Goal: Task Accomplishment & Management: Manage account settings

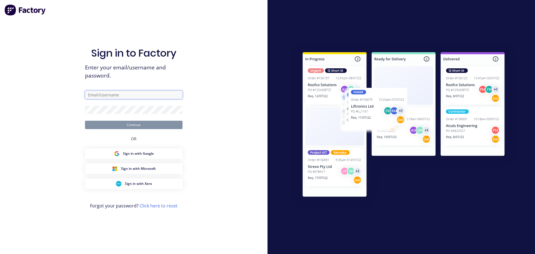
type input "leanne@krgsdoors.com.au"
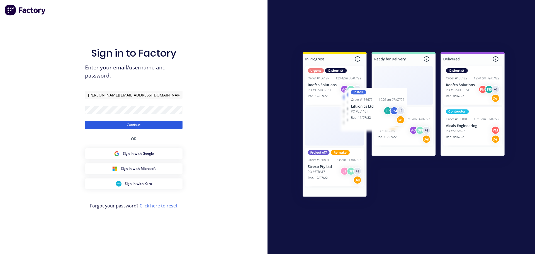
click at [106, 123] on button "Continue" at bounding box center [134, 125] width 98 height 8
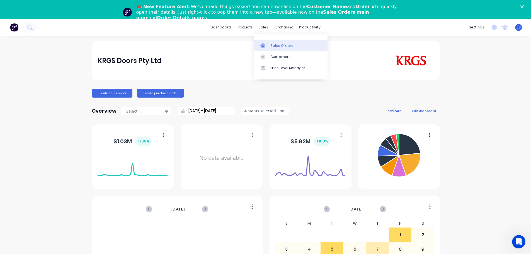
click at [281, 45] on div "Sales Orders" at bounding box center [281, 45] width 23 height 5
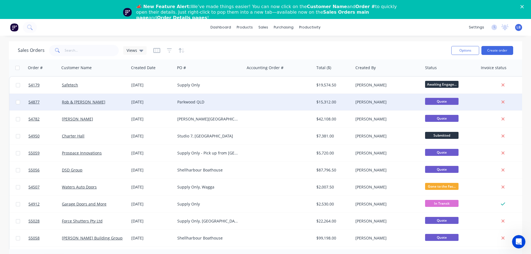
drag, startPoint x: 69, startPoint y: 84, endPoint x: 67, endPoint y: 97, distance: 13.2
click at [67, 97] on div "Rob & [PERSON_NAME]" at bounding box center [95, 102] width 70 height 17
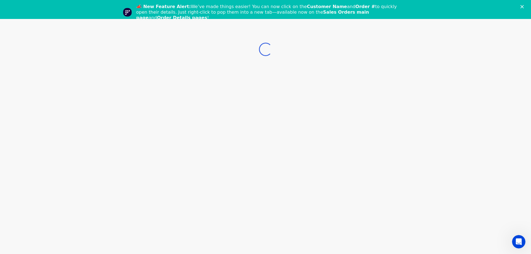
click at [524, 5] on icon "Close" at bounding box center [522, 6] width 3 height 3
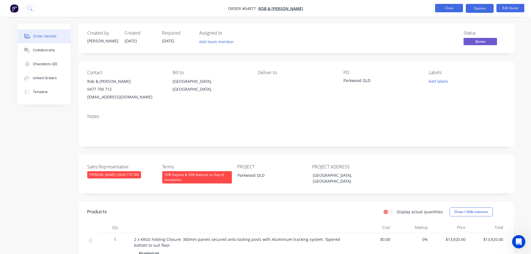
click at [436, 9] on button "Close" at bounding box center [449, 8] width 28 height 8
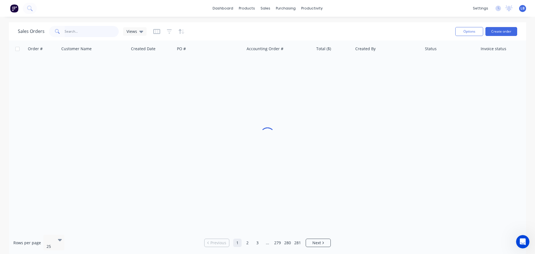
click at [78, 30] on input "text" at bounding box center [92, 31] width 54 height 11
type input "dubbo"
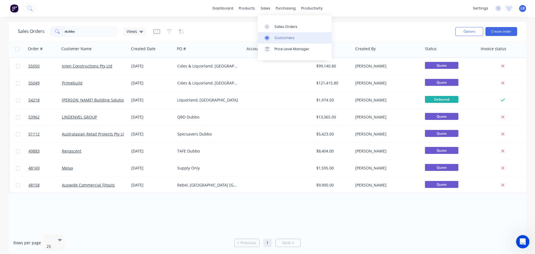
click at [281, 39] on div "Customers" at bounding box center [285, 37] width 20 height 5
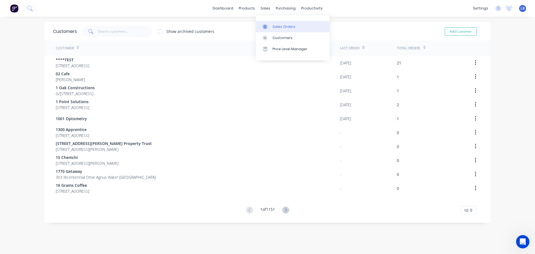
click at [282, 28] on div "Sales Orders" at bounding box center [284, 26] width 23 height 5
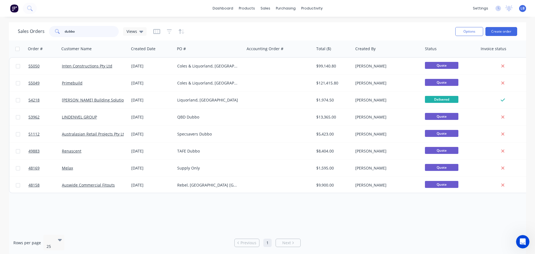
drag, startPoint x: 74, startPoint y: 32, endPoint x: 48, endPoint y: 36, distance: 26.7
click at [48, 36] on div "Sales Orders dubbo Views" at bounding box center [82, 31] width 129 height 11
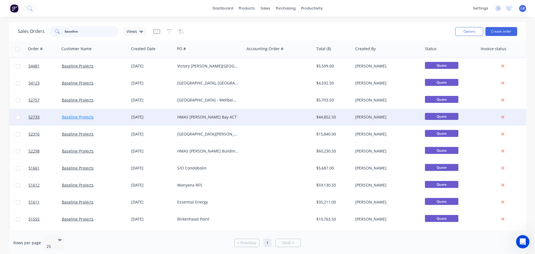
type input "baseline"
click at [88, 118] on link "Baseline Projects" at bounding box center [78, 116] width 32 height 5
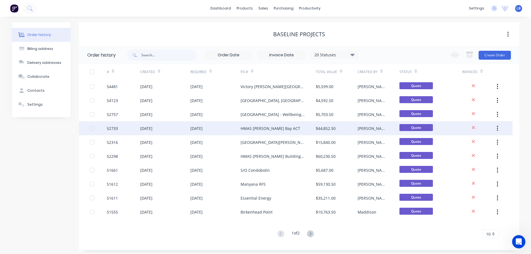
click at [252, 128] on div "HMAS Creswell, Jervis Bay ACT" at bounding box center [271, 128] width 60 height 6
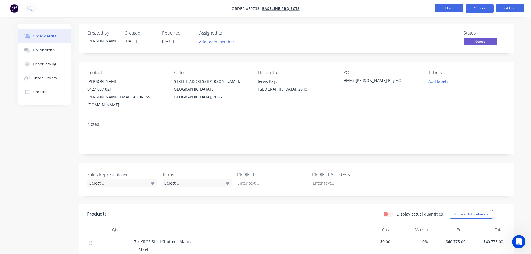
click at [446, 7] on button "Close" at bounding box center [449, 8] width 28 height 8
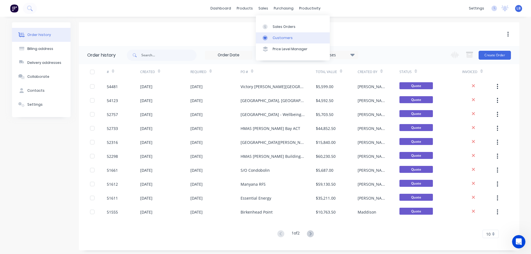
click at [282, 36] on div "Customers" at bounding box center [283, 37] width 20 height 5
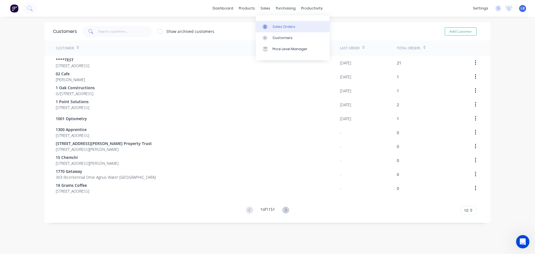
click at [281, 26] on div "Sales Orders" at bounding box center [284, 26] width 23 height 5
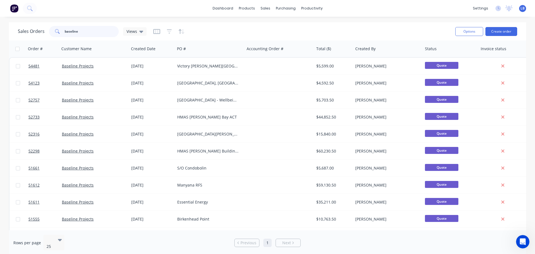
drag, startPoint x: 83, startPoint y: 28, endPoint x: 36, endPoint y: 38, distance: 47.9
click at [36, 38] on div "Sales Orders baseline Views" at bounding box center [234, 32] width 433 height 14
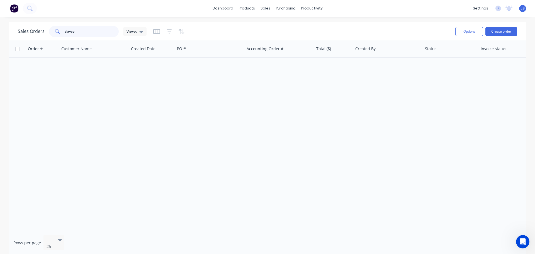
drag, startPoint x: 73, startPoint y: 31, endPoint x: 55, endPoint y: 39, distance: 20.0
click at [55, 39] on div "Sales Orders slavco Views Options Create order" at bounding box center [268, 31] width 518 height 18
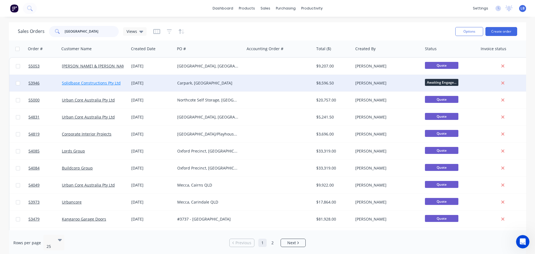
type input "surry hills"
click at [114, 84] on link "Solidbase Constructions Pty Ltd" at bounding box center [91, 82] width 59 height 5
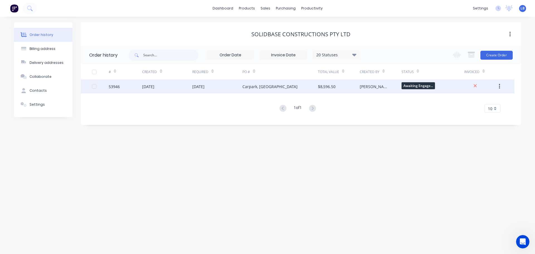
click at [244, 88] on div "Carpark, Surry Hills NSW" at bounding box center [270, 87] width 55 height 6
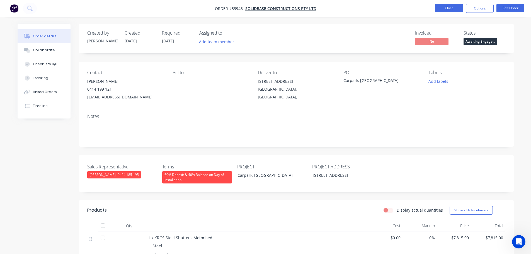
click at [448, 9] on button "Close" at bounding box center [449, 8] width 28 height 8
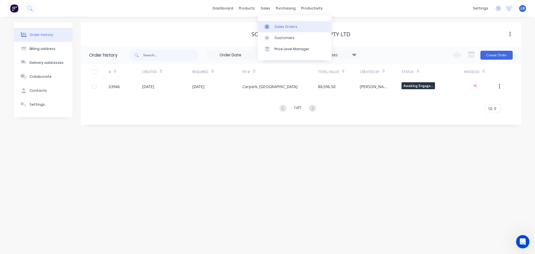
click at [284, 26] on div "Sales Orders" at bounding box center [286, 26] width 23 height 5
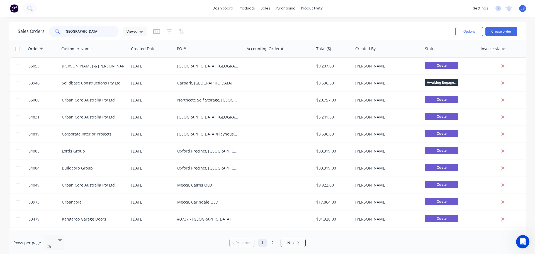
drag, startPoint x: 82, startPoint y: 31, endPoint x: 48, endPoint y: 38, distance: 34.5
click at [48, 38] on div "Sales Orders surry hills Views Options Create order" at bounding box center [268, 31] width 518 height 18
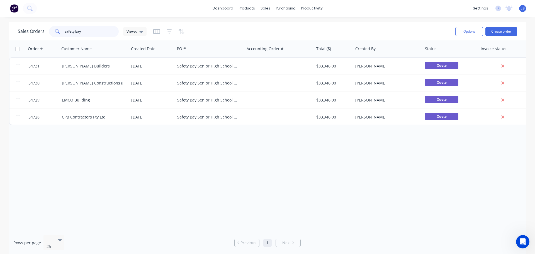
drag, startPoint x: 81, startPoint y: 32, endPoint x: 54, endPoint y: 34, distance: 27.2
click at [54, 34] on div "safety bay" at bounding box center [84, 31] width 70 height 11
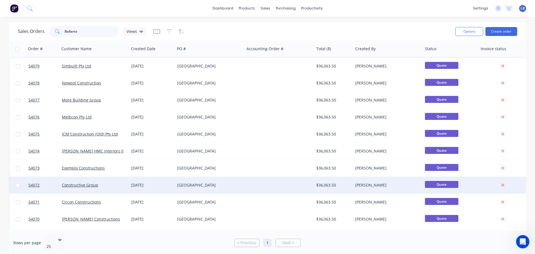
type input "Ballarto"
click at [183, 187] on div "Ballarto Road Family & Community Centre" at bounding box center [208, 185] width 62 height 6
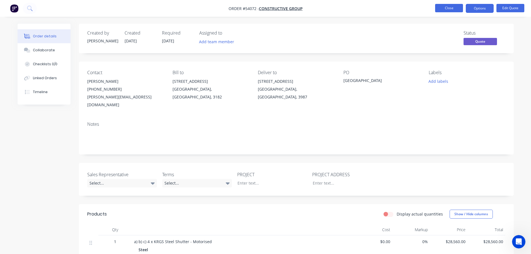
click at [452, 6] on button "Close" at bounding box center [449, 8] width 28 height 8
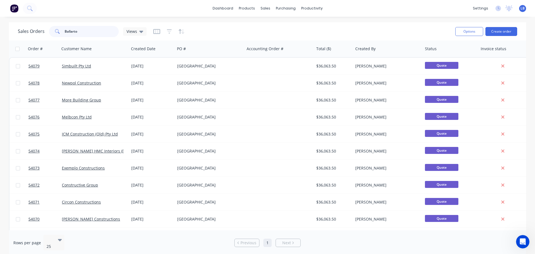
drag, startPoint x: 83, startPoint y: 31, endPoint x: 54, endPoint y: 37, distance: 28.7
click at [56, 37] on div "Ballarto" at bounding box center [84, 31] width 70 height 11
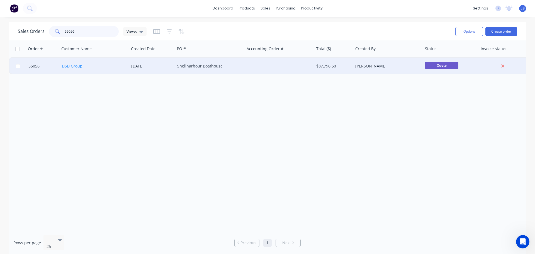
type input "55056"
click at [78, 68] on link "DSD Group" at bounding box center [72, 65] width 21 height 5
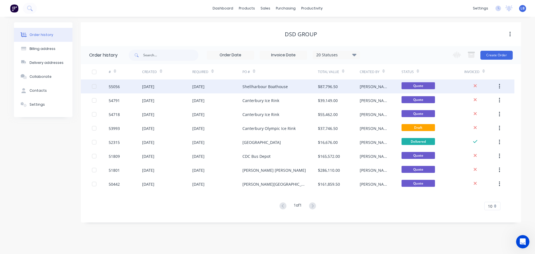
click at [264, 88] on div "Shellharbour Boathouse" at bounding box center [265, 87] width 45 height 6
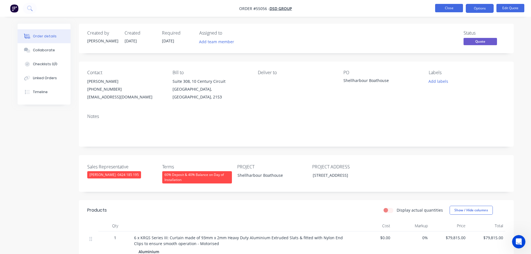
click at [454, 7] on button "Close" at bounding box center [449, 8] width 28 height 8
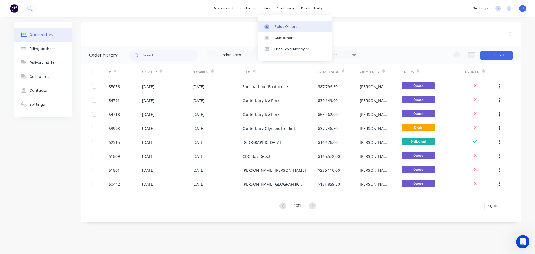
click at [283, 25] on div "Sales Orders" at bounding box center [286, 26] width 23 height 5
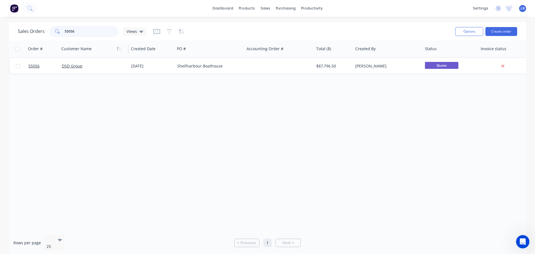
drag, startPoint x: 75, startPoint y: 32, endPoint x: 66, endPoint y: 44, distance: 14.9
click at [56, 35] on div "55056" at bounding box center [84, 31] width 70 height 11
drag, startPoint x: 76, startPoint y: 30, endPoint x: 68, endPoint y: 33, distance: 8.9
click at [68, 33] on input "54176" at bounding box center [92, 31] width 54 height 11
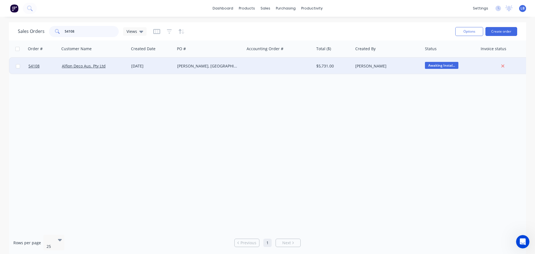
type input "54108"
click at [177, 67] on div "Brandon Park, VIC" at bounding box center [208, 66] width 62 height 6
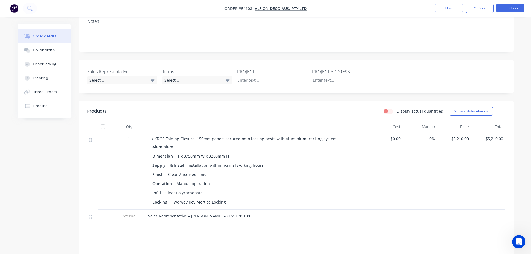
scroll to position [84, 0]
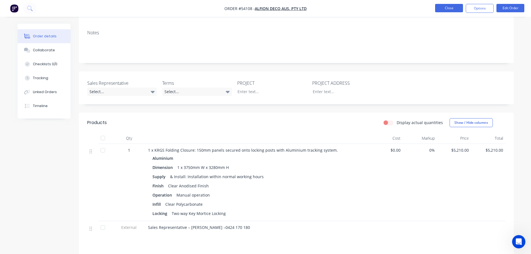
click at [447, 7] on button "Close" at bounding box center [449, 8] width 28 height 8
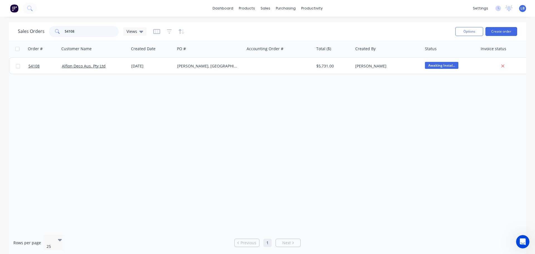
drag, startPoint x: 76, startPoint y: 31, endPoint x: 55, endPoint y: 37, distance: 22.0
click at [55, 37] on div "54108" at bounding box center [84, 31] width 70 height 11
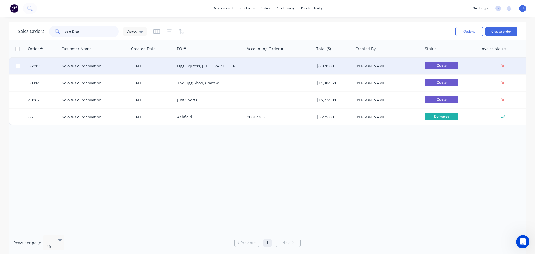
type input "solo & co"
click at [134, 65] on div "[DATE]" at bounding box center [152, 66] width 42 height 6
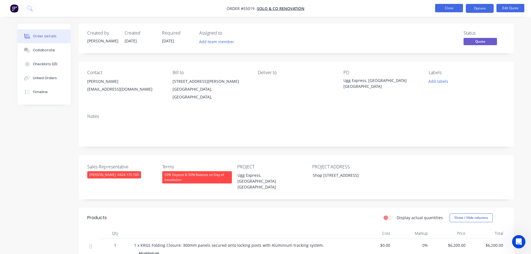
click at [442, 7] on button "Close" at bounding box center [449, 8] width 28 height 8
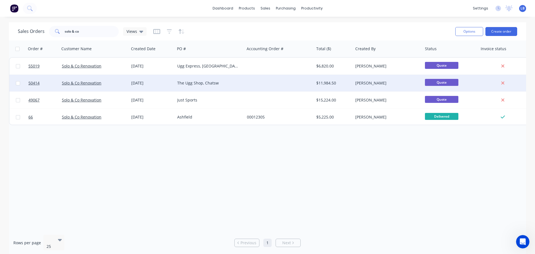
click at [182, 84] on div "The Ugg Shop, Chatsw" at bounding box center [208, 83] width 62 height 6
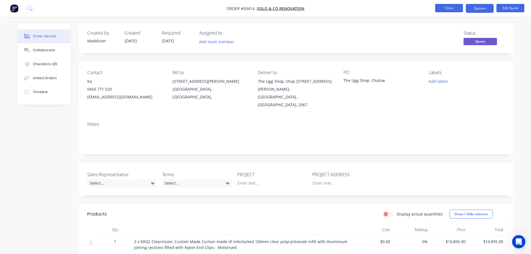
click at [449, 7] on button "Close" at bounding box center [449, 8] width 28 height 8
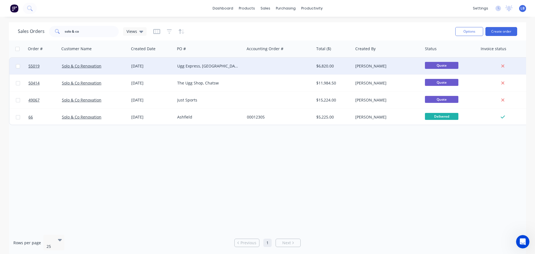
click at [192, 66] on div "Ugg Express, [GEOGRAPHIC_DATA] [GEOGRAPHIC_DATA]" at bounding box center [208, 66] width 62 height 6
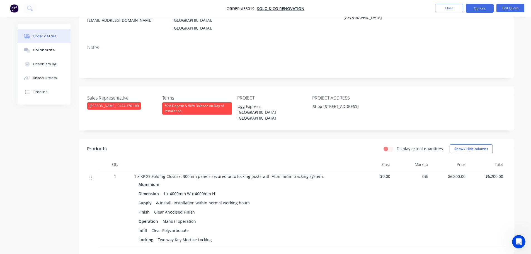
scroll to position [112, 0]
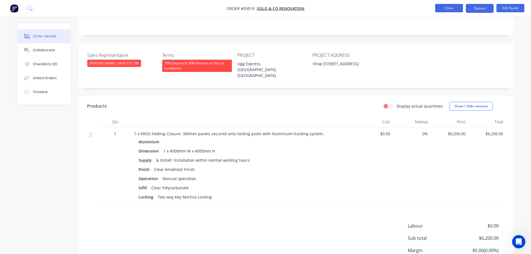
click at [444, 9] on button "Close" at bounding box center [449, 8] width 28 height 8
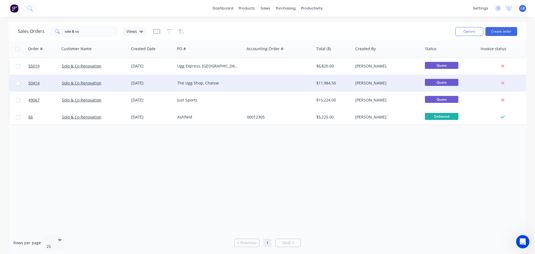
click at [213, 84] on div "The Ugg Shop, Chatsw" at bounding box center [208, 83] width 62 height 6
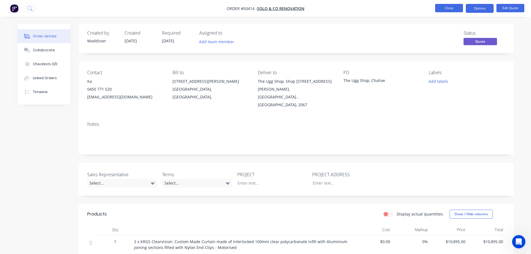
click at [451, 10] on button "Close" at bounding box center [449, 8] width 28 height 8
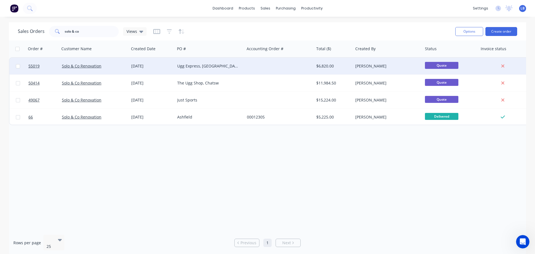
click at [217, 64] on div "Ugg Express, [GEOGRAPHIC_DATA] [GEOGRAPHIC_DATA]" at bounding box center [208, 66] width 62 height 6
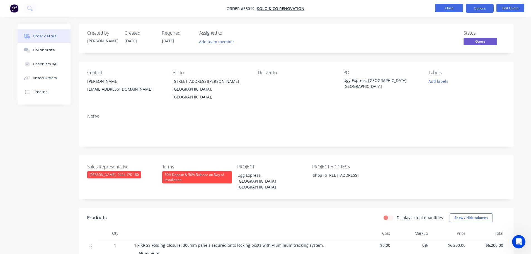
click at [442, 8] on button "Close" at bounding box center [449, 8] width 28 height 8
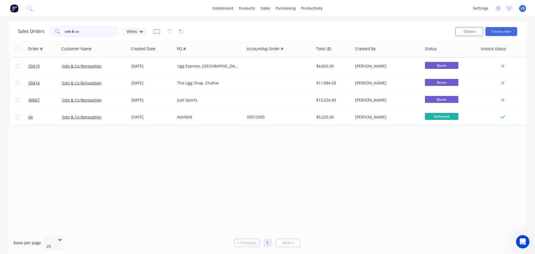
drag, startPoint x: 83, startPoint y: 32, endPoint x: 54, endPoint y: 33, distance: 29.3
click at [54, 33] on div "solo & co" at bounding box center [84, 31] width 70 height 11
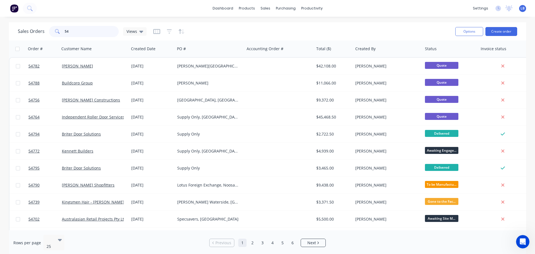
type input "5"
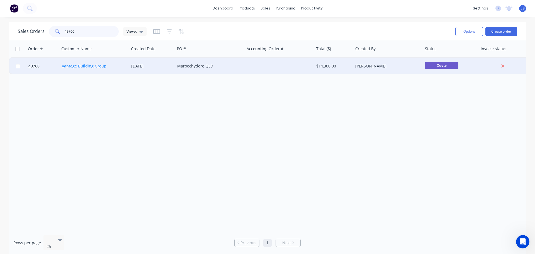
type input "49760"
click at [95, 67] on link "Vantage Building Group" at bounding box center [84, 65] width 45 height 5
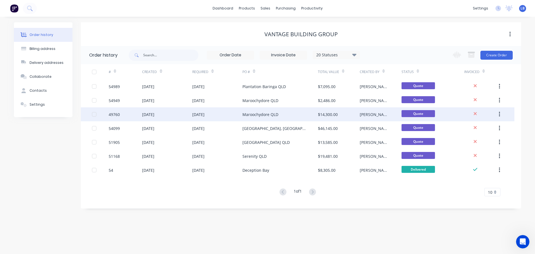
click at [154, 115] on div "19 Dec 2023" at bounding box center [148, 115] width 12 height 6
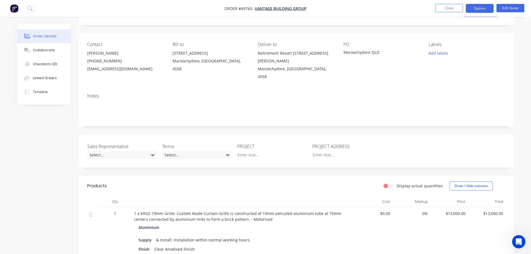
scroll to position [28, 0]
click at [478, 10] on button "Options" at bounding box center [480, 8] width 28 height 9
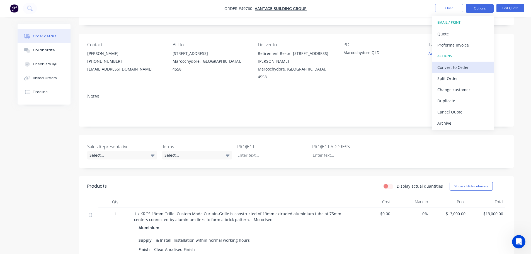
click at [444, 69] on div "Convert to Order" at bounding box center [462, 67] width 51 height 8
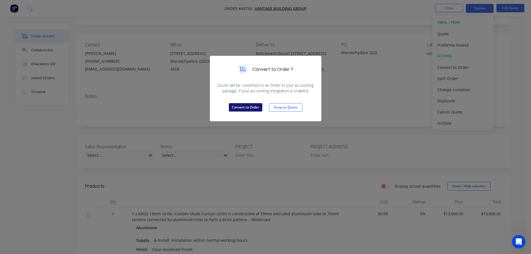
click at [252, 107] on button "Convert to Order" at bounding box center [245, 107] width 33 height 8
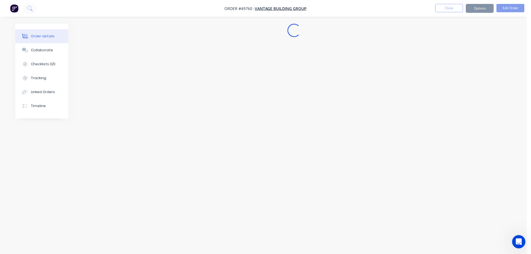
scroll to position [0, 0]
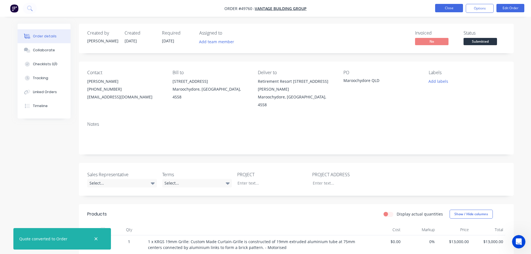
click at [439, 8] on button "Close" at bounding box center [449, 8] width 28 height 8
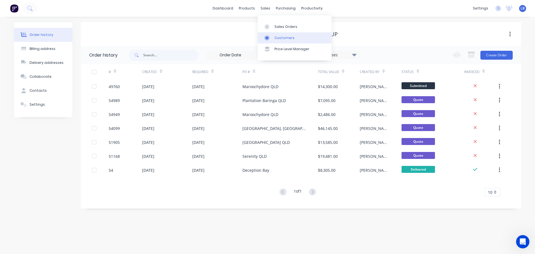
click at [281, 39] on div "Customers" at bounding box center [285, 37] width 20 height 5
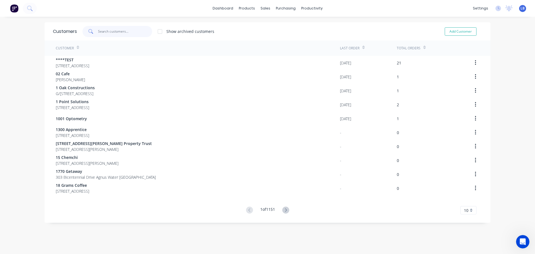
click at [109, 32] on input "text" at bounding box center [125, 31] width 54 height 11
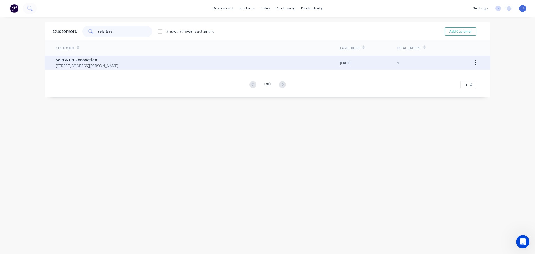
type input "solo & co"
click at [78, 59] on span "Solo & Co Renovation" at bounding box center [87, 60] width 63 height 6
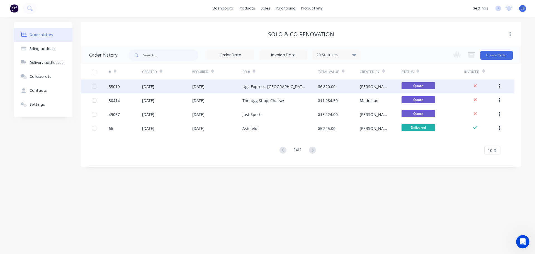
click at [244, 86] on div "Ugg Express, [GEOGRAPHIC_DATA] [GEOGRAPHIC_DATA]" at bounding box center [275, 87] width 64 height 6
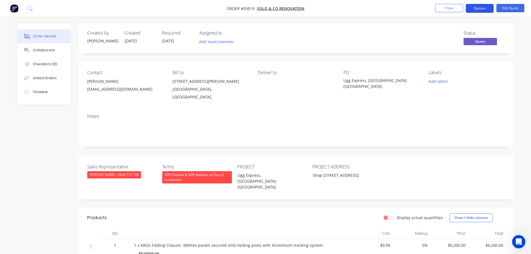
click at [476, 9] on button "Options" at bounding box center [480, 8] width 28 height 9
click at [288, 9] on span "Solo & Co Renovation" at bounding box center [280, 8] width 47 height 5
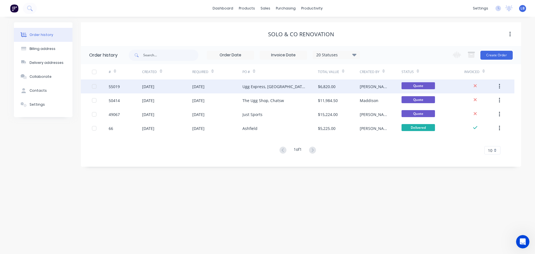
click at [328, 90] on div "$6,820.00" at bounding box center [339, 86] width 42 height 14
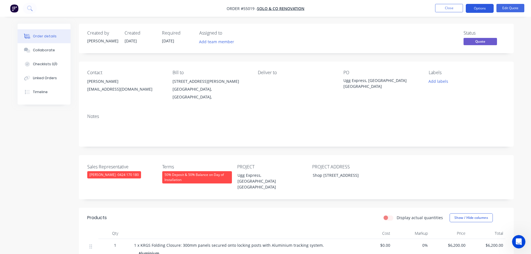
click at [476, 9] on button "Options" at bounding box center [480, 8] width 28 height 9
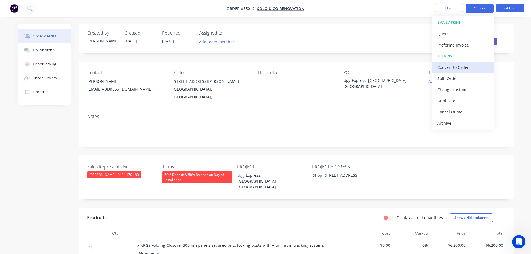
click at [450, 69] on div "Convert to Order" at bounding box center [462, 67] width 51 height 8
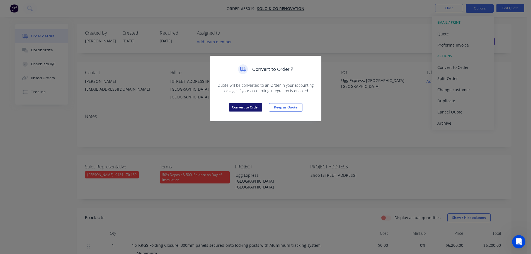
click at [247, 107] on button "Convert to Order" at bounding box center [245, 107] width 33 height 8
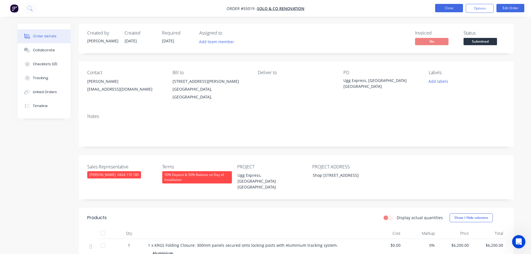
click at [445, 9] on button "Close" at bounding box center [449, 8] width 28 height 8
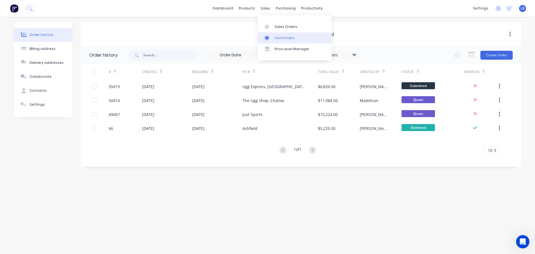
click at [286, 37] on div "Customers" at bounding box center [285, 37] width 20 height 5
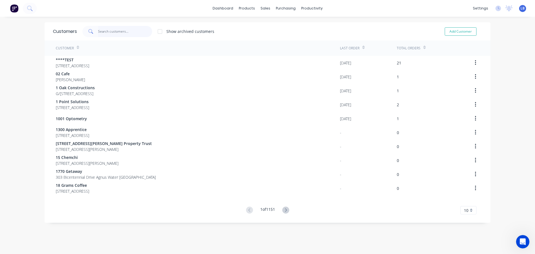
click at [119, 32] on input "text" at bounding box center [125, 31] width 54 height 11
click at [276, 26] on div "Sales Orders" at bounding box center [284, 26] width 23 height 5
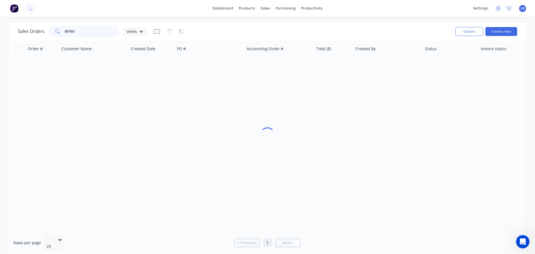
drag, startPoint x: 74, startPoint y: 31, endPoint x: 42, endPoint y: 37, distance: 32.6
click at [42, 37] on div "Sales Orders 49760 Views" at bounding box center [82, 31] width 129 height 11
type input "c"
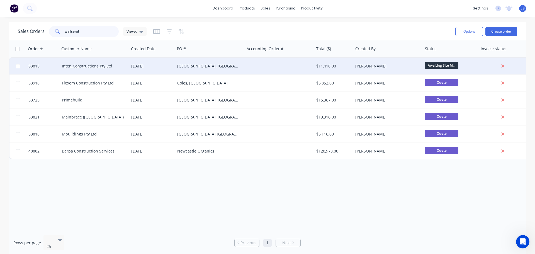
type input "wallsend"
click at [145, 63] on div "[DATE]" at bounding box center [152, 66] width 46 height 17
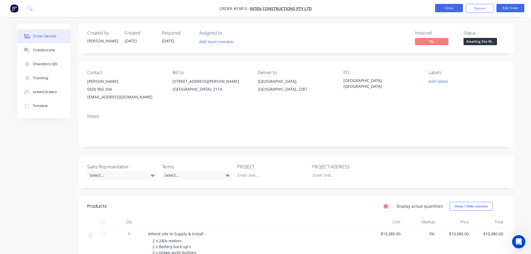
click at [442, 6] on button "Close" at bounding box center [449, 8] width 28 height 8
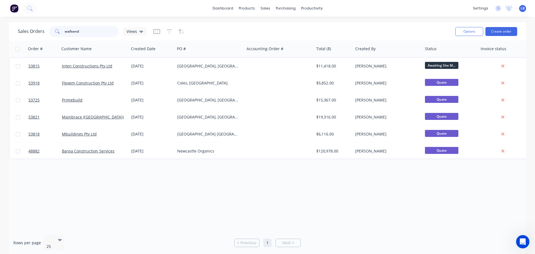
drag, startPoint x: 79, startPoint y: 30, endPoint x: 56, endPoint y: 37, distance: 24.1
click at [56, 37] on div "Sales Orders wallsend Views" at bounding box center [234, 32] width 433 height 14
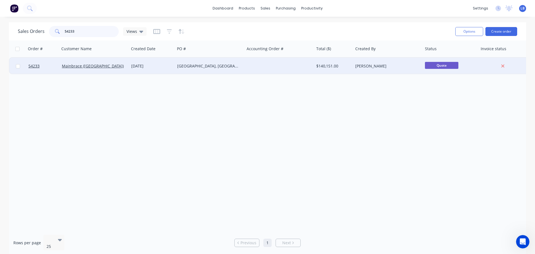
type input "54233"
click at [149, 67] on div "26 May 2025" at bounding box center [152, 66] width 42 height 6
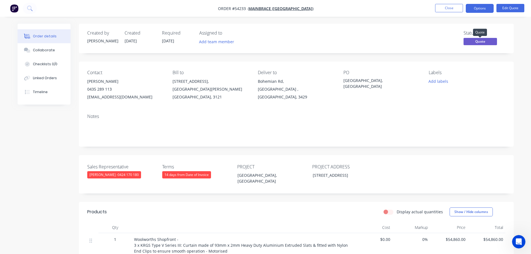
click at [469, 42] on span "Quote" at bounding box center [480, 41] width 33 height 7
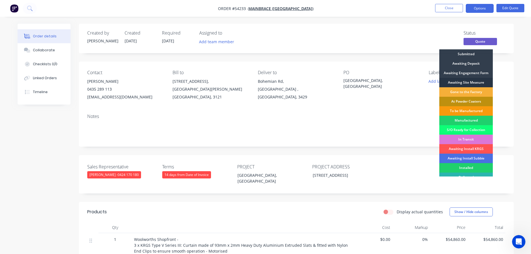
click at [459, 81] on div "Awaiting Site Measure" at bounding box center [466, 82] width 54 height 9
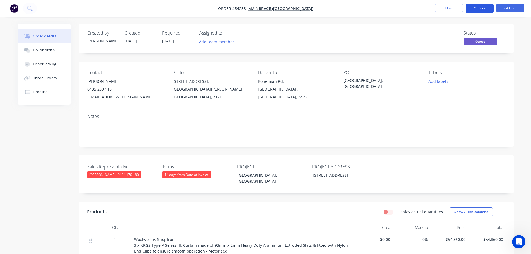
click at [475, 8] on button "Options" at bounding box center [480, 8] width 28 height 9
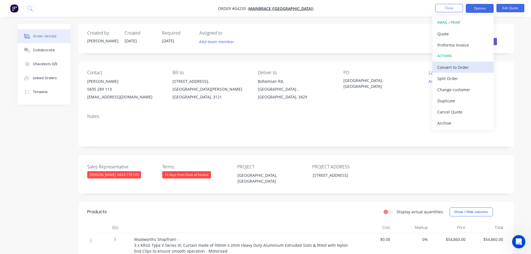
click at [451, 70] on div "Convert to Order" at bounding box center [462, 67] width 51 height 8
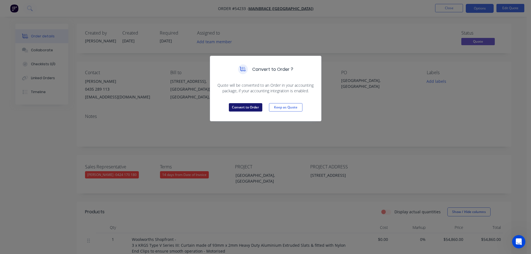
click at [236, 105] on button "Convert to Order" at bounding box center [245, 107] width 33 height 8
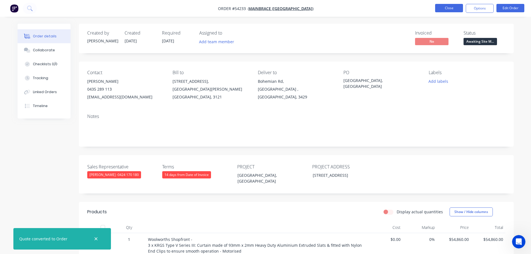
click at [444, 7] on button "Close" at bounding box center [449, 8] width 28 height 8
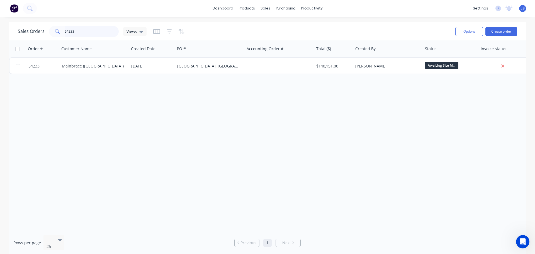
click at [75, 31] on input "54233" at bounding box center [92, 31] width 54 height 11
click at [70, 31] on input "54503" at bounding box center [92, 31] width 54 height 11
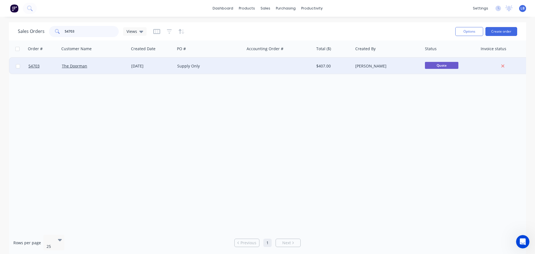
type input "54703"
click at [183, 67] on div "Supply Only" at bounding box center [208, 66] width 62 height 6
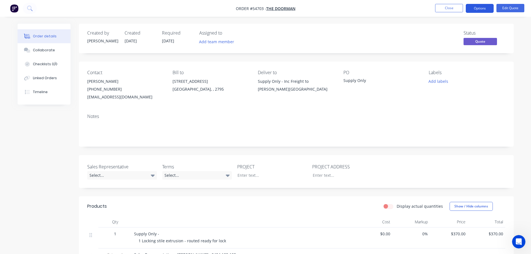
click at [481, 5] on button "Options" at bounding box center [480, 8] width 28 height 9
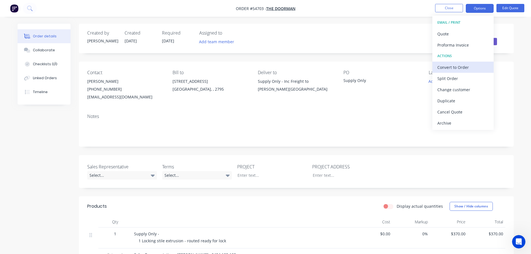
click at [454, 67] on div "Convert to Order" at bounding box center [462, 67] width 51 height 8
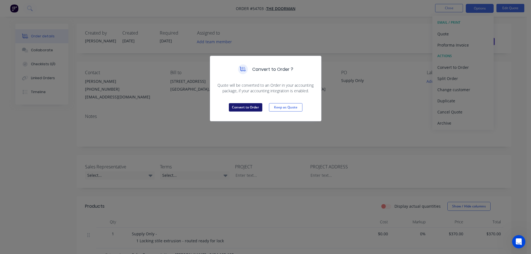
click at [248, 108] on button "Convert to Order" at bounding box center [245, 107] width 33 height 8
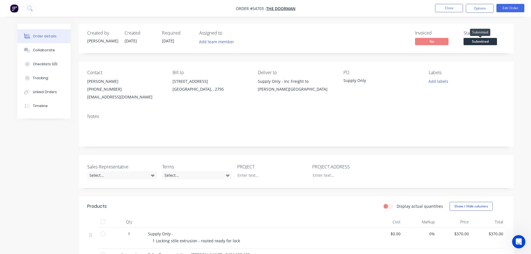
click at [471, 39] on span "Submitted" at bounding box center [480, 41] width 33 height 7
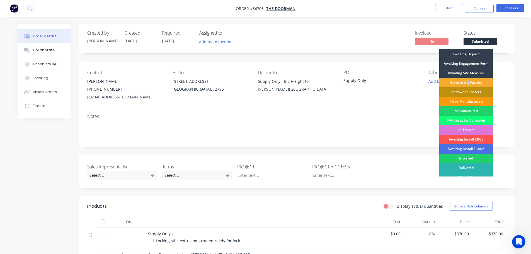
click at [468, 83] on div "Gone to the Factory" at bounding box center [466, 82] width 54 height 9
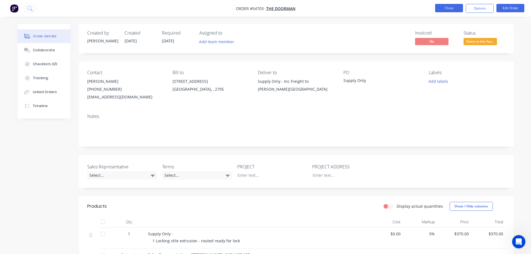
click at [442, 9] on button "Close" at bounding box center [449, 8] width 28 height 8
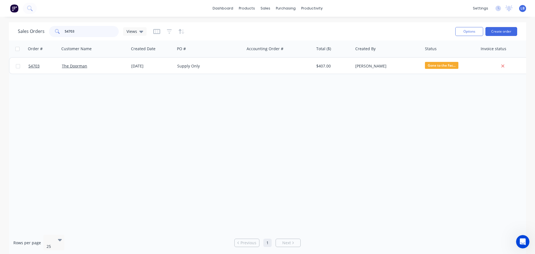
drag, startPoint x: 75, startPoint y: 31, endPoint x: 59, endPoint y: 36, distance: 16.9
click at [59, 36] on div "54703" at bounding box center [84, 31] width 70 height 11
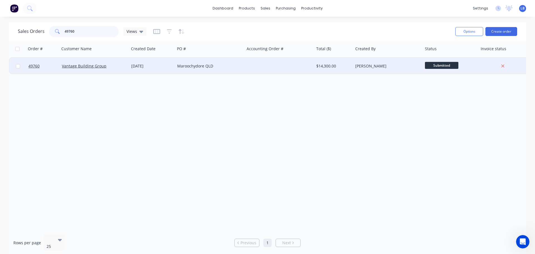
type input "49760"
click at [204, 67] on div "Maroochydore QLD" at bounding box center [208, 66] width 62 height 6
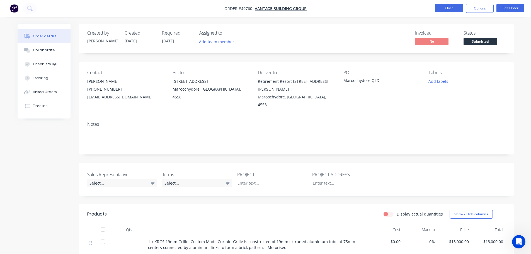
click at [450, 8] on button "Close" at bounding box center [449, 8] width 28 height 8
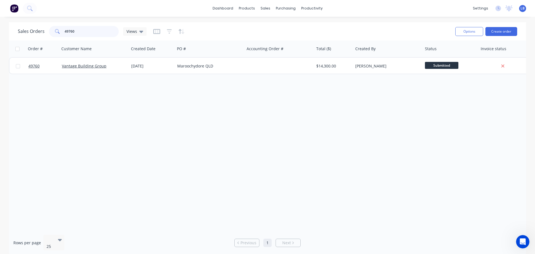
drag, startPoint x: 75, startPoint y: 30, endPoint x: 42, endPoint y: 38, distance: 34.1
click at [42, 38] on div "Sales Orders 49760 Views Options Create order" at bounding box center [268, 31] width 518 height 18
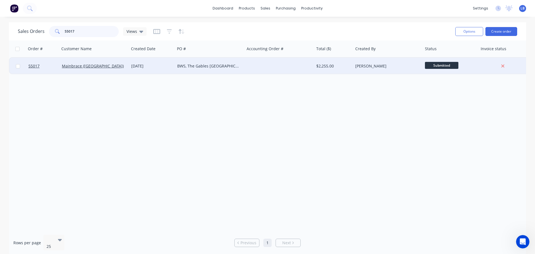
type input "55017"
click at [434, 68] on span "Submitted" at bounding box center [441, 65] width 33 height 7
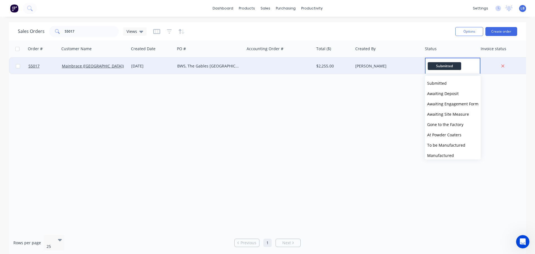
click at [407, 128] on div "Order # Customer Name Created Date PO # Accounting Order # Total ($) Created By…" at bounding box center [268, 135] width 518 height 190
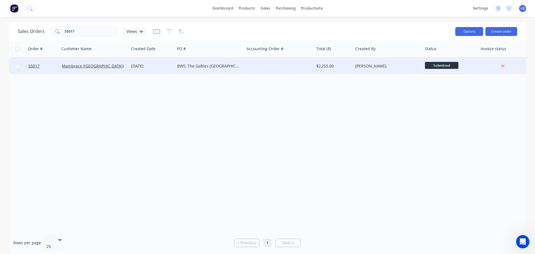
click at [464, 33] on button "Options" at bounding box center [470, 31] width 28 height 9
click at [376, 68] on div "[PERSON_NAME]" at bounding box center [387, 66] width 62 height 6
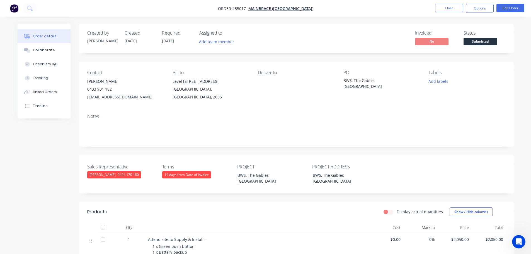
click at [473, 42] on span "Submitted" at bounding box center [480, 41] width 33 height 7
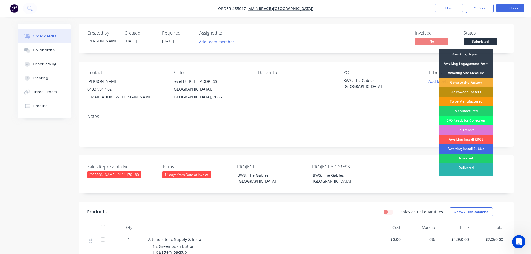
click at [463, 148] on div "Awaiting Install Subbie" at bounding box center [466, 148] width 54 height 9
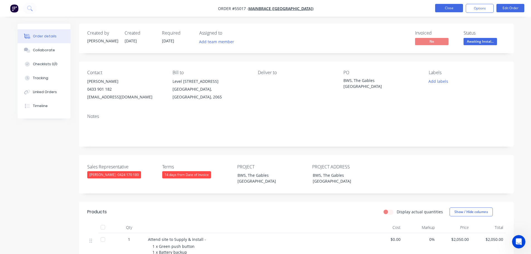
click at [439, 7] on button "Close" at bounding box center [449, 8] width 28 height 8
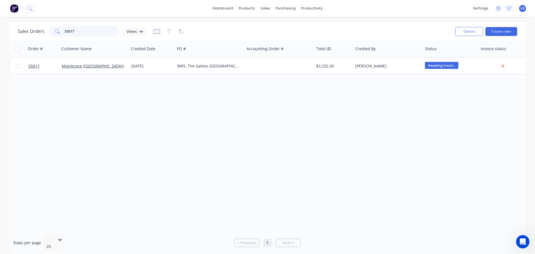
drag, startPoint x: 75, startPoint y: 31, endPoint x: 72, endPoint y: 32, distance: 2.9
click at [61, 34] on div "55017" at bounding box center [84, 31] width 70 height 11
click at [76, 32] on input "55031" at bounding box center [92, 31] width 54 height 11
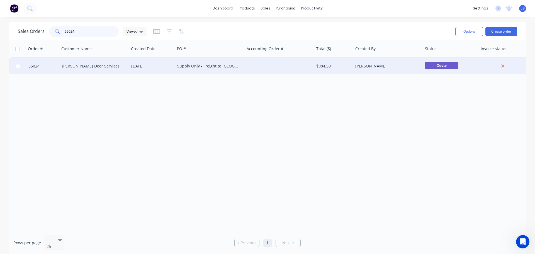
type input "55024"
click at [185, 68] on div "Supply Only - Freight to [GEOGRAPHIC_DATA] [GEOGRAPHIC_DATA]" at bounding box center [208, 66] width 62 height 6
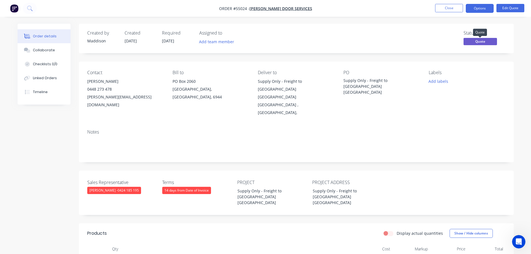
click at [474, 42] on span "Quote" at bounding box center [480, 41] width 33 height 7
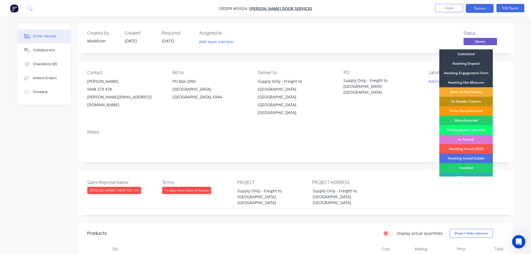
click at [464, 91] on div "Gone to the Factory" at bounding box center [466, 91] width 54 height 9
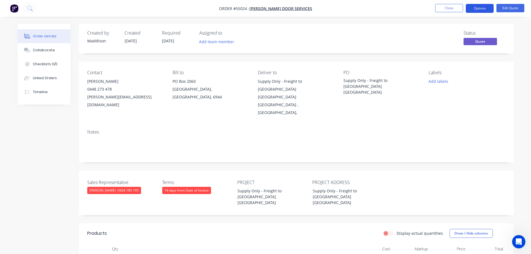
click at [478, 8] on button "Options" at bounding box center [480, 8] width 28 height 9
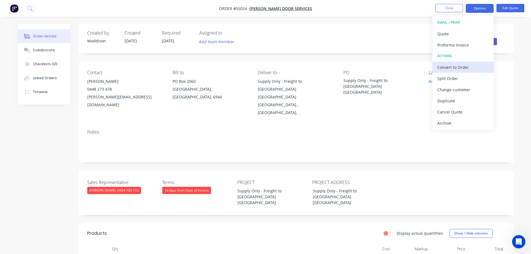
click at [450, 66] on div "Convert to Order" at bounding box center [462, 67] width 51 height 8
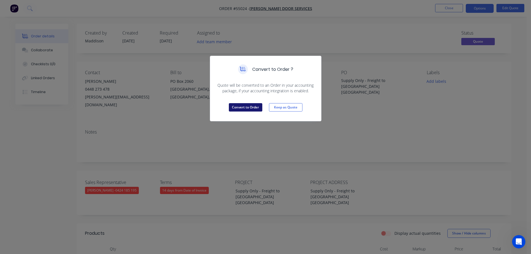
click at [254, 110] on button "Convert to Order" at bounding box center [245, 107] width 33 height 8
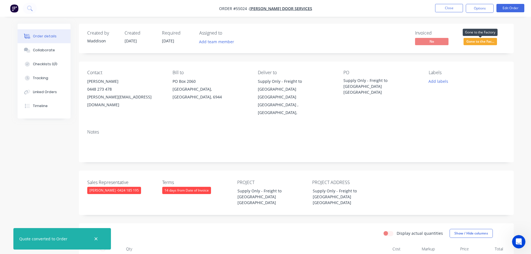
click at [469, 43] on span "Gone to the Fac..." at bounding box center [480, 41] width 33 height 7
click at [351, 48] on div "Created by Maddison Created 14/08/25 Required 08/08/25 Assigned to Add team mem…" at bounding box center [296, 39] width 435 height 30
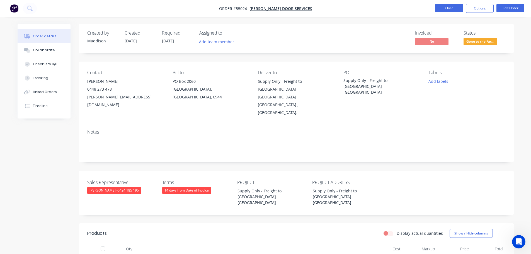
click at [444, 11] on button "Close" at bounding box center [449, 8] width 28 height 8
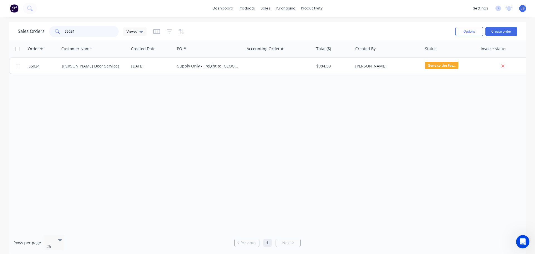
click at [76, 30] on input "55024" at bounding box center [92, 31] width 54 height 11
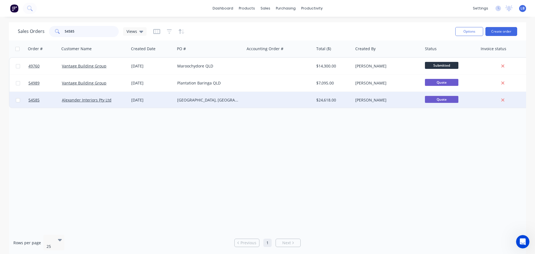
type input "54585"
click at [184, 102] on div "[GEOGRAPHIC_DATA], [GEOGRAPHIC_DATA] ACT" at bounding box center [208, 100] width 62 height 6
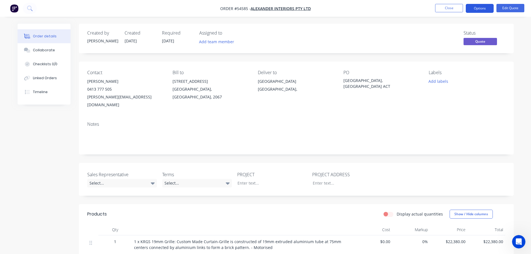
click at [476, 10] on button "Options" at bounding box center [480, 8] width 28 height 9
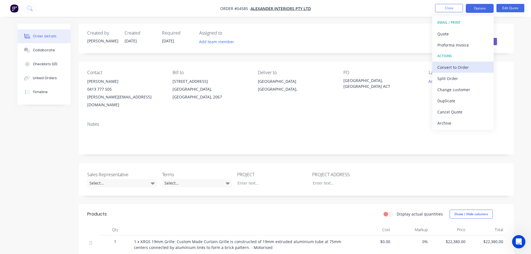
click at [453, 67] on div "Convert to Order" at bounding box center [462, 67] width 51 height 8
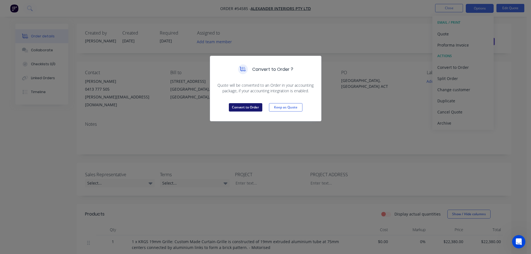
click at [256, 108] on button "Convert to Order" at bounding box center [245, 107] width 33 height 8
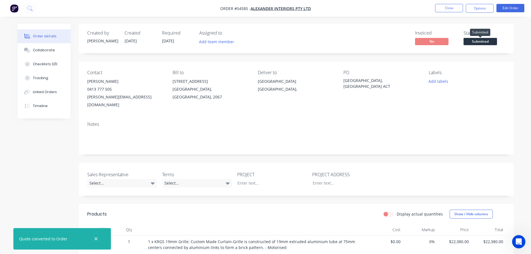
click at [473, 43] on span "Submitted" at bounding box center [480, 41] width 33 height 7
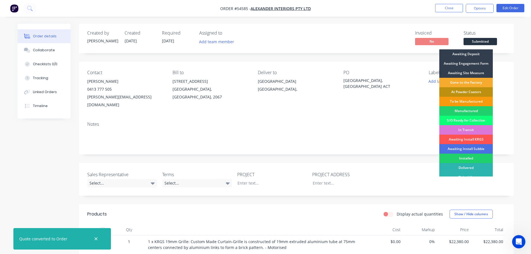
click at [468, 83] on div "Gone to the Factory" at bounding box center [466, 82] width 54 height 9
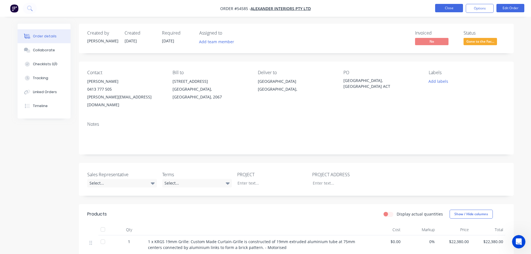
click at [446, 9] on button "Close" at bounding box center [449, 8] width 28 height 8
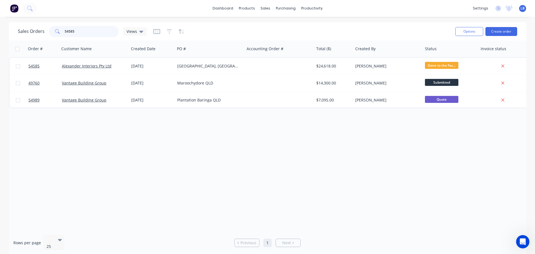
click at [79, 31] on input "54585" at bounding box center [92, 31] width 54 height 11
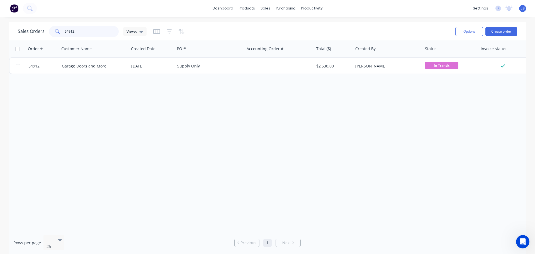
type input "54912"
click at [289, 38] on div "Customers" at bounding box center [285, 37] width 20 height 5
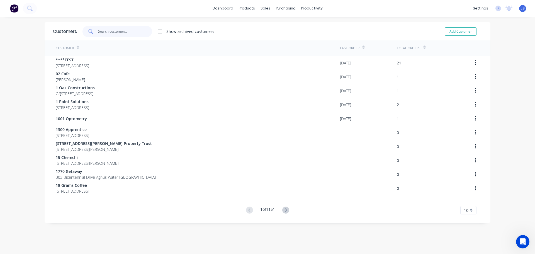
click at [112, 35] on input "text" at bounding box center [125, 31] width 54 height 11
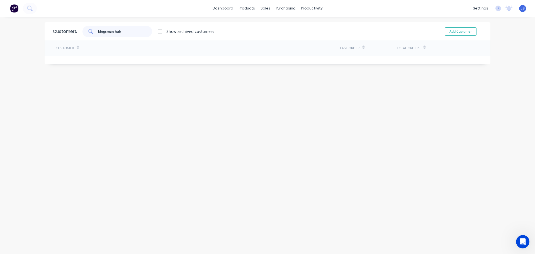
drag, startPoint x: 110, startPoint y: 32, endPoint x: 110, endPoint y: 35, distance: 3.4
click at [110, 32] on input "kingsman hair" at bounding box center [125, 31] width 54 height 11
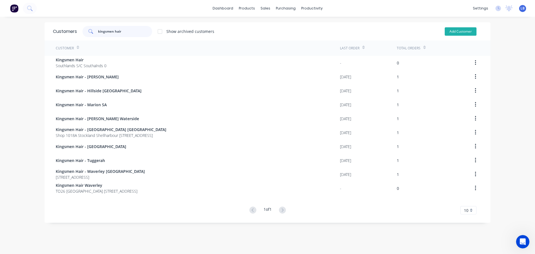
type input "kingsmen hair"
click at [460, 31] on button "Add Customer" at bounding box center [461, 31] width 32 height 8
select select "AU"
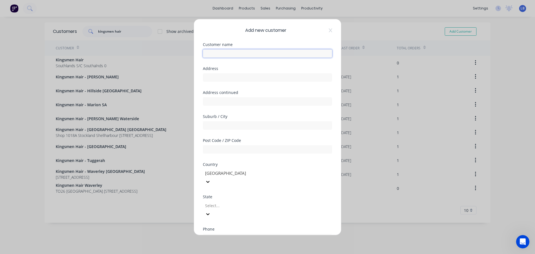
click at [213, 54] on input "text" at bounding box center [267, 53] width 129 height 8
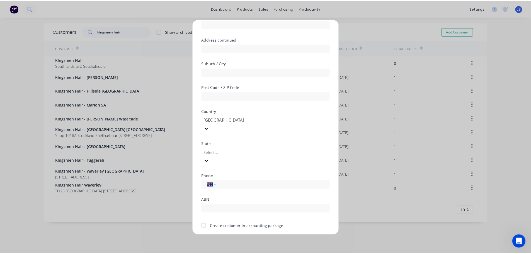
scroll to position [56, 0]
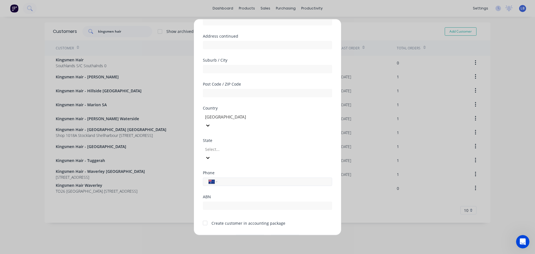
type input "Kingsmen Hair - [PERSON_NAME]"
click at [238, 178] on input "tel" at bounding box center [273, 181] width 105 height 6
type input "0416 327 895"
click at [207, 217] on div at bounding box center [205, 222] width 11 height 11
click at [243, 235] on button "Save" at bounding box center [250, 239] width 31 height 9
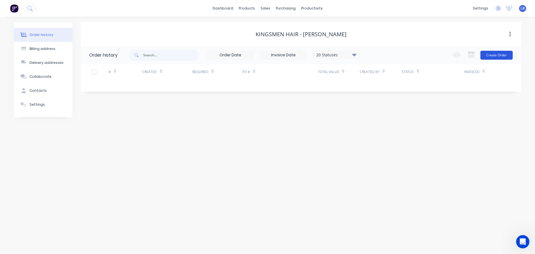
click at [488, 56] on button "Create Order" at bounding box center [497, 55] width 32 height 9
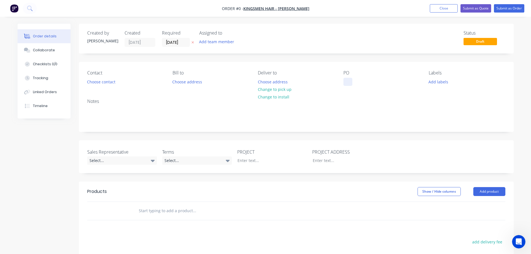
click at [348, 80] on div at bounding box center [348, 82] width 9 height 8
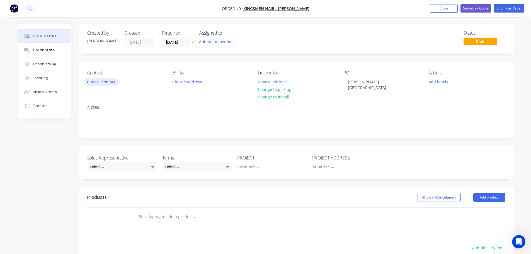
click at [103, 81] on div "Order details Collaborate Checklists 0/0 Tracking Linked Orders Timeline Order …" at bounding box center [265, 196] width 507 height 345
click at [103, 82] on button "Choose contact" at bounding box center [101, 82] width 34 height 8
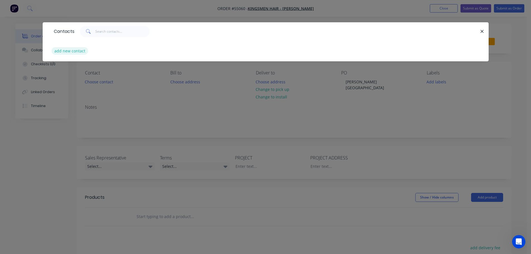
click at [73, 52] on button "add new contact" at bounding box center [70, 51] width 37 height 8
select select "AU"
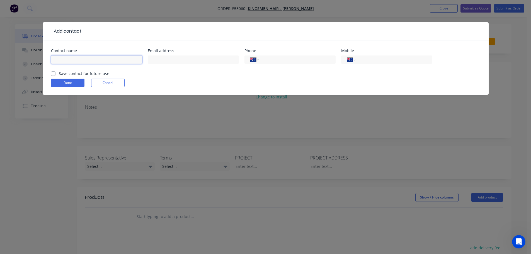
click at [66, 58] on input "text" at bounding box center [96, 59] width 91 height 8
type input "Moe Mourtada"
click at [161, 60] on input "text" at bounding box center [193, 59] width 91 height 8
type input "mmourtada@kingsmenhair.com.au"
click at [381, 59] on input "tel" at bounding box center [392, 60] width 67 height 6
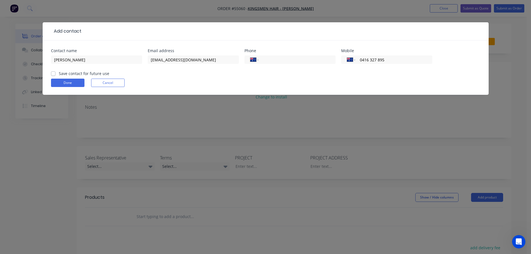
type input "0416 327 895"
drag, startPoint x: 52, startPoint y: 75, endPoint x: 54, endPoint y: 81, distance: 6.3
click at [59, 75] on label "Save contact for future use" at bounding box center [84, 74] width 50 height 6
click at [52, 75] on input "Save contact for future use" at bounding box center [53, 73] width 4 height 5
checkbox input "true"
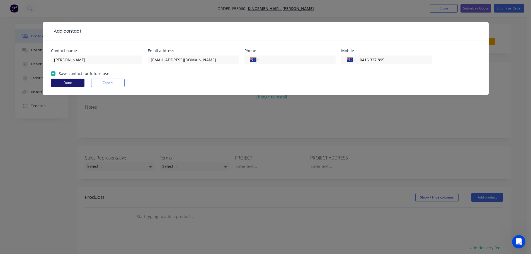
click at [59, 85] on button "Done" at bounding box center [67, 83] width 33 height 8
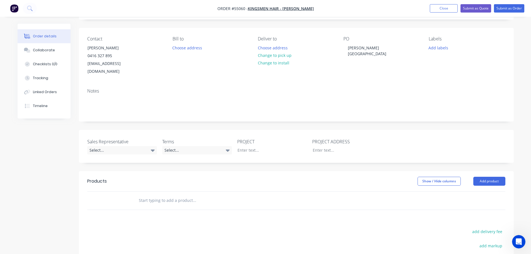
scroll to position [28, 0]
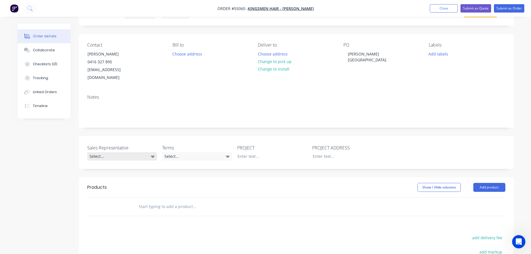
click at [114, 152] on div "Select..." at bounding box center [122, 156] width 70 height 8
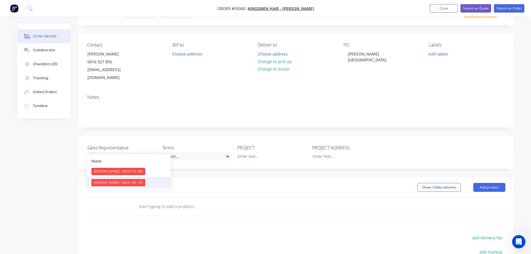
click at [112, 184] on span "Drew Blackman - 0424 185 195" at bounding box center [118, 182] width 49 height 5
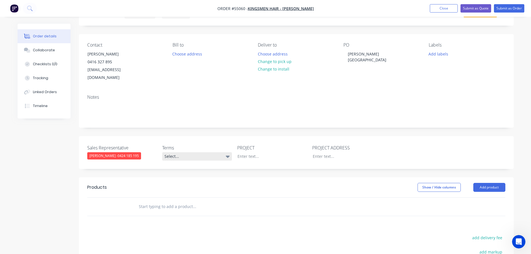
click at [185, 152] on div "Select..." at bounding box center [197, 156] width 70 height 8
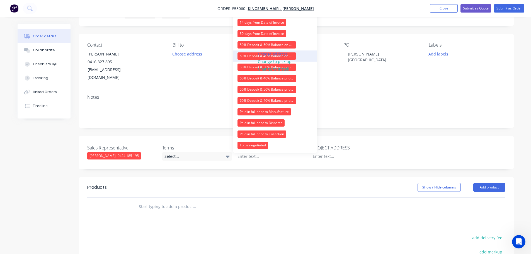
click at [245, 56] on div "60% Deposit & 40% Balance on Day of Installation" at bounding box center [267, 55] width 59 height 7
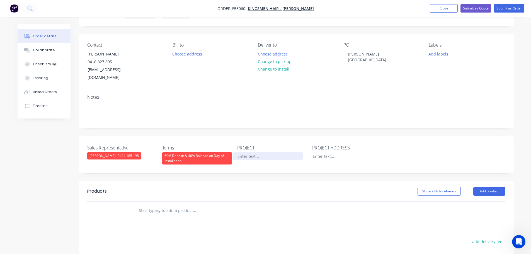
click at [250, 152] on div at bounding box center [268, 156] width 70 height 8
click at [356, 55] on div "[PERSON_NAME][GEOGRAPHIC_DATA]" at bounding box center [379, 57] width 70 height 14
copy div "[PERSON_NAME][GEOGRAPHIC_DATA]"
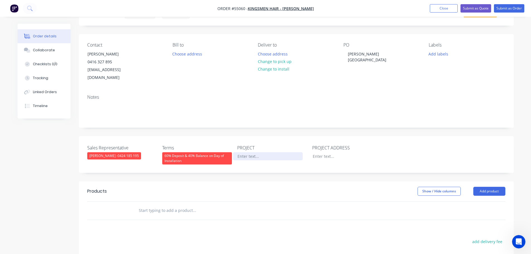
click at [243, 152] on div at bounding box center [268, 156] width 70 height 8
paste div
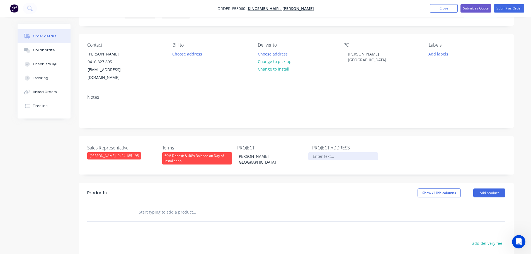
click at [320, 152] on div at bounding box center [343, 156] width 70 height 8
paste div
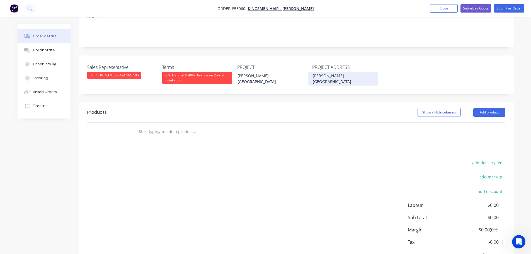
scroll to position [112, 0]
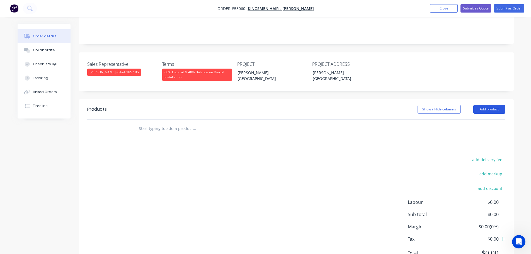
click at [486, 105] on button "Add product" at bounding box center [489, 109] width 32 height 9
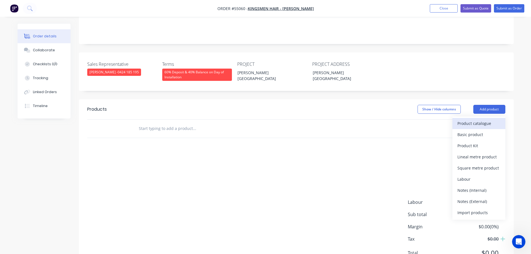
click at [470, 119] on div "Product catalogue" at bounding box center [479, 123] width 43 height 8
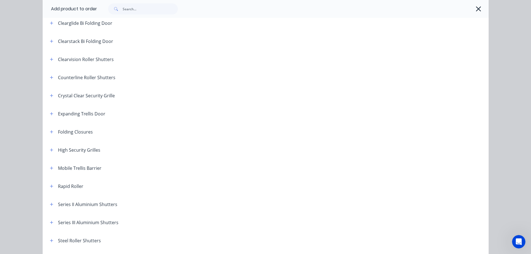
scroll to position [84, 0]
click at [48, 132] on button "button" at bounding box center [51, 131] width 7 height 7
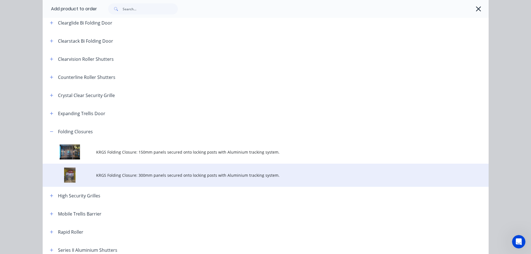
click at [165, 177] on span "KRGS Folding Closure: 300mm panels secured onto locking posts with Aluminium tr…" at bounding box center [253, 175] width 314 height 6
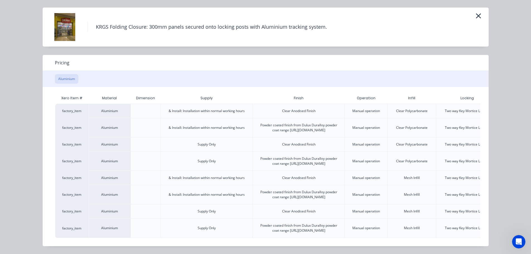
scroll to position [0, 49]
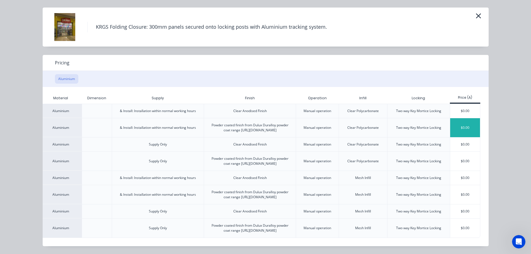
click at [458, 118] on div "$0.00" at bounding box center [465, 127] width 30 height 19
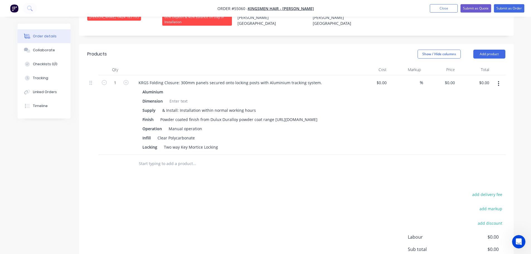
scroll to position [167, 0]
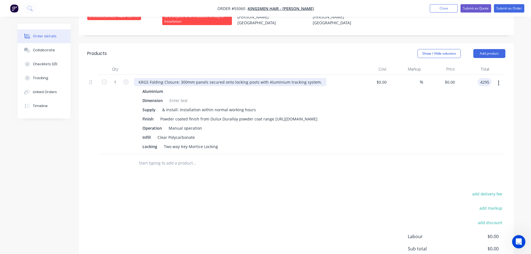
type input "4295"
type input "$4,295.00"
drag, startPoint x: 136, startPoint y: 71, endPoint x: 142, endPoint y: 87, distance: 17.4
click at [136, 78] on div "KRGS Folding Closure: 300mm panels secured onto locking posts with Aluminium tr…" at bounding box center [230, 82] width 192 height 8
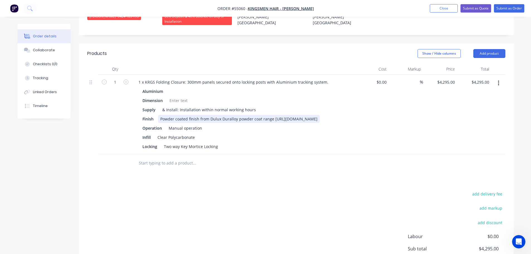
click at [272, 115] on div "Powder coated finish from Dulux Duralloy powder coat range [URL][DOMAIN_NAME]" at bounding box center [239, 119] width 162 height 8
click at [183, 96] on div at bounding box center [178, 100] width 23 height 8
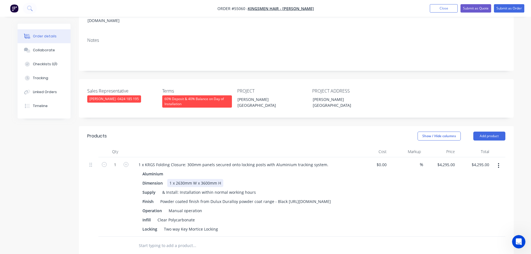
scroll to position [84, 0]
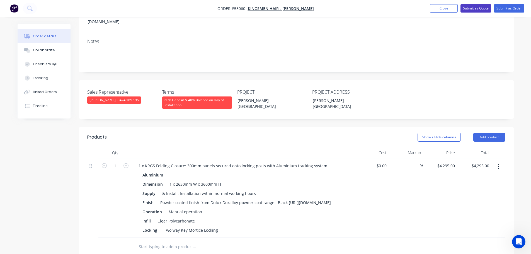
click at [483, 9] on button "Submit as Quote" at bounding box center [476, 8] width 31 height 8
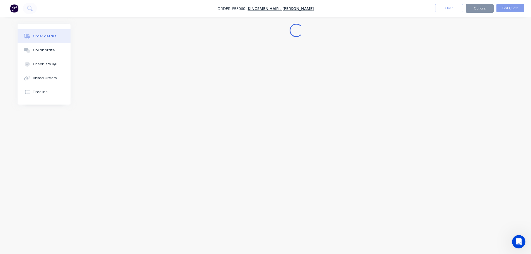
scroll to position [0, 0]
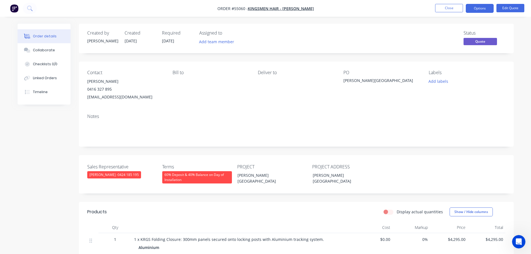
drag, startPoint x: 482, startPoint y: 8, endPoint x: 471, endPoint y: 14, distance: 12.6
click at [482, 8] on button "Options" at bounding box center [480, 8] width 28 height 9
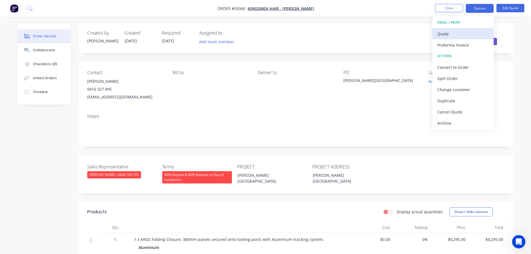
click at [443, 35] on div "Quote" at bounding box center [462, 34] width 51 height 8
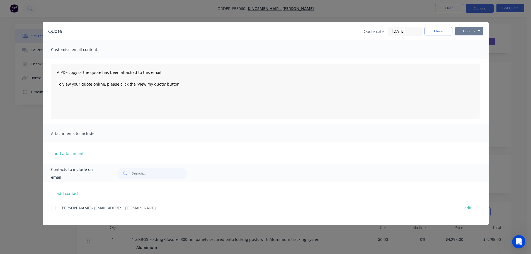
click at [461, 32] on button "Options" at bounding box center [469, 31] width 28 height 8
click at [466, 50] on button "Print" at bounding box center [473, 50] width 36 height 9
click at [431, 33] on button "Close" at bounding box center [439, 31] width 28 height 8
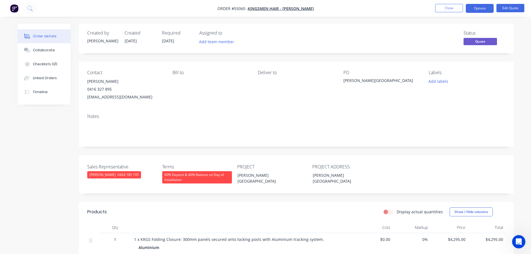
click at [110, 96] on div "mmourtada@kingsmenhair.com.au" at bounding box center [125, 97] width 76 height 8
copy div "mmourtada@kingsmenhair.com.au"
click at [355, 78] on div "[PERSON_NAME][GEOGRAPHIC_DATA]" at bounding box center [379, 82] width 70 height 8
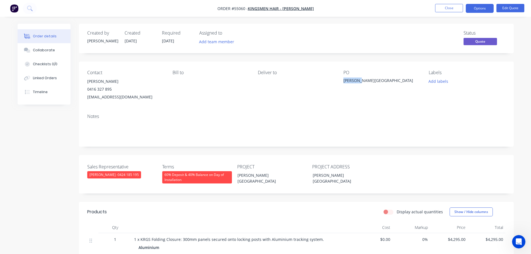
click at [355, 78] on div "[PERSON_NAME][GEOGRAPHIC_DATA]" at bounding box center [379, 82] width 70 height 8
copy div "[PERSON_NAME][GEOGRAPHIC_DATA]"
click at [112, 90] on span at bounding box center [112, 88] width 0 height 5
click at [438, 6] on button "Close" at bounding box center [449, 8] width 28 height 8
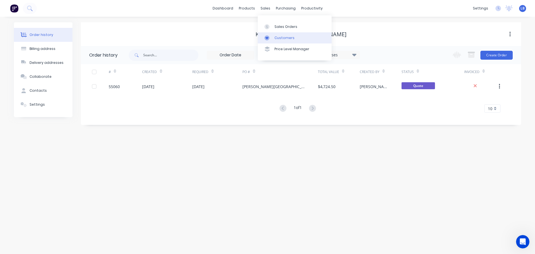
click at [282, 38] on div "Customers" at bounding box center [285, 37] width 20 height 5
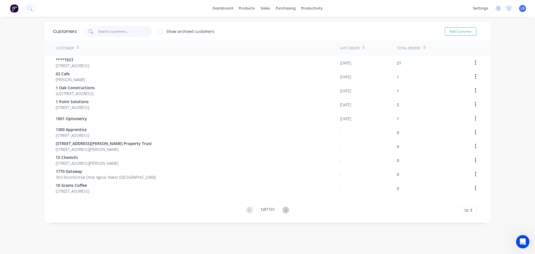
click at [114, 32] on input "text" at bounding box center [125, 31] width 54 height 11
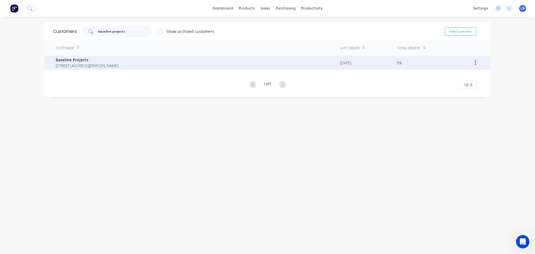
type input "baseline projects"
click at [66, 61] on span "Baseline Projects" at bounding box center [87, 60] width 63 height 6
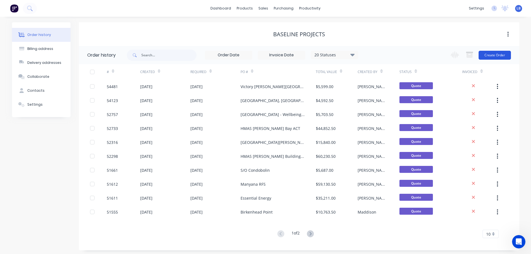
click at [497, 55] on button "Create Order" at bounding box center [495, 55] width 32 height 9
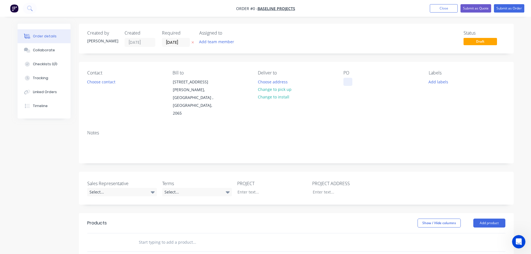
click at [347, 78] on div at bounding box center [348, 82] width 9 height 8
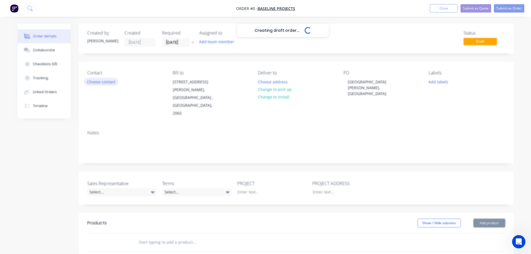
click at [104, 81] on div "Creating draft order... Loading... Order details Collaborate Checklists 0/0 Tra…" at bounding box center [265, 209] width 507 height 370
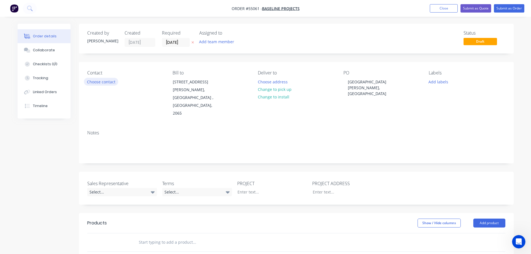
click at [104, 81] on button "Choose contact" at bounding box center [101, 82] width 34 height 8
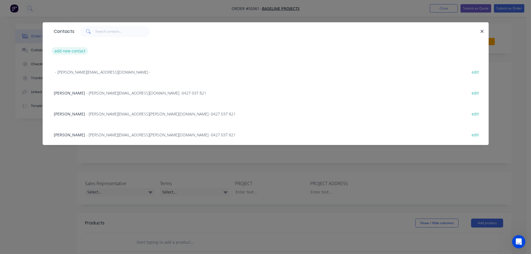
click at [67, 52] on button "add new contact" at bounding box center [70, 51] width 37 height 8
select select "AU"
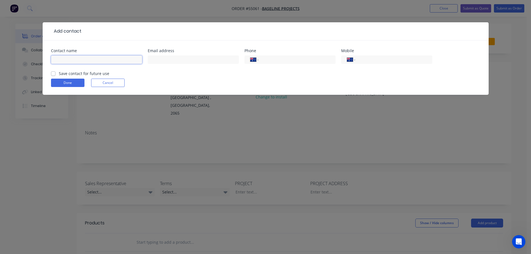
click at [60, 59] on input "text" at bounding box center [96, 59] width 91 height 8
type input "Samantha Roper"
click at [157, 58] on input "text" at bounding box center [193, 59] width 91 height 8
type input "Samantha.Roper@baselineprojects.com.au"
click at [387, 62] on input "tel" at bounding box center [392, 60] width 67 height 6
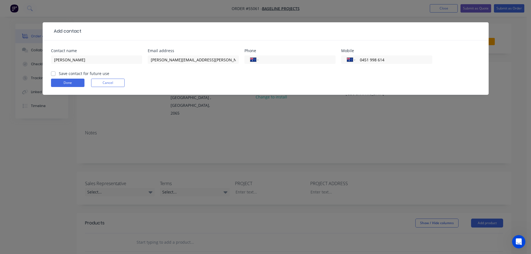
type input "0451 998 614"
click at [59, 73] on label "Save contact for future use" at bounding box center [84, 74] width 50 height 6
click at [52, 73] on input "Save contact for future use" at bounding box center [53, 73] width 4 height 5
checkbox input "true"
click at [56, 84] on button "Done" at bounding box center [67, 83] width 33 height 8
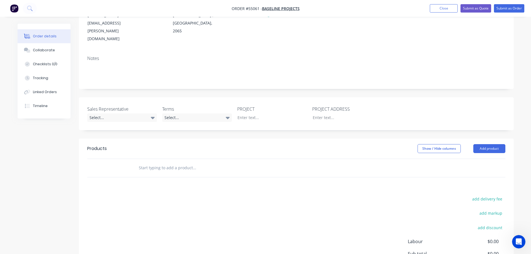
scroll to position [84, 0]
click at [112, 112] on div "Select..." at bounding box center [122, 116] width 70 height 8
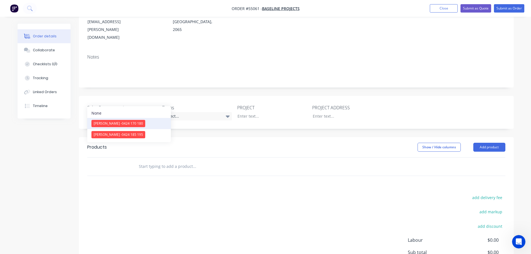
click at [114, 125] on span "[PERSON_NAME] - 0424 170 180" at bounding box center [118, 123] width 49 height 5
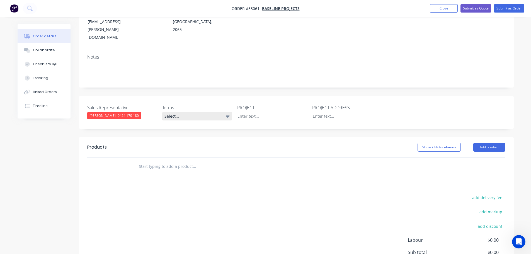
click at [187, 112] on div "Select..." at bounding box center [197, 116] width 70 height 8
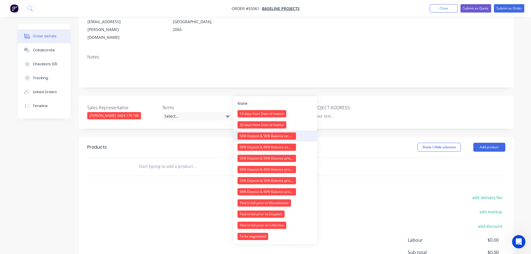
click at [248, 137] on div "50% Deposit & 50% Balance on Day of Installation" at bounding box center [267, 135] width 59 height 7
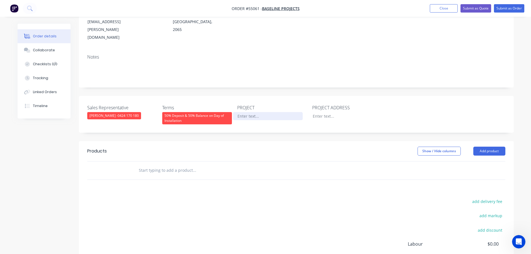
click at [255, 112] on div at bounding box center [268, 116] width 70 height 8
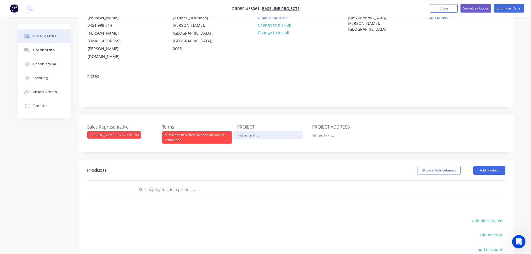
scroll to position [28, 0]
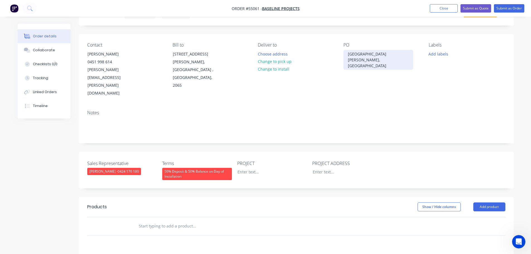
click at [370, 55] on div "[GEOGRAPHIC_DATA][PERSON_NAME], [GEOGRAPHIC_DATA]" at bounding box center [379, 60] width 70 height 20
copy div "[GEOGRAPHIC_DATA][PERSON_NAME], [GEOGRAPHIC_DATA]"
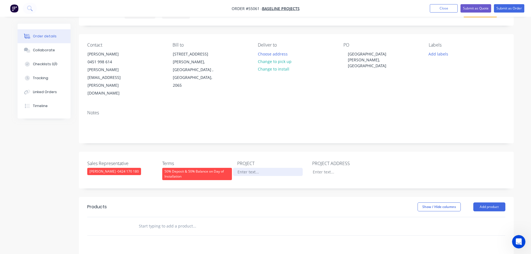
click at [247, 168] on div at bounding box center [268, 172] width 70 height 8
paste div
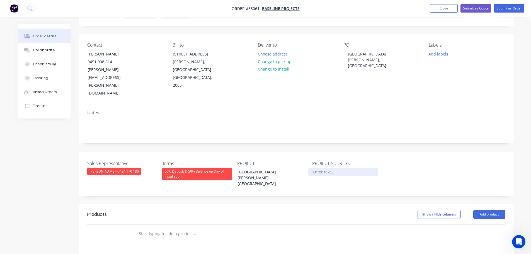
drag, startPoint x: 322, startPoint y: 156, endPoint x: 331, endPoint y: 159, distance: 10.1
click at [322, 168] on div at bounding box center [343, 172] width 70 height 8
click at [490, 210] on button "Add product" at bounding box center [489, 214] width 32 height 9
click at [469, 224] on div "Product catalogue" at bounding box center [479, 228] width 43 height 8
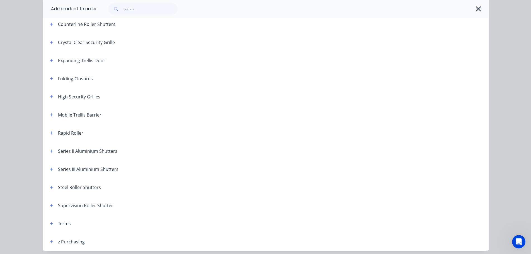
scroll to position [158, 0]
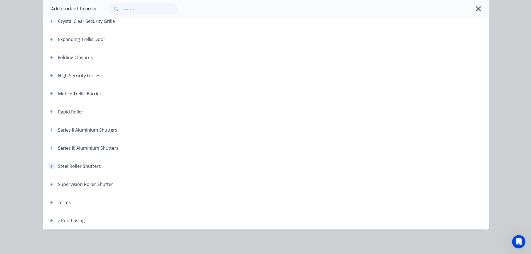
click at [50, 167] on icon "button" at bounding box center [51, 166] width 3 height 4
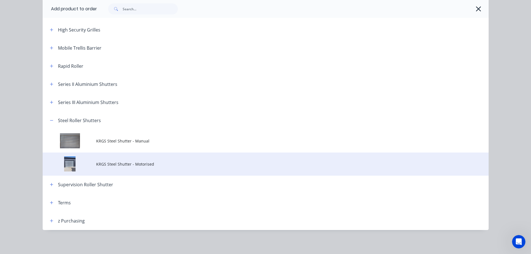
scroll to position [204, 0]
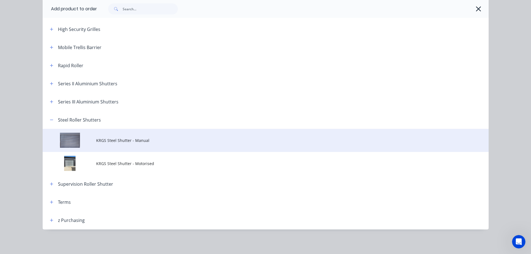
click at [138, 142] on span "KRGS Steel Shutter - Manual" at bounding box center [253, 140] width 314 height 6
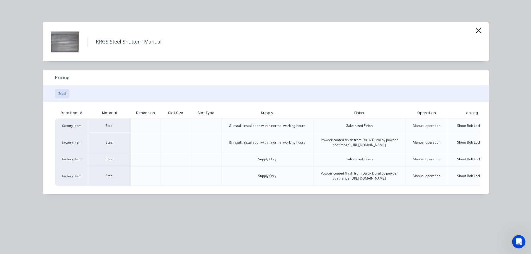
scroll to position [0, 45]
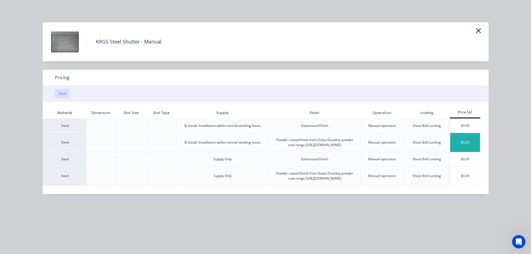
click at [470, 148] on div "$0.00" at bounding box center [465, 142] width 30 height 19
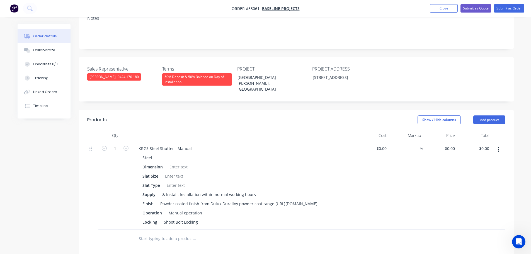
scroll to position [139, 0]
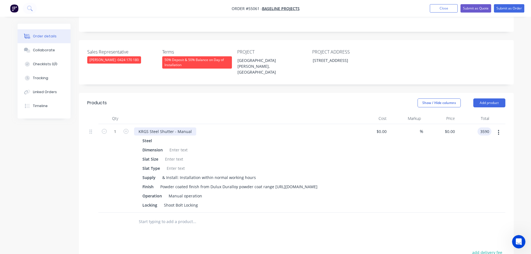
type input "3590"
type input "$3,590.00"
click at [137, 127] on div "KRGS Steel Shutter - Manual" at bounding box center [165, 131] width 62 height 8
click at [180, 146] on div at bounding box center [178, 150] width 23 height 8
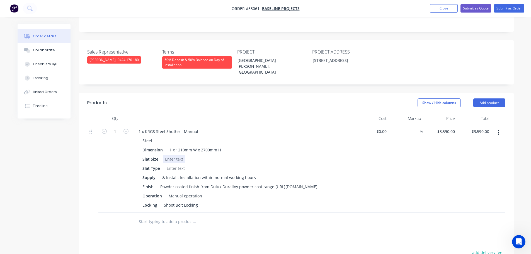
click at [170, 155] on div at bounding box center [174, 159] width 23 height 8
click at [171, 164] on div at bounding box center [176, 168] width 23 height 8
click at [273, 183] on div "Powder coated finish from Dulux Duralloy powder coat range [URL][DOMAIN_NAME]" at bounding box center [239, 187] width 162 height 8
click at [181, 192] on div "Manual operation" at bounding box center [185, 196] width 38 height 8
click at [182, 192] on div "Manual operation" at bounding box center [185, 196] width 38 height 8
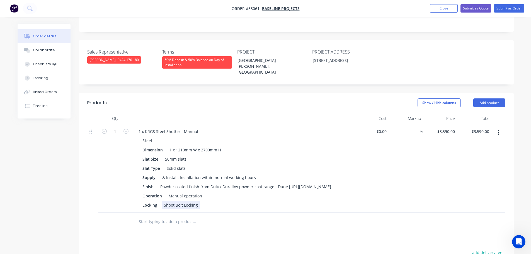
click at [197, 201] on div "Shoot Bolt Locking" at bounding box center [181, 205] width 38 height 8
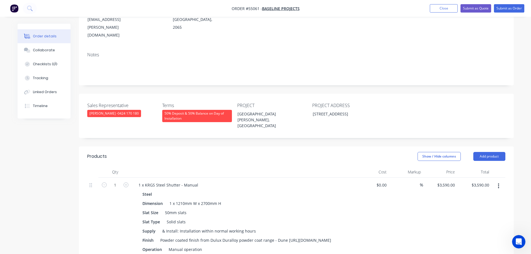
scroll to position [84, 0]
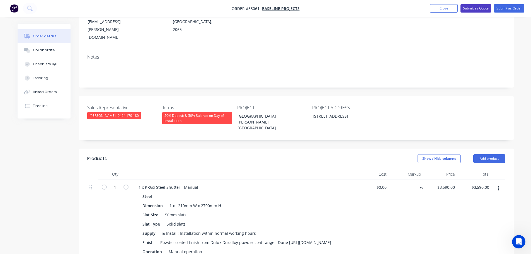
click at [469, 9] on button "Submit as Quote" at bounding box center [476, 8] width 31 height 8
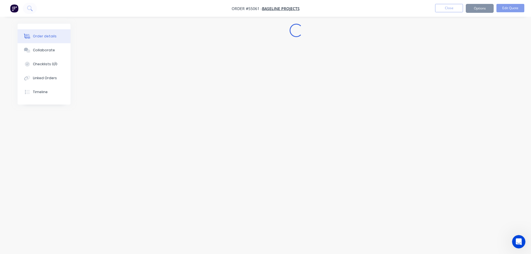
scroll to position [0, 0]
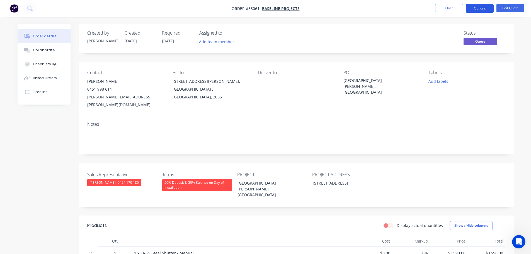
click at [472, 8] on button "Options" at bounding box center [480, 8] width 28 height 9
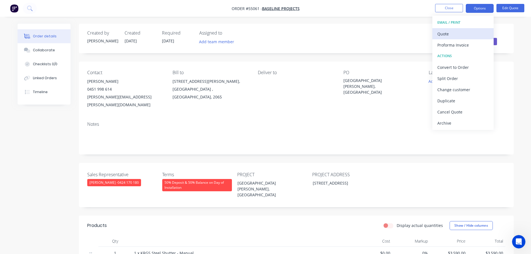
click at [444, 35] on div "Quote" at bounding box center [462, 34] width 51 height 8
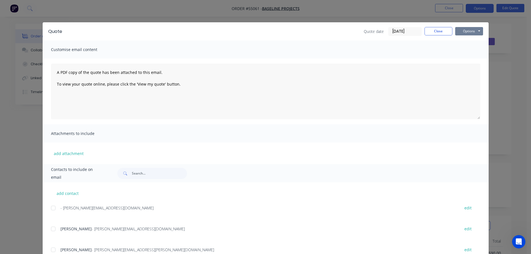
click at [462, 31] on button "Options" at bounding box center [469, 31] width 28 height 8
click at [464, 50] on button "Print" at bounding box center [473, 50] width 36 height 9
click at [425, 32] on button "Close" at bounding box center [439, 31] width 28 height 8
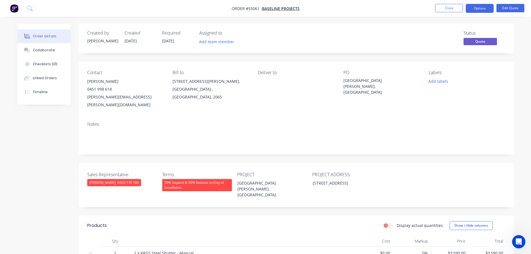
click at [131, 96] on div "Samantha.Roper@baselineprojects.com.au" at bounding box center [125, 101] width 76 height 16
copy div "Samantha.Roper@baselineprojects.com.au"
click at [380, 81] on div "[GEOGRAPHIC_DATA][PERSON_NAME], [GEOGRAPHIC_DATA]" at bounding box center [379, 87] width 70 height 18
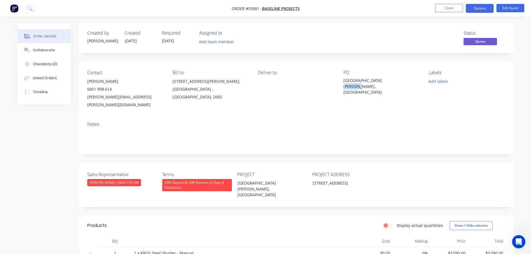
click at [380, 81] on div "[GEOGRAPHIC_DATA][PERSON_NAME], [GEOGRAPHIC_DATA]" at bounding box center [379, 87] width 70 height 18
copy div "[GEOGRAPHIC_DATA][PERSON_NAME], [GEOGRAPHIC_DATA]"
click at [112, 88] on span at bounding box center [112, 88] width 0 height 5
click at [443, 10] on button "Close" at bounding box center [449, 8] width 28 height 8
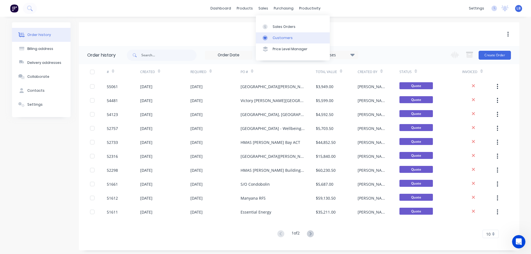
click at [280, 38] on div "Customers" at bounding box center [283, 37] width 20 height 5
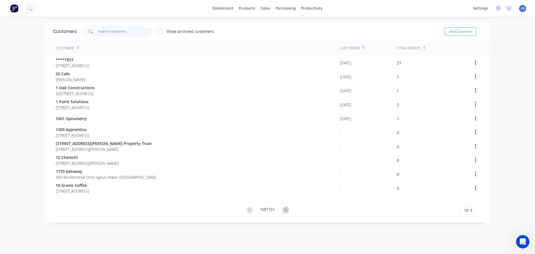
click at [110, 31] on input "text" at bounding box center [125, 31] width 54 height 11
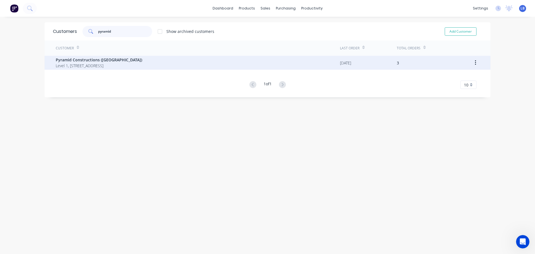
type input "pyramid"
click at [82, 61] on span "Pyramid Constructions (WA)" at bounding box center [99, 60] width 86 height 6
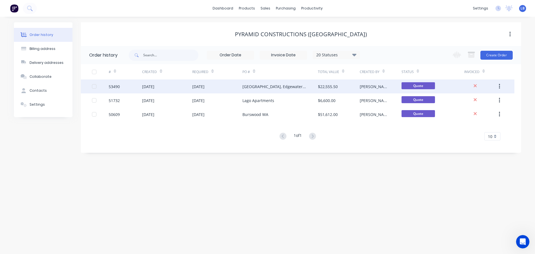
click at [174, 86] on div "[DATE]" at bounding box center [167, 86] width 50 height 14
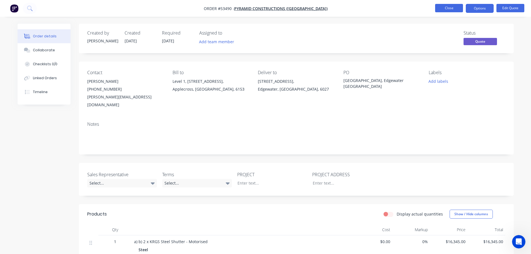
click at [442, 7] on button "Close" at bounding box center [449, 8] width 28 height 8
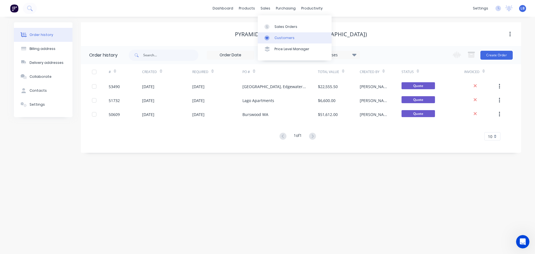
click at [288, 37] on div "Customers" at bounding box center [285, 37] width 20 height 5
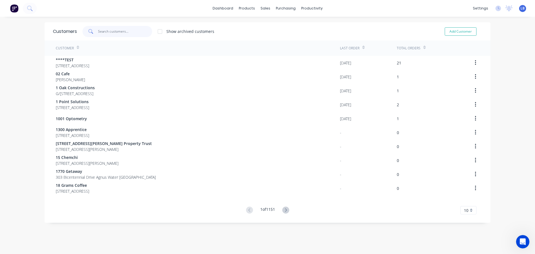
click at [114, 30] on input "text" at bounding box center [125, 31] width 54 height 11
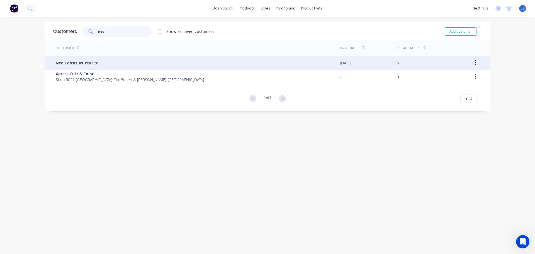
type input "neo"
click at [76, 62] on span "Neo Construct Pty Ltd" at bounding box center [77, 63] width 43 height 6
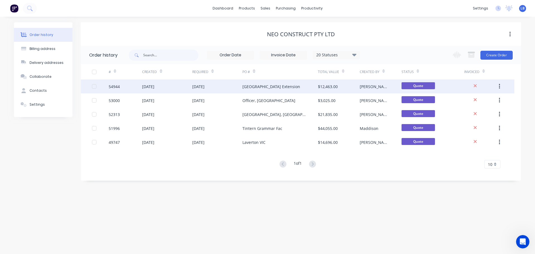
click at [250, 86] on div "Seddon Reserve Pavilion Extension" at bounding box center [272, 87] width 58 height 6
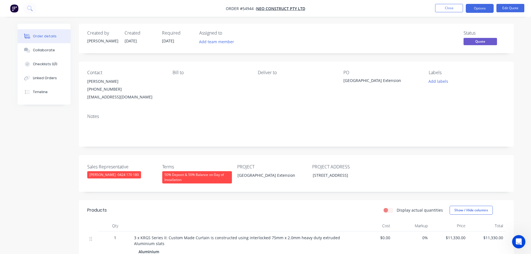
click at [441, 3] on nav "Order #54944 - Neo Construct Pty Ltd Close Options Edit Quote" at bounding box center [265, 8] width 531 height 17
click at [437, 9] on button "Close" at bounding box center [449, 8] width 28 height 8
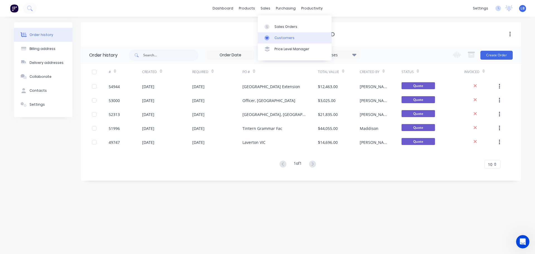
click at [284, 37] on div "Customers" at bounding box center [285, 37] width 20 height 5
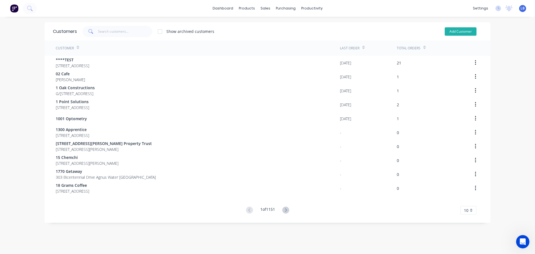
click at [448, 33] on button "Add Customer" at bounding box center [461, 31] width 32 height 8
select select "AU"
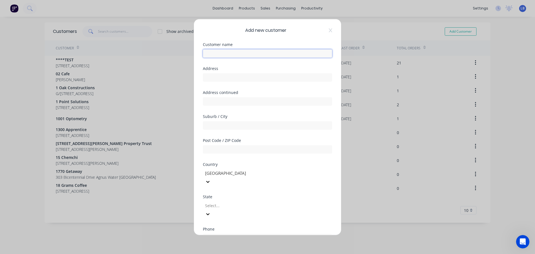
click at [215, 54] on input "text" at bounding box center [267, 53] width 129 height 8
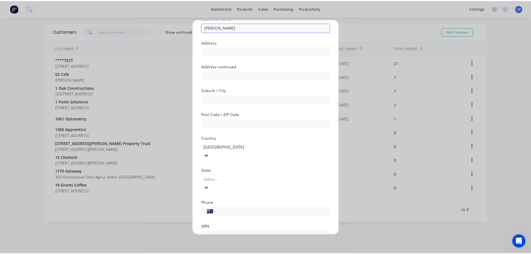
scroll to position [56, 0]
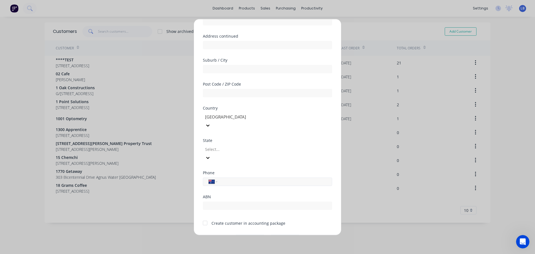
type input "[PERSON_NAME]"
click at [232, 178] on input "tel" at bounding box center [273, 181] width 105 height 6
click at [208, 217] on div at bounding box center [205, 222] width 11 height 11
click at [242, 235] on button "Save" at bounding box center [250, 239] width 31 height 9
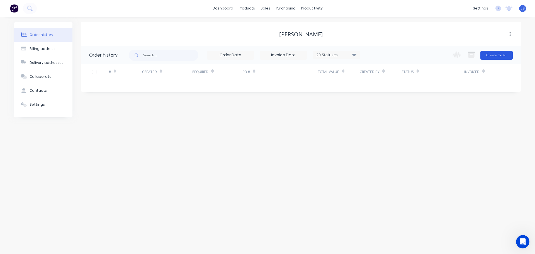
click at [497, 57] on button "Create Order" at bounding box center [497, 55] width 32 height 9
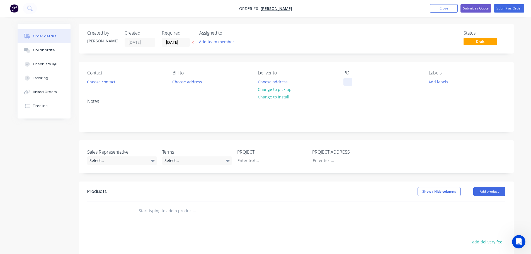
click at [349, 80] on div at bounding box center [348, 82] width 9 height 8
click at [107, 83] on div "Order details Collaborate Checklists 0/0 Tracking Linked Orders Timeline Order …" at bounding box center [265, 193] width 507 height 339
click at [107, 83] on button "Choose contact" at bounding box center [101, 82] width 34 height 8
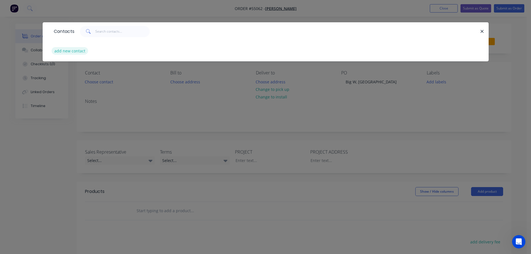
click at [74, 52] on button "add new contact" at bounding box center [70, 51] width 37 height 8
select select "AU"
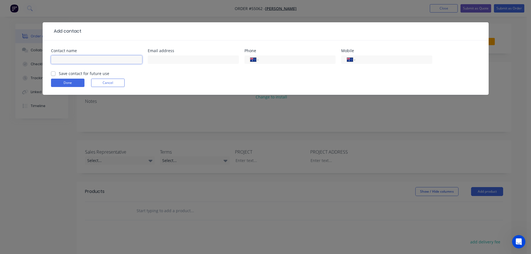
click at [68, 57] on input "text" at bounding box center [96, 59] width 91 height 8
type input "Leo"
click at [157, 59] on input "text" at bounding box center [193, 59] width 91 height 8
type input "zhangneo22@gmail.com"
click at [59, 74] on label "Save contact for future use" at bounding box center [84, 74] width 50 height 6
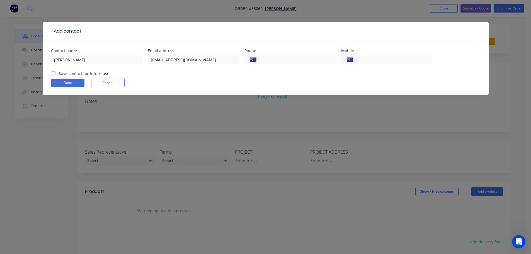
click at [53, 74] on input "Save contact for future use" at bounding box center [53, 73] width 4 height 5
checkbox input "true"
click at [57, 80] on button "Done" at bounding box center [67, 83] width 33 height 8
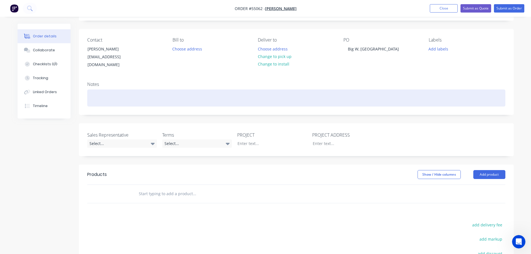
scroll to position [84, 0]
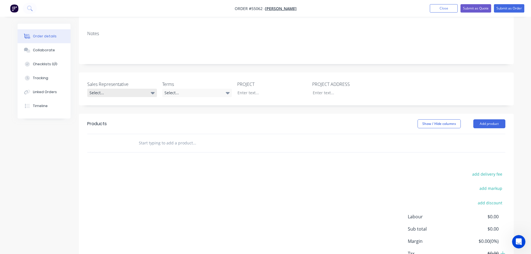
click at [117, 89] on div "Select..." at bounding box center [122, 93] width 70 height 8
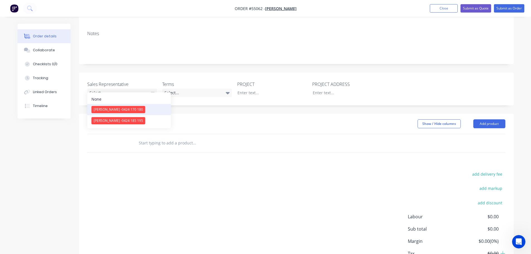
click at [112, 110] on span "[PERSON_NAME] - 0424 170 180" at bounding box center [118, 109] width 49 height 5
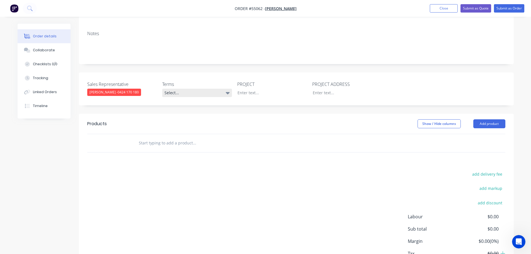
click at [177, 89] on div "Select..." at bounding box center [197, 93] width 70 height 8
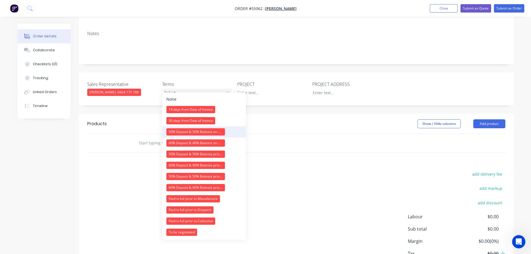
click at [184, 130] on div "50% Deposit & 50% Balance on Day of Installation" at bounding box center [195, 131] width 59 height 7
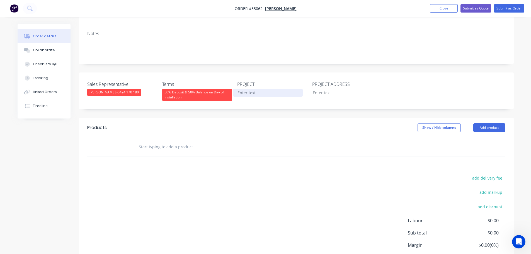
click at [250, 89] on div at bounding box center [268, 93] width 70 height 8
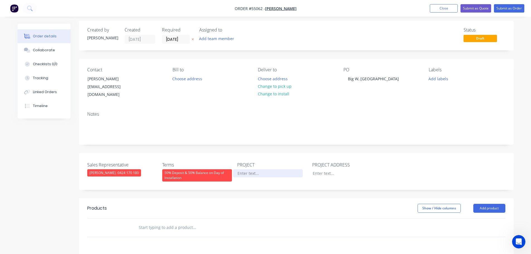
scroll to position [0, 0]
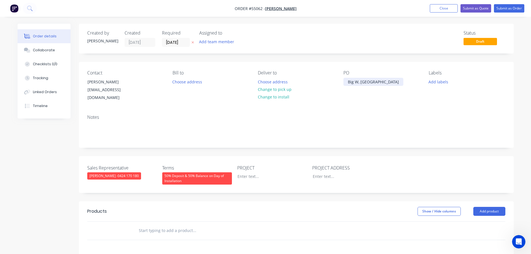
click at [375, 82] on div "Big W, [GEOGRAPHIC_DATA]" at bounding box center [374, 82] width 60 height 8
copy div "Big W, [GEOGRAPHIC_DATA]"
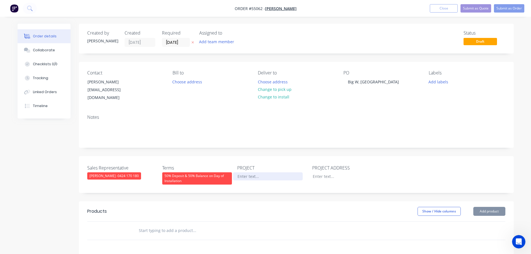
click at [249, 172] on div at bounding box center [268, 176] width 70 height 8
paste div
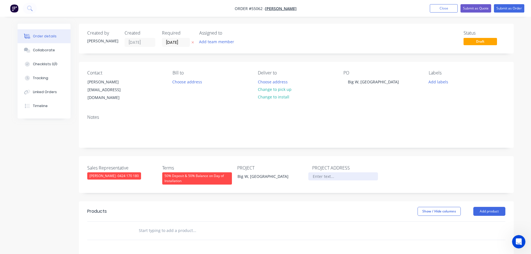
click at [317, 172] on div at bounding box center [343, 176] width 70 height 8
paste div
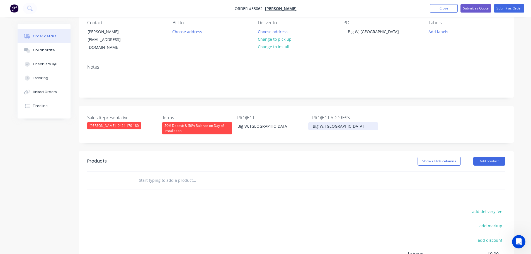
scroll to position [84, 0]
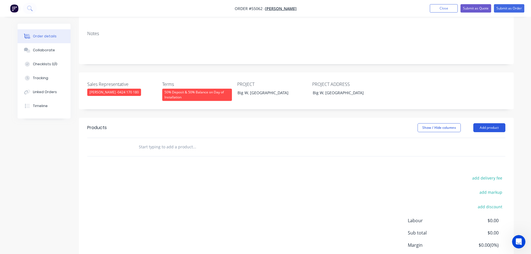
click at [484, 123] on button "Add product" at bounding box center [489, 127] width 32 height 9
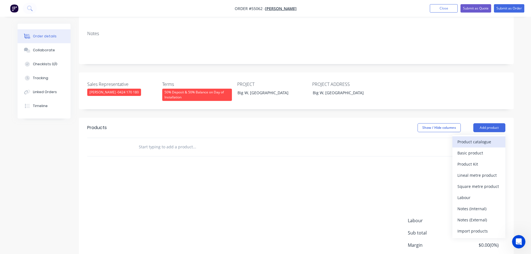
click at [468, 138] on div "Product catalogue" at bounding box center [479, 142] width 43 height 8
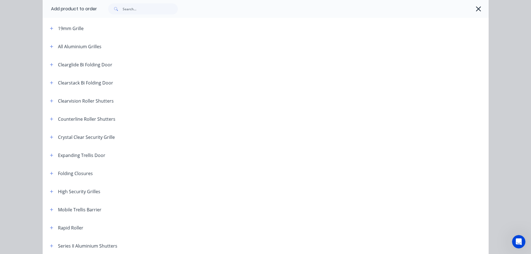
scroll to position [112, 0]
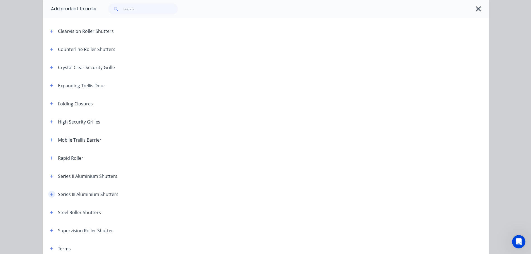
click at [50, 192] on icon "button" at bounding box center [51, 194] width 3 height 4
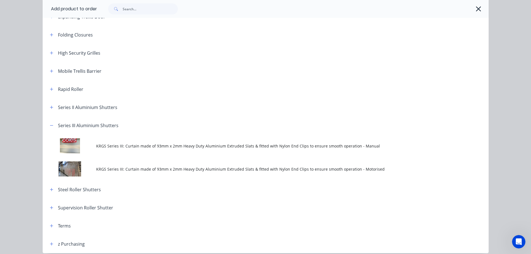
scroll to position [195, 0]
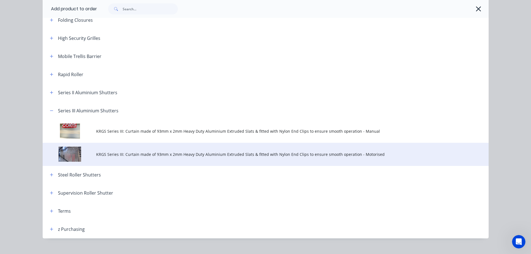
click at [189, 153] on span "KRGS Series III: Curtain made of 93mm x 2mm Heavy Duty Aluminium Extruded Slats…" at bounding box center [253, 154] width 314 height 6
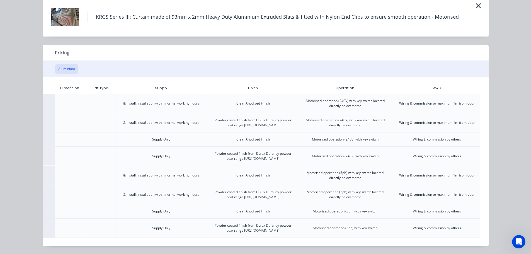
scroll to position [0, 109]
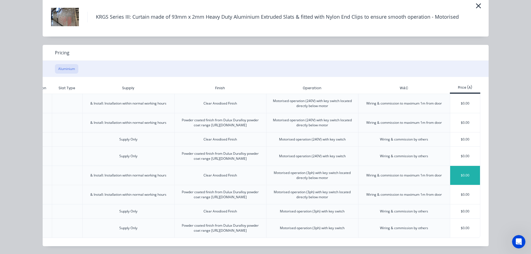
click at [459, 166] on div "$0.00" at bounding box center [465, 175] width 30 height 19
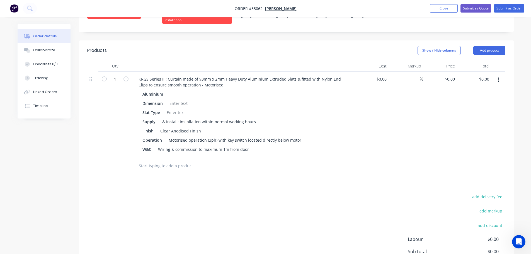
scroll to position [167, 0]
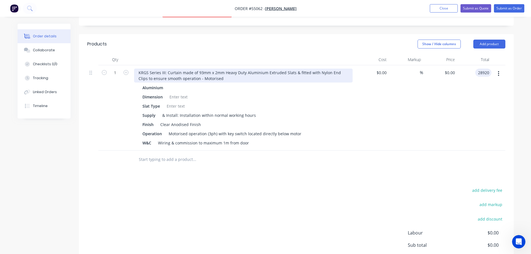
type input "28920"
type input "$28,920.00"
click at [137, 69] on div "KRGS Series III: Curtain made of 93mm x 2mm Heavy Duty Aluminium Extruded Slats…" at bounding box center [243, 76] width 219 height 14
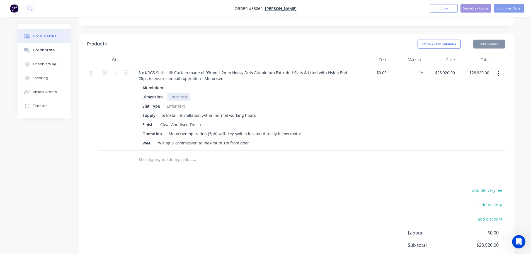
click at [179, 93] on div at bounding box center [178, 97] width 23 height 8
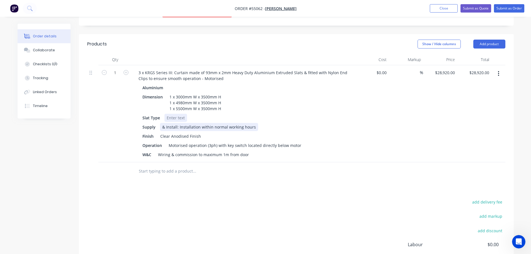
drag, startPoint x: 174, startPoint y: 111, endPoint x: 192, endPoint y: 117, distance: 18.4
click at [174, 114] on div at bounding box center [176, 118] width 23 height 8
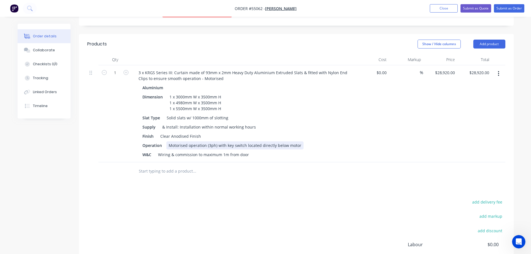
drag, startPoint x: 227, startPoint y: 138, endPoint x: 229, endPoint y: 143, distance: 5.1
click at [227, 141] on div "Motorised operation (3ph) with key switch located directly below motor" at bounding box center [234, 145] width 137 height 8
drag, startPoint x: 247, startPoint y: 140, endPoint x: 255, endPoint y: 165, distance: 26.3
click at [250, 150] on div "Aluminium Dimension 1 x 3000mm W x 3500mm H 1 x 4980mm W x 3500mm H 1 x 5500mm …" at bounding box center [243, 121] width 219 height 75
click at [256, 170] on div at bounding box center [217, 171] width 167 height 11
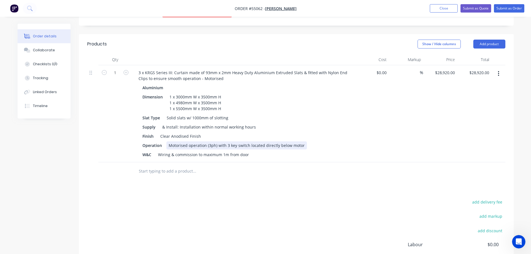
drag, startPoint x: 247, startPoint y: 139, endPoint x: 256, endPoint y: 183, distance: 44.8
click at [248, 142] on div "Motorised operation (3ph) with 3 key switch located directly below motor" at bounding box center [236, 145] width 141 height 8
click at [473, 9] on button "Submit as Quote" at bounding box center [476, 8] width 31 height 8
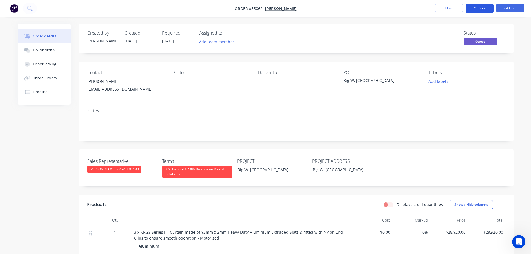
click at [474, 11] on button "Options" at bounding box center [480, 8] width 28 height 9
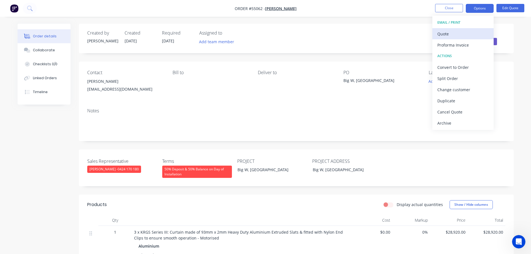
click at [443, 34] on div "Quote" at bounding box center [462, 34] width 51 height 8
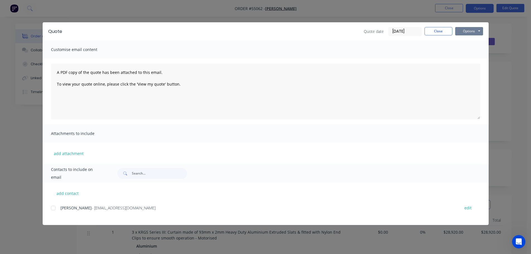
drag, startPoint x: 461, startPoint y: 30, endPoint x: 461, endPoint y: 35, distance: 5.1
click at [461, 31] on button "Options" at bounding box center [469, 31] width 28 height 8
click at [468, 49] on button "Print" at bounding box center [473, 50] width 36 height 9
click at [430, 32] on button "Close" at bounding box center [439, 31] width 28 height 8
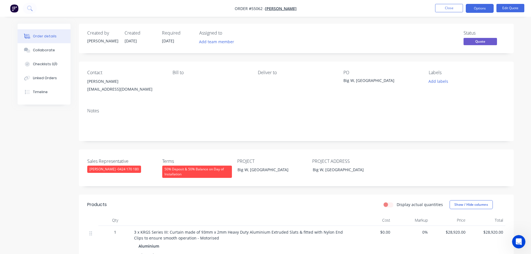
click at [114, 88] on div "zhangneo22@gmail.com" at bounding box center [125, 89] width 76 height 8
copy div "zhangneo22@gmail.com"
click at [371, 80] on div "Big W, [GEOGRAPHIC_DATA]" at bounding box center [379, 82] width 70 height 8
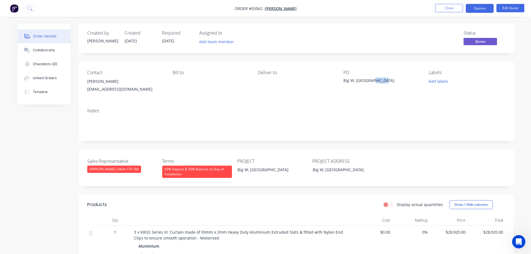
click at [371, 80] on div "Big W, [GEOGRAPHIC_DATA]" at bounding box center [379, 82] width 70 height 8
copy div "Big W, [GEOGRAPHIC_DATA]"
click at [453, 9] on button "Close" at bounding box center [449, 8] width 28 height 8
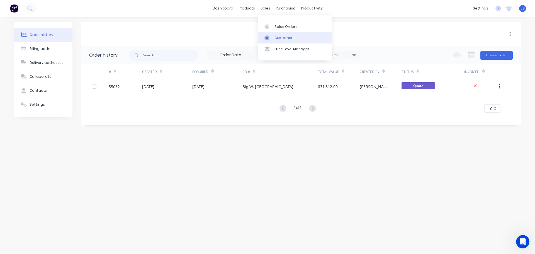
click at [282, 37] on div "Customers" at bounding box center [285, 37] width 20 height 5
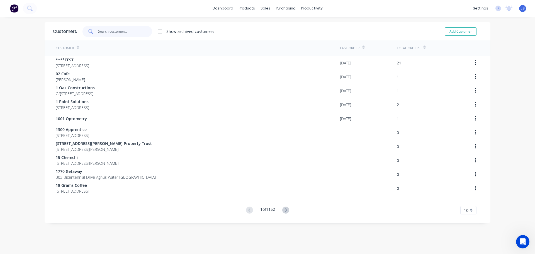
click at [119, 33] on input "text" at bounding box center [125, 31] width 54 height 11
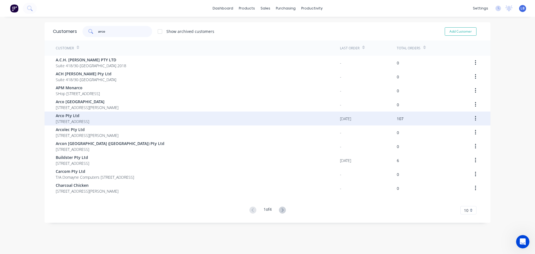
type input "arco"
click at [75, 118] on span "Arco Pty Ltd" at bounding box center [72, 116] width 33 height 6
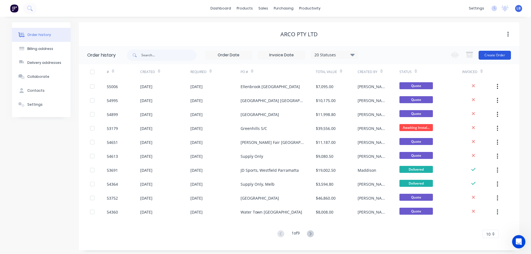
click at [485, 58] on button "Create Order" at bounding box center [495, 55] width 32 height 9
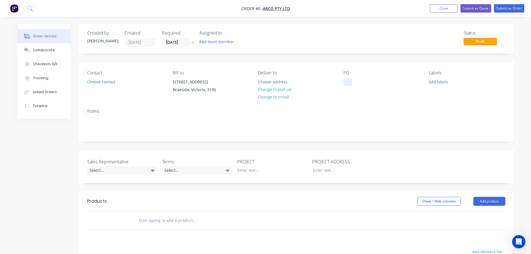
click at [350, 81] on div at bounding box center [348, 82] width 9 height 8
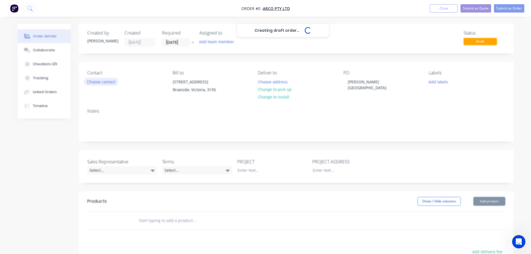
click at [92, 82] on div "Creating draft order... Loading... Order details Collaborate Checklists 0/0 Tra…" at bounding box center [265, 198] width 507 height 349
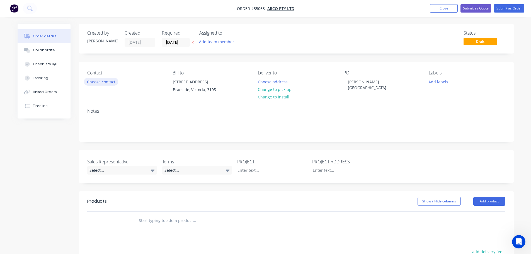
click at [92, 82] on button "Choose contact" at bounding box center [101, 82] width 34 height 8
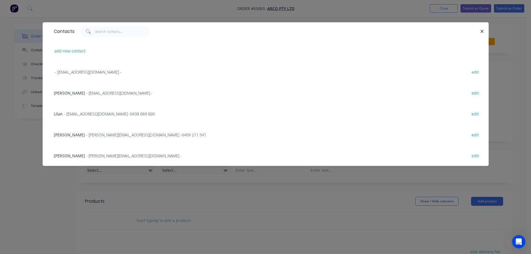
click at [90, 91] on span "- quotes@arco.com.au -" at bounding box center [119, 92] width 66 height 5
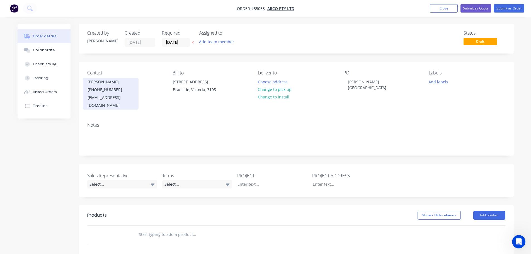
click at [110, 99] on div "quotes@arco.com.au" at bounding box center [111, 102] width 46 height 16
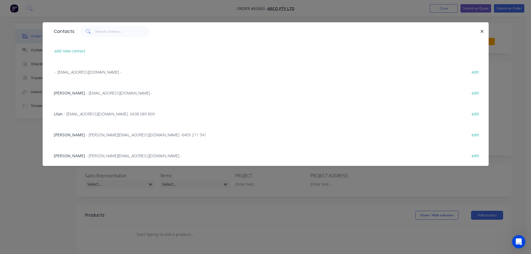
click at [477, 92] on button "edit" at bounding box center [475, 93] width 13 height 8
select select "AU"
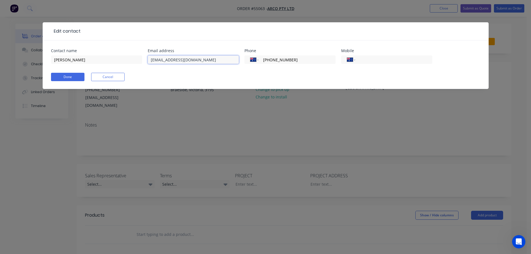
click at [163, 60] on input "quotes@arco.com.au" at bounding box center [193, 59] width 91 height 8
type input "steveb@arco.com.au"
click at [68, 60] on input "Steve" at bounding box center [96, 59] width 91 height 8
type input "Steve Boothey"
click at [63, 78] on button "Done" at bounding box center [67, 77] width 33 height 8
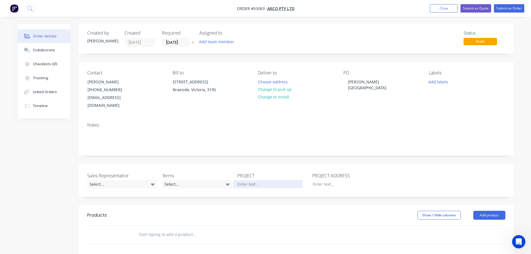
scroll to position [56, 0]
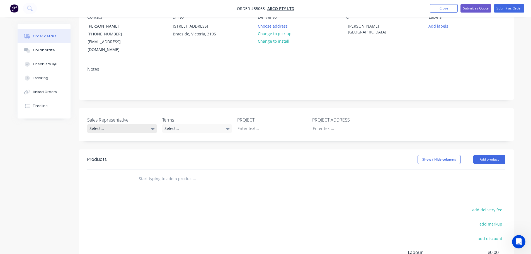
click at [96, 124] on div "Select..." at bounding box center [122, 128] width 70 height 8
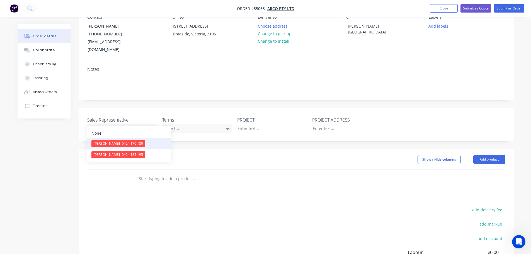
click at [107, 143] on span "[PERSON_NAME] - 0424 170 180" at bounding box center [118, 143] width 49 height 5
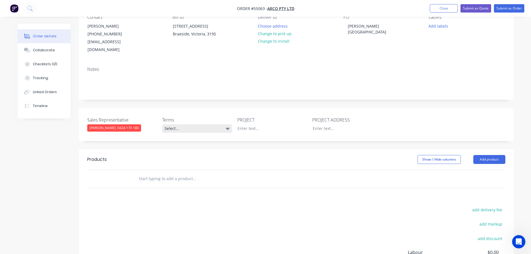
click at [186, 124] on div "Select..." at bounding box center [197, 128] width 70 height 8
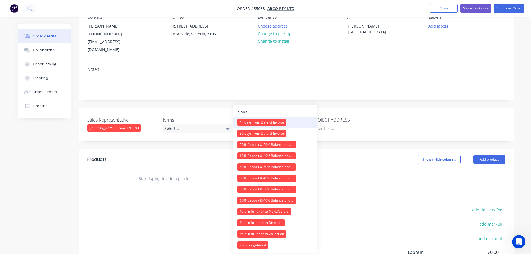
click at [248, 122] on div "14 days from Date of Invoice" at bounding box center [262, 122] width 49 height 7
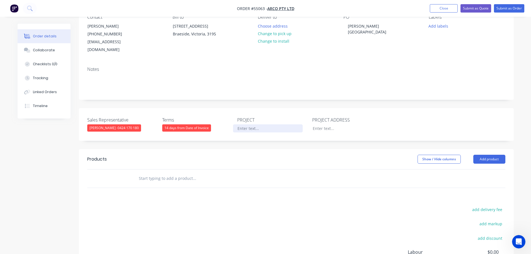
click at [253, 124] on div at bounding box center [268, 128] width 70 height 8
click at [358, 26] on div "[PERSON_NAME] [GEOGRAPHIC_DATA]" at bounding box center [379, 29] width 70 height 14
copy div "[PERSON_NAME] [GEOGRAPHIC_DATA]"
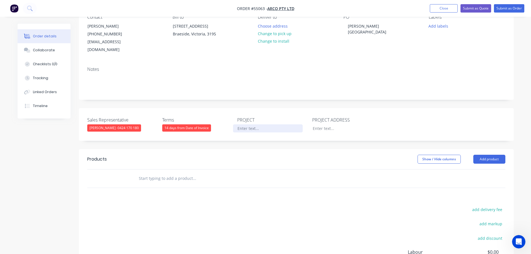
click at [247, 124] on div at bounding box center [268, 128] width 70 height 8
paste div
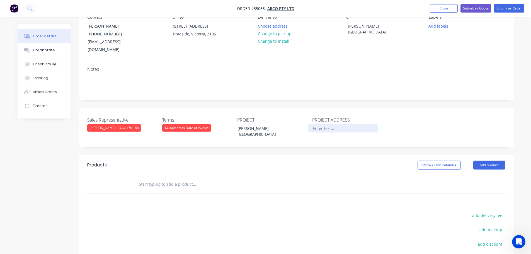
click at [326, 124] on div at bounding box center [343, 128] width 70 height 8
paste div
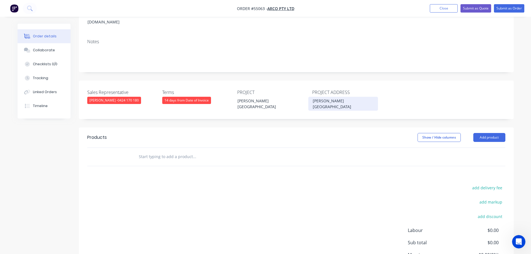
scroll to position [84, 0]
click at [481, 133] on button "Add product" at bounding box center [489, 137] width 32 height 9
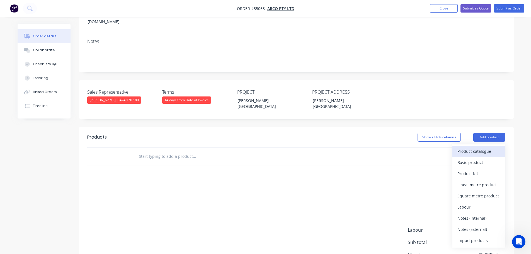
click at [472, 147] on div "Product catalogue" at bounding box center [479, 151] width 43 height 8
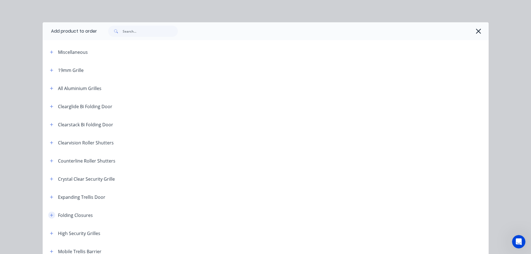
click at [50, 217] on icon "button" at bounding box center [51, 215] width 3 height 4
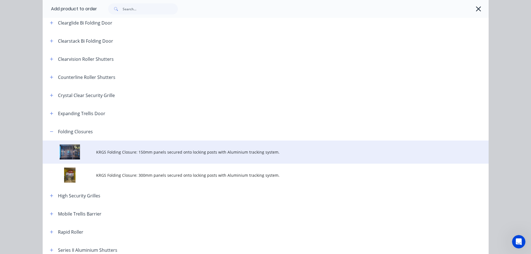
click at [163, 153] on span "KRGS Folding Closure: 150mm panels secured onto locking posts with Aluminium tr…" at bounding box center [253, 152] width 314 height 6
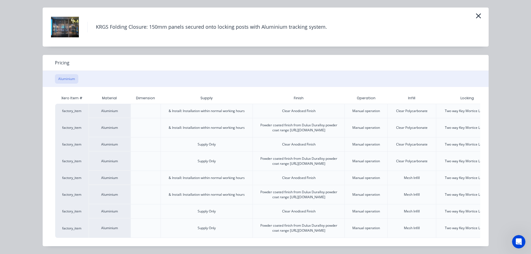
scroll to position [0, 49]
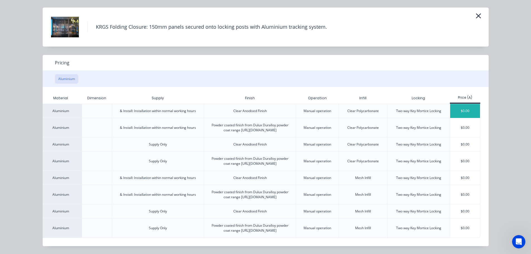
click at [458, 104] on div "$0.00" at bounding box center [465, 111] width 30 height 14
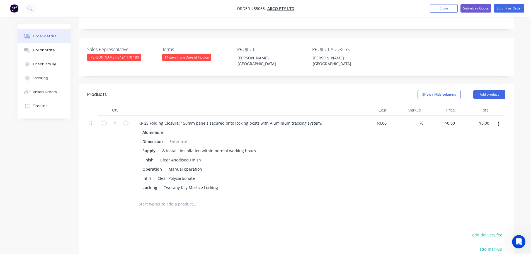
scroll to position [139, 0]
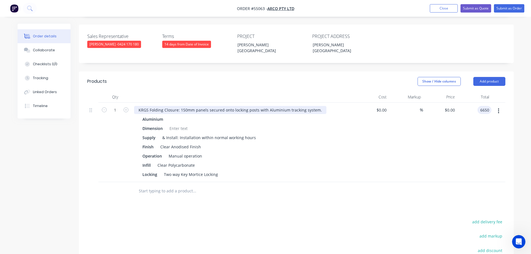
type input "6650"
type input "$6,650.00"
click at [136, 106] on div "KRGS Folding Closure: 150mm panels secured onto locking posts with Aluminium tr…" at bounding box center [230, 110] width 192 height 8
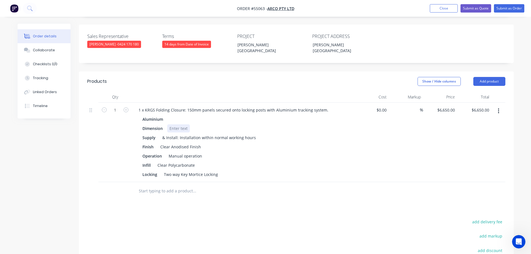
click at [181, 124] on div at bounding box center [178, 128] width 23 height 8
click at [200, 143] on div "Clear Anodised Finish" at bounding box center [180, 147] width 45 height 8
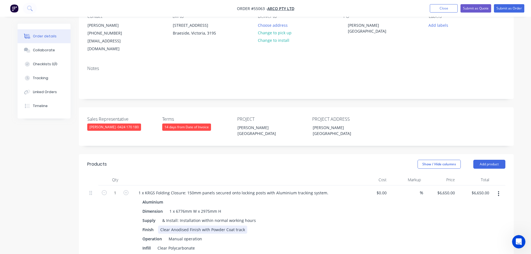
scroll to position [84, 0]
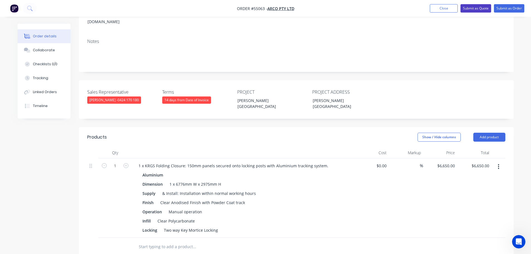
click at [474, 9] on button "Submit as Quote" at bounding box center [476, 8] width 31 height 8
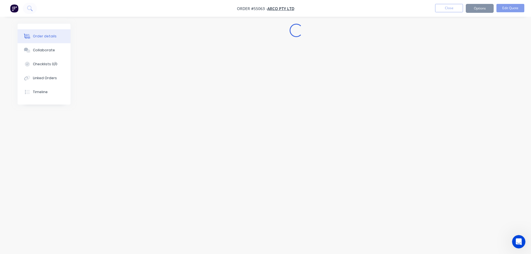
scroll to position [0, 0]
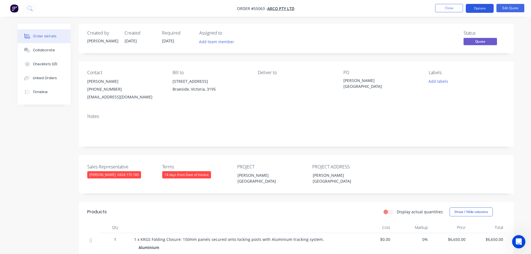
click at [473, 9] on button "Options" at bounding box center [480, 8] width 28 height 9
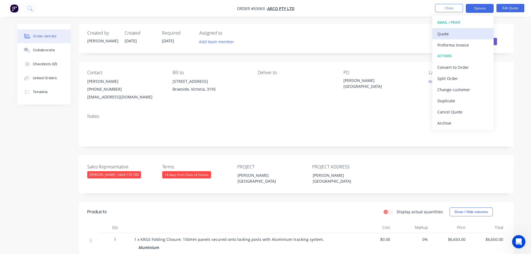
click at [444, 33] on div "Quote" at bounding box center [462, 34] width 51 height 8
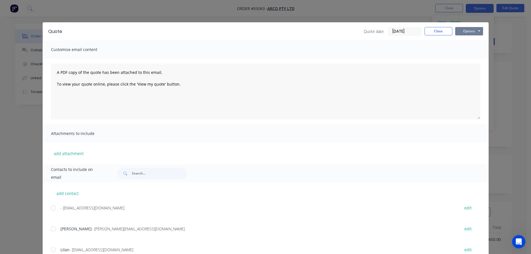
click at [459, 31] on button "Options" at bounding box center [469, 31] width 28 height 8
click at [465, 51] on button "Print" at bounding box center [473, 50] width 36 height 9
click at [430, 34] on button "Close" at bounding box center [439, 31] width 28 height 8
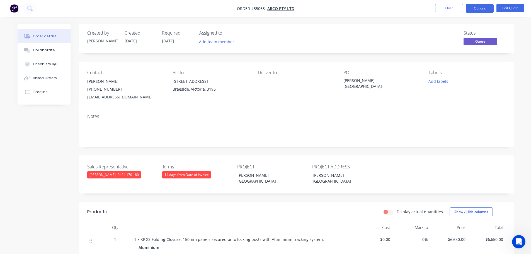
click at [95, 96] on div "steveb@arco.com.au" at bounding box center [125, 97] width 76 height 8
click at [355, 81] on div "[PERSON_NAME] [GEOGRAPHIC_DATA]" at bounding box center [379, 84] width 70 height 12
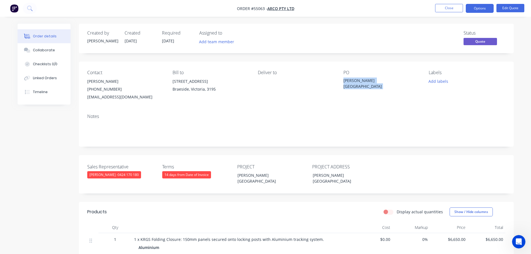
click at [355, 81] on div "[PERSON_NAME] [GEOGRAPHIC_DATA]" at bounding box center [379, 84] width 70 height 12
click at [443, 8] on button "Close" at bounding box center [449, 8] width 28 height 8
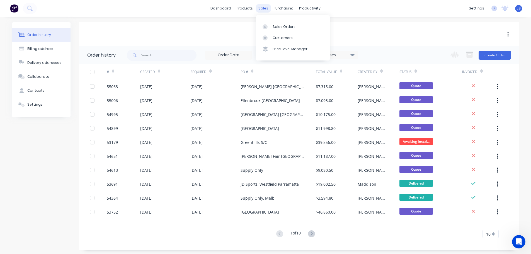
click at [262, 8] on div "sales" at bounding box center [263, 8] width 15 height 8
click at [284, 37] on div "Customers" at bounding box center [283, 37] width 20 height 5
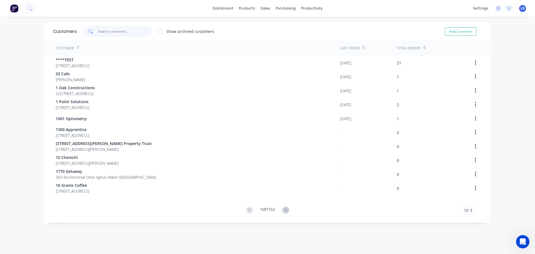
click at [116, 33] on input "text" at bounding box center [125, 31] width 54 height 11
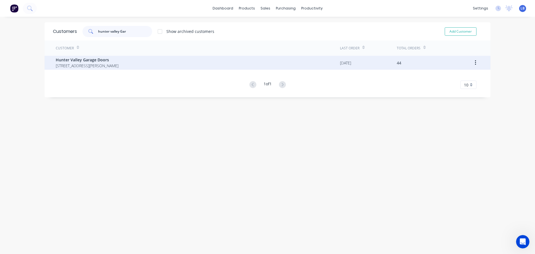
type input "hunter valley Gar"
click at [96, 60] on span "Hunter Valley Garage Doors" at bounding box center [87, 60] width 63 height 6
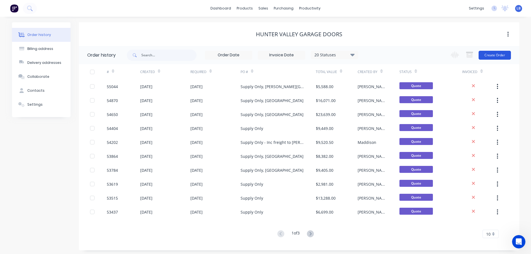
click at [490, 54] on button "Create Order" at bounding box center [495, 55] width 32 height 9
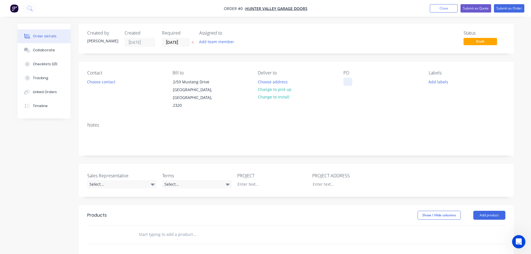
click at [349, 81] on div at bounding box center [348, 82] width 9 height 8
click at [93, 82] on div "Order details Collaborate Checklists 0/0 Tracking Linked Orders Timeline Order …" at bounding box center [265, 205] width 507 height 362
click at [93, 82] on button "Choose contact" at bounding box center [101, 82] width 34 height 8
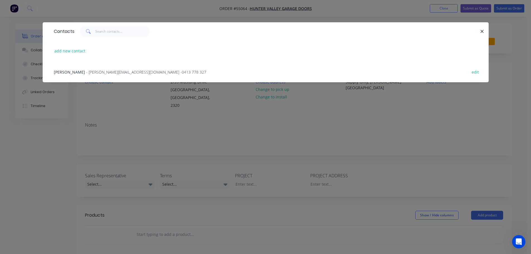
click at [86, 71] on span "- jake@hvgaragedoors.com.au - 0413 778 327" at bounding box center [146, 71] width 120 height 5
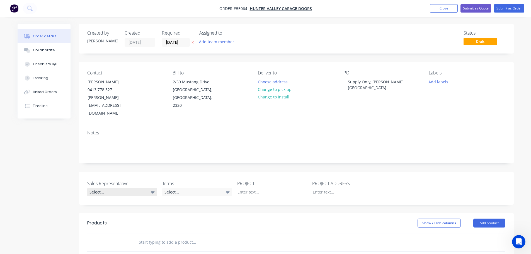
click at [122, 188] on div "Select..." at bounding box center [122, 192] width 70 height 8
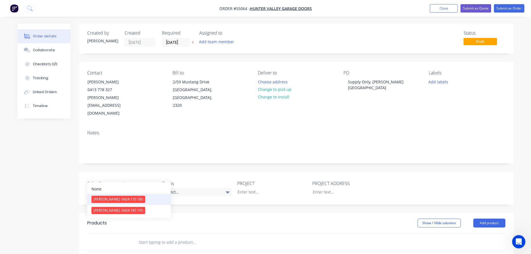
click at [121, 199] on span "[PERSON_NAME] - 0424 170 180" at bounding box center [118, 199] width 49 height 5
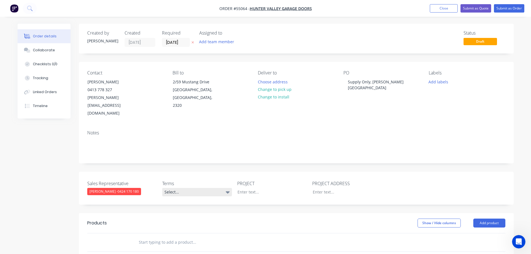
click at [178, 188] on div "Select..." at bounding box center [197, 192] width 70 height 8
click at [436, 6] on button "Close" at bounding box center [444, 8] width 28 height 8
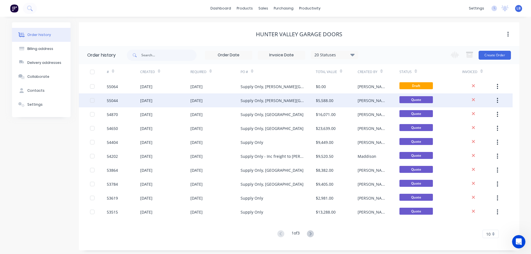
click at [366, 102] on div "[PERSON_NAME]" at bounding box center [373, 101] width 31 height 6
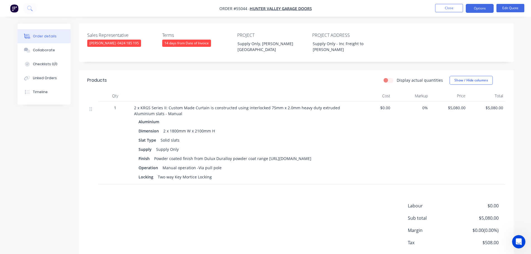
scroll to position [28, 0]
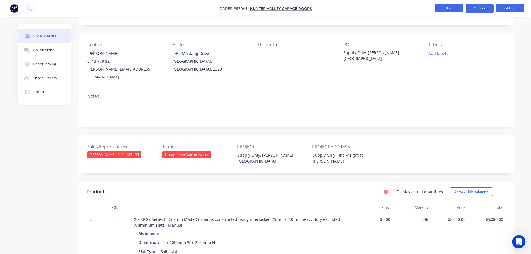
click at [441, 8] on button "Close" at bounding box center [449, 8] width 28 height 8
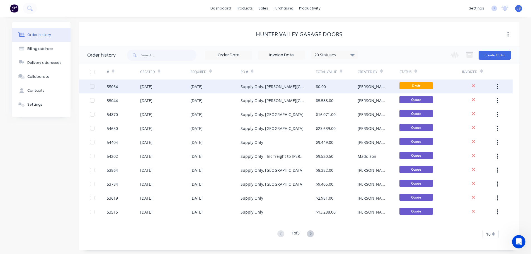
click at [320, 89] on div "$0.00" at bounding box center [321, 87] width 10 height 6
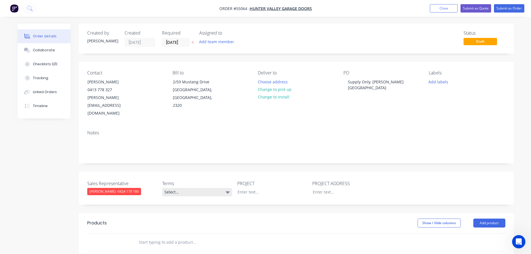
click at [175, 188] on div "Select..." at bounding box center [197, 192] width 70 height 8
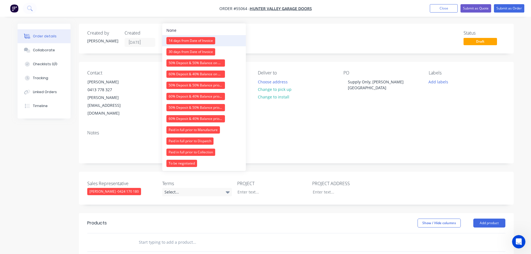
click at [178, 40] on div "14 days from Date of Invoice" at bounding box center [190, 40] width 49 height 7
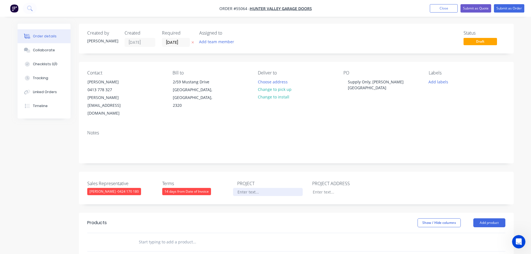
click at [251, 188] on div at bounding box center [268, 192] width 70 height 8
click at [369, 83] on div "Supply Only, [PERSON_NAME][GEOGRAPHIC_DATA]" at bounding box center [379, 85] width 70 height 14
click at [242, 188] on div at bounding box center [268, 192] width 70 height 8
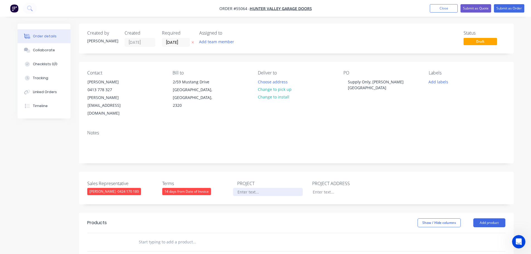
paste div
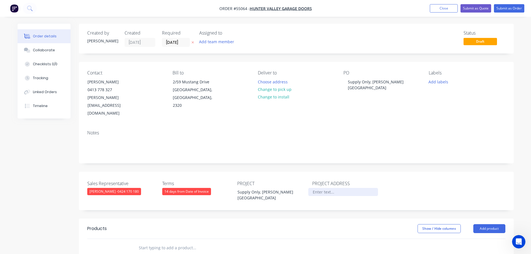
click at [324, 188] on div at bounding box center [343, 192] width 70 height 8
click at [480, 224] on button "Add product" at bounding box center [489, 228] width 32 height 9
click at [474, 239] on div "Product catalogue" at bounding box center [479, 243] width 43 height 8
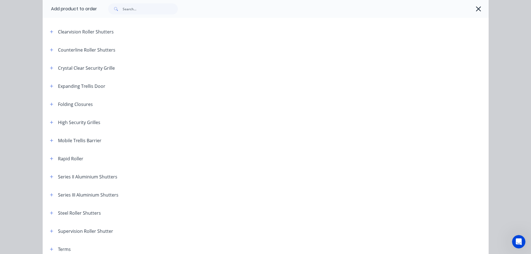
scroll to position [112, 0]
click at [51, 195] on icon "button" at bounding box center [51, 194] width 3 height 4
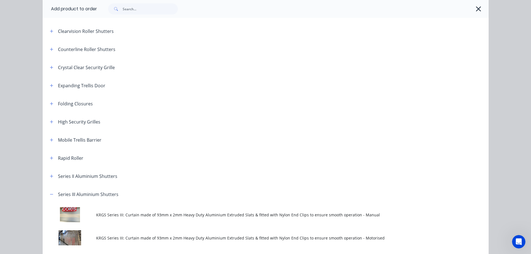
scroll to position [195, 0]
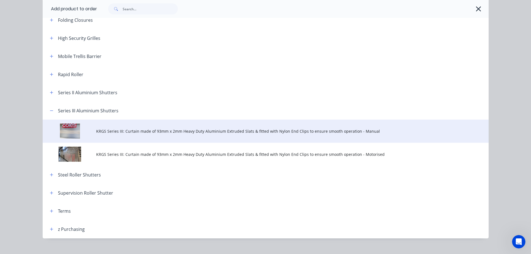
click at [206, 133] on span "KRGS Series III: Curtain made of 93mm x 2mm Heavy Duty Aluminium Extruded Slats…" at bounding box center [253, 131] width 314 height 6
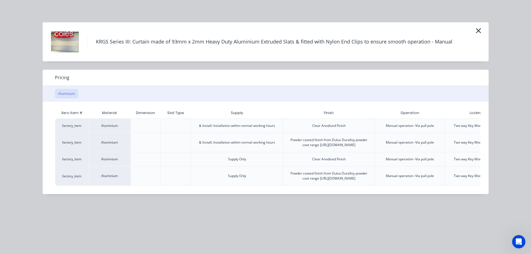
scroll to position [0, 58]
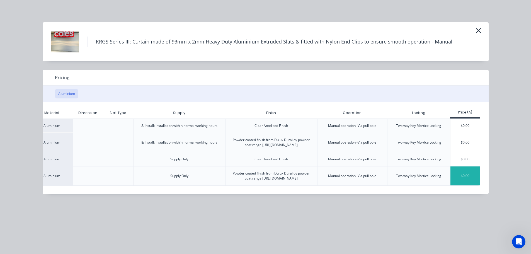
click at [463, 180] on div "$0.00" at bounding box center [466, 175] width 30 height 19
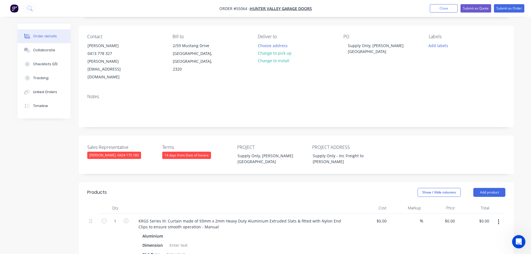
scroll to position [139, 0]
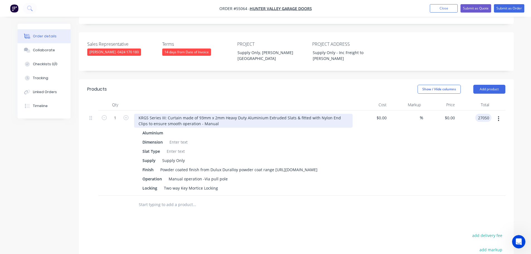
type input "27050"
type input "$27,050.00"
click at [137, 114] on div "KRGS Series III: Curtain made of 93mm x 2mm Heavy Duty Aluminium Extruded Slats…" at bounding box center [243, 121] width 219 height 14
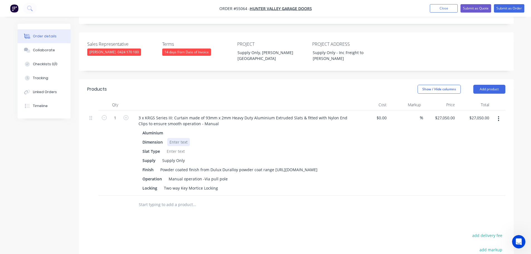
click at [177, 138] on div at bounding box center [178, 142] width 23 height 8
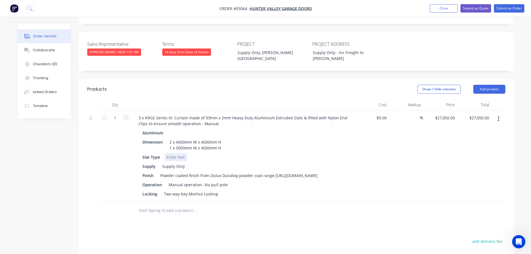
click at [170, 153] on div at bounding box center [176, 157] width 23 height 8
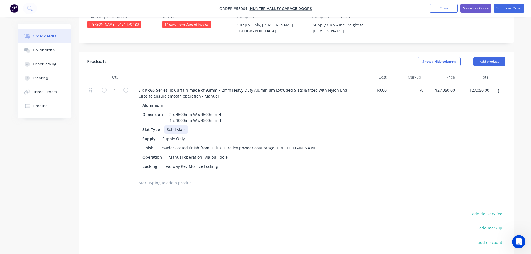
scroll to position [167, 0]
drag, startPoint x: 228, startPoint y: 148, endPoint x: 161, endPoint y: 154, distance: 67.2
click at [161, 154] on div "Aluminium Dimension 2 x 4500mm W x 4500mm H 1 x 3000mm W x 4500mm H Slat Type S…" at bounding box center [243, 135] width 219 height 69
drag, startPoint x: 217, startPoint y: 155, endPoint x: 155, endPoint y: 165, distance: 62.7
click at [155, 165] on div "Qty Cost Markup Price Total 1 3 x KRGS Series III: Curtain made of 93mm x 2mm H…" at bounding box center [296, 131] width 435 height 120
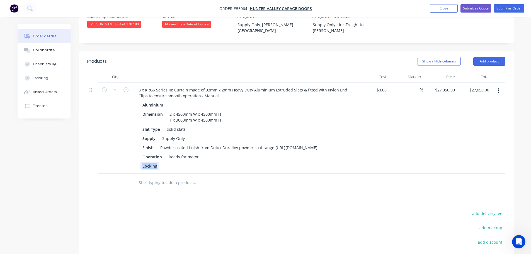
drag, startPoint x: 157, startPoint y: 156, endPoint x: 130, endPoint y: 162, distance: 27.6
click at [130, 162] on div "1 3 x KRGS Series III: Curtain made of 93mm x 2mm Heavy Duty Aluminium Extruded…" at bounding box center [296, 128] width 418 height 91
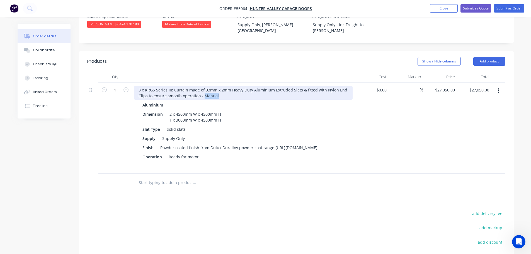
drag, startPoint x: 216, startPoint y: 80, endPoint x: 202, endPoint y: 85, distance: 14.7
click at [202, 85] on div "3 x KRGS Series III: Curtain made of 93mm x 2mm Heavy Duty Aluminium Extruded S…" at bounding box center [243, 128] width 223 height 91
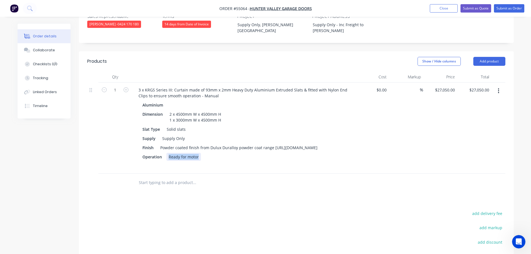
drag, startPoint x: 197, startPoint y: 146, endPoint x: 167, endPoint y: 150, distance: 30.9
click at [167, 153] on div "Ready for motor" at bounding box center [183, 157] width 35 height 8
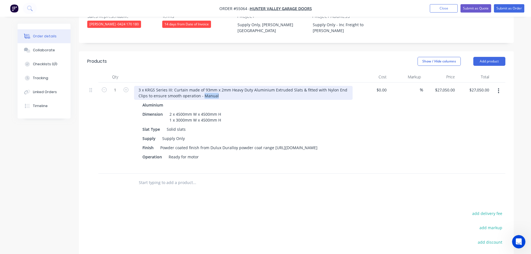
drag, startPoint x: 217, startPoint y: 79, endPoint x: 204, endPoint y: 81, distance: 12.9
click at [204, 86] on div "3 x KRGS Series III: Curtain made of 93mm x 2mm Heavy Duty Aluminium Extruded S…" at bounding box center [243, 93] width 219 height 14
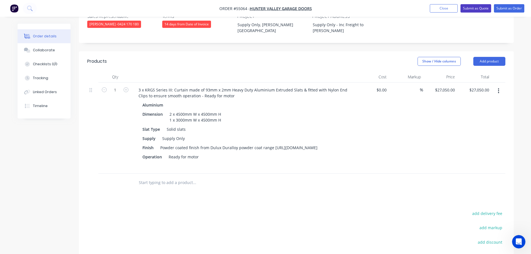
click at [466, 8] on button "Submit as Quote" at bounding box center [476, 8] width 31 height 8
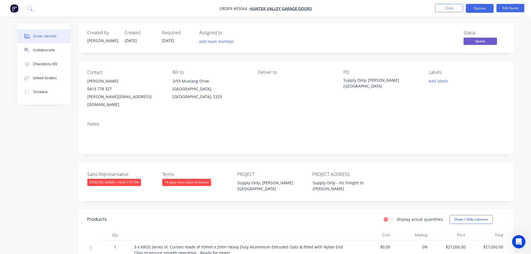
scroll to position [0, 0]
click at [472, 9] on button "Options" at bounding box center [480, 8] width 28 height 9
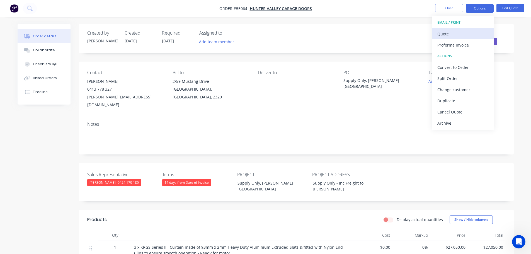
click at [440, 36] on div "Quote" at bounding box center [462, 34] width 51 height 8
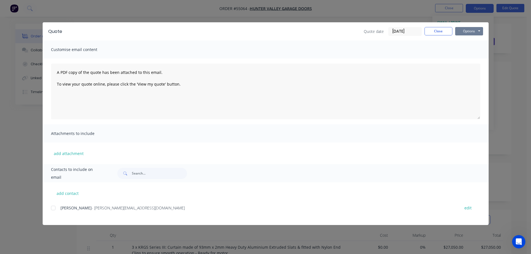
drag, startPoint x: 463, startPoint y: 31, endPoint x: 465, endPoint y: 35, distance: 5.2
click at [464, 33] on button "Options" at bounding box center [469, 31] width 28 height 8
click at [472, 50] on button "Print" at bounding box center [473, 50] width 36 height 9
click at [432, 34] on button "Close" at bounding box center [439, 31] width 28 height 8
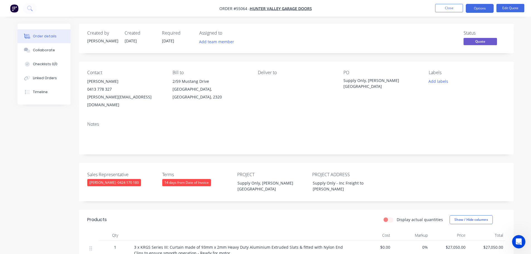
click at [107, 95] on div "jake@hvgaragedoors.com.au" at bounding box center [125, 101] width 76 height 16
click at [367, 83] on div "Supply Only, [PERSON_NAME][GEOGRAPHIC_DATA]" at bounding box center [379, 84] width 70 height 12
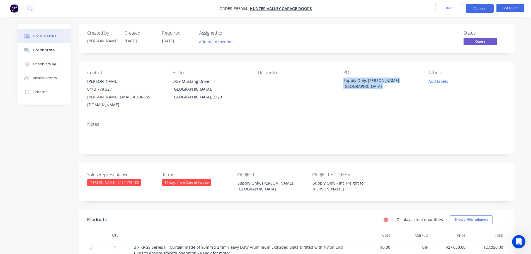
click at [367, 83] on div "Supply Only, [PERSON_NAME][GEOGRAPHIC_DATA]" at bounding box center [379, 84] width 70 height 12
click at [112, 90] on span at bounding box center [112, 88] width 0 height 5
click at [444, 11] on button "Close" at bounding box center [449, 8] width 28 height 8
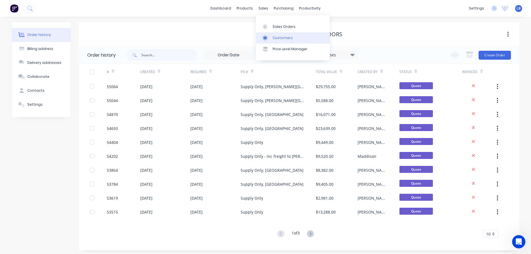
click at [282, 38] on div "Customers" at bounding box center [283, 37] width 20 height 5
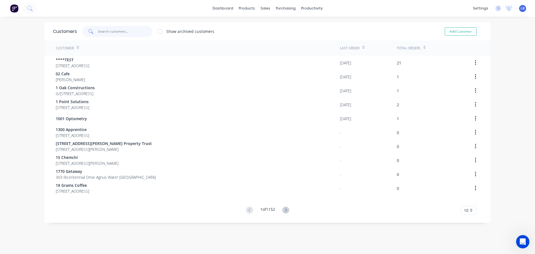
click at [107, 32] on input "text" at bounding box center [125, 31] width 54 height 11
click at [285, 25] on div "Sales Orders" at bounding box center [284, 26] width 23 height 5
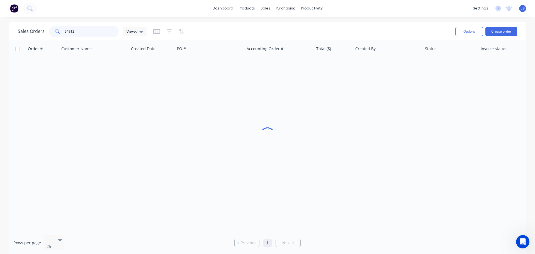
drag, startPoint x: 76, startPoint y: 30, endPoint x: 44, endPoint y: 37, distance: 33.0
click at [44, 37] on div "Sales Orders 54912 Views" at bounding box center [82, 31] width 129 height 11
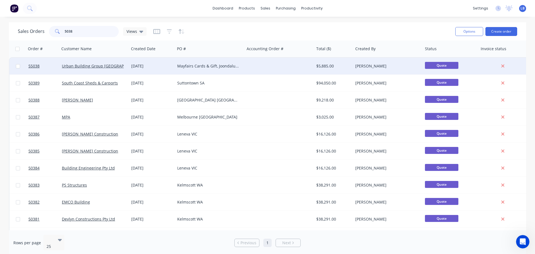
drag, startPoint x: 64, startPoint y: 31, endPoint x: 72, endPoint y: 58, distance: 28.3
click at [65, 31] on input "5038" at bounding box center [92, 31] width 54 height 11
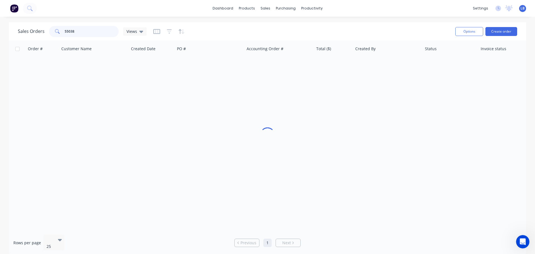
click at [79, 31] on input "55038" at bounding box center [92, 31] width 54 height 11
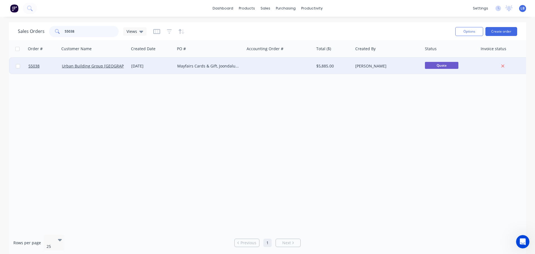
type input "55038"
click at [101, 69] on div "Urban Building Group WA" at bounding box center [93, 66] width 62 height 6
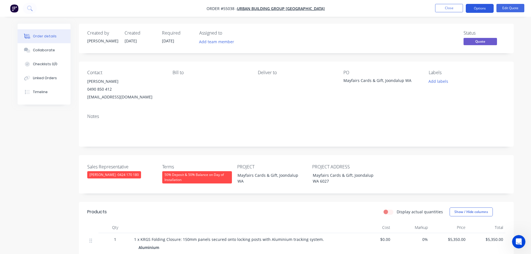
click at [486, 7] on button "Options" at bounding box center [480, 8] width 28 height 9
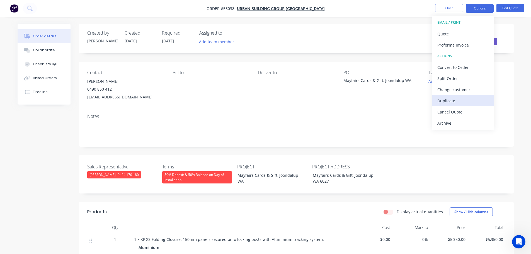
click at [443, 101] on div "Duplicate" at bounding box center [462, 101] width 51 height 8
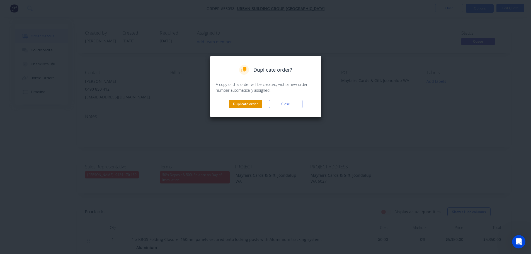
click at [250, 104] on button "Duplicate order" at bounding box center [245, 104] width 33 height 8
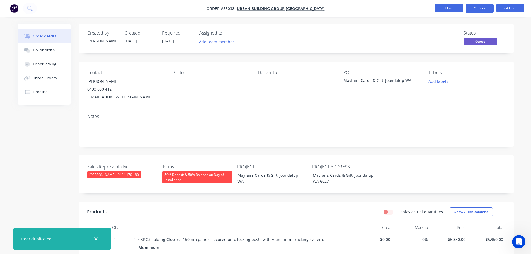
click at [455, 8] on button "Close" at bounding box center [449, 8] width 28 height 8
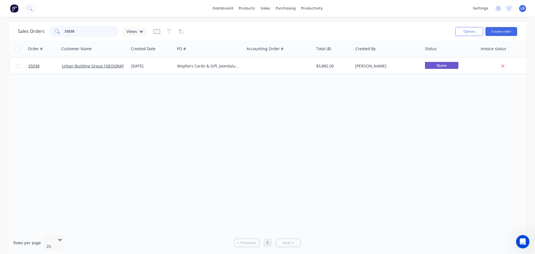
drag, startPoint x: 75, startPoint y: 32, endPoint x: 50, endPoint y: 34, distance: 24.9
click at [50, 34] on div "55038" at bounding box center [84, 31] width 70 height 11
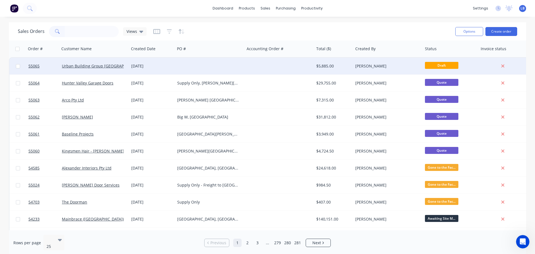
click at [322, 68] on div "$5,885.00" at bounding box center [332, 66] width 33 height 6
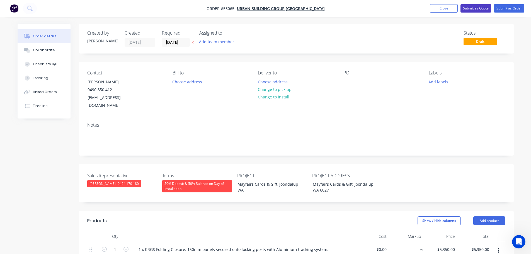
click at [471, 9] on button "Submit as Quote" at bounding box center [476, 8] width 31 height 8
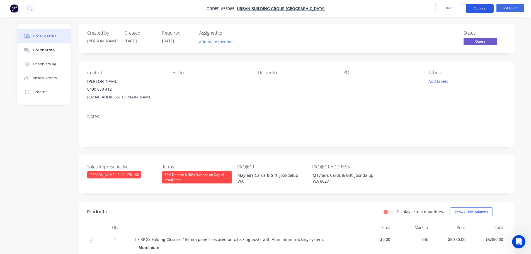
click at [480, 9] on button "Options" at bounding box center [480, 8] width 28 height 9
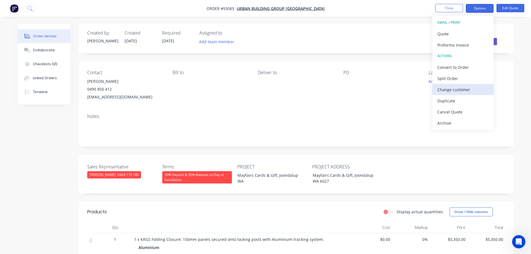
click at [446, 89] on div "Change customer" at bounding box center [462, 90] width 51 height 8
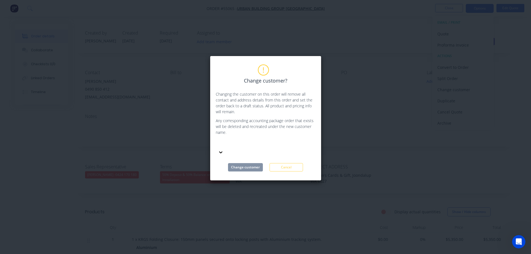
click at [232, 145] on div at bounding box center [257, 144] width 80 height 7
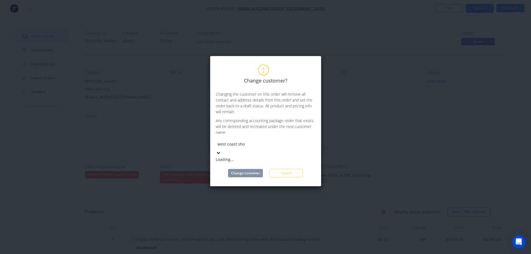
type input "west coast shop"
click at [237, 156] on div "West Coast Shopfitting" at bounding box center [258, 159] width 84 height 6
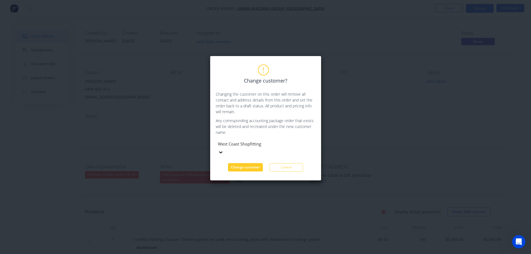
click at [240, 163] on button "Change customer" at bounding box center [245, 167] width 35 height 8
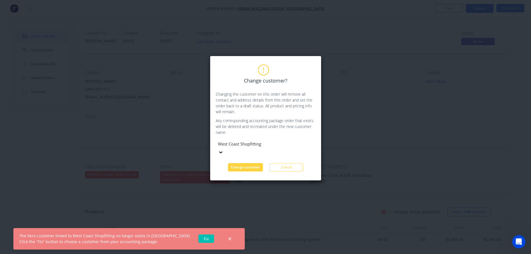
click at [198, 238] on link "Fix" at bounding box center [206, 239] width 16 height 8
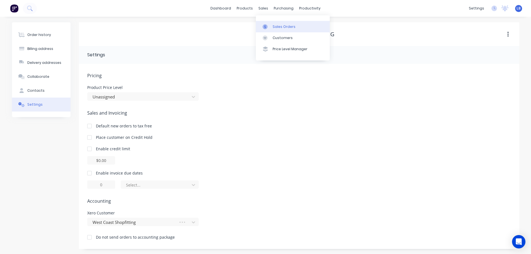
click at [284, 26] on div "Sales Orders" at bounding box center [284, 26] width 23 height 5
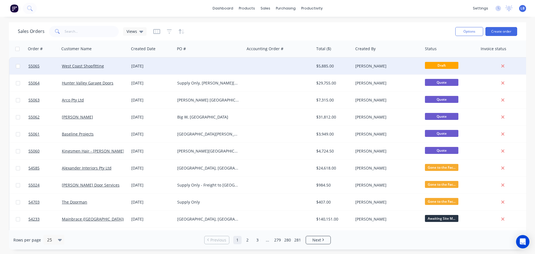
click at [323, 66] on div "$5,885.00" at bounding box center [332, 66] width 33 height 6
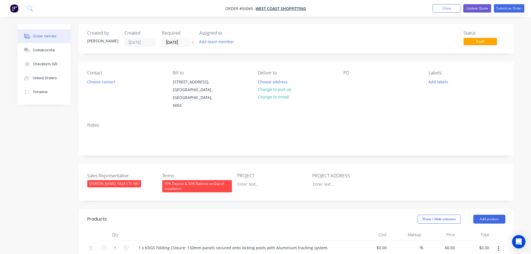
type input "$5,350.00"
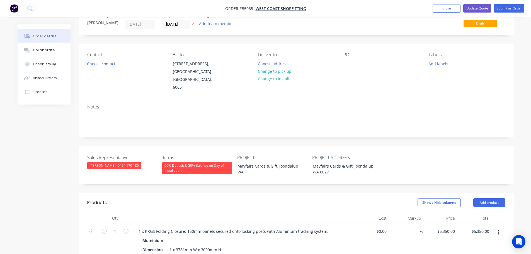
scroll to position [28, 0]
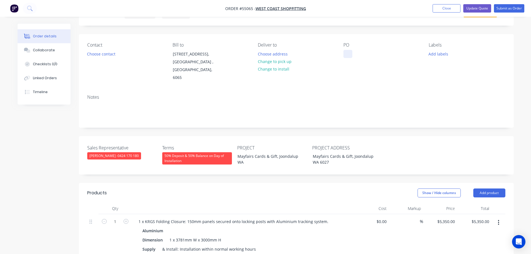
click at [349, 52] on div at bounding box center [348, 54] width 9 height 8
click at [267, 152] on div "Mayfairs Cards & Gift, Joondalup WA" at bounding box center [268, 159] width 70 height 14
copy div "Mayfairs Cards & Gift, Joondalup WA"
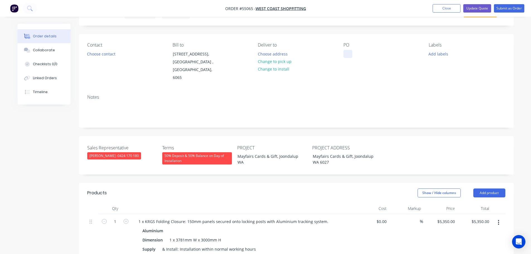
click at [350, 52] on div at bounding box center [348, 54] width 9 height 8
paste div
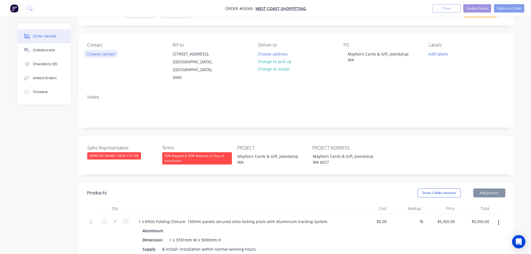
click at [100, 55] on button "Choose contact" at bounding box center [101, 54] width 34 height 8
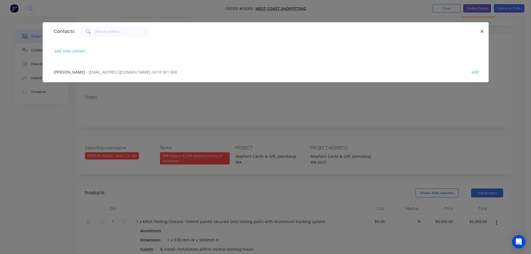
click at [86, 73] on span "- reg@westcoastshopfitting.com.au - 0418 901 808" at bounding box center [131, 71] width 91 height 5
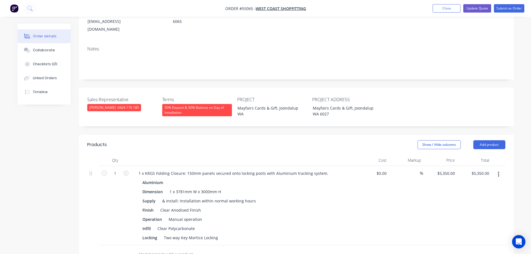
scroll to position [84, 0]
click at [445, 10] on button "Close" at bounding box center [447, 8] width 28 height 8
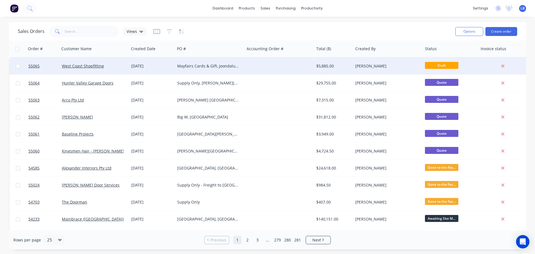
click at [191, 66] on div "Mayfairs Cards & Gift, Joondalup WA" at bounding box center [208, 66] width 62 height 6
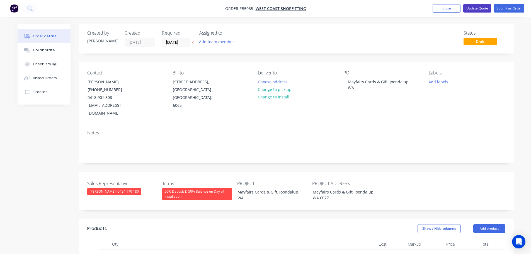
click at [473, 7] on button "Update Quote" at bounding box center [477, 8] width 28 height 8
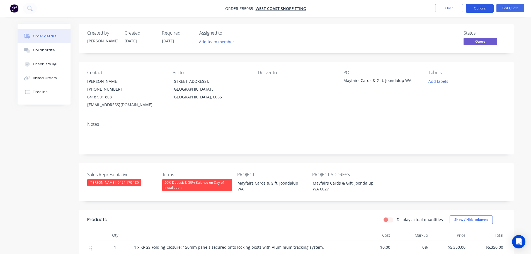
click at [473, 9] on button "Options" at bounding box center [480, 8] width 28 height 9
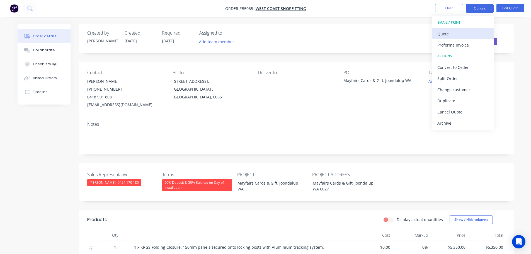
click at [445, 33] on div "Quote" at bounding box center [462, 34] width 51 height 8
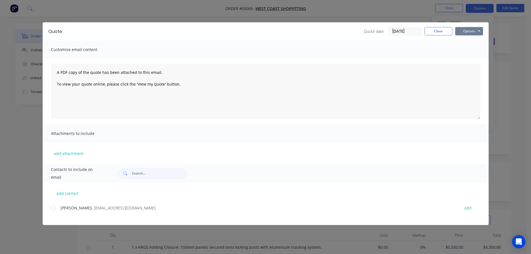
click at [461, 32] on button "Options" at bounding box center [469, 31] width 28 height 8
click at [467, 51] on button "Print" at bounding box center [473, 50] width 36 height 9
click at [442, 31] on button "Close" at bounding box center [439, 31] width 28 height 8
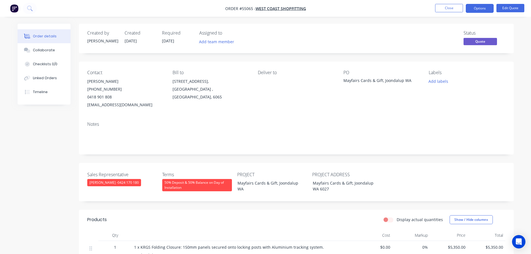
click at [109, 106] on div "reg@westcoastshopfitting.com.au" at bounding box center [125, 105] width 76 height 8
copy div "reg@westcoastshopfitting.com.au"
click at [379, 80] on div "Mayfairs Cards & Gift, Joondalup WA" at bounding box center [379, 82] width 70 height 8
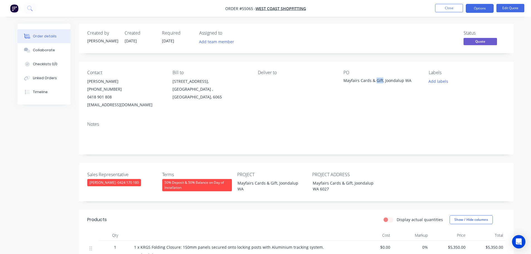
click at [379, 80] on div "Mayfairs Cards & Gift, Joondalup WA" at bounding box center [379, 82] width 70 height 8
copy div "Mayfairs Cards & Gift, Joondalup WA"
click at [112, 97] on span at bounding box center [112, 96] width 0 height 5
click at [441, 9] on button "Close" at bounding box center [449, 8] width 28 height 8
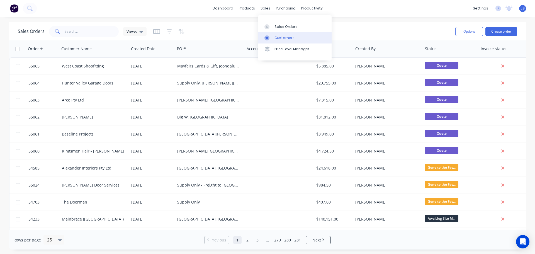
drag, startPoint x: 285, startPoint y: 27, endPoint x: 272, endPoint y: 32, distance: 13.8
click at [285, 27] on div "Sales Orders" at bounding box center [286, 26] width 23 height 5
click at [75, 29] on input "text" at bounding box center [92, 31] width 54 height 11
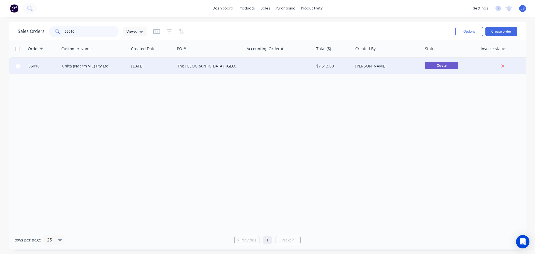
type input "55010"
click at [108, 66] on div "Unita (Naarm VIC) Pty Ltd" at bounding box center [93, 66] width 62 height 6
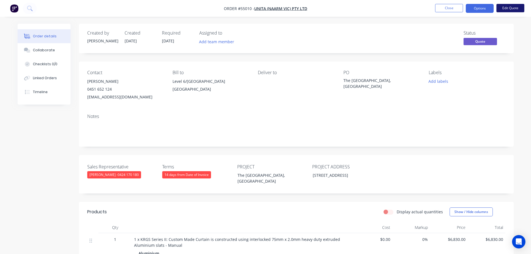
click at [505, 7] on button "Edit Quote" at bounding box center [511, 8] width 28 height 8
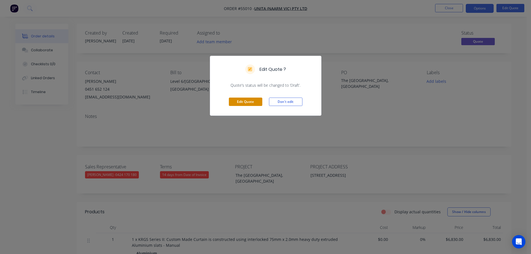
click at [248, 100] on button "Edit Quote" at bounding box center [245, 102] width 33 height 8
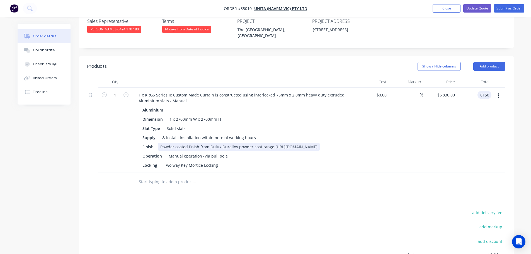
scroll to position [167, 0]
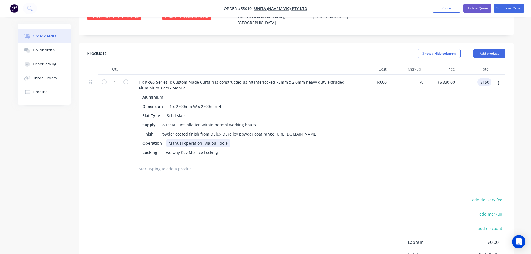
type input "8150"
type input "$8,150.00"
drag, startPoint x: 227, startPoint y: 149, endPoint x: 166, endPoint y: 154, distance: 61.3
click at [166, 154] on div "Aluminium Dimension 1 x 2700mm W x 2700mm H Slat Type Solid slats Supply & Inst…" at bounding box center [243, 124] width 219 height 63
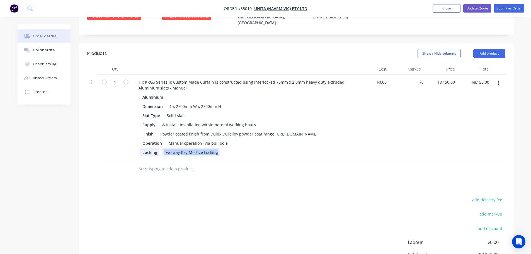
drag, startPoint x: 218, startPoint y: 158, endPoint x: 148, endPoint y: 162, distance: 70.4
click at [148, 156] on div "Locking Two way Key Mortice Locking" at bounding box center [242, 152] width 204 height 8
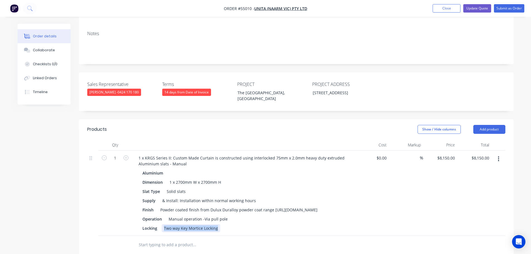
scroll to position [84, 0]
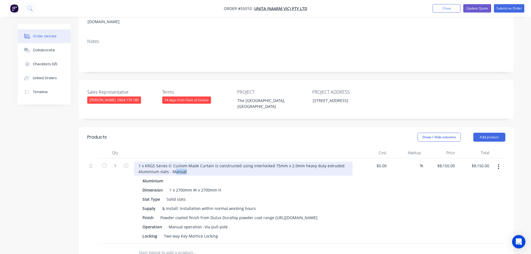
drag, startPoint x: 185, startPoint y: 171, endPoint x: 174, endPoint y: 177, distance: 13.2
click at [174, 177] on div "1 x KRGS Series II: Custom Made Curtain is constructed using interlocked 75mm x…" at bounding box center [243, 200] width 223 height 85
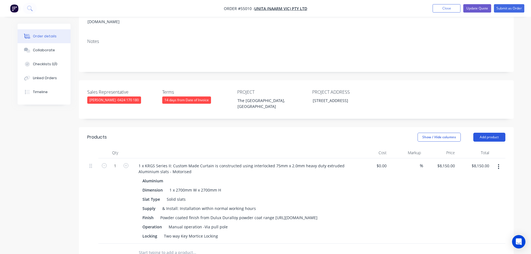
click at [497, 139] on button "Add product" at bounding box center [489, 137] width 32 height 9
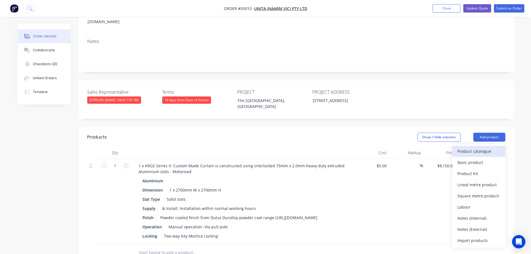
click at [479, 153] on div "Product catalogue" at bounding box center [479, 151] width 43 height 8
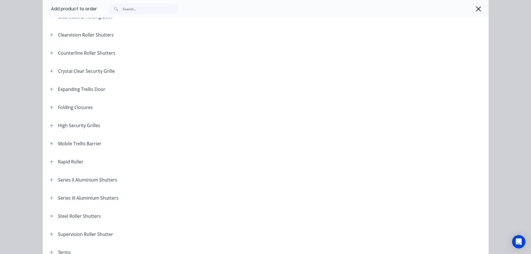
scroll to position [112, 0]
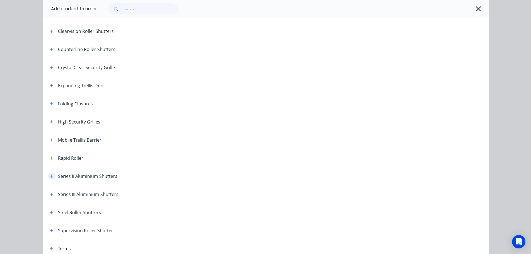
click at [50, 176] on icon "button" at bounding box center [51, 176] width 3 height 3
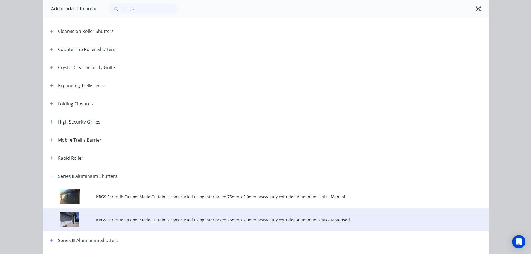
click at [180, 219] on span "KRGS Series II: Custom Made Curtain is constructed using interlocked 75mm x 2.0…" at bounding box center [253, 220] width 314 height 6
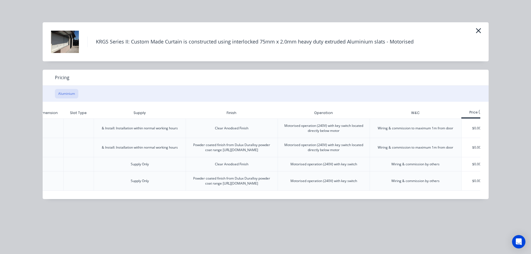
scroll to position [0, 109]
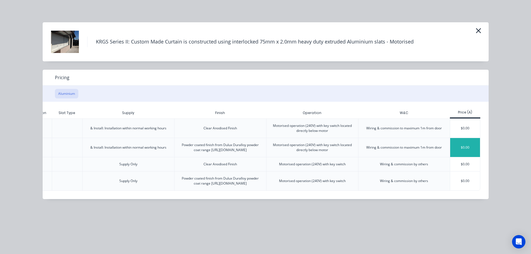
click at [472, 154] on div "$0.00" at bounding box center [465, 147] width 30 height 19
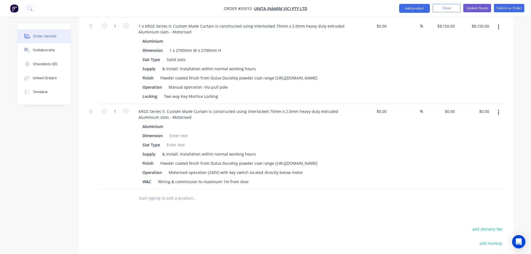
scroll to position [223, 0]
drag, startPoint x: 226, startPoint y: 93, endPoint x: 155, endPoint y: 95, distance: 70.8
click at [155, 91] on div "Operation Manual operation -Via pull pole" at bounding box center [242, 87] width 204 height 8
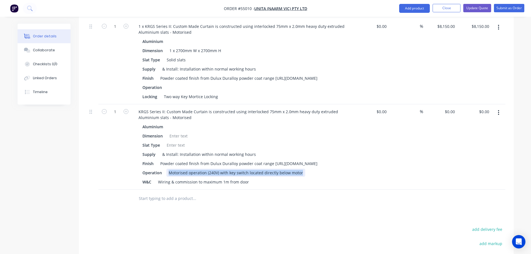
drag, startPoint x: 300, startPoint y: 185, endPoint x: 164, endPoint y: 186, distance: 135.8
click at [164, 177] on div "Operation Motorised operation (240V) with key switch located directly below mot…" at bounding box center [242, 173] width 204 height 8
click at [168, 91] on div at bounding box center [170, 87] width 8 height 8
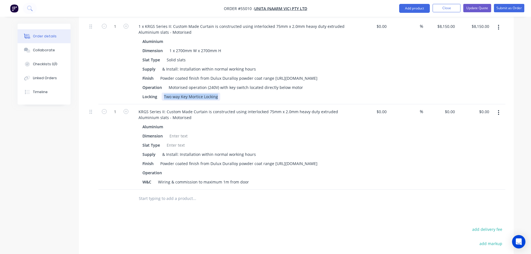
drag, startPoint x: 216, startPoint y: 103, endPoint x: 160, endPoint y: 108, distance: 56.0
click at [160, 104] on div "1 x KRGS Series II: Custom Made Curtain is constructed using interlocked 75mm x…" at bounding box center [243, 61] width 223 height 85
drag, startPoint x: 158, startPoint y: 102, endPoint x: 134, endPoint y: 104, distance: 24.0
click at [134, 104] on div "1 x KRGS Series II: Custom Made Curtain is constructed using interlocked 75mm x…" at bounding box center [243, 61] width 223 height 85
click at [163, 101] on div at bounding box center [160, 97] width 8 height 8
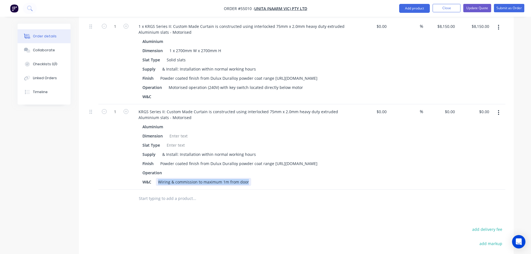
drag, startPoint x: 248, startPoint y: 194, endPoint x: 156, endPoint y: 193, distance: 92.3
click at [156, 186] on div "Wiring & commission to maximum 1m from door" at bounding box center [203, 182] width 95 height 8
paste div
drag, startPoint x: 293, startPoint y: 193, endPoint x: 165, endPoint y: 197, distance: 127.8
click at [165, 186] on div "W&C Motorised operation (240V) with key switch located directly below motor" at bounding box center [242, 182] width 204 height 8
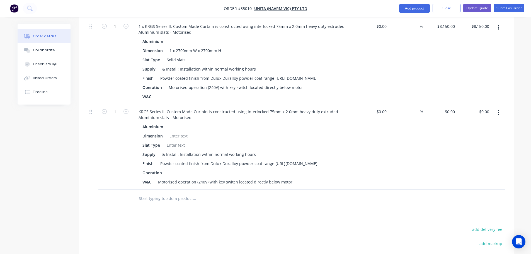
click at [499, 115] on icon "button" at bounding box center [498, 112] width 1 height 5
click at [467, 165] on div "Delete" at bounding box center [479, 161] width 43 height 8
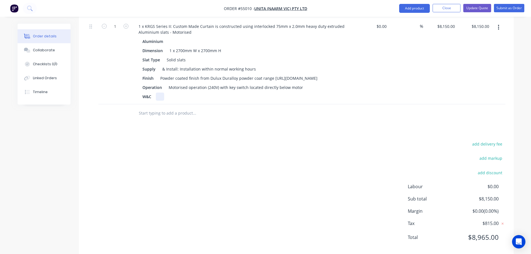
drag, startPoint x: 167, startPoint y: 101, endPoint x: 173, endPoint y: 112, distance: 12.6
click at [167, 101] on div "W&C" at bounding box center [242, 97] width 204 height 8
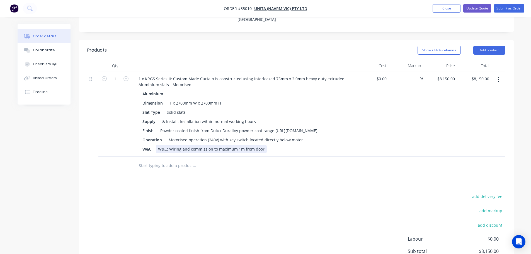
scroll to position [167, 0]
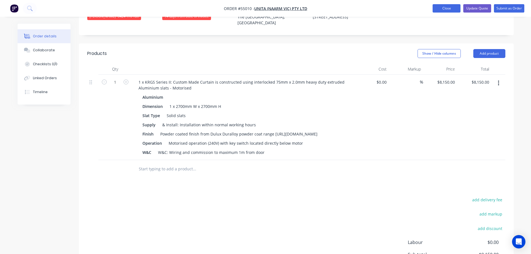
click at [450, 11] on button "Close" at bounding box center [447, 8] width 28 height 8
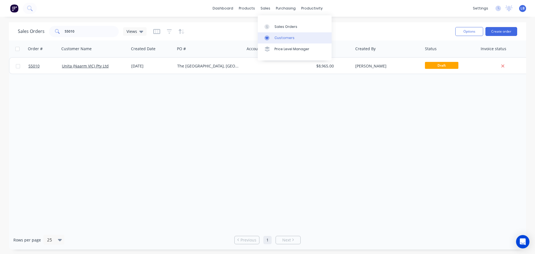
click at [281, 39] on div "Customers" at bounding box center [285, 37] width 20 height 5
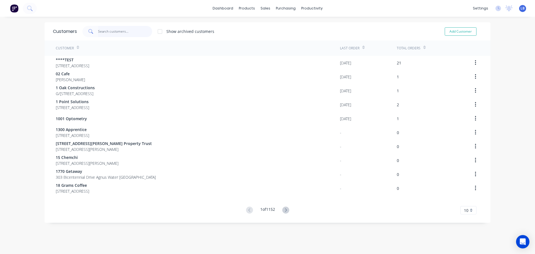
click at [107, 32] on input "text" at bounding box center [125, 31] width 54 height 11
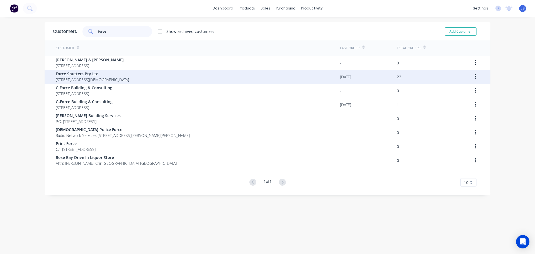
type input "force"
click at [89, 76] on span "Force Shutters Pty Ltd" at bounding box center [92, 74] width 73 height 6
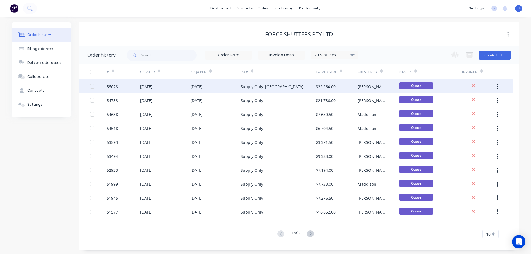
click at [203, 86] on div "11 Aug 2025" at bounding box center [196, 87] width 12 height 6
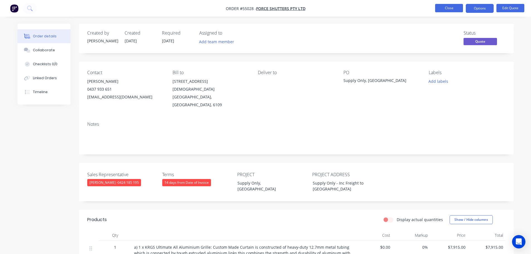
click at [441, 8] on button "Close" at bounding box center [449, 8] width 28 height 8
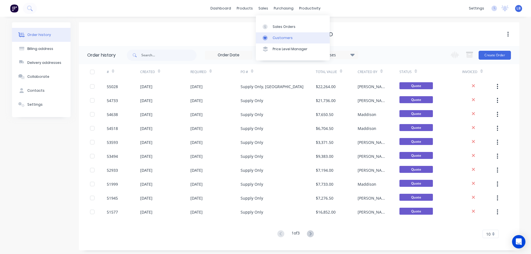
click at [281, 38] on div "Customers" at bounding box center [283, 37] width 20 height 5
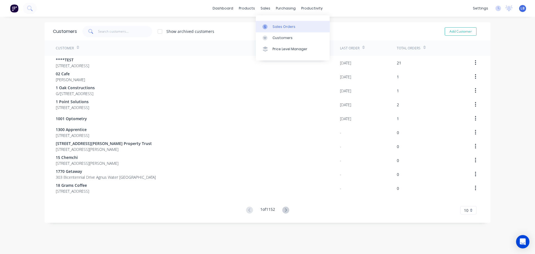
click at [287, 28] on div "Sales Orders" at bounding box center [284, 26] width 23 height 5
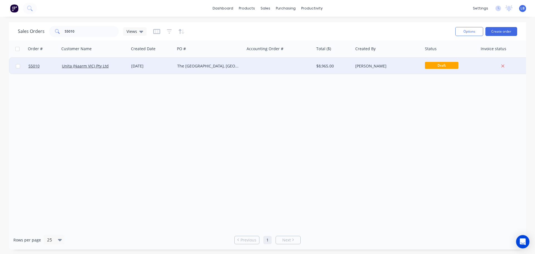
click at [221, 66] on div "The [GEOGRAPHIC_DATA], [GEOGRAPHIC_DATA]" at bounding box center [208, 66] width 62 height 6
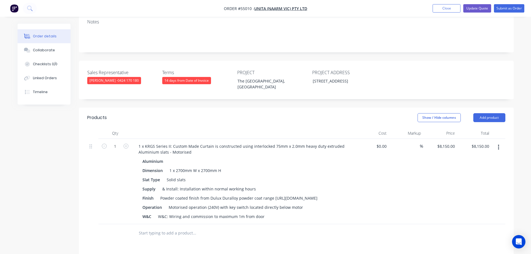
scroll to position [112, 0]
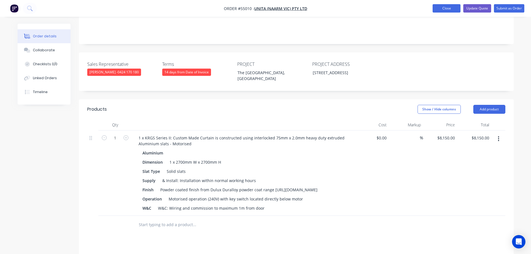
click at [443, 7] on button "Close" at bounding box center [447, 8] width 28 height 8
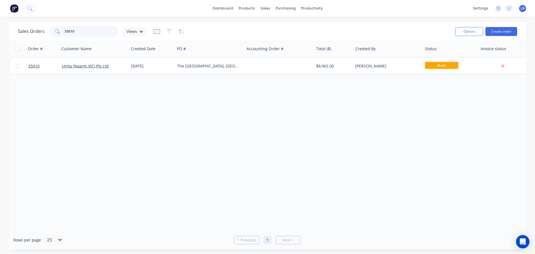
drag, startPoint x: 74, startPoint y: 30, endPoint x: 45, endPoint y: 40, distance: 30.3
click at [45, 40] on div "Sales Orders 55010 Views Options Create order" at bounding box center [268, 31] width 518 height 18
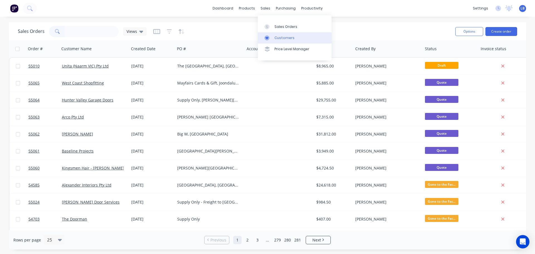
click at [284, 38] on div "Customers" at bounding box center [285, 37] width 20 height 5
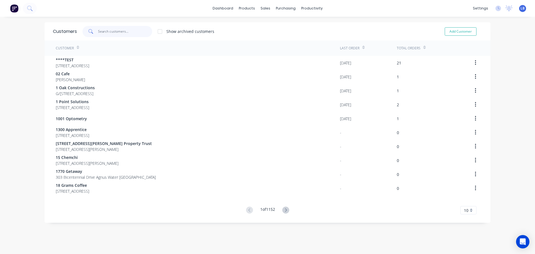
click at [102, 31] on input "text" at bounding box center [125, 31] width 54 height 11
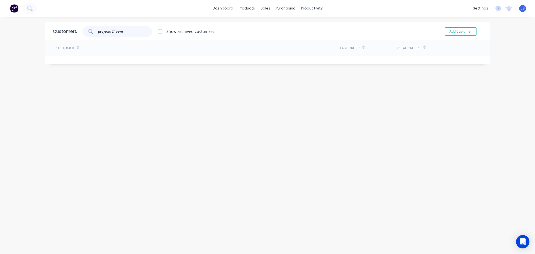
type input "projects 24seven"
drag, startPoint x: 123, startPoint y: 30, endPoint x: 94, endPoint y: 36, distance: 30.2
click at [94, 36] on div "projects 24seven" at bounding box center [118, 31] width 70 height 11
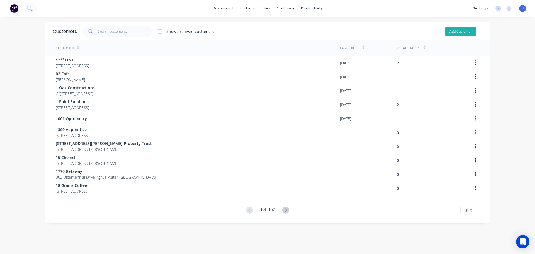
click at [461, 32] on button "Add Customer" at bounding box center [461, 31] width 32 height 8
select select "AU"
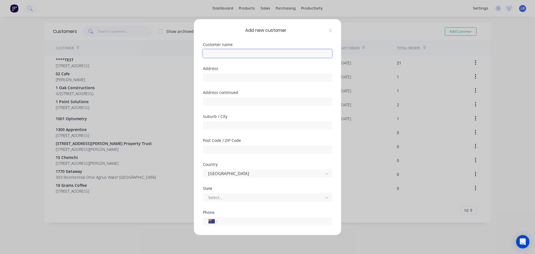
click at [211, 53] on input "text" at bounding box center [267, 53] width 129 height 8
paste input "projects 24seven"
click at [208, 53] on input "projects 24seven" at bounding box center [267, 53] width 129 height 8
click at [228, 53] on input "Projects 24seven" at bounding box center [267, 53] width 129 height 8
type input "Projects 24Seven"
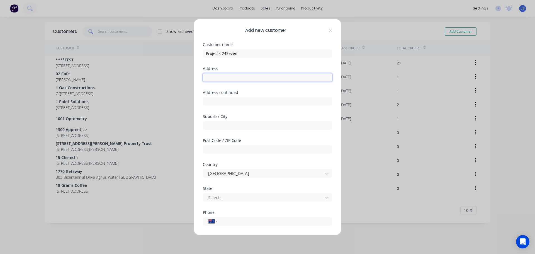
click at [211, 77] on input "text" at bounding box center [267, 77] width 129 height 8
type input "Unit 51, 215 Brisbane Rd,"
drag, startPoint x: 206, startPoint y: 129, endPoint x: 221, endPoint y: 148, distance: 24.4
click at [206, 129] on input "text" at bounding box center [267, 125] width 129 height 8
type input "Biggera Waters"
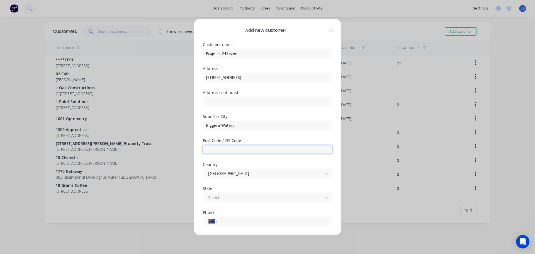
drag, startPoint x: 211, startPoint y: 149, endPoint x: 216, endPoint y: 148, distance: 5.3
click at [211, 149] on input "text" at bounding box center [267, 149] width 129 height 8
type input "4216"
click at [217, 198] on div at bounding box center [264, 197] width 113 height 7
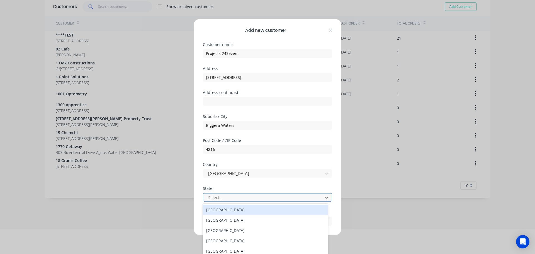
scroll to position [27, 0]
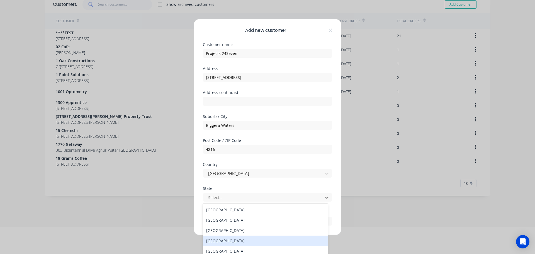
click at [216, 241] on div "Queensland" at bounding box center [265, 241] width 125 height 10
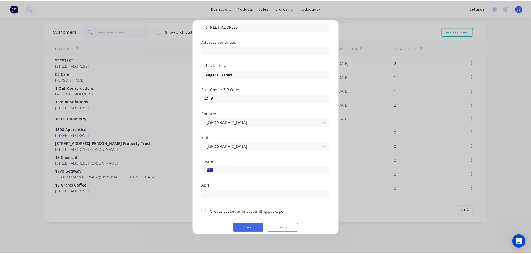
scroll to position [56, 0]
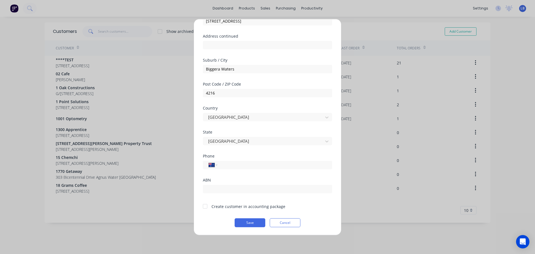
click at [204, 208] on div at bounding box center [205, 206] width 11 height 11
click at [245, 225] on button "Save" at bounding box center [250, 222] width 31 height 9
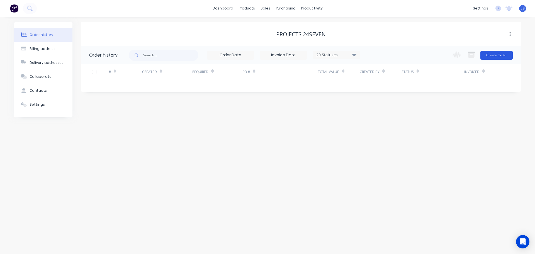
click at [488, 55] on button "Create Order" at bounding box center [497, 55] width 32 height 9
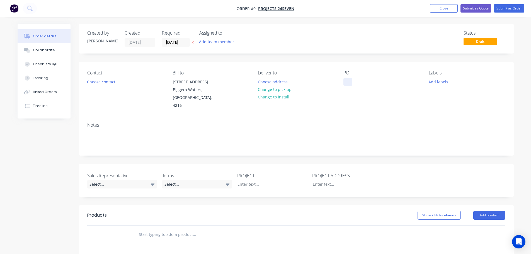
click at [346, 79] on div at bounding box center [348, 82] width 9 height 8
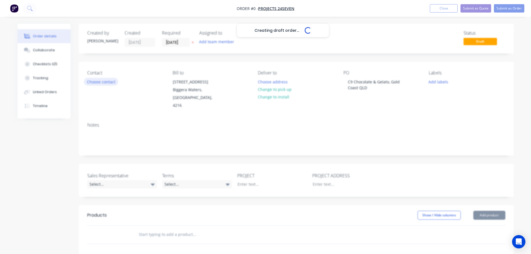
click at [103, 83] on div "Creating draft order... Loading... Order details Collaborate Checklists 0/0 Tra…" at bounding box center [265, 205] width 507 height 362
click at [98, 82] on button "Choose contact" at bounding box center [101, 82] width 34 height 8
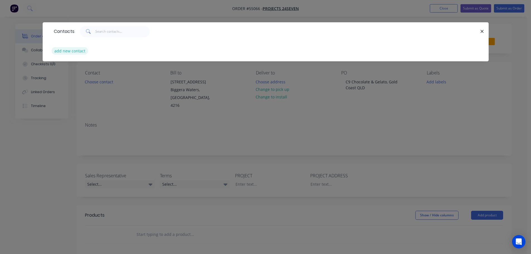
click at [70, 52] on button "add new contact" at bounding box center [70, 51] width 37 height 8
select select "AU"
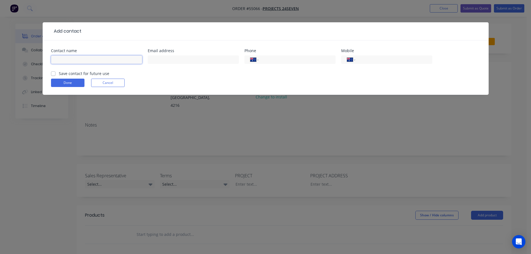
click at [55, 61] on input "text" at bounding box center [96, 59] width 91 height 8
type input "Markos Christofis"
drag, startPoint x: 153, startPoint y: 59, endPoint x: 156, endPoint y: 63, distance: 4.7
click at [153, 59] on input "text" at bounding box center [193, 59] width 91 height 8
type input "markos@projects24seven.com.au"
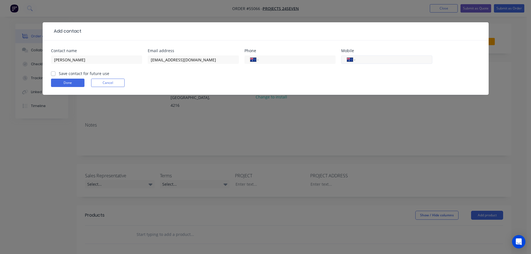
click at [396, 61] on input "tel" at bounding box center [392, 60] width 67 height 6
type input "0466 379 636"
click at [59, 74] on label "Save contact for future use" at bounding box center [84, 74] width 50 height 6
click at [52, 74] on input "Save contact for future use" at bounding box center [53, 73] width 4 height 5
checkbox input "true"
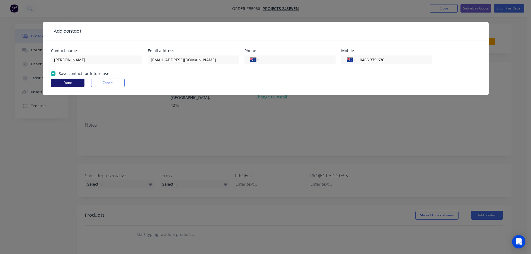
click at [58, 81] on button "Done" at bounding box center [67, 83] width 33 height 8
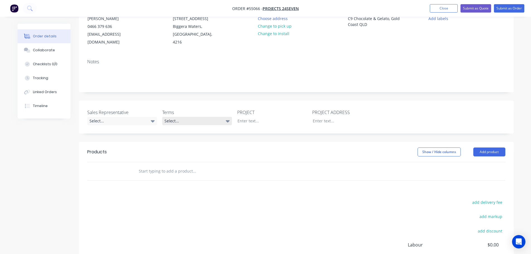
scroll to position [84, 0]
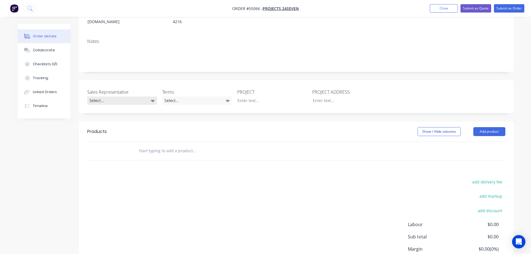
click at [106, 96] on div "Select..." at bounding box center [122, 100] width 70 height 8
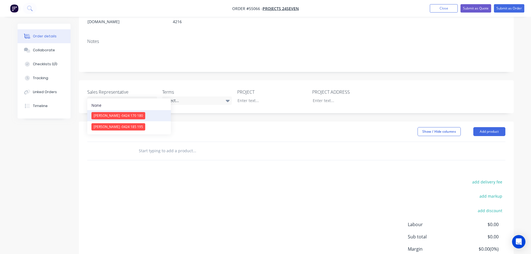
click at [107, 117] on span "[PERSON_NAME] - 0424 170 180" at bounding box center [118, 115] width 49 height 5
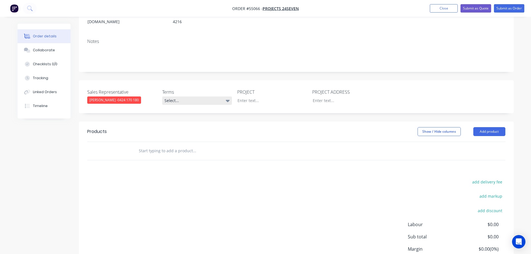
click at [206, 96] on div "Select..." at bounding box center [197, 100] width 70 height 8
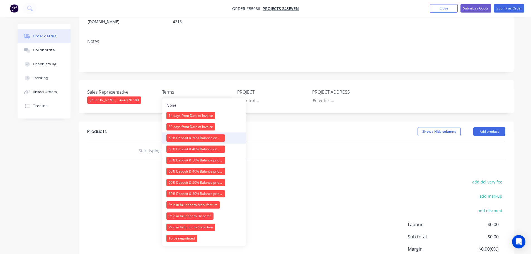
click at [186, 137] on div "50% Deposit & 50% Balance on Day of Installation" at bounding box center [195, 137] width 59 height 7
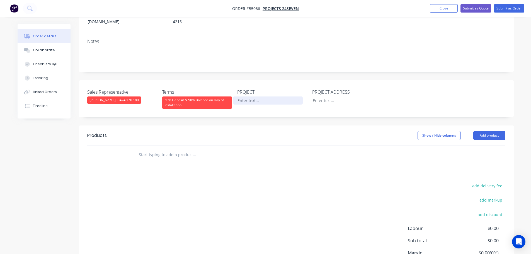
click at [253, 96] on div at bounding box center [268, 100] width 70 height 8
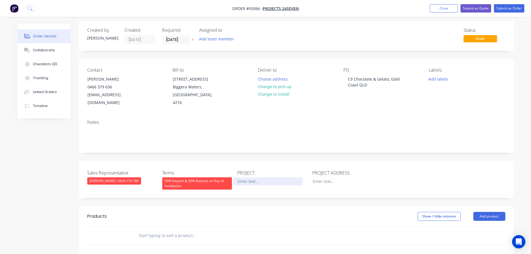
scroll to position [0, 0]
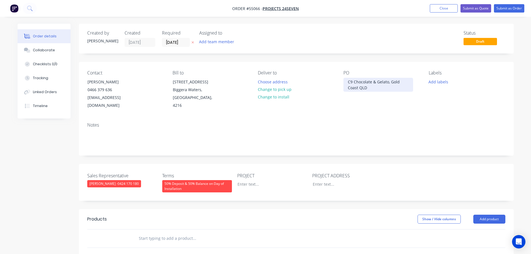
click at [367, 83] on div "C9 Chocolate & Gelato, Gold Coast QLD" at bounding box center [379, 85] width 70 height 14
copy div "C9 Chocolate & Gelato, Gold Coast QLD"
click at [248, 180] on div at bounding box center [268, 184] width 70 height 8
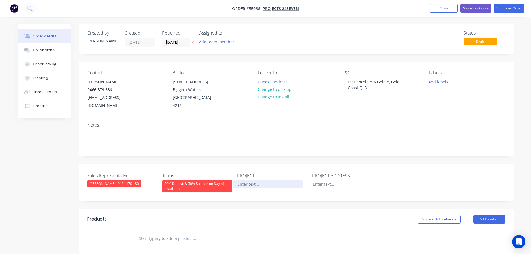
paste div
click at [326, 180] on div at bounding box center [343, 184] width 70 height 8
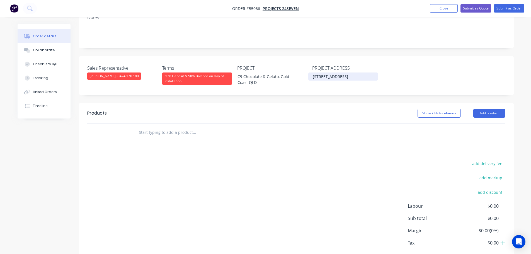
scroll to position [112, 0]
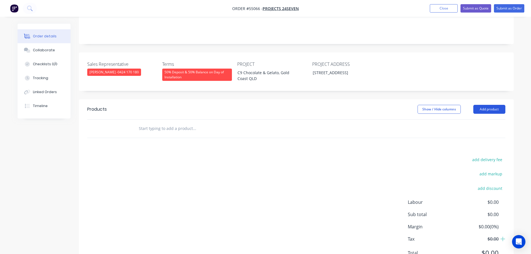
click at [488, 105] on button "Add product" at bounding box center [489, 109] width 32 height 9
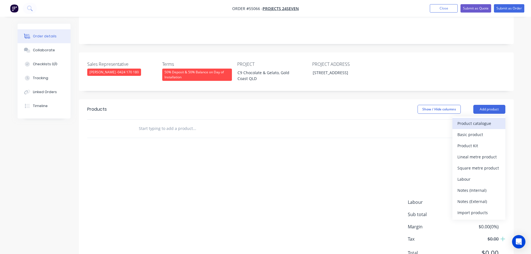
click at [472, 119] on div "Product catalogue" at bounding box center [479, 123] width 43 height 8
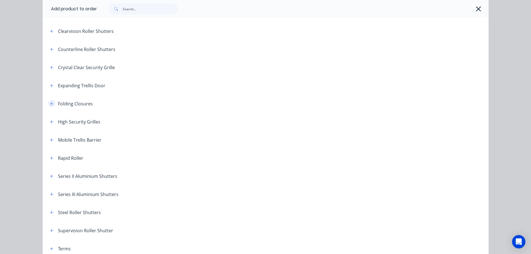
click at [50, 105] on icon "button" at bounding box center [51, 104] width 3 height 4
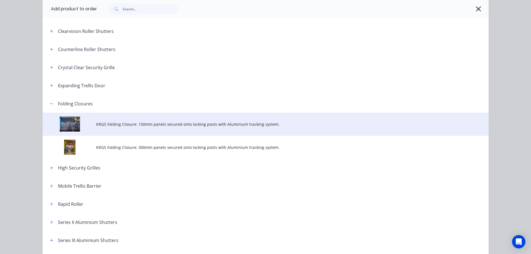
click at [166, 124] on span "KRGS Folding Closure: 150mm panels secured onto locking posts with Aluminium tr…" at bounding box center [253, 124] width 314 height 6
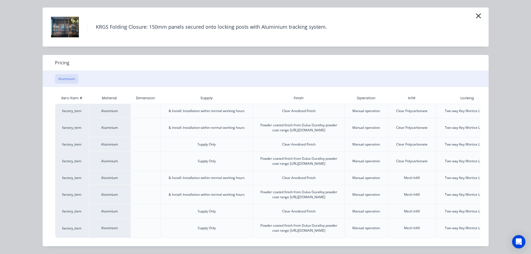
scroll to position [0, 49]
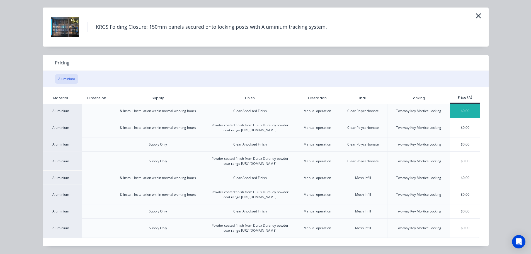
click at [458, 104] on div "$0.00" at bounding box center [465, 111] width 30 height 14
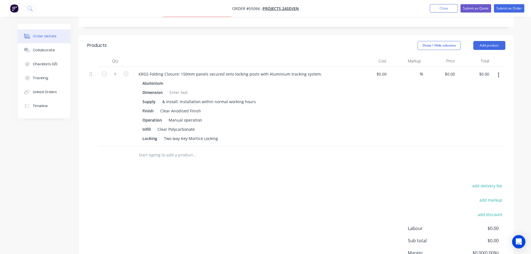
scroll to position [166, 0]
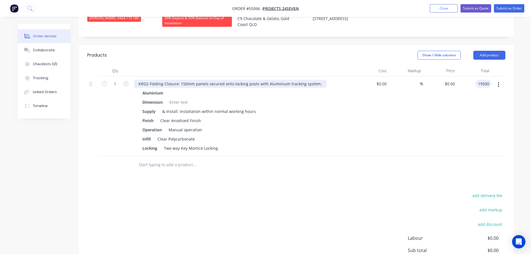
type input "19500"
type input "$19,500.00"
click at [137, 80] on div "KRGS Folding Closure: 150mm panels secured onto locking posts with Aluminium tr…" at bounding box center [230, 84] width 192 height 8
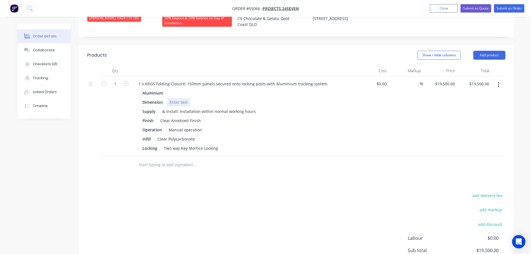
drag, startPoint x: 170, startPoint y: 93, endPoint x: 220, endPoint y: 119, distance: 56.3
click at [170, 98] on div at bounding box center [178, 102] width 23 height 8
click at [477, 9] on button "Submit as Quote" at bounding box center [476, 8] width 31 height 8
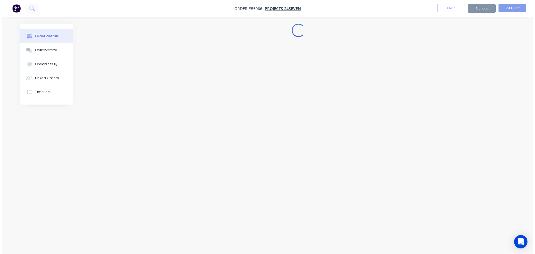
scroll to position [0, 0]
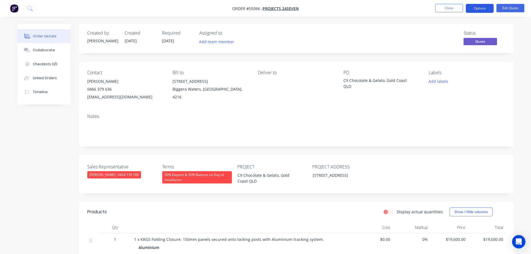
click at [477, 8] on button "Options" at bounding box center [480, 8] width 28 height 9
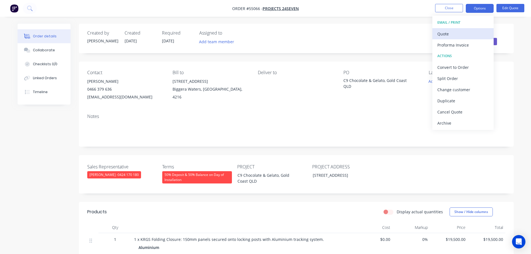
click at [441, 35] on div "Quote" at bounding box center [462, 34] width 51 height 8
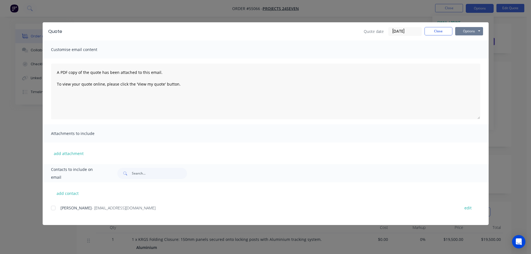
click at [469, 32] on button "Options" at bounding box center [469, 31] width 28 height 8
click at [470, 52] on button "Print" at bounding box center [473, 50] width 36 height 9
click at [432, 32] on button "Close" at bounding box center [439, 31] width 28 height 8
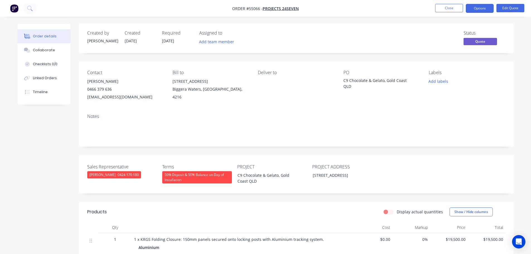
click at [106, 97] on div "markos@projects24seven.com.au" at bounding box center [125, 97] width 76 height 8
copy div "markos@projects24seven.com.au"
click at [368, 79] on div "C9 Chocolate & Gelato, Gold Coast QLD" at bounding box center [379, 84] width 70 height 12
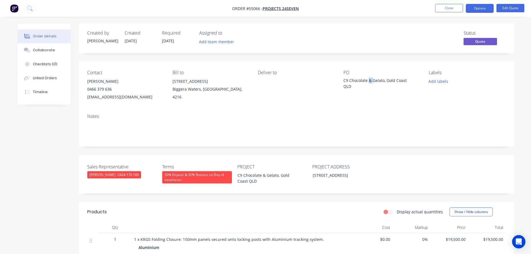
click at [368, 79] on div "C9 Chocolate & Gelato, Gold Coast QLD" at bounding box center [379, 84] width 70 height 12
copy div "C9 Chocolate & Gelato, Gold Coast QLD"
click at [112, 88] on span at bounding box center [112, 88] width 0 height 5
click at [448, 10] on button "Close" at bounding box center [449, 8] width 28 height 8
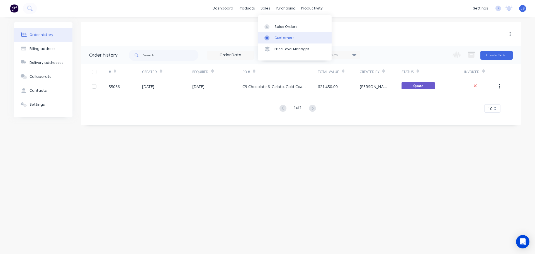
click at [283, 38] on div "Customers" at bounding box center [285, 37] width 20 height 5
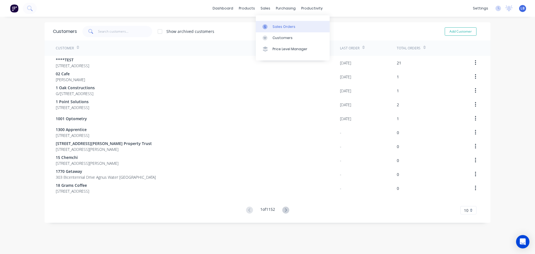
click at [289, 28] on div "Sales Orders" at bounding box center [284, 26] width 23 height 5
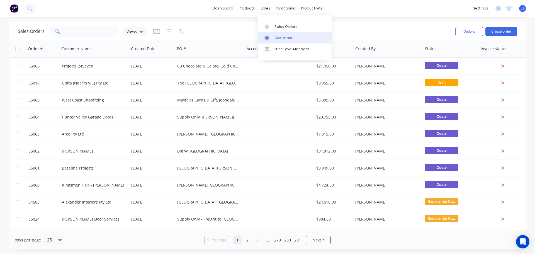
click at [283, 39] on div "Customers" at bounding box center [285, 37] width 20 height 5
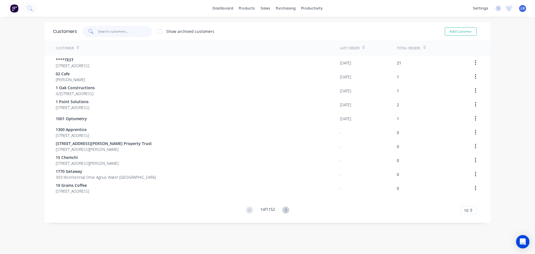
click at [110, 33] on input "text" at bounding box center [125, 31] width 54 height 11
click at [283, 25] on div "Sales Orders" at bounding box center [284, 26] width 23 height 5
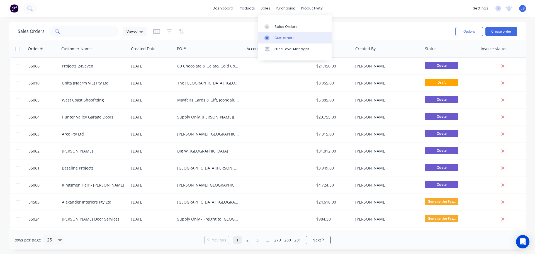
click at [281, 40] on div "Customers" at bounding box center [285, 37] width 20 height 5
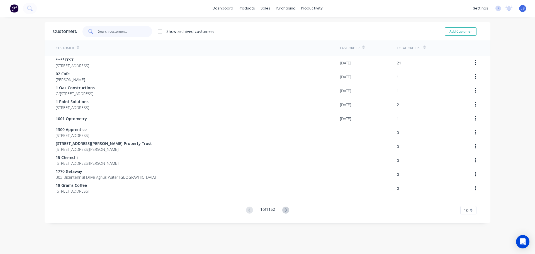
click at [113, 31] on input "text" at bounding box center [125, 31] width 54 height 11
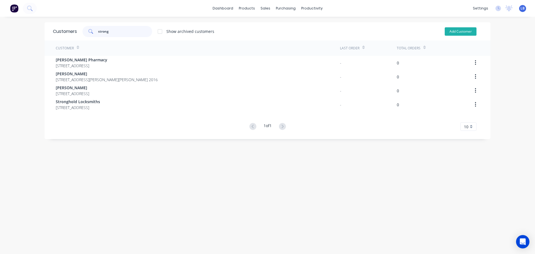
type input "strong"
click at [453, 34] on button "Add Customer" at bounding box center [461, 31] width 32 height 8
select select "AU"
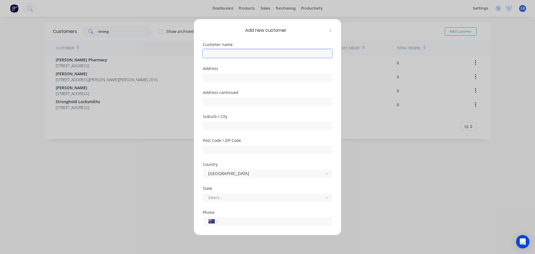
click at [213, 54] on input "text" at bounding box center [267, 53] width 129 height 8
type input "Strong"
drag, startPoint x: 203, startPoint y: 75, endPoint x: 213, endPoint y: 80, distance: 10.7
click at [203, 75] on input "text" at bounding box center [267, 77] width 129 height 8
type input "6/ 10-12 George St"
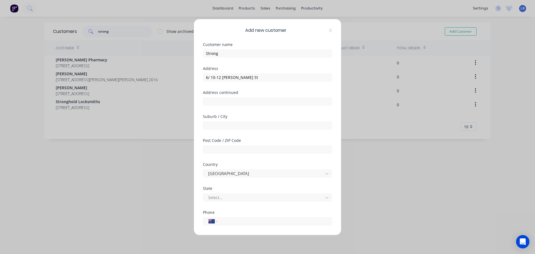
click at [202, 129] on div "Add new customer Customer name Strong Address 6/ 10-12 George St Address contin…" at bounding box center [267, 127] width 147 height 216
click at [211, 126] on input "text" at bounding box center [267, 125] width 129 height 8
type input "Leichhardt"
click at [209, 151] on input "text" at bounding box center [267, 149] width 129 height 8
type input "2040"
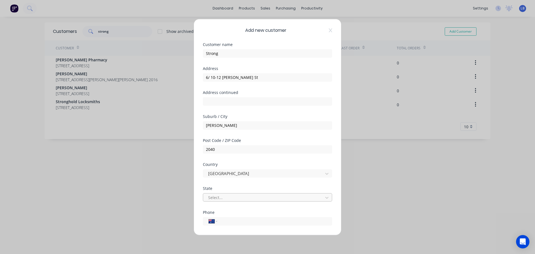
click at [223, 197] on div at bounding box center [264, 197] width 113 height 7
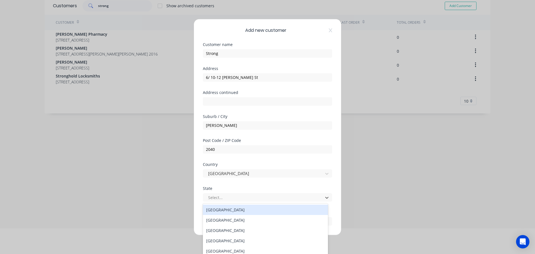
scroll to position [27, 0]
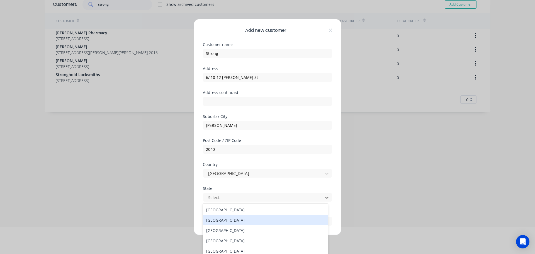
click at [226, 222] on div "New South Wales" at bounding box center [265, 220] width 125 height 10
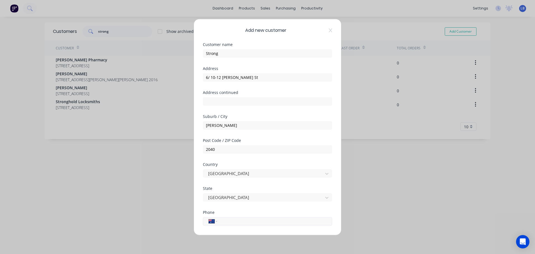
scroll to position [28, 0]
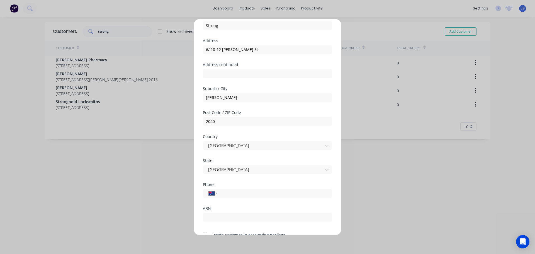
drag, startPoint x: 229, startPoint y: 191, endPoint x: 263, endPoint y: 199, distance: 35.2
click at [229, 191] on input "tel" at bounding box center [273, 193] width 105 height 6
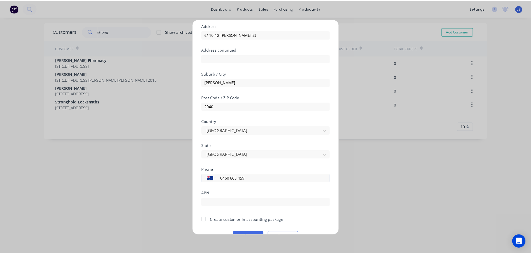
scroll to position [56, 0]
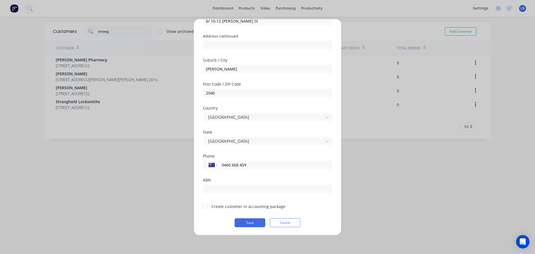
type input "0460 668 459"
drag, startPoint x: 205, startPoint y: 208, endPoint x: 219, endPoint y: 223, distance: 20.5
click at [205, 209] on div at bounding box center [205, 206] width 11 height 11
click at [249, 223] on button "Save" at bounding box center [250, 222] width 31 height 9
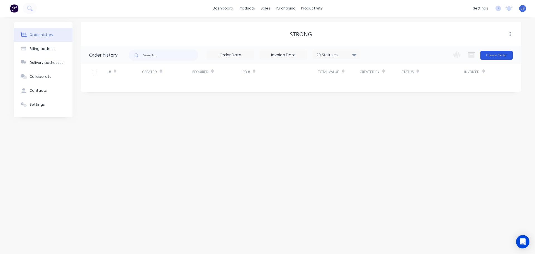
click at [499, 58] on button "Create Order" at bounding box center [497, 55] width 32 height 9
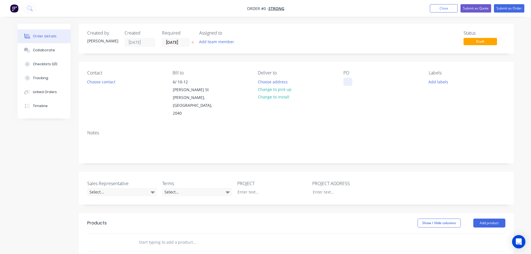
drag, startPoint x: 349, startPoint y: 81, endPoint x: 348, endPoint y: 84, distance: 3.7
click at [348, 83] on div at bounding box center [348, 82] width 9 height 8
click at [108, 83] on div "Order details Collaborate Checklists 0/0 Tracking Linked Orders Timeline Order …" at bounding box center [265, 209] width 507 height 370
click at [106, 84] on button "Choose contact" at bounding box center [101, 82] width 34 height 8
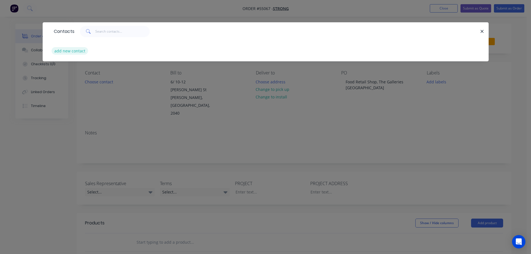
click at [71, 52] on button "add new contact" at bounding box center [70, 51] width 37 height 8
select select "AU"
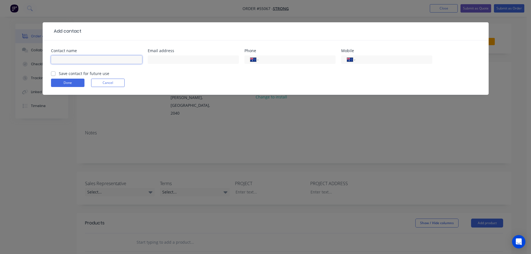
click at [67, 57] on input "text" at bounding box center [96, 59] width 91 height 8
type input "Aydin"
click at [159, 60] on input "text" at bounding box center [193, 59] width 91 height 8
type input "aydin@strongbc.com.au"
click at [281, 60] on input "tel" at bounding box center [296, 60] width 67 height 6
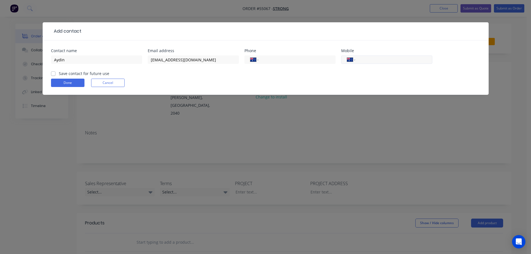
click at [384, 60] on input "tel" at bounding box center [392, 60] width 67 height 6
type input "0460 668 459"
click at [59, 73] on label "Save contact for future use" at bounding box center [84, 74] width 50 height 6
click at [53, 73] on input "Save contact for future use" at bounding box center [53, 73] width 4 height 5
checkbox input "true"
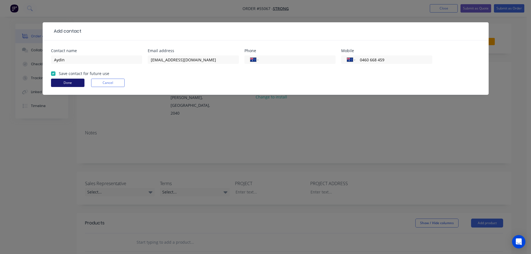
click at [60, 83] on button "Done" at bounding box center [67, 83] width 33 height 8
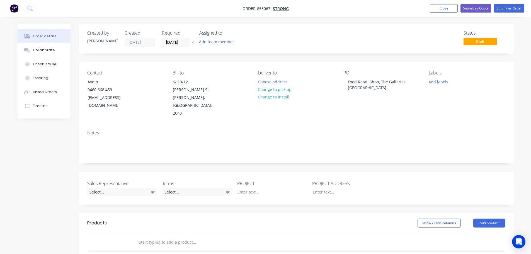
scroll to position [84, 0]
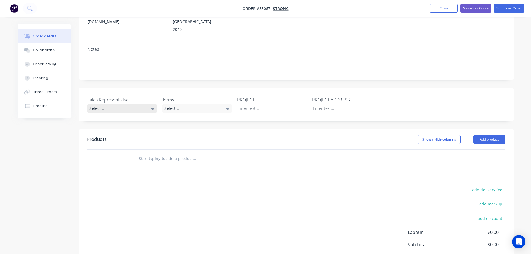
click at [100, 104] on div "Select..." at bounding box center [122, 108] width 70 height 8
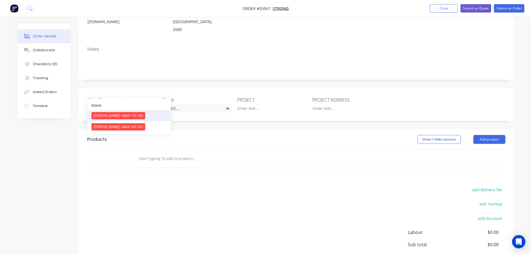
click at [107, 115] on span "[PERSON_NAME] - 0424 170 180" at bounding box center [118, 115] width 49 height 5
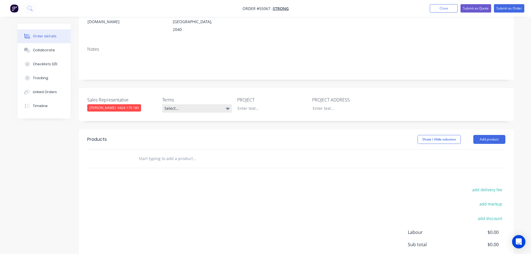
click at [179, 104] on div "Select..." at bounding box center [197, 108] width 70 height 8
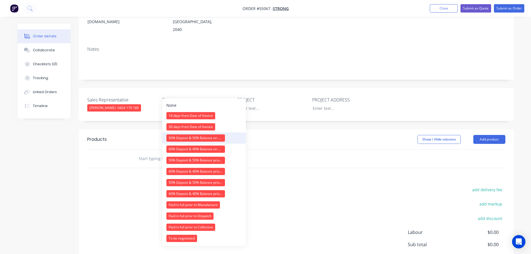
click at [187, 138] on div "50% Deposit & 50% Balance on Day of Installation" at bounding box center [195, 137] width 59 height 7
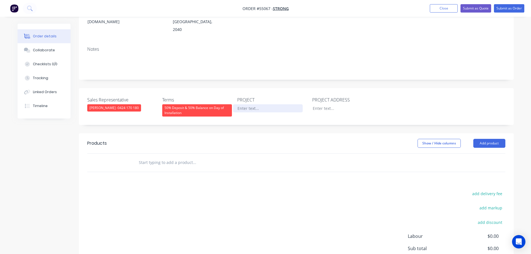
click at [258, 104] on div at bounding box center [268, 108] width 70 height 8
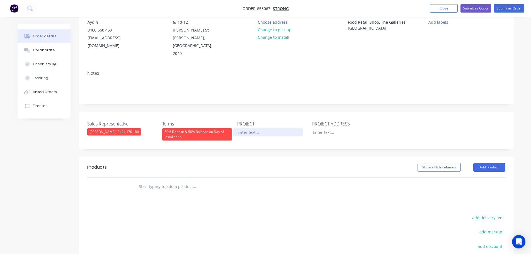
scroll to position [28, 0]
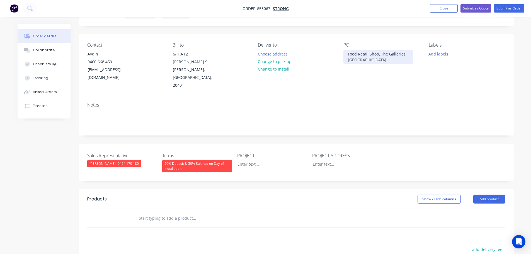
click at [370, 54] on div "Food Retail Shop, The Galleries [GEOGRAPHIC_DATA]" at bounding box center [379, 57] width 70 height 14
copy div "Food Retail Shop, The Galleries [GEOGRAPHIC_DATA]"
click at [245, 160] on div at bounding box center [268, 164] width 70 height 8
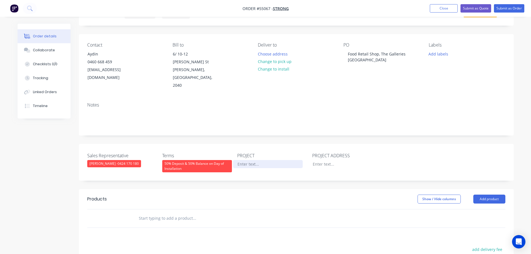
paste div
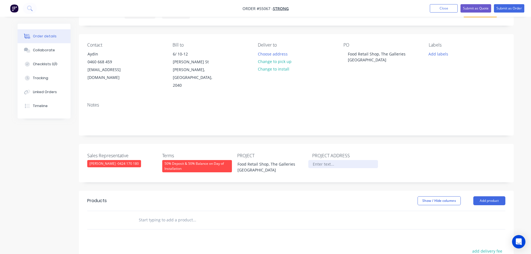
click at [330, 160] on div at bounding box center [343, 164] width 70 height 8
drag, startPoint x: 361, startPoint y: 61, endPoint x: 348, endPoint y: 55, distance: 14.4
click at [348, 55] on div "Food Retail Shop, The Galleries [GEOGRAPHIC_DATA]" at bounding box center [379, 57] width 70 height 14
click at [317, 160] on div at bounding box center [343, 164] width 70 height 8
paste div
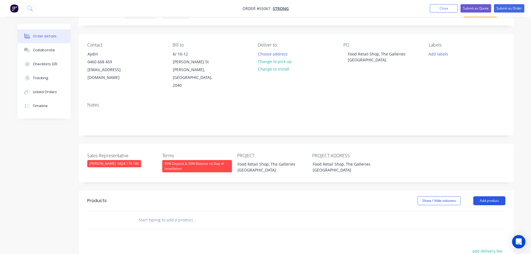
click at [480, 196] on button "Add product" at bounding box center [489, 200] width 32 height 9
click at [477, 211] on div "Product catalogue" at bounding box center [479, 215] width 43 height 8
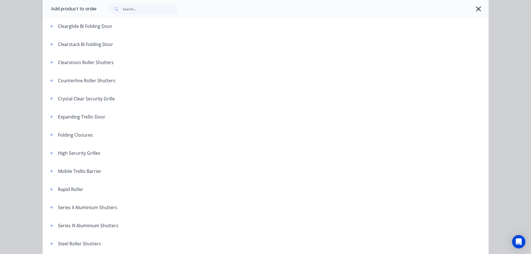
scroll to position [84, 0]
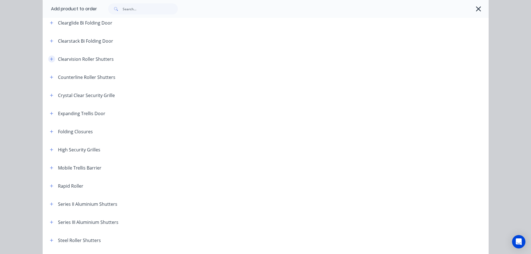
click at [50, 58] on icon "button" at bounding box center [51, 59] width 3 height 4
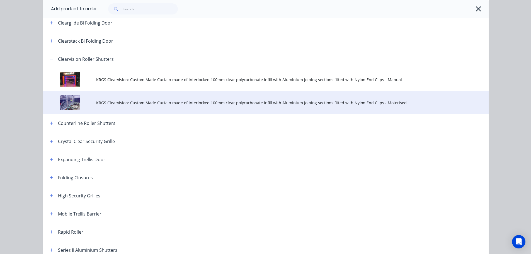
click at [217, 102] on span "KRGS Clearvision: Custom Made Curtain made of interlocked 100mm clear polycarbo…" at bounding box center [253, 103] width 314 height 6
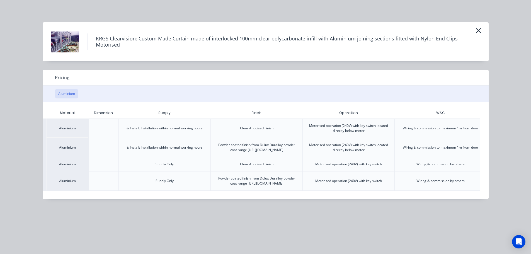
scroll to position [0, 78]
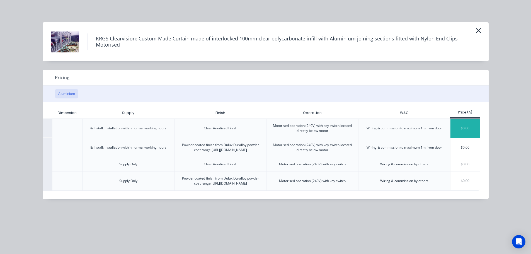
click at [458, 129] on div "$0.00" at bounding box center [466, 128] width 30 height 19
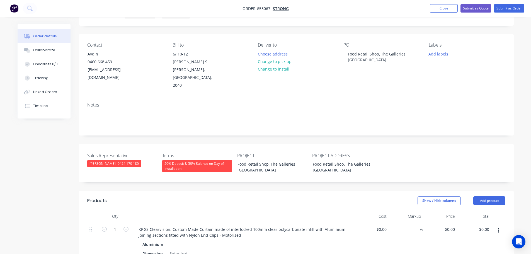
scroll to position [112, 0]
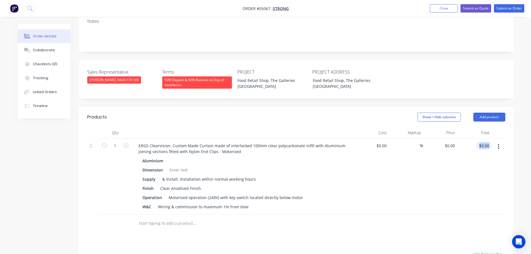
drag, startPoint x: 492, startPoint y: 130, endPoint x: 485, endPoint y: 134, distance: 7.7
click at [485, 138] on div "1 KRGS Clearvision: Custom Made Curtain made of interlocked 100mm clear polycar…" at bounding box center [296, 176] width 418 height 76
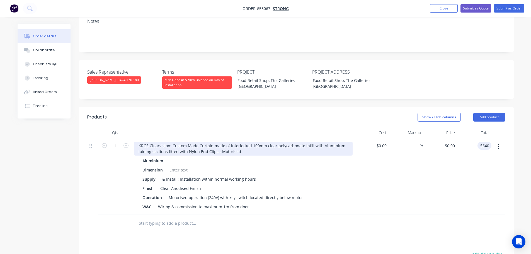
type input "5640"
type input "$5,640.00"
drag, startPoint x: 136, startPoint y: 129, endPoint x: 140, endPoint y: 147, distance: 19.1
click at [136, 142] on div "KRGS Clearvision: Custom Made Curtain made of interlocked 100mm clear polycarbo…" at bounding box center [243, 149] width 219 height 14
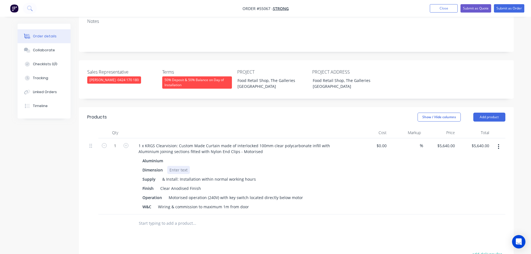
click at [171, 166] on div at bounding box center [178, 170] width 23 height 8
drag, startPoint x: 226, startPoint y: 180, endPoint x: 227, endPoint y: 187, distance: 6.2
click at [226, 194] on div "Motorised operation (240V) with key switch located directly below motor" at bounding box center [235, 198] width 139 height 8
drag, startPoint x: 249, startPoint y: 183, endPoint x: 250, endPoint y: 212, distance: 29.3
click at [250, 191] on div "Aluminium Dimension 1 x 5200mm W x 1205mm H Supply & Install: Installation with…" at bounding box center [243, 184] width 219 height 54
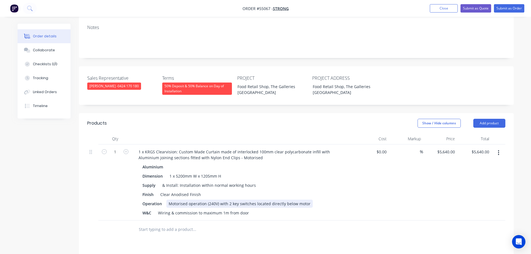
scroll to position [139, 0]
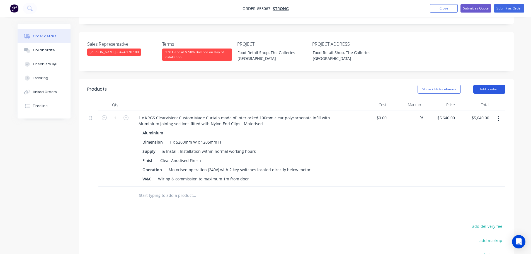
click at [484, 85] on button "Add product" at bounding box center [489, 89] width 32 height 9
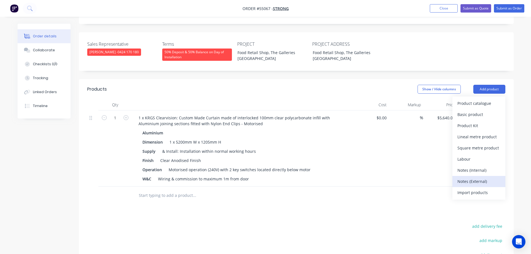
click at [462, 177] on div "Notes (External)" at bounding box center [479, 181] width 43 height 8
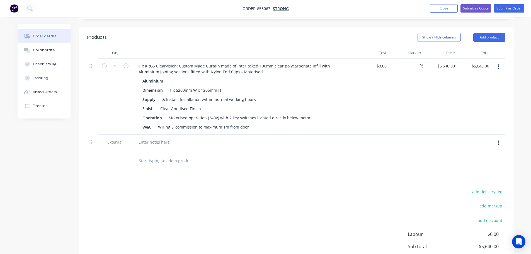
scroll to position [195, 0]
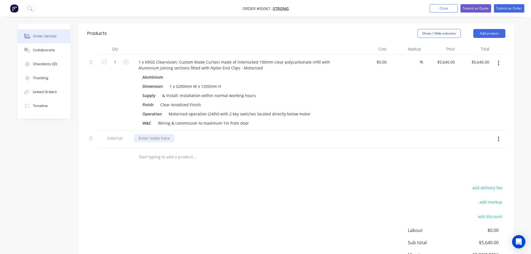
drag, startPoint x: 148, startPoint y: 122, endPoint x: 150, endPoint y: 137, distance: 15.2
click at [148, 134] on div at bounding box center [154, 138] width 40 height 8
paste div
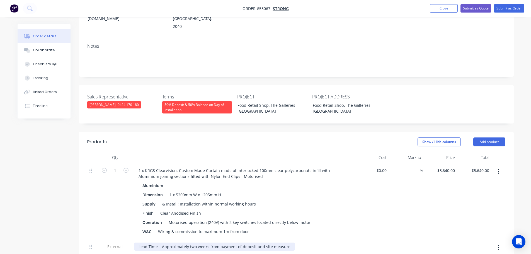
scroll to position [84, 0]
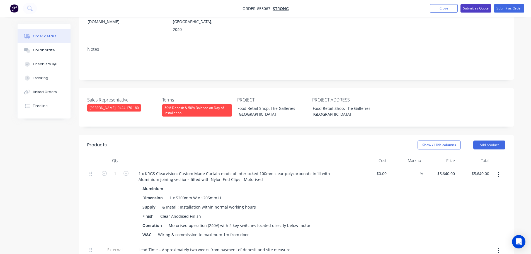
click at [467, 9] on button "Submit as Quote" at bounding box center [476, 8] width 31 height 8
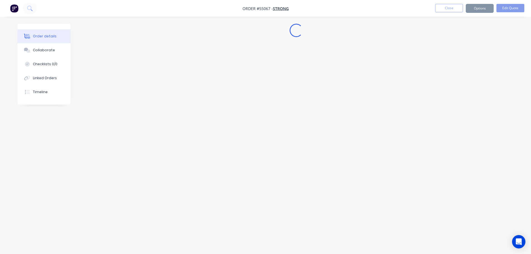
scroll to position [0, 0]
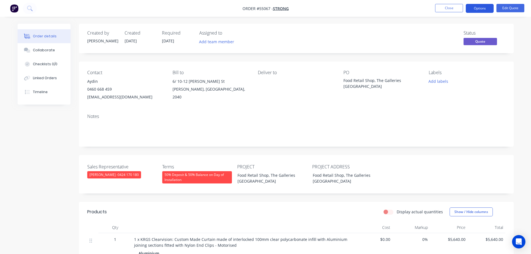
click at [476, 9] on button "Options" at bounding box center [480, 8] width 28 height 9
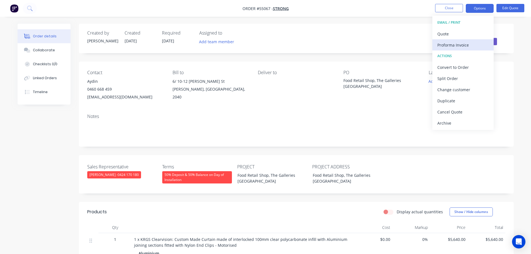
drag, startPoint x: 444, startPoint y: 34, endPoint x: 447, endPoint y: 46, distance: 11.8
click at [444, 40] on div "EMAIL / PRINT Quote Proforma Invoice ACTIONS Convert to Order Split Order Chang…" at bounding box center [462, 73] width 61 height 114
click at [445, 35] on div "Quote" at bounding box center [462, 34] width 51 height 8
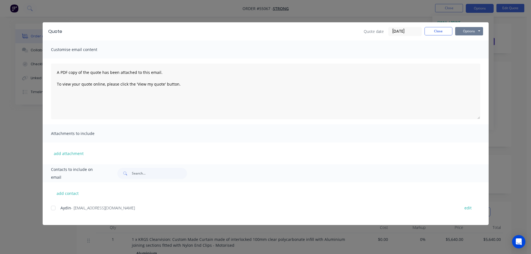
drag, startPoint x: 462, startPoint y: 31, endPoint x: 462, endPoint y: 36, distance: 4.7
click at [462, 32] on button "Options" at bounding box center [469, 31] width 28 height 8
click at [467, 51] on button "Print" at bounding box center [473, 50] width 36 height 9
click at [429, 30] on button "Close" at bounding box center [439, 31] width 28 height 8
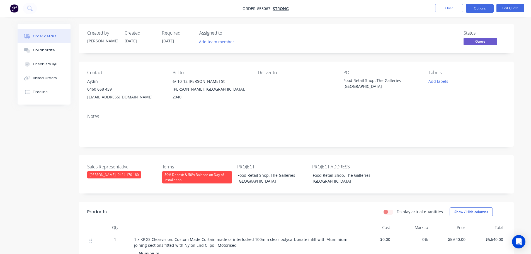
click at [105, 96] on div "aydin@strongbc.com.au" at bounding box center [125, 97] width 76 height 8
copy div "aydin@strongbc.com.au"
click at [359, 81] on div "Food Retail Shop, The Galleries [GEOGRAPHIC_DATA]" at bounding box center [379, 84] width 70 height 12
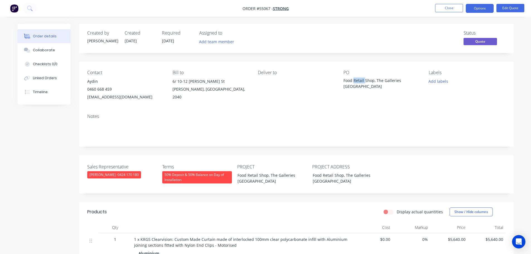
click at [359, 81] on div "Food Retail Shop, The Galleries [GEOGRAPHIC_DATA]" at bounding box center [379, 84] width 70 height 12
copy div "Food Retail Shop, The Galleries [GEOGRAPHIC_DATA]"
click at [112, 90] on span at bounding box center [112, 88] width 0 height 5
click at [443, 10] on button "Close" at bounding box center [449, 8] width 28 height 8
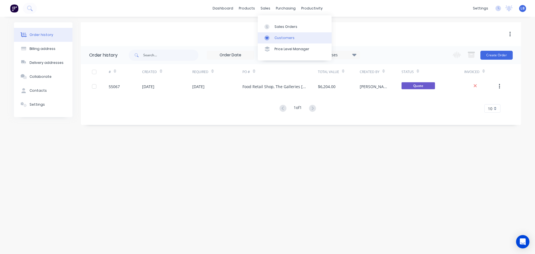
click at [284, 39] on div "Customers" at bounding box center [285, 37] width 20 height 5
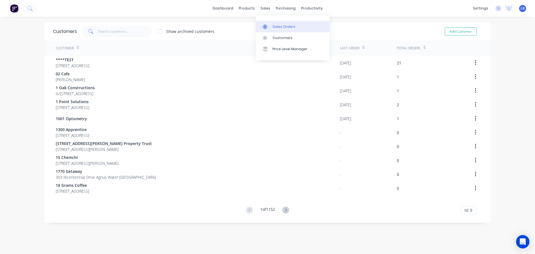
click at [286, 29] on div "Sales Orders" at bounding box center [284, 26] width 23 height 5
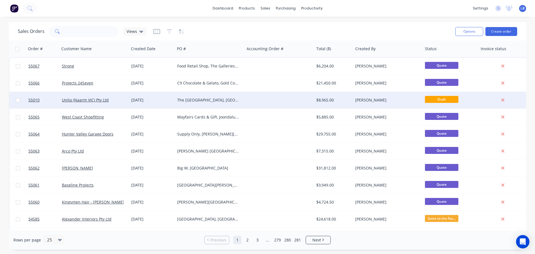
click at [331, 100] on div "$8,965.00" at bounding box center [332, 100] width 33 height 6
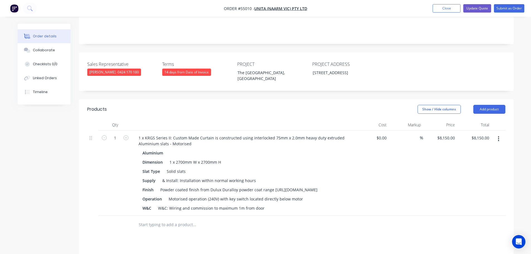
scroll to position [139, 0]
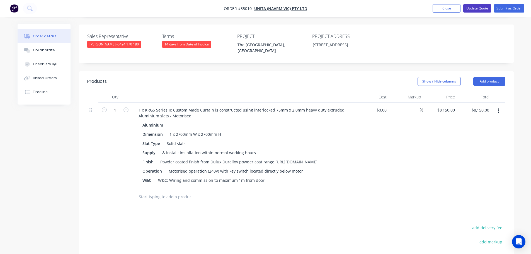
click at [473, 9] on button "Update Quote" at bounding box center [477, 8] width 28 height 8
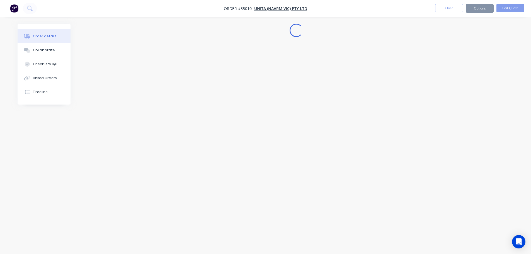
scroll to position [0, 0]
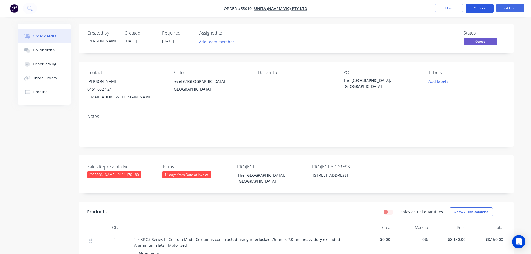
click at [478, 9] on button "Options" at bounding box center [480, 8] width 28 height 9
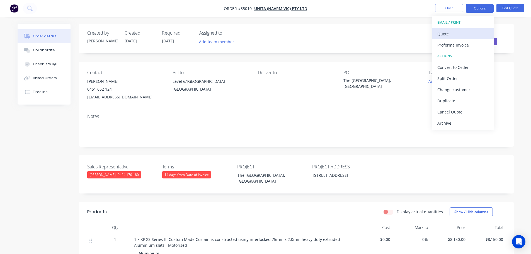
click at [448, 37] on div "Quote" at bounding box center [462, 34] width 51 height 8
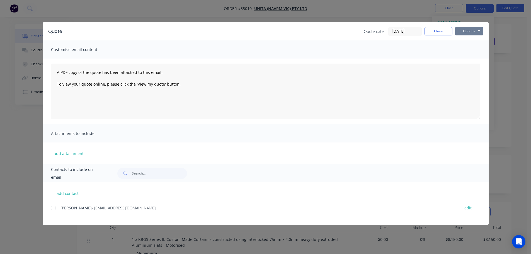
click at [469, 30] on button "Options" at bounding box center [469, 31] width 28 height 8
click at [469, 52] on button "Print" at bounding box center [473, 50] width 36 height 9
click at [441, 31] on button "Close" at bounding box center [439, 31] width 28 height 8
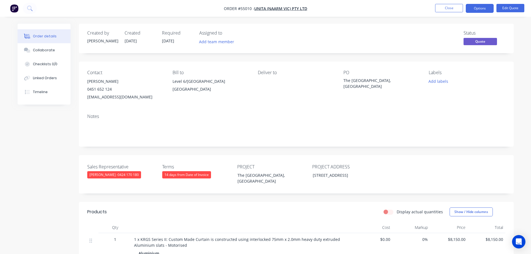
click at [112, 89] on span at bounding box center [112, 88] width 0 height 5
click at [441, 8] on button "Close" at bounding box center [449, 8] width 28 height 8
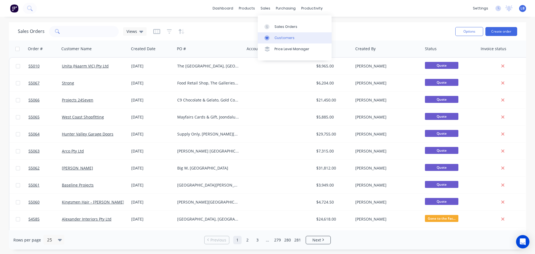
click at [282, 39] on div "Customers" at bounding box center [285, 37] width 20 height 5
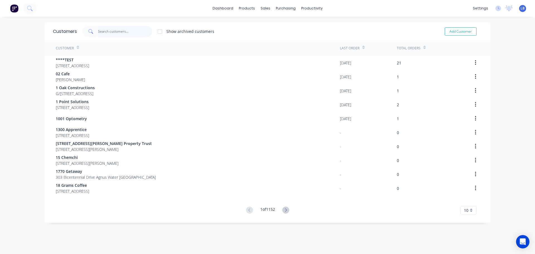
click at [100, 31] on input "text" at bounding box center [125, 31] width 54 height 11
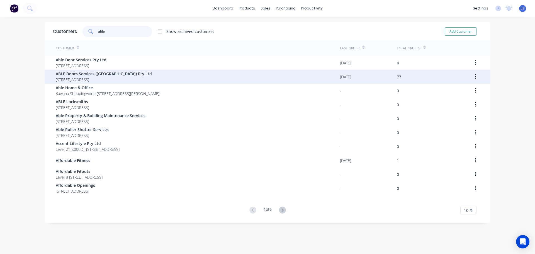
type input "able"
click at [91, 79] on span "507-509 Victoria St Wetherill Park New South Wales 2164" at bounding box center [104, 80] width 96 height 6
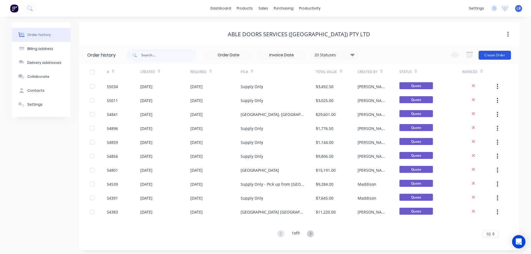
click at [495, 56] on button "Create Order" at bounding box center [495, 55] width 32 height 9
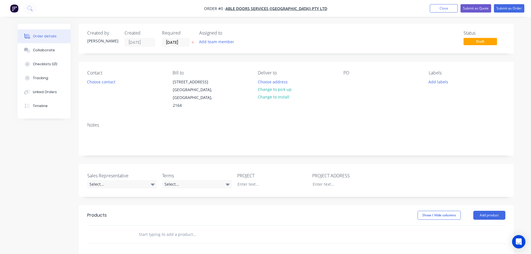
click at [342, 79] on div "Contact Choose contact Bill to 507-509 Victoria St Wetherill Park, New South Wa…" at bounding box center [296, 90] width 435 height 56
click at [347, 81] on div at bounding box center [348, 82] width 9 height 8
click at [96, 83] on div "Order details Collaborate Checklists 0/0 Tracking Linked Orders Timeline Order …" at bounding box center [265, 205] width 507 height 362
click at [96, 83] on button "Choose contact" at bounding box center [101, 82] width 34 height 8
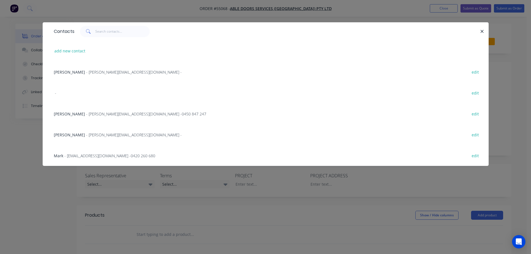
click at [91, 115] on span "- matt@abledoors.com.au - 0450 847 247" at bounding box center [146, 113] width 120 height 5
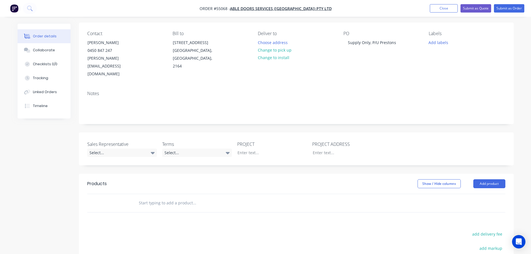
scroll to position [56, 0]
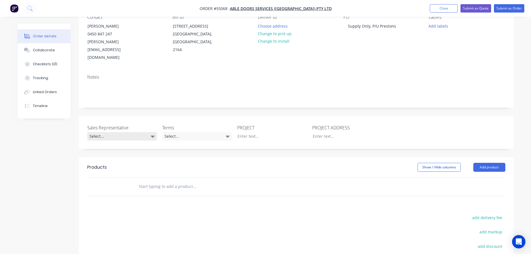
click at [116, 132] on div "Select..." at bounding box center [122, 136] width 70 height 8
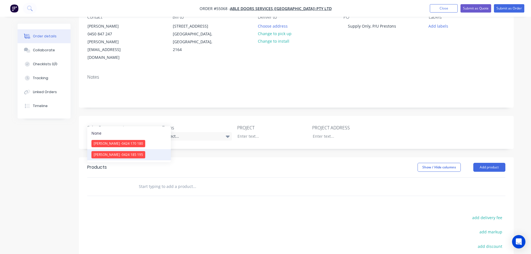
drag, startPoint x: 114, startPoint y: 155, endPoint x: 165, endPoint y: 138, distance: 53.9
click at [115, 154] on span "Drew Blackman - 0424 185 195" at bounding box center [118, 154] width 49 height 5
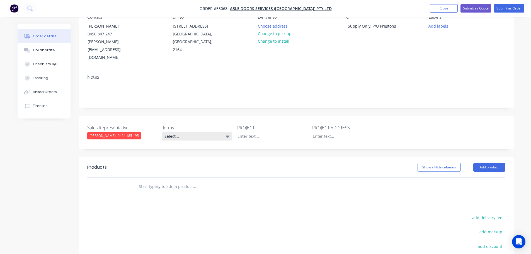
click at [182, 132] on div "Select..." at bounding box center [197, 136] width 70 height 8
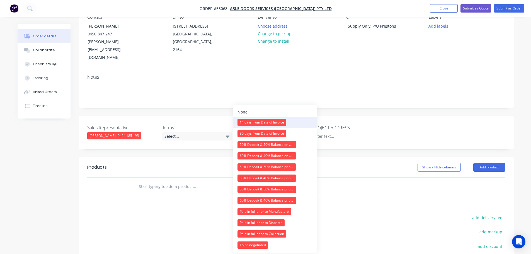
click at [254, 123] on div "14 days from Date of Invoice" at bounding box center [262, 122] width 49 height 7
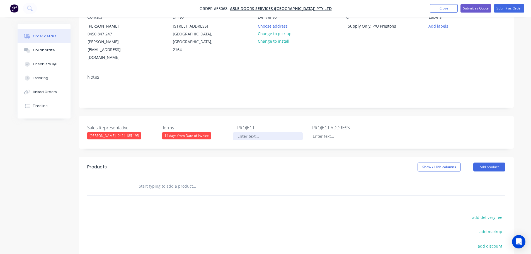
click at [250, 132] on div at bounding box center [268, 136] width 70 height 8
click at [370, 25] on div "Supply Only, P/U Prestons" at bounding box center [372, 26] width 57 height 8
copy div "Supply Only, P/U Prestons"
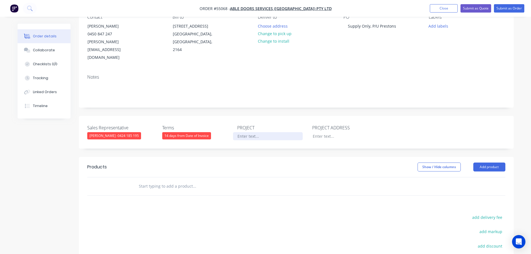
click at [248, 132] on div at bounding box center [268, 136] width 70 height 8
paste div
click at [315, 132] on div at bounding box center [343, 136] width 70 height 8
paste div
click at [486, 163] on button "Add product" at bounding box center [489, 167] width 32 height 9
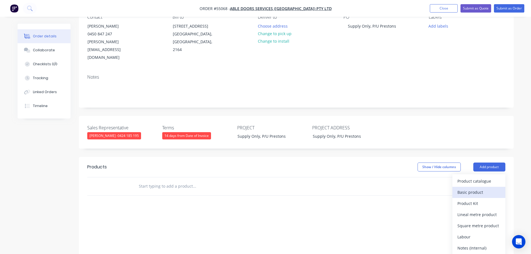
click at [471, 188] on div "Basic product" at bounding box center [479, 192] width 43 height 8
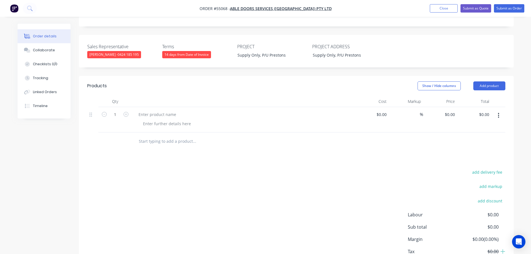
scroll to position [139, 0]
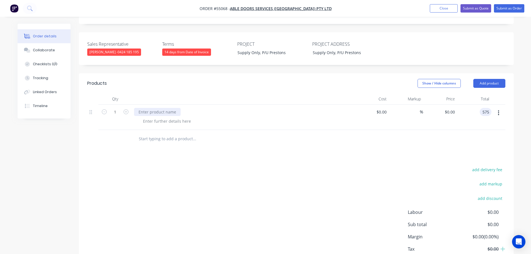
type input "575"
type input "$575.00"
click at [166, 108] on div at bounding box center [157, 112] width 47 height 8
click at [184, 117] on div at bounding box center [167, 121] width 57 height 8
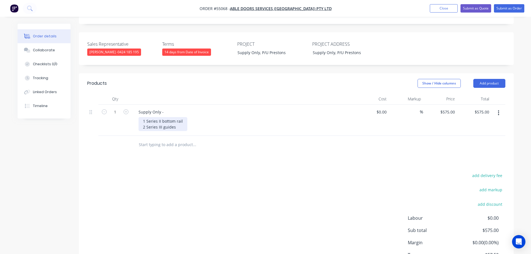
drag, startPoint x: 160, startPoint y: 107, endPoint x: 162, endPoint y: 117, distance: 10.0
click at [160, 117] on div "1 Series II bottom rail 2 Series III guides" at bounding box center [163, 124] width 49 height 14
click at [163, 136] on div at bounding box center [232, 145] width 201 height 18
click at [160, 117] on div "1 Series II bottom rail 2 Series III guides" at bounding box center [163, 124] width 49 height 14
drag, startPoint x: 178, startPoint y: 111, endPoint x: 237, endPoint y: 133, distance: 62.9
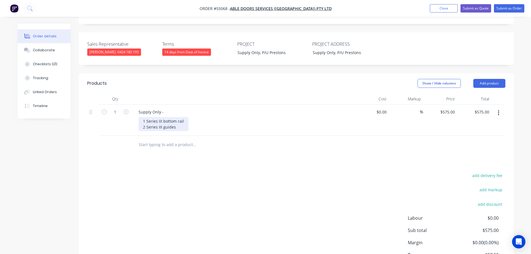
click at [179, 117] on div "1 Series III bottom rail 2 Series III guides" at bounding box center [164, 124] width 50 height 14
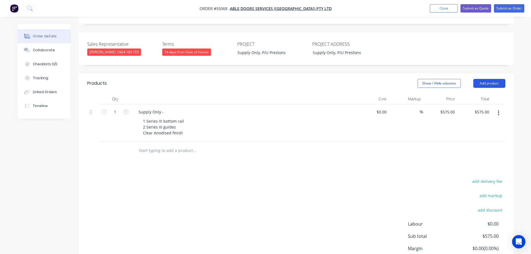
click at [479, 79] on button "Add product" at bounding box center [489, 83] width 32 height 9
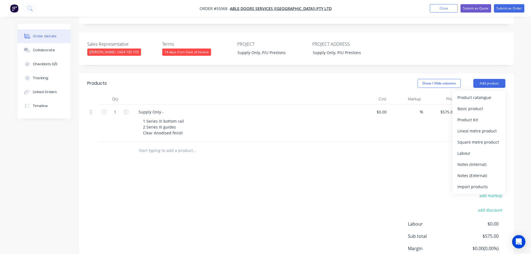
click at [417, 148] on div "Products Show / Hide columns Add product Product catalogue Basic product Produc…" at bounding box center [296, 183] width 435 height 220
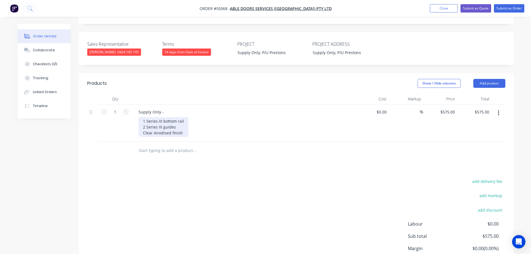
click at [182, 120] on div "1 Series III bottom rail 2 Series III guides Clear Anodised finish" at bounding box center [164, 127] width 50 height 20
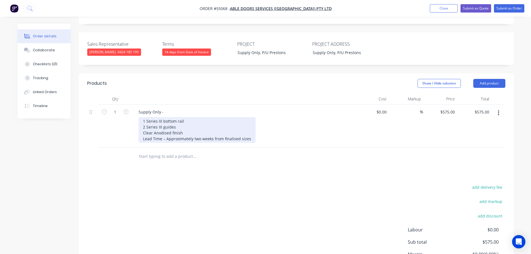
drag, startPoint x: 200, startPoint y: 123, endPoint x: 200, endPoint y: 128, distance: 4.8
click at [200, 127] on div "1 Series III bottom rail 2 Series III guides Clear Anodised finish Lead Time – …" at bounding box center [197, 130] width 117 height 26
drag, startPoint x: 249, startPoint y: 124, endPoint x: 209, endPoint y: 127, distance: 40.0
click at [210, 127] on div "1 Series III bottom rail 2 Series III guides Clear Anodised finish Lead Time – …" at bounding box center [197, 130] width 117 height 26
click at [185, 117] on div "1 Series III bottom rail 2 Series III guides Clear Anodised finish Lead Time – …" at bounding box center [178, 130] width 78 height 26
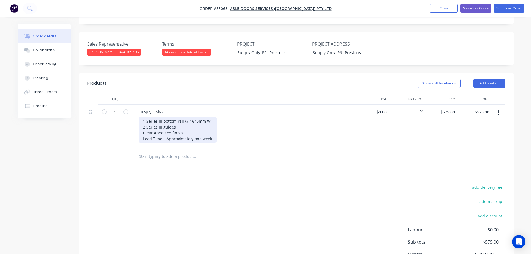
click at [177, 117] on div "1 Series III bottom rail @ 1640mm W 2 Series III guides Clear Anodised finish L…" at bounding box center [178, 130] width 78 height 26
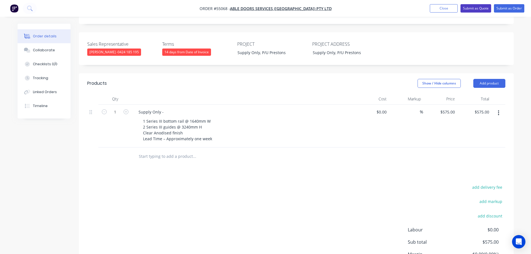
click at [465, 7] on button "Submit as Quote" at bounding box center [476, 8] width 31 height 8
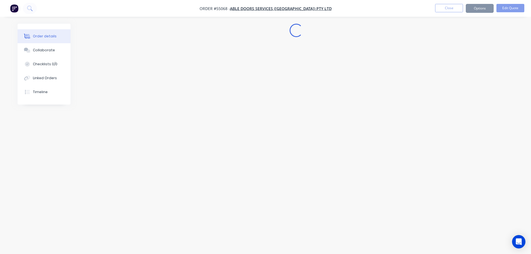
scroll to position [0, 0]
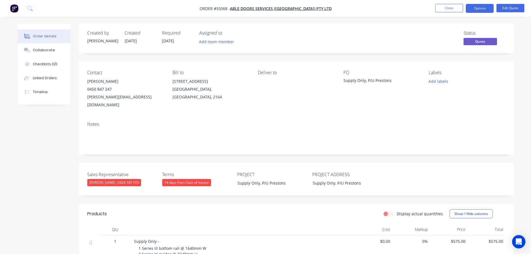
drag, startPoint x: 480, startPoint y: 8, endPoint x: 472, endPoint y: 15, distance: 10.8
click at [479, 8] on button "Options" at bounding box center [480, 8] width 28 height 9
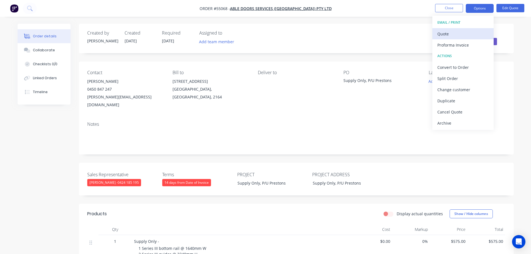
click at [449, 36] on div "Quote" at bounding box center [462, 34] width 51 height 8
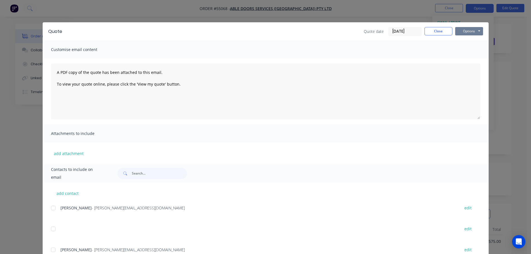
click at [463, 32] on button "Options" at bounding box center [469, 31] width 28 height 8
click at [467, 49] on button "Print" at bounding box center [473, 50] width 36 height 9
click at [441, 34] on button "Close" at bounding box center [439, 31] width 28 height 8
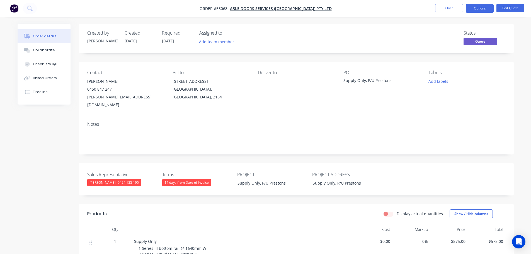
click at [98, 96] on div "matt@abledoors.com.au" at bounding box center [125, 101] width 76 height 16
click at [373, 81] on div "Supply Only, P/U Prestons" at bounding box center [379, 82] width 70 height 8
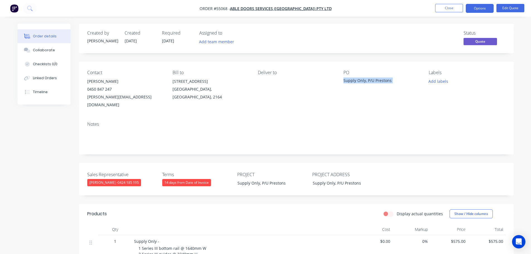
click at [373, 81] on div "Supply Only, P/U Prestons" at bounding box center [379, 82] width 70 height 8
click at [112, 89] on span at bounding box center [112, 88] width 0 height 5
click at [437, 7] on button "Close" at bounding box center [449, 8] width 28 height 8
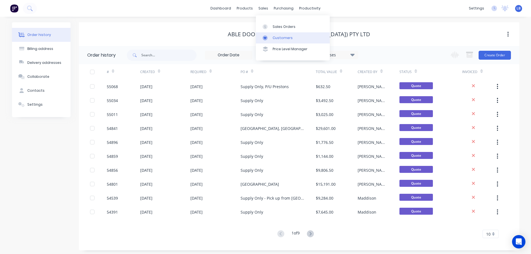
click at [279, 39] on div "Customers" at bounding box center [283, 37] width 20 height 5
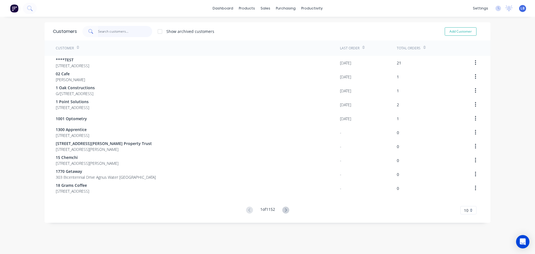
click at [109, 30] on input "text" at bounding box center [125, 31] width 54 height 11
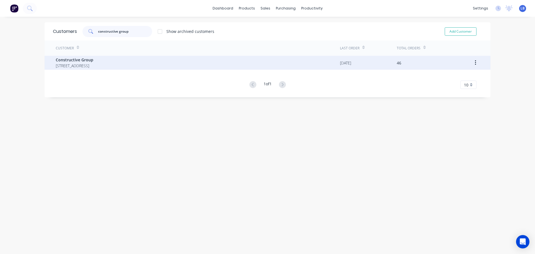
type input "constructive group"
click at [68, 61] on span "Constructive Group" at bounding box center [75, 60] width 38 height 6
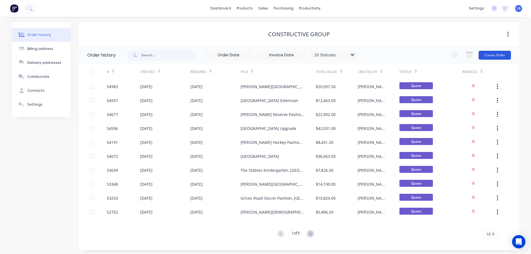
click at [488, 53] on button "Create Order" at bounding box center [495, 55] width 32 height 9
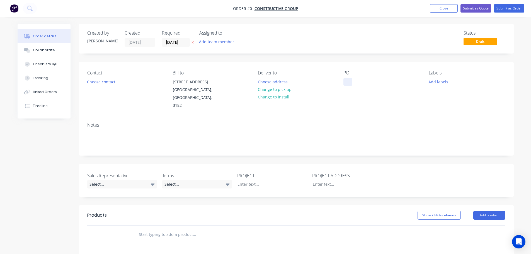
click at [349, 79] on div at bounding box center [348, 82] width 9 height 8
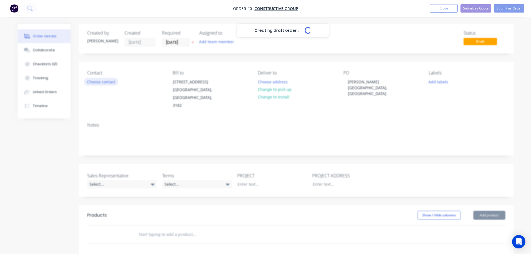
click at [99, 82] on div "Creating draft order... Loading... Order details Collaborate Checklists 0/0 Tra…" at bounding box center [265, 205] width 507 height 362
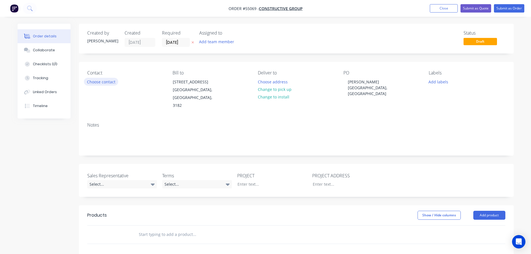
click at [99, 82] on button "Choose contact" at bounding box center [101, 82] width 34 height 8
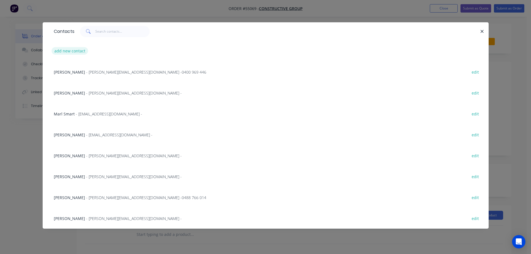
click at [72, 51] on button "add new contact" at bounding box center [70, 51] width 37 height 8
select select "AU"
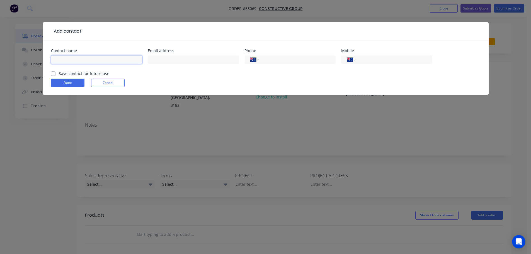
drag, startPoint x: 72, startPoint y: 51, endPoint x: 64, endPoint y: 61, distance: 11.9
click at [64, 61] on input "text" at bounding box center [96, 59] width 91 height 8
drag, startPoint x: 112, startPoint y: 60, endPoint x: 53, endPoint y: 61, distance: 58.6
click at [53, 61] on input "Jasmin@constructivevic.com.au" at bounding box center [96, 59] width 91 height 8
type input "Jasmin@constructivevic.com.au"
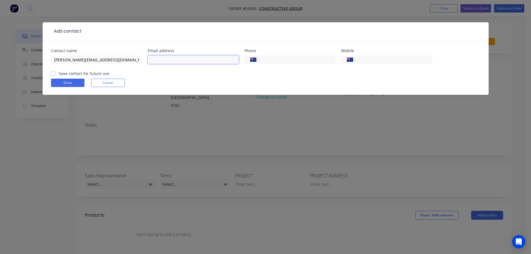
click at [150, 58] on input "text" at bounding box center [193, 59] width 91 height 8
paste input "Jasmin@constructivevic.com.au"
type input "Jasmin@constructivevic.com.au"
click at [111, 61] on input "Jasmin@constructivevic.com.au" at bounding box center [96, 59] width 91 height 8
type input "Jasmin De Jesus"
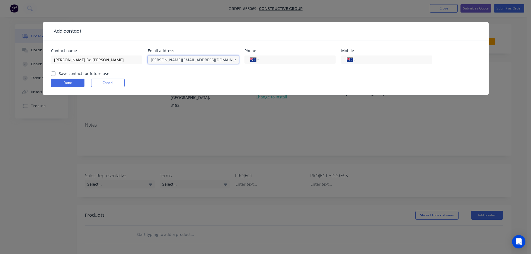
click at [152, 60] on input "Jasmin@constructivevic.com.au" at bounding box center [193, 59] width 91 height 8
type input "jasmin@constructivevic.com.au"
drag, startPoint x: 278, startPoint y: 59, endPoint x: 273, endPoint y: 73, distance: 15.3
click at [278, 59] on input "tel" at bounding box center [296, 60] width 67 height 6
type input "(03) 9533 8563"
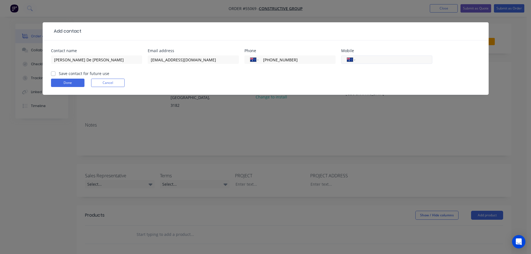
click at [375, 60] on input "tel" at bounding box center [392, 60] width 67 height 6
type input "0432 416 856"
click at [59, 74] on label "Save contact for future use" at bounding box center [84, 74] width 50 height 6
click at [53, 74] on input "Save contact for future use" at bounding box center [53, 73] width 4 height 5
checkbox input "true"
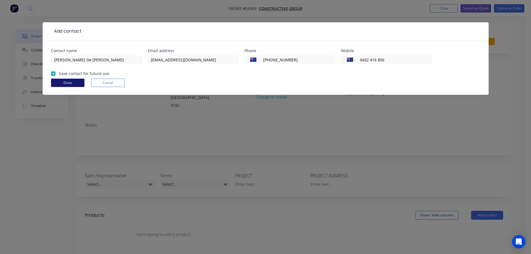
click at [57, 82] on button "Done" at bounding box center [67, 83] width 33 height 8
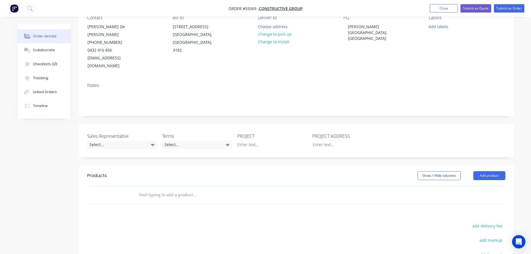
scroll to position [56, 0]
click at [101, 140] on div "Select..." at bounding box center [122, 144] width 70 height 8
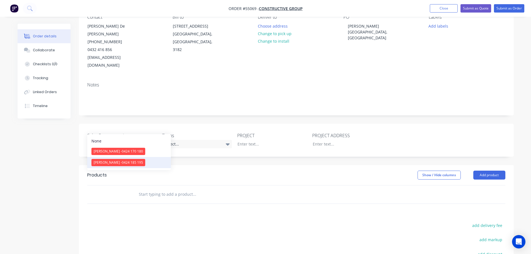
click at [116, 165] on span "Drew Blackman - 0424 185 195" at bounding box center [118, 162] width 49 height 5
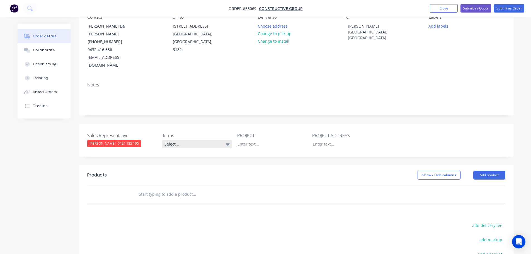
click at [194, 140] on div "Select..." at bounding box center [197, 144] width 70 height 8
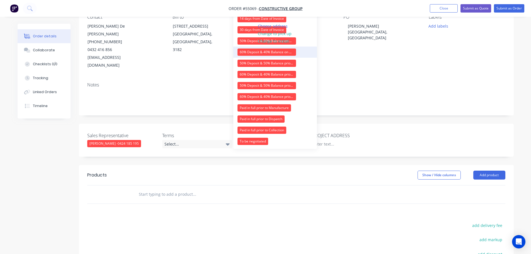
click at [243, 54] on div "60% Deposit & 40% Balance on Day of Installation" at bounding box center [267, 52] width 59 height 7
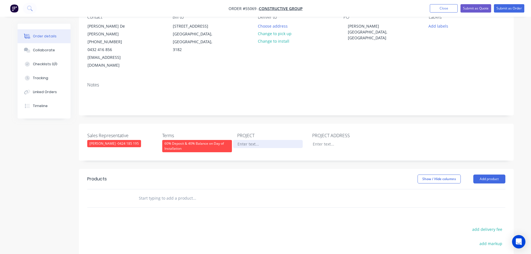
click at [244, 140] on div at bounding box center [268, 144] width 70 height 8
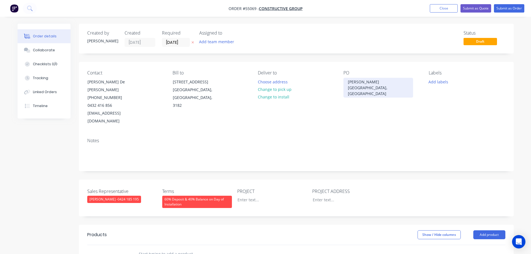
click at [375, 81] on div "[PERSON_NAME][GEOGRAPHIC_DATA], [GEOGRAPHIC_DATA]" at bounding box center [379, 88] width 70 height 20
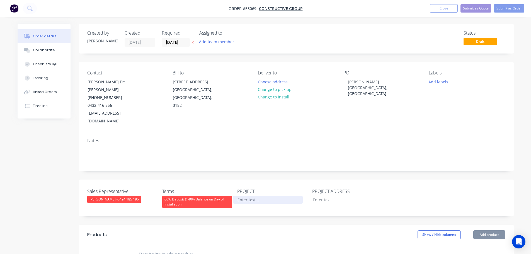
click at [245, 196] on div at bounding box center [268, 200] width 70 height 8
paste div
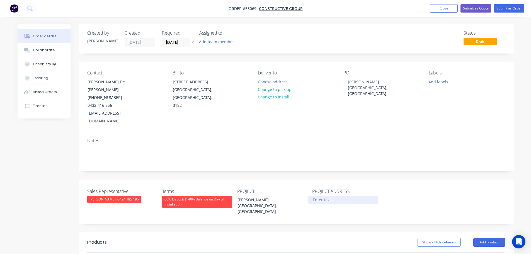
click at [320, 196] on div at bounding box center [343, 200] width 70 height 8
paste div
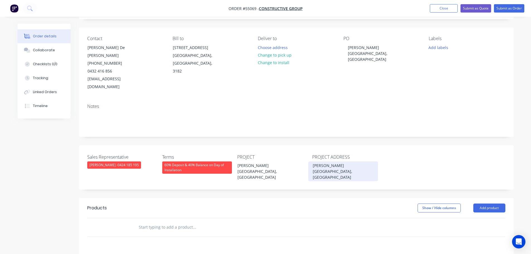
scroll to position [84, 0]
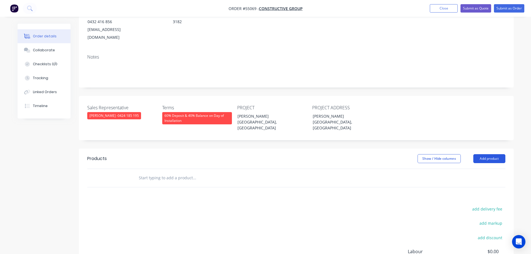
click at [479, 154] on button "Add product" at bounding box center [489, 158] width 32 height 9
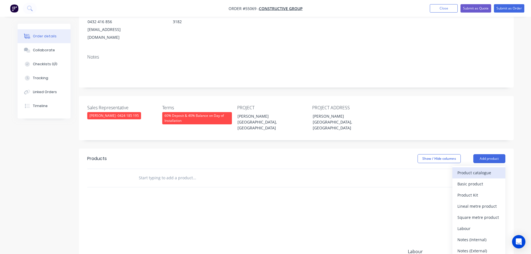
click at [462, 169] on div "Product catalogue" at bounding box center [479, 173] width 43 height 8
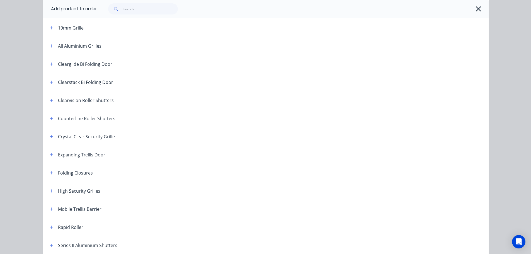
scroll to position [112, 0]
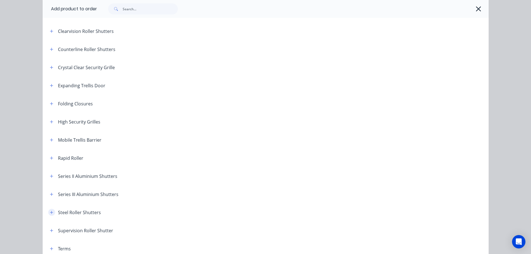
click at [50, 212] on icon "button" at bounding box center [51, 212] width 3 height 3
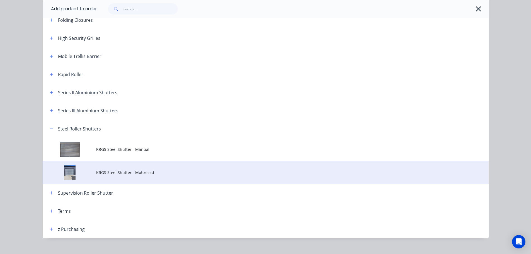
click at [140, 174] on span "KRGS Steel Shutter - Motorised" at bounding box center [253, 173] width 314 height 6
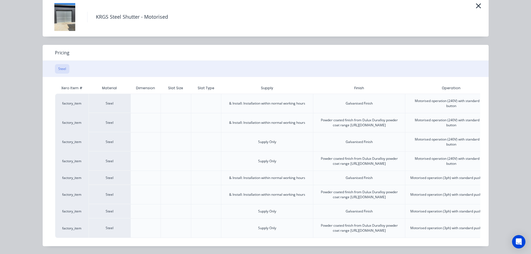
scroll to position [0, 139]
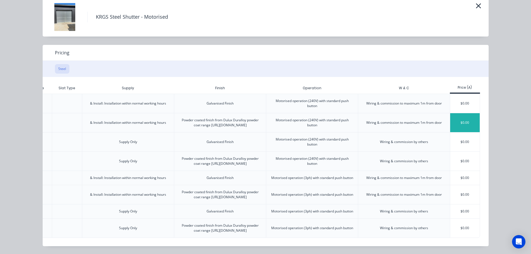
click at [463, 113] on div "$0.00" at bounding box center [465, 122] width 30 height 19
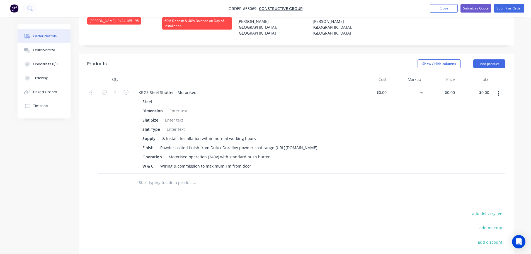
scroll to position [195, 0]
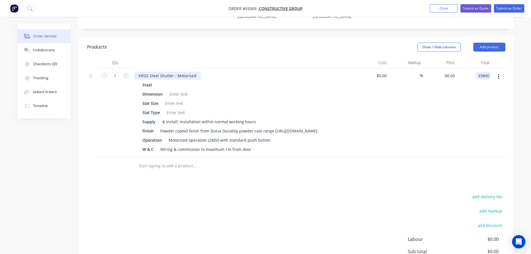
type input "33800"
type input "$33,800.00"
click at [136, 72] on div "KRGS Steel Shutter - Motorised" at bounding box center [167, 76] width 67 height 8
click at [174, 90] on div at bounding box center [178, 94] width 23 height 8
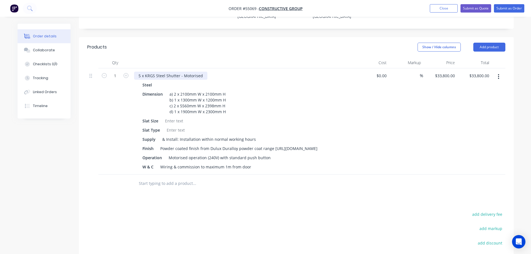
click at [140, 72] on div "5 x KRGS Steel Shutter - Motorised" at bounding box center [170, 76] width 73 height 8
click at [176, 117] on div at bounding box center [174, 121] width 23 height 8
click at [175, 126] on div at bounding box center [176, 130] width 23 height 8
click at [269, 154] on div "Motorised operation (240V) with standard push button" at bounding box center [219, 158] width 107 height 8
click at [272, 154] on div "Operation Motorised operation (240V) with standard push button" at bounding box center [242, 158] width 204 height 8
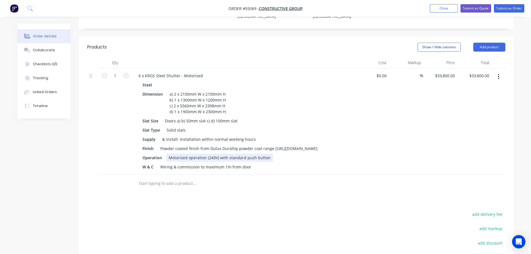
click at [267, 154] on div "Motorised operation (240V) with standard push button" at bounding box center [219, 158] width 107 height 8
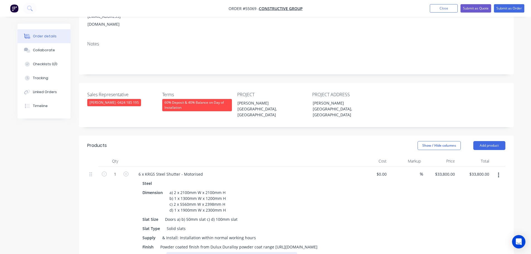
scroll to position [84, 0]
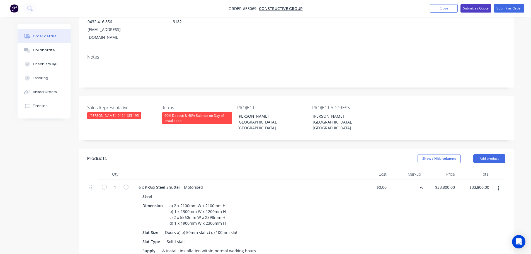
click at [472, 10] on button "Submit as Quote" at bounding box center [476, 8] width 31 height 8
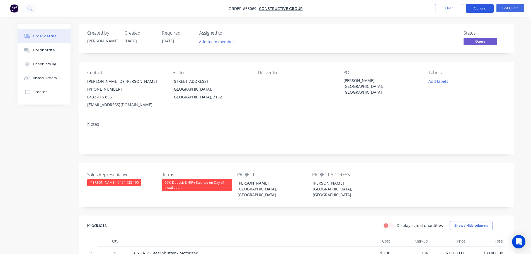
click at [475, 8] on button "Options" at bounding box center [480, 8] width 28 height 9
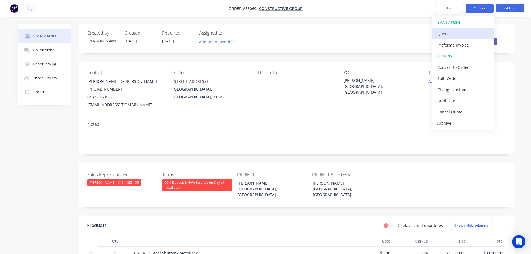
click at [441, 34] on div "Quote" at bounding box center [462, 34] width 51 height 8
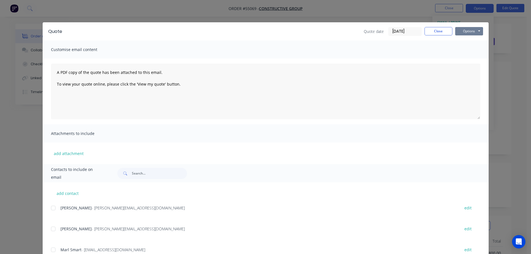
drag, startPoint x: 464, startPoint y: 29, endPoint x: 464, endPoint y: 35, distance: 6.4
click at [464, 30] on button "Options" at bounding box center [469, 31] width 28 height 8
click at [464, 53] on button "Print" at bounding box center [473, 50] width 36 height 9
click at [429, 33] on button "Close" at bounding box center [439, 31] width 28 height 8
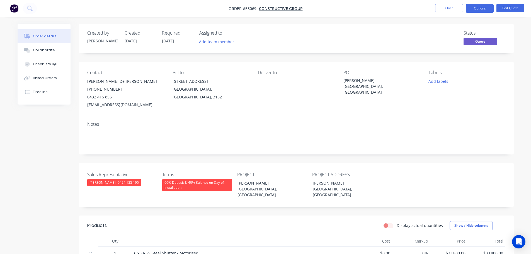
click at [106, 105] on div "jasmin@constructivevic.com.au" at bounding box center [125, 105] width 76 height 8
click at [378, 82] on div "[PERSON_NAME][GEOGRAPHIC_DATA], [GEOGRAPHIC_DATA]" at bounding box center [379, 87] width 70 height 18
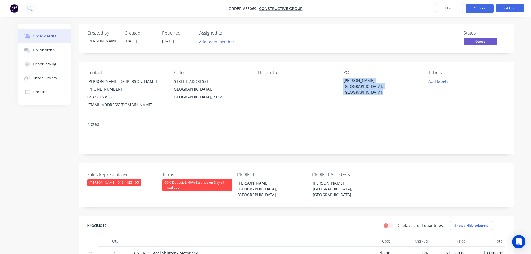
click at [378, 82] on div "[PERSON_NAME][GEOGRAPHIC_DATA], [GEOGRAPHIC_DATA]" at bounding box center [379, 87] width 70 height 18
click at [112, 98] on span at bounding box center [112, 96] width 0 height 5
click at [441, 8] on button "Close" at bounding box center [449, 8] width 28 height 8
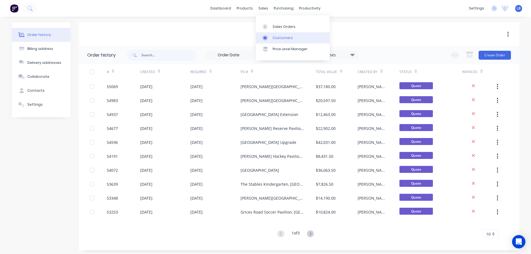
click at [282, 38] on div "Customers" at bounding box center [283, 37] width 20 height 5
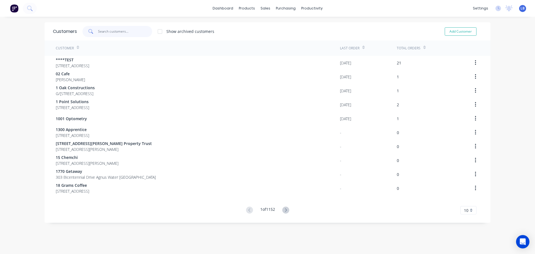
click at [113, 31] on input "text" at bounding box center [125, 31] width 54 height 11
click at [279, 27] on div "Sales Orders" at bounding box center [284, 26] width 23 height 5
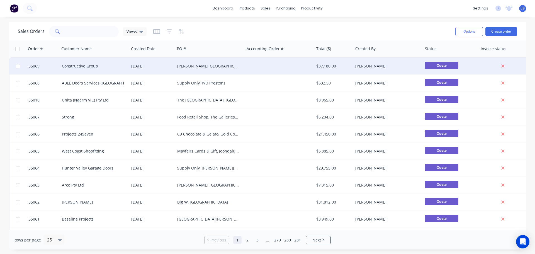
click at [185, 67] on div "[PERSON_NAME][GEOGRAPHIC_DATA], [GEOGRAPHIC_DATA]" at bounding box center [208, 66] width 62 height 6
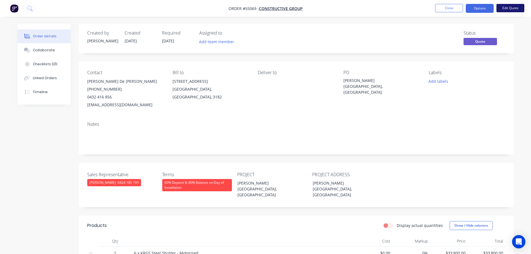
click at [504, 10] on button "Edit Quote" at bounding box center [511, 8] width 28 height 8
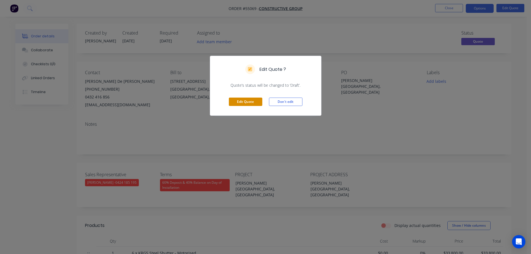
click at [242, 103] on button "Edit Quote" at bounding box center [245, 102] width 33 height 8
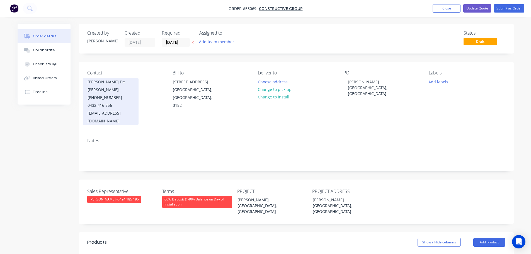
click at [107, 95] on span "(03) 9533 8563" at bounding box center [105, 97] width 35 height 5
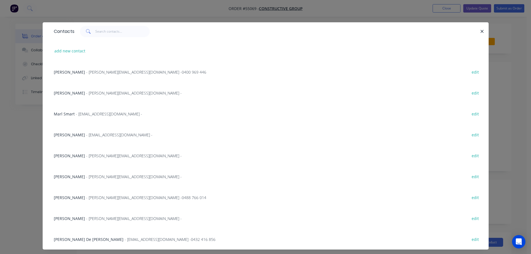
scroll to position [12, 0]
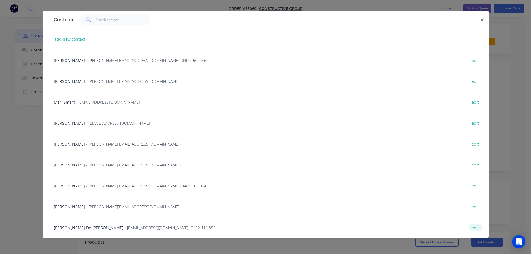
click at [472, 228] on button "edit" at bounding box center [475, 228] width 13 height 8
select select "AU"
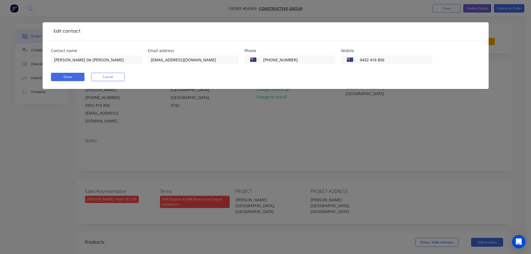
scroll to position [0, 0]
click at [59, 59] on input "Jasmin De Jesus" at bounding box center [96, 59] width 91 height 8
type input "Jamin De Jesus"
click at [155, 59] on input "jasmin@constructivevic.com.au" at bounding box center [193, 59] width 91 height 8
type input "jamin@constructivevic.com.au"
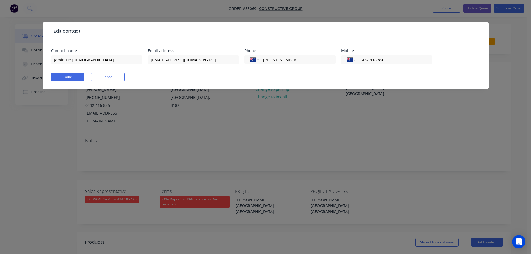
click at [223, 74] on div "Done Cancel" at bounding box center [265, 77] width 429 height 8
click at [60, 77] on button "Done" at bounding box center [67, 77] width 33 height 8
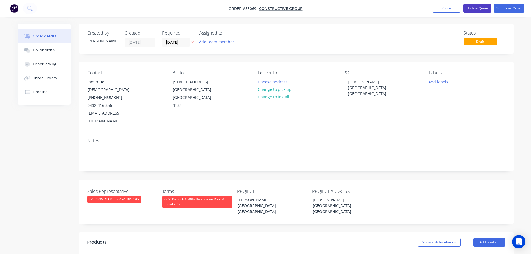
click at [476, 8] on button "Update Quote" at bounding box center [477, 8] width 28 height 8
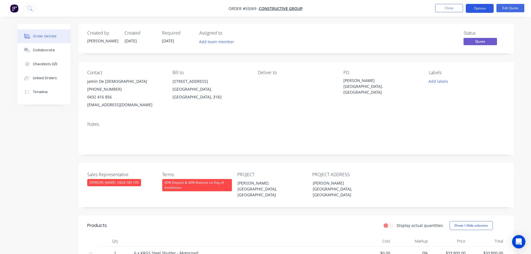
click at [476, 8] on button "Options" at bounding box center [480, 8] width 28 height 9
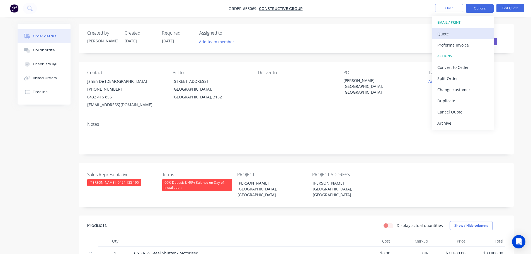
click at [440, 35] on div "Quote" at bounding box center [462, 34] width 51 height 8
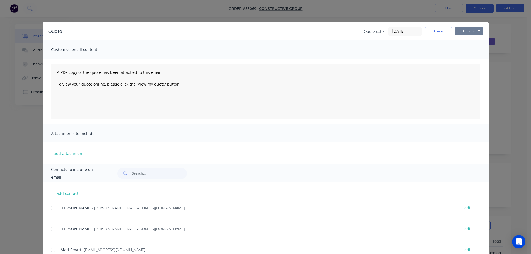
drag, startPoint x: 463, startPoint y: 31, endPoint x: 463, endPoint y: 35, distance: 3.6
click at [463, 32] on button "Options" at bounding box center [469, 31] width 28 height 8
click at [461, 53] on button "Print" at bounding box center [473, 50] width 36 height 9
click at [433, 33] on button "Close" at bounding box center [439, 31] width 28 height 8
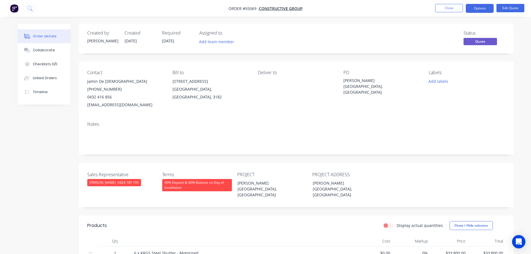
click at [112, 105] on div "jamin@constructivevic.com.au" at bounding box center [125, 105] width 76 height 8
click at [378, 82] on div "[PERSON_NAME][GEOGRAPHIC_DATA], [GEOGRAPHIC_DATA]" at bounding box center [379, 87] width 70 height 18
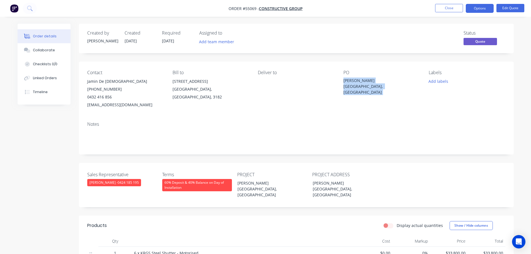
click at [378, 82] on div "[PERSON_NAME][GEOGRAPHIC_DATA], [GEOGRAPHIC_DATA]" at bounding box center [379, 87] width 70 height 18
click at [444, 9] on button "Close" at bounding box center [449, 8] width 28 height 8
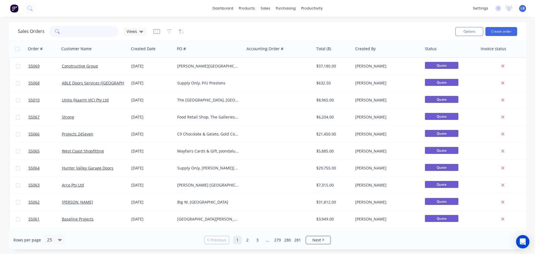
click at [80, 30] on input "text" at bounding box center [92, 31] width 54 height 11
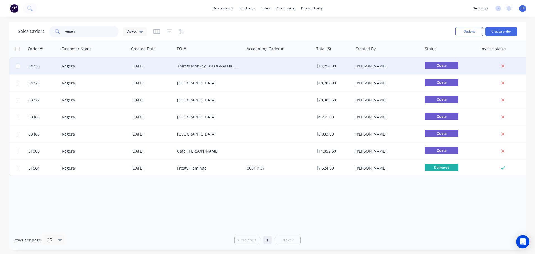
type input "regera"
click at [196, 65] on div "Thirsty Monkey, [GEOGRAPHIC_DATA]" at bounding box center [208, 66] width 62 height 6
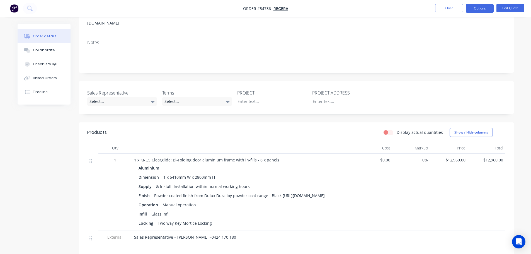
scroll to position [56, 0]
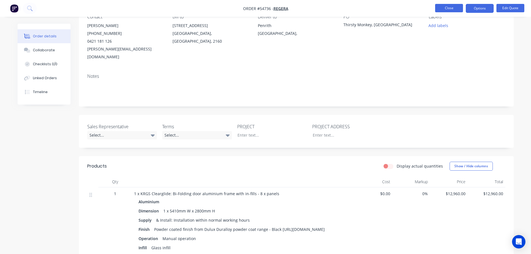
click at [438, 9] on button "Close" at bounding box center [449, 8] width 28 height 8
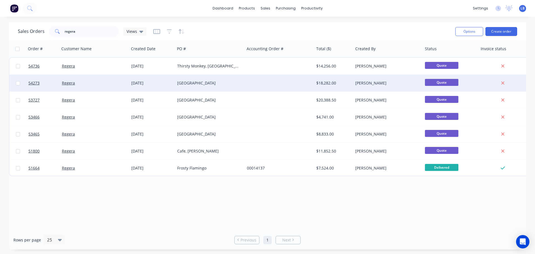
click at [192, 84] on div "[GEOGRAPHIC_DATA]" at bounding box center [208, 83] width 62 height 6
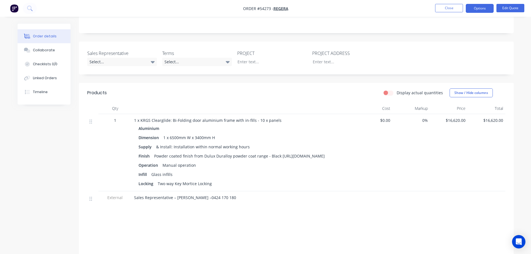
scroll to position [139, 0]
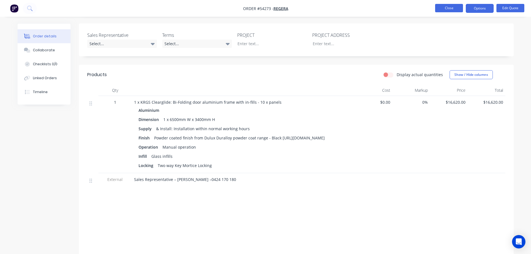
click at [448, 6] on button "Close" at bounding box center [449, 8] width 28 height 8
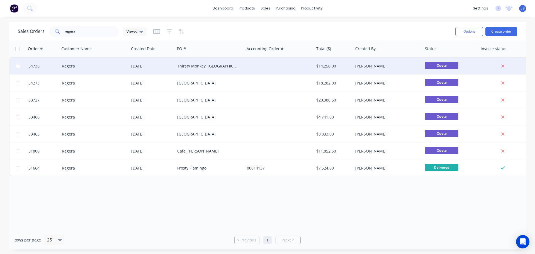
click at [207, 67] on div "Thirsty Monkey, [GEOGRAPHIC_DATA]" at bounding box center [208, 66] width 62 height 6
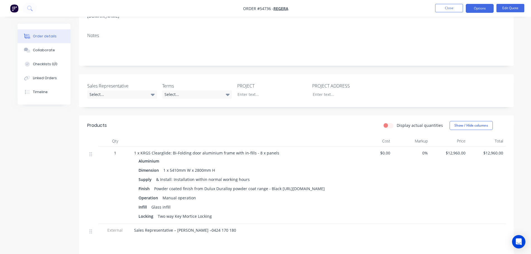
scroll to position [84, 0]
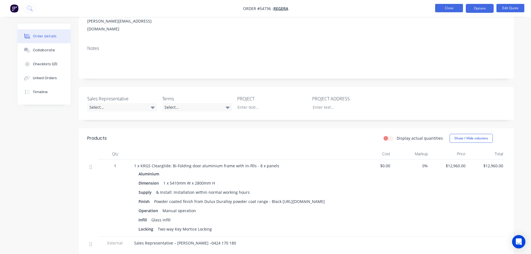
click at [441, 8] on button "Close" at bounding box center [449, 8] width 28 height 8
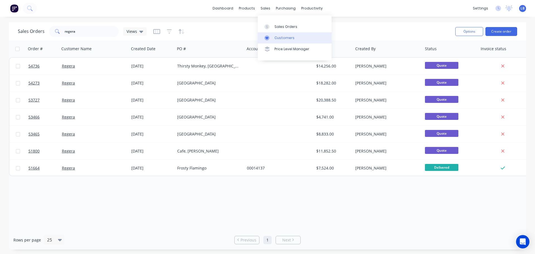
click at [284, 35] on div "Customers" at bounding box center [285, 37] width 20 height 5
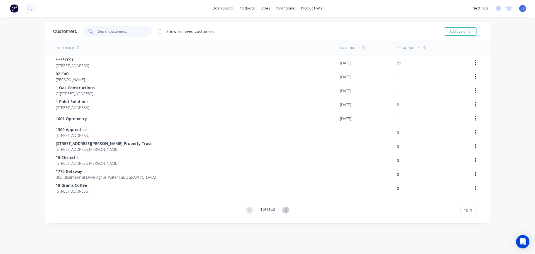
click at [103, 30] on input "text" at bounding box center [125, 31] width 54 height 11
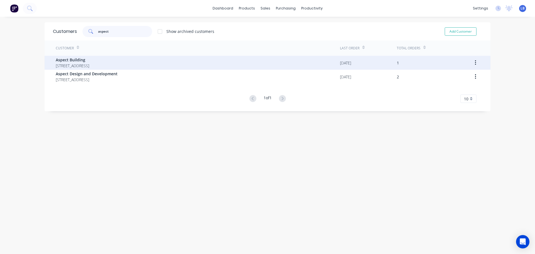
type input "aspect"
click at [89, 64] on span "PO Box 4186 Oatley West New South Wales 2223" at bounding box center [72, 66] width 33 height 6
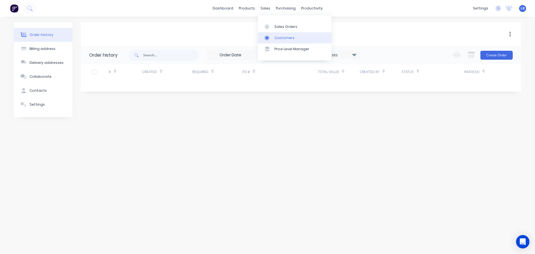
click at [284, 37] on div "Customers" at bounding box center [285, 37] width 20 height 5
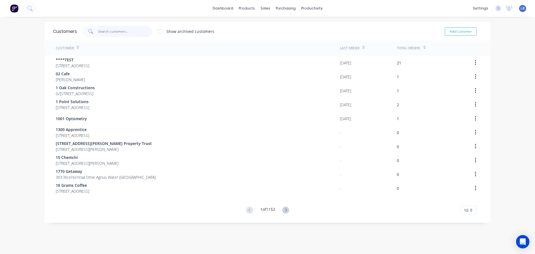
click at [109, 33] on input "text" at bounding box center [125, 31] width 54 height 11
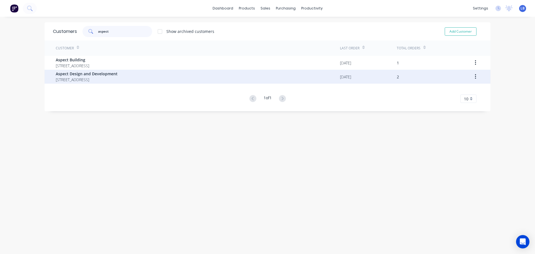
type input "aspect"
click at [96, 76] on span "Aspect Design and Development" at bounding box center [87, 74] width 62 height 6
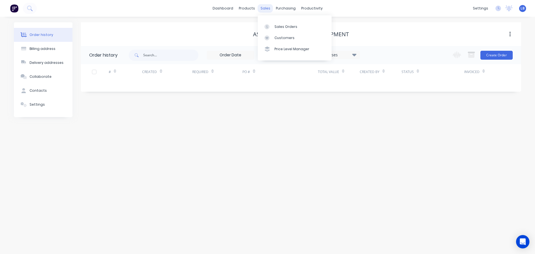
click at [262, 8] on div "sales" at bounding box center [265, 8] width 15 height 8
click at [284, 25] on div "Sales Orders" at bounding box center [286, 26] width 23 height 5
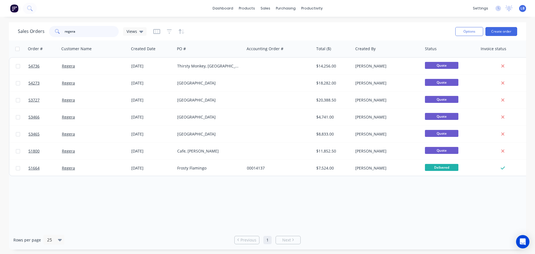
drag, startPoint x: 77, startPoint y: 33, endPoint x: 44, endPoint y: 34, distance: 32.9
click at [44, 34] on div "Sales Orders regera Views" at bounding box center [82, 31] width 129 height 11
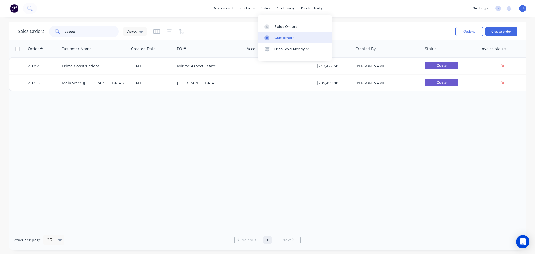
type input "aspect"
click at [284, 39] on div "Customers" at bounding box center [285, 37] width 20 height 5
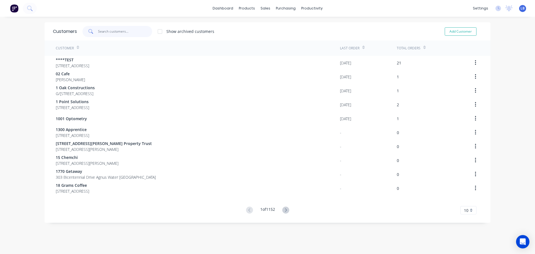
click at [105, 31] on input "text" at bounding box center [125, 31] width 54 height 11
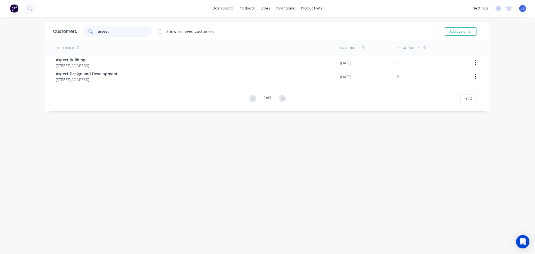
click at [111, 31] on input "aspect" at bounding box center [125, 31] width 54 height 11
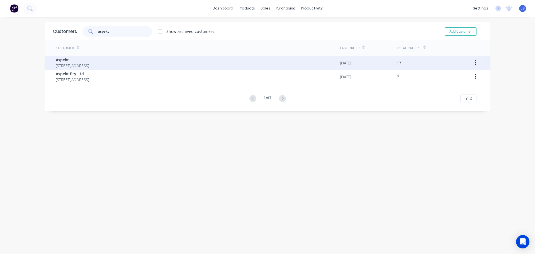
type input "aspekt"
click at [81, 65] on span "344 High Street Kew Victoria 3101" at bounding box center [72, 66] width 33 height 6
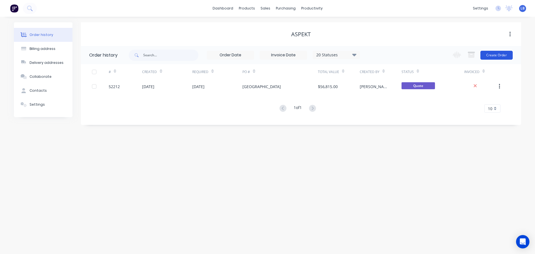
click at [491, 53] on button "Create Order" at bounding box center [497, 55] width 32 height 9
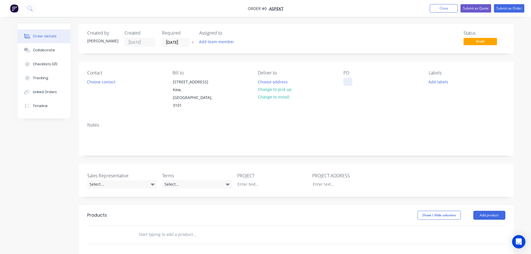
click at [346, 81] on div at bounding box center [348, 82] width 9 height 8
click at [93, 81] on div "Order details Collaborate Checklists 0/0 Tracking Linked Orders Timeline Order …" at bounding box center [265, 205] width 507 height 362
click at [97, 82] on button "Choose contact" at bounding box center [101, 82] width 34 height 8
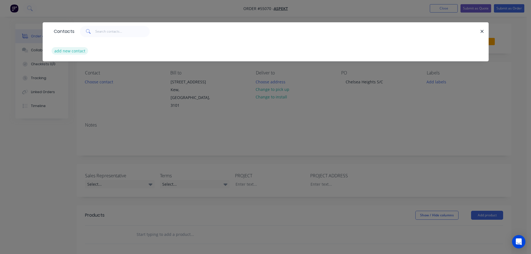
click at [65, 51] on button "add new contact" at bounding box center [70, 51] width 37 height 8
select select "AU"
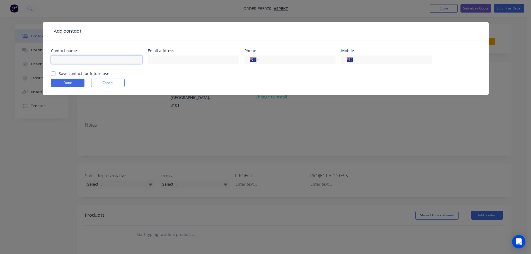
click at [57, 57] on input "text" at bounding box center [96, 59] width 91 height 8
type input "Albert Saakov"
click at [158, 61] on input "text" at bounding box center [193, 59] width 91 height 8
type input "estimating@aspekt.com.au"
click at [282, 59] on input "tel" at bounding box center [296, 60] width 67 height 6
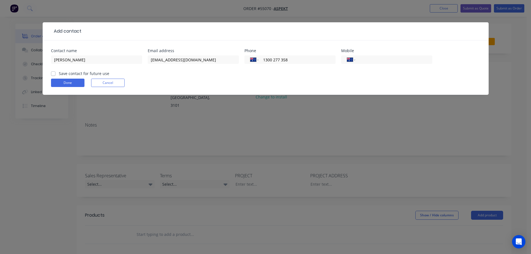
type input "1300 277 358"
click at [59, 74] on label "Save contact for future use" at bounding box center [84, 74] width 50 height 6
click at [52, 74] on input "Save contact for future use" at bounding box center [53, 73] width 4 height 5
checkbox input "true"
click at [56, 83] on button "Done" at bounding box center [67, 83] width 33 height 8
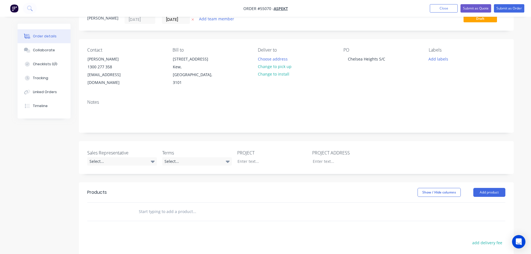
scroll to position [56, 0]
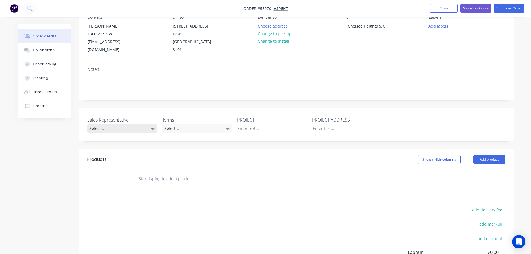
click at [110, 124] on div "Select..." at bounding box center [122, 128] width 70 height 8
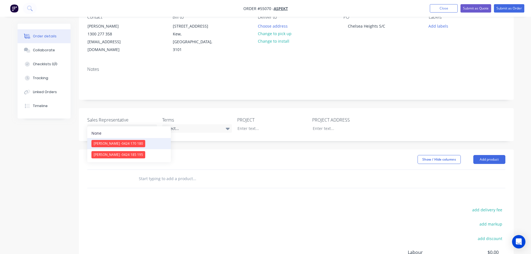
click at [113, 142] on span "[PERSON_NAME] - 0424 170 180" at bounding box center [118, 143] width 49 height 5
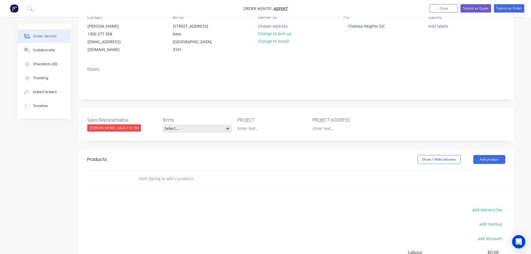
click at [175, 124] on div "Select..." at bounding box center [197, 128] width 70 height 8
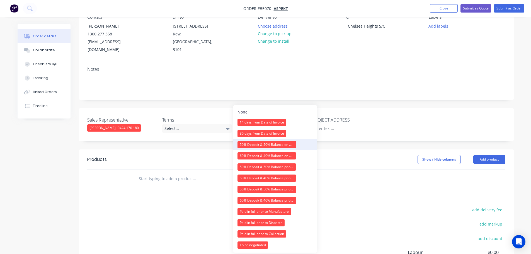
click at [247, 145] on div "50% Deposit & 50% Balance on Day of Installation" at bounding box center [267, 144] width 59 height 7
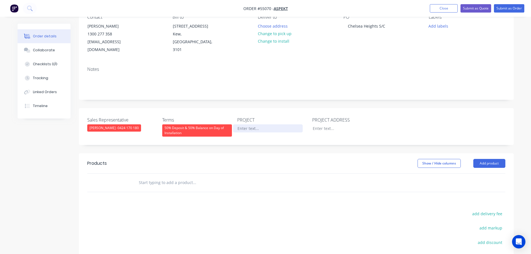
click at [248, 124] on div at bounding box center [268, 128] width 70 height 8
click at [360, 26] on div "Chelsea Heights S/C" at bounding box center [367, 26] width 46 height 8
click at [247, 124] on div at bounding box center [268, 128] width 70 height 8
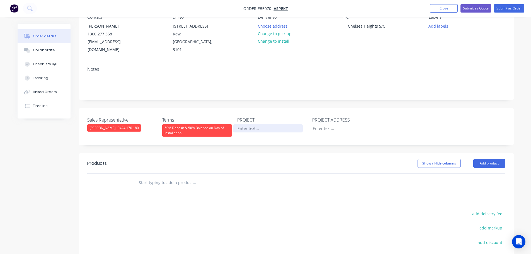
paste div
click at [322, 124] on div at bounding box center [343, 128] width 70 height 8
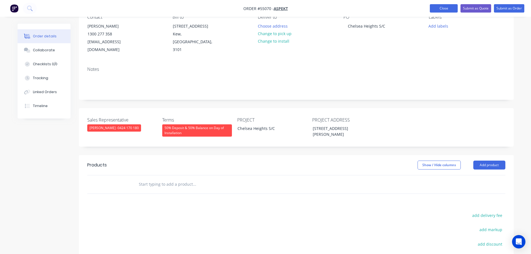
click at [439, 10] on button "Close" at bounding box center [444, 8] width 28 height 8
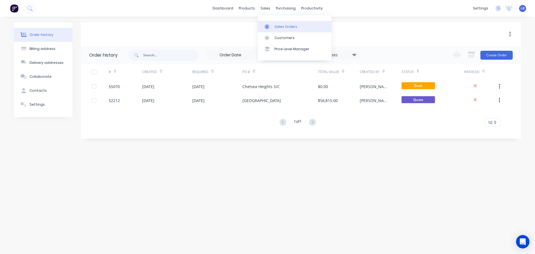
click at [282, 27] on div "Sales Orders" at bounding box center [286, 26] width 23 height 5
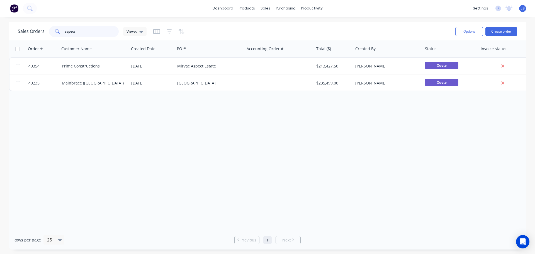
drag, startPoint x: 76, startPoint y: 33, endPoint x: 51, endPoint y: 38, distance: 25.2
click at [51, 38] on div "Sales Orders aspect Views Options Create order" at bounding box center [268, 31] width 518 height 18
type input "happy valley"
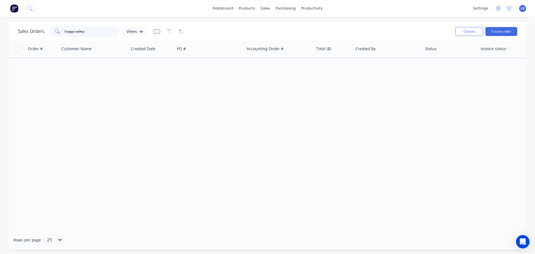
drag, startPoint x: 84, startPoint y: 31, endPoint x: 55, endPoint y: 36, distance: 29.8
click at [55, 36] on div "happy valley" at bounding box center [84, 31] width 70 height 11
click at [279, 23] on link "Sales Orders" at bounding box center [295, 26] width 74 height 11
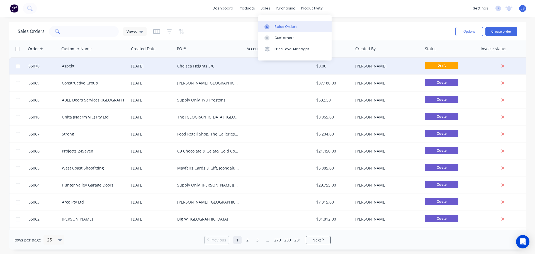
click at [326, 66] on div "$0.00" at bounding box center [332, 66] width 33 height 6
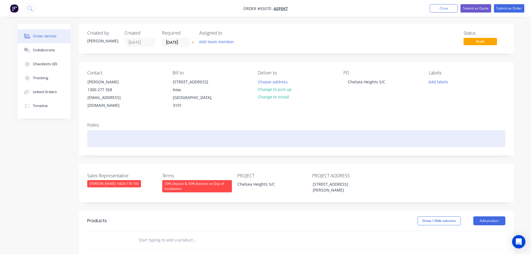
scroll to position [84, 0]
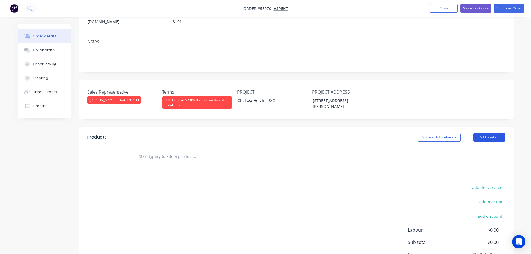
click at [481, 133] on button "Add product" at bounding box center [489, 137] width 32 height 9
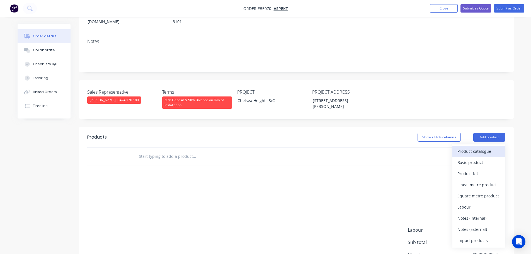
click at [470, 147] on div "Product catalogue" at bounding box center [479, 151] width 43 height 8
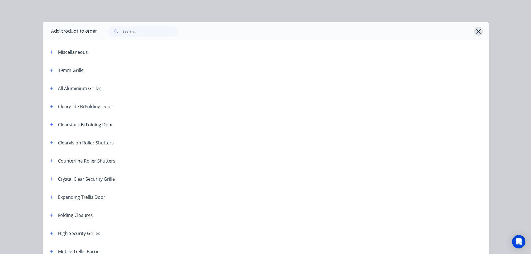
click at [477, 30] on icon "button" at bounding box center [479, 31] width 6 height 8
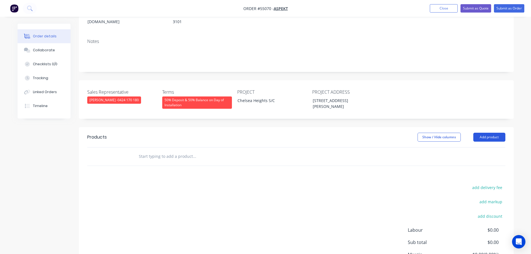
click at [487, 133] on button "Add product" at bounding box center [489, 137] width 32 height 9
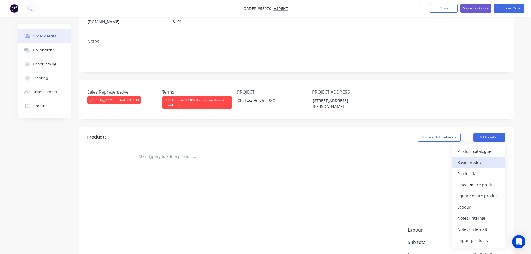
click at [475, 158] on div "Basic product" at bounding box center [479, 162] width 43 height 8
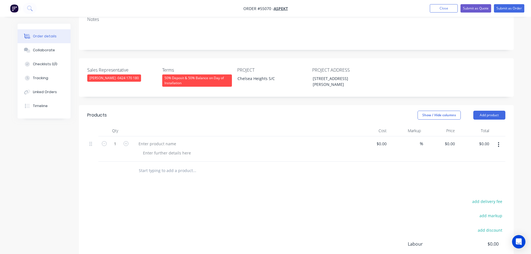
scroll to position [166, 0]
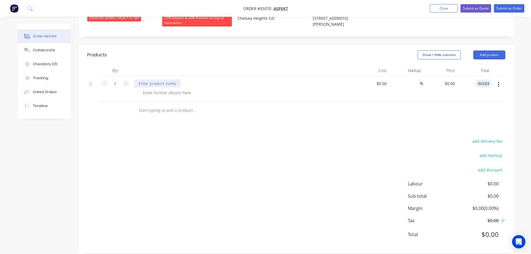
type input "86583"
type input "$86,583.00"
click at [162, 79] on div at bounding box center [157, 83] width 47 height 8
click at [163, 89] on div at bounding box center [167, 93] width 57 height 8
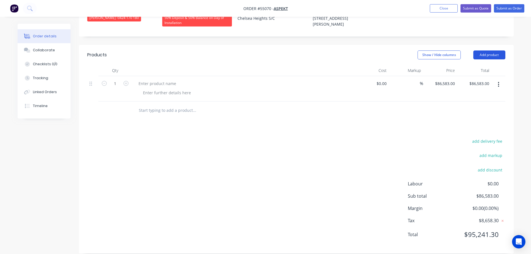
click at [482, 50] on button "Add product" at bounding box center [489, 54] width 32 height 9
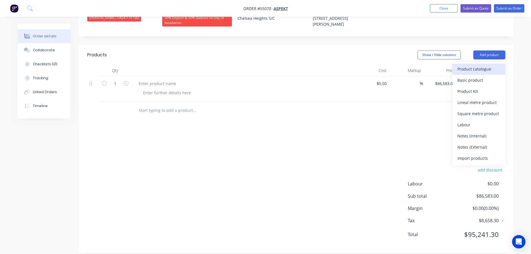
click at [475, 65] on div "Product catalogue" at bounding box center [479, 69] width 43 height 8
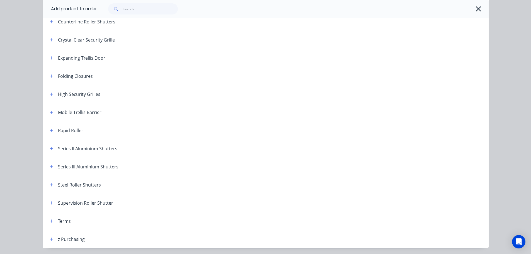
scroll to position [139, 0]
click at [50, 183] on icon "button" at bounding box center [51, 185] width 3 height 4
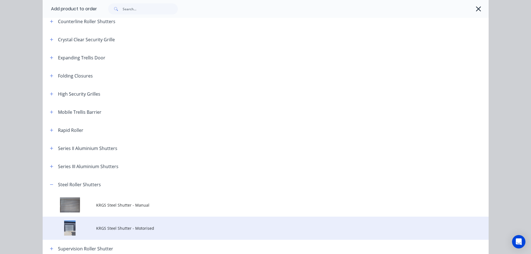
click at [139, 229] on span "KRGS Steel Shutter - Motorised" at bounding box center [253, 228] width 314 height 6
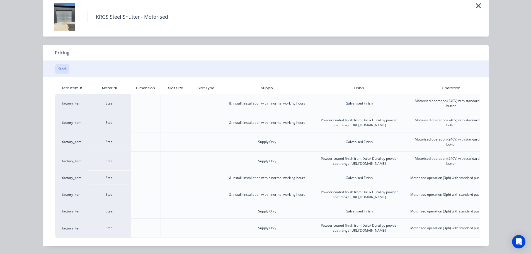
scroll to position [0, 139]
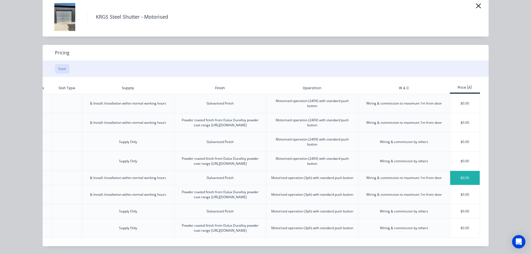
click at [456, 171] on div "$0.00" at bounding box center [465, 178] width 30 height 14
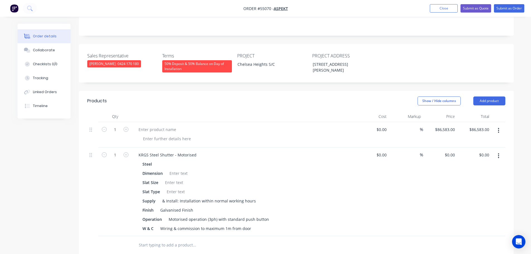
scroll to position [110, 0]
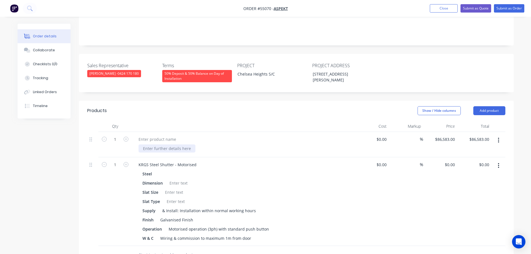
click at [156, 144] on div at bounding box center [167, 148] width 57 height 8
drag, startPoint x: 195, startPoint y: 155, endPoint x: 148, endPoint y: 155, distance: 47.1
click at [134, 161] on div "KRGS Steel Shutter - Motorised" at bounding box center [167, 165] width 67 height 8
click at [151, 144] on div at bounding box center [167, 148] width 57 height 8
paste div
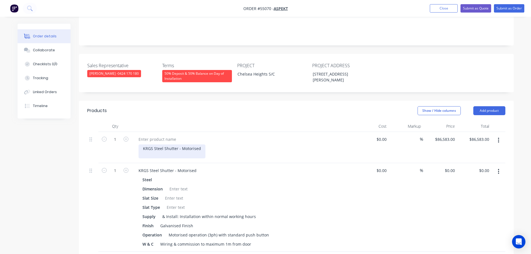
click at [142, 144] on div "KRGS Steel Shutter - Motorised" at bounding box center [172, 151] width 67 height 14
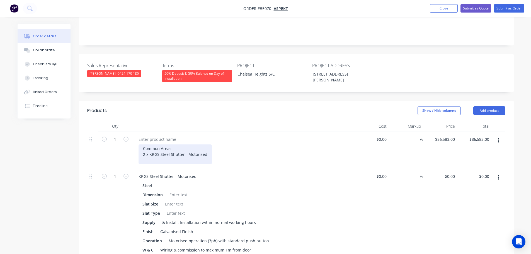
click at [206, 147] on div "Common Areas - 2 x KRGS Steel Shutter - Motorised" at bounding box center [175, 154] width 73 height 20
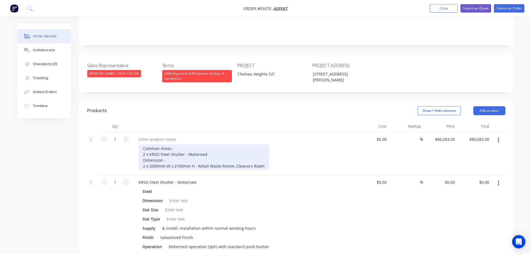
drag, startPoint x: 229, startPoint y: 159, endPoint x: 227, endPoint y: 177, distance: 18.2
click at [229, 161] on div "Common Areas - 2 x KRGS Steel Shutter - Motorised Dimension - 2 x 2000mm W x 21…" at bounding box center [204, 157] width 130 height 26
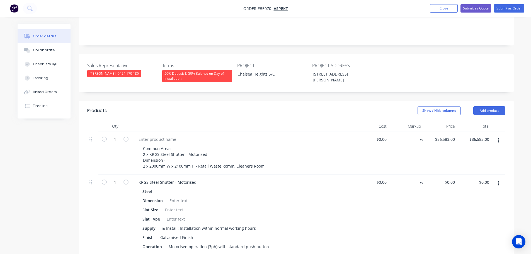
click at [227, 180] on div "KRGS Steel Shutter - Motorised Steel Dimension Slat Size Slat Type Supply & Ins…" at bounding box center [243, 219] width 223 height 89
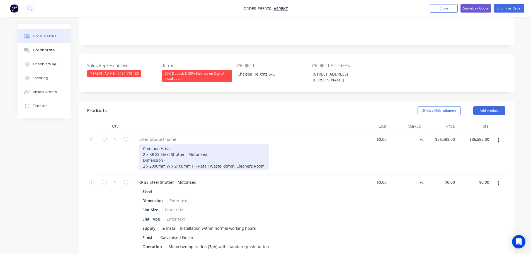
drag, startPoint x: 230, startPoint y: 158, endPoint x: 230, endPoint y: 171, distance: 13.1
click at [230, 160] on div "Common Areas - 2 x KRGS Steel Shutter - Motorised Dimension - 2 x 2000mm W x 21…" at bounding box center [204, 157] width 130 height 26
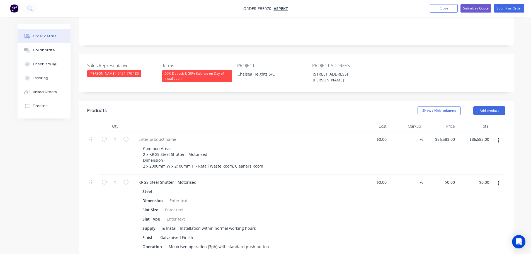
drag, startPoint x: 270, startPoint y: 158, endPoint x: 267, endPoint y: 163, distance: 5.6
click at [270, 158] on div "Common Areas - 2 x KRGS Steel Shutter - Motorised Dimension - 2 x 2000mm W x 21…" at bounding box center [246, 157] width 214 height 26
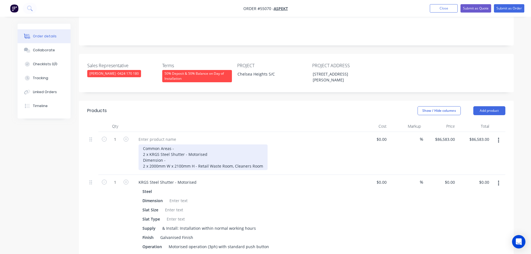
click at [261, 158] on div "Common Areas - 2 x KRGS Steel Shutter - Motorised Dimension - 2 x 2000mm W x 21…" at bounding box center [203, 157] width 129 height 26
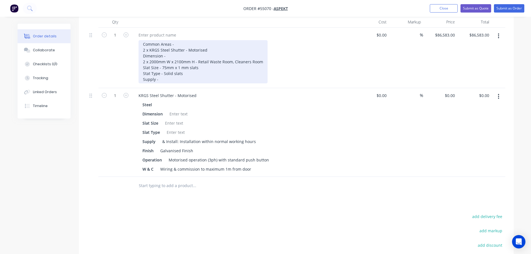
scroll to position [222, 0]
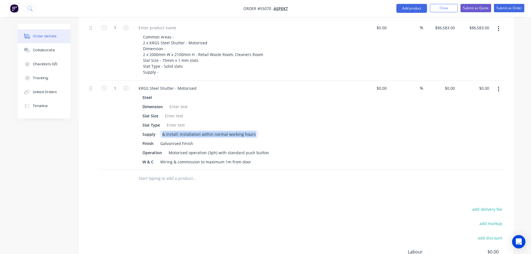
drag, startPoint x: 254, startPoint y: 127, endPoint x: 161, endPoint y: 131, distance: 92.4
click at [161, 131] on div "Steel Dimension Slat Size Slat Type Supply & Install: Installation within norma…" at bounding box center [243, 129] width 219 height 72
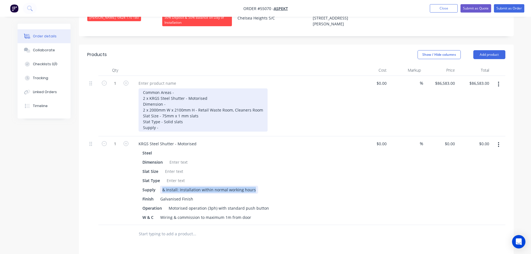
scroll to position [166, 0]
click at [161, 119] on div "Common Areas - 2 x KRGS Steel Shutter - Motorised Dimension - 2 x 2000mm W x 21…" at bounding box center [203, 110] width 129 height 43
click at [158, 120] on div "Common Areas - 2 x KRGS Steel Shutter - Motorised Dimension - 2 x 2000mm W x 21…" at bounding box center [203, 110] width 129 height 43
click at [249, 120] on div "Common Areas - 2 x KRGS Steel Shutter - Motorised Dimension - 2 x 2000mm W x 21…" at bounding box center [203, 110] width 129 height 43
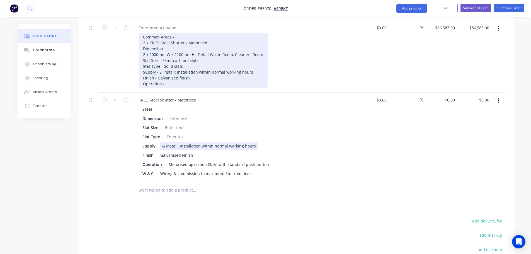
scroll to position [250, 0]
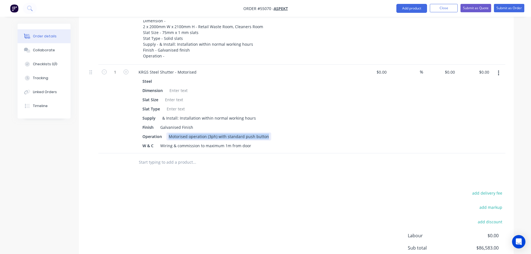
drag, startPoint x: 265, startPoint y: 129, endPoint x: 168, endPoint y: 132, distance: 97.1
click at [168, 132] on div "Motorised operation (3ph) with standard push button" at bounding box center [218, 136] width 105 height 8
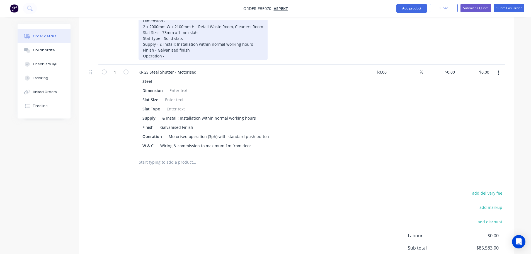
click at [168, 49] on div "Common Areas - 2 x KRGS Steel Shutter - Motorised Dimension - 2 x 2000mm W x 21…" at bounding box center [203, 32] width 129 height 55
click at [163, 48] on div "Common Areas - 2 x KRGS Steel Shutter - Motorised Dimension - 2 x 2000mm W x 21…" at bounding box center [204, 32] width 131 height 55
click at [264, 48] on div "Common Areas - 2 x KRGS Steel Shutter - Motorised Dimension - 2 x 2000mm W x 21…" at bounding box center [205, 32] width 132 height 55
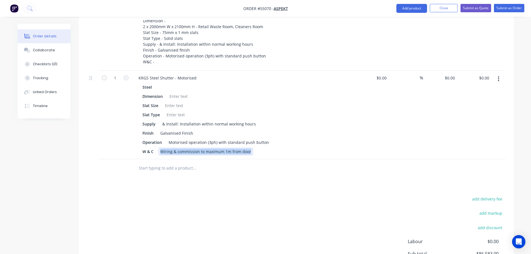
drag, startPoint x: 249, startPoint y: 144, endPoint x: 162, endPoint y: 148, distance: 87.7
click at [162, 148] on div "KRGS Steel Shutter - Motorised Steel Dimension Slat Size Slat Type Supply & Ins…" at bounding box center [243, 115] width 223 height 89
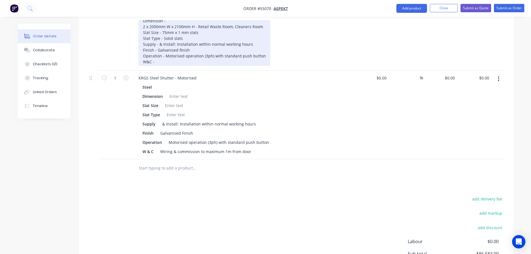
click at [161, 54] on div "Common Areas - 2 x KRGS Steel Shutter - Motorised Dimension - 2 x 2000mm W x 21…" at bounding box center [205, 35] width 132 height 61
click at [154, 54] on div "Common Areas - 2 x KRGS Steel Shutter - Motorised Dimension - 2 x 2000mm W x 21…" at bounding box center [205, 35] width 132 height 61
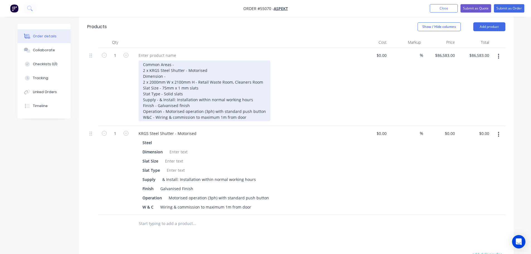
scroll to position [194, 0]
click at [247, 111] on div "Common Areas - 2 x KRGS Steel Shutter - Motorised Dimension - 2 x 2000mm W x 21…" at bounding box center [205, 91] width 132 height 61
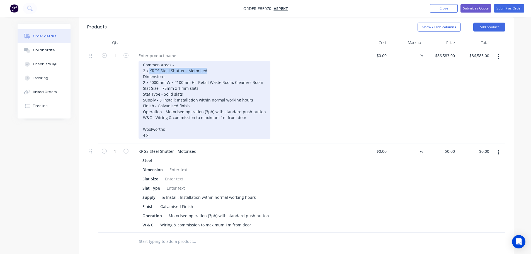
drag, startPoint x: 207, startPoint y: 62, endPoint x: 149, endPoint y: 64, distance: 57.7
click at [149, 64] on div "Common Areas - 2 x KRGS Steel Shutter - Motorised Dimension - 2 x 2000mm W x 21…" at bounding box center [205, 100] width 132 height 78
click at [152, 128] on div "Common Areas - 2 x KRGS Steel Shutter - Motorised Dimension - 2 x 2000mm W x 21…" at bounding box center [205, 100] width 132 height 78
click at [159, 127] on div "Common Areas - 2 x KRGS Steel Shutter - Motorised Dimension - 2 x 2000mm W x 21…" at bounding box center [205, 100] width 132 height 78
click at [221, 128] on div "Common Areas - 2 x KRGS Steel Shutter - Motorised Dimension - 2 x 2000mm W x 21…" at bounding box center [205, 100] width 132 height 78
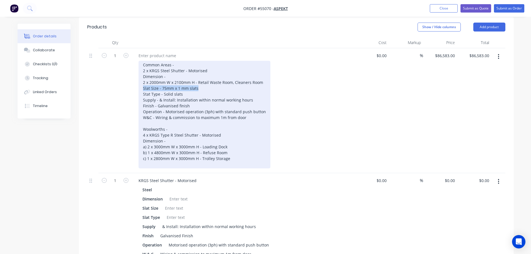
drag, startPoint x: 196, startPoint y: 80, endPoint x: 143, endPoint y: 80, distance: 53.3
click at [143, 80] on div "Common Areas - 2 x KRGS Steel Shutter - Motorised Dimension - 2 x 2000mm W x 21…" at bounding box center [205, 115] width 132 height 108
click at [144, 157] on div "Common Areas - 2 x KRGS Steel Shutter - Motorised Dimension - 2 x 2000mm W x 21…" at bounding box center [205, 115] width 132 height 108
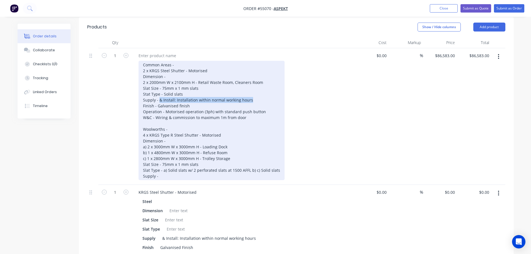
drag, startPoint x: 250, startPoint y: 92, endPoint x: 159, endPoint y: 93, distance: 90.9
click at [159, 93] on div "Common Areas - 2 x KRGS Steel Shutter - Motorised Dimension - 2 x 2000mm W x 21…" at bounding box center [212, 120] width 146 height 119
click at [163, 168] on div "Common Areas - 2 x KRGS Steel Shutter - Motorised Dimension - 2 x 2000mm W x 21…" at bounding box center [212, 120] width 146 height 119
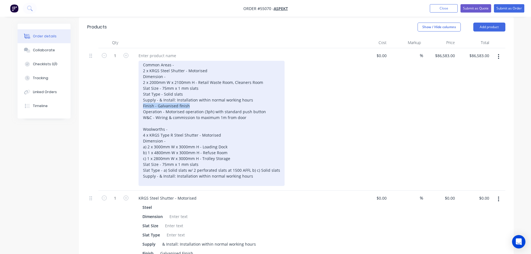
drag, startPoint x: 188, startPoint y: 97, endPoint x: 141, endPoint y: 100, distance: 47.2
click at [141, 100] on div "Common Areas - 2 x KRGS Steel Shutter - Motorised Dimension - 2 x 2000mm W x 21…" at bounding box center [212, 123] width 146 height 125
click at [144, 173] on div "Common Areas - 2 x KRGS Steel Shutter - Motorised Dimension - 2 x 2000mm W x 21…" at bounding box center [212, 123] width 146 height 125
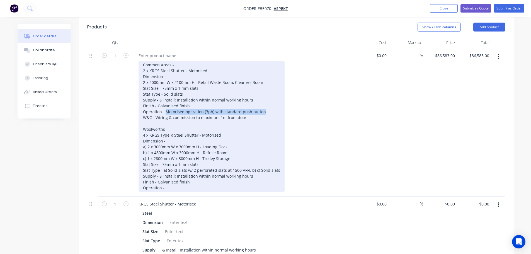
drag, startPoint x: 264, startPoint y: 103, endPoint x: 164, endPoint y: 106, distance: 99.3
click at [164, 106] on div "Common Areas - 2 x KRGS Steel Shutter - Motorised Dimension - 2 x 2000mm W x 21…" at bounding box center [212, 126] width 146 height 131
click at [168, 180] on div "Common Areas - 2 x KRGS Steel Shutter - Motorised Dimension - 2 x 2000mm W x 21…" at bounding box center [212, 126] width 146 height 131
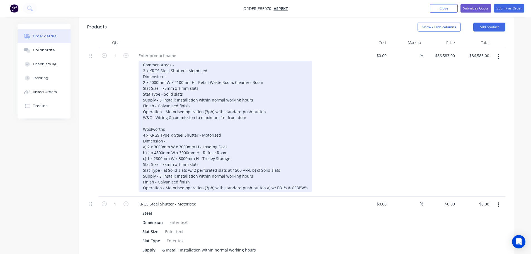
click at [263, 180] on div "Common Areas - 2 x KRGS Steel Shutter - Motorised Dimension - 2 x 2000mm W x 21…" at bounding box center [226, 126] width 174 height 131
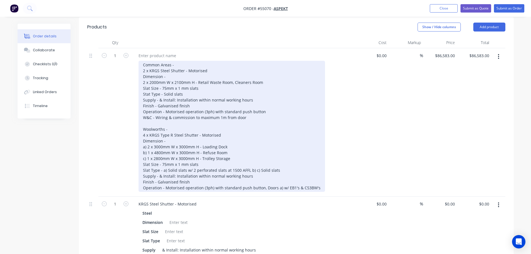
drag, startPoint x: 266, startPoint y: 180, endPoint x: 264, endPoint y: 200, distance: 19.6
click at [266, 182] on div "Common Areas - 2 x KRGS Steel Shutter - Motorised Dimension - 2 x 2000mm W x 21…" at bounding box center [232, 126] width 187 height 131
click at [318, 182] on div "Common Areas - 2 x KRGS Steel Shutter - Motorised Dimension - 2 x 2000mm W x 21…" at bounding box center [232, 126] width 186 height 131
drag, startPoint x: 246, startPoint y: 108, endPoint x: 144, endPoint y: 112, distance: 101.8
click at [144, 112] on div "Common Areas - 2 x KRGS Steel Shutter - Motorised Dimension - 2 x 2000mm W x 21…" at bounding box center [232, 126] width 186 height 131
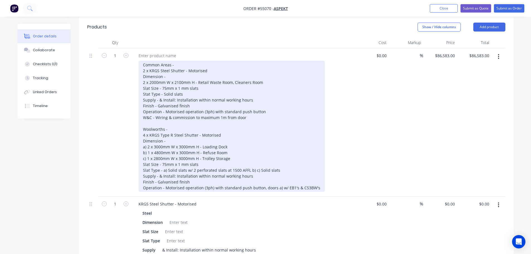
click at [145, 184] on div "Common Areas - 2 x KRGS Steel Shutter - Motorised Dimension - 2 x 2000mm W x 21…" at bounding box center [232, 126] width 186 height 131
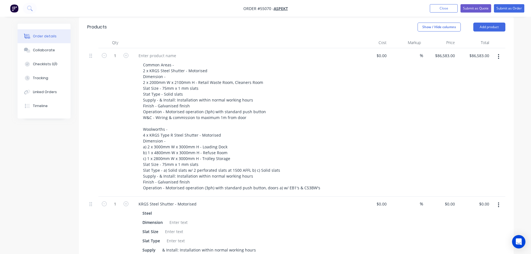
click at [144, 184] on div "Common Areas - 2 x KRGS Steel Shutter - Motorised Dimension - 2 x 2000mm W x 21…" at bounding box center [243, 122] width 223 height 148
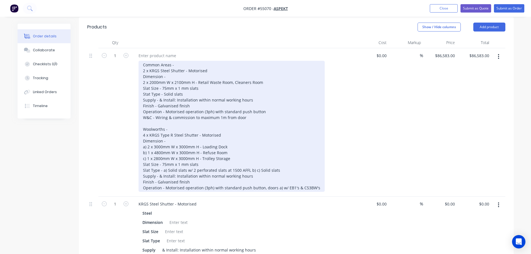
drag, startPoint x: 143, startPoint y: 183, endPoint x: 144, endPoint y: 189, distance: 6.5
click at [144, 187] on div "Common Areas - 2 x KRGS Steel Shutter - Motorised Dimension - 2 x 2000mm W x 21…" at bounding box center [243, 122] width 223 height 148
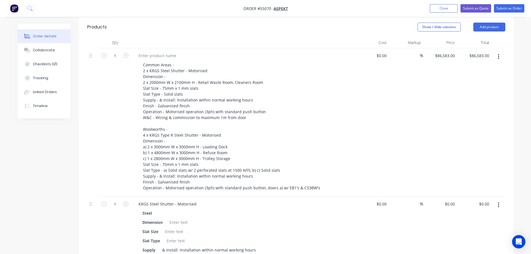
click at [144, 184] on div "Common Areas - 2 x KRGS Steel Shutter - Motorised Dimension - 2 x 2000mm W x 21…" at bounding box center [243, 122] width 223 height 148
click at [142, 184] on div "Common Areas - 2 x KRGS Steel Shutter - Motorised Dimension - 2 x 2000mm W x 21…" at bounding box center [243, 122] width 223 height 148
click at [146, 185] on div "Common Areas - 2 x KRGS Steel Shutter - Motorised Dimension - 2 x 2000mm W x 21…" at bounding box center [243, 122] width 223 height 148
click at [144, 184] on div "Common Areas - 2 x KRGS Steel Shutter - Motorised Dimension - 2 x 2000mm W x 21…" at bounding box center [243, 122] width 223 height 148
drag, startPoint x: 320, startPoint y: 180, endPoint x: 315, endPoint y: 179, distance: 5.9
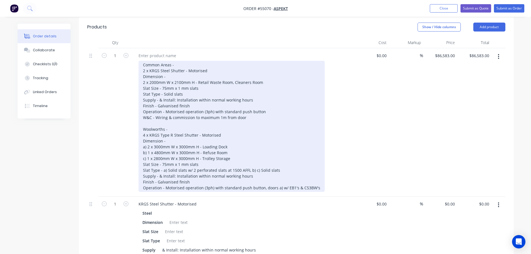
click at [320, 180] on div "Common Areas - 2 x KRGS Steel Shutter - Motorised Dimension - 2 x 2000mm W x 21…" at bounding box center [246, 126] width 214 height 131
click at [316, 180] on div "Common Areas - 2 x KRGS Steel Shutter - Motorised Dimension - 2 x 2000mm W x 21…" at bounding box center [232, 126] width 186 height 131
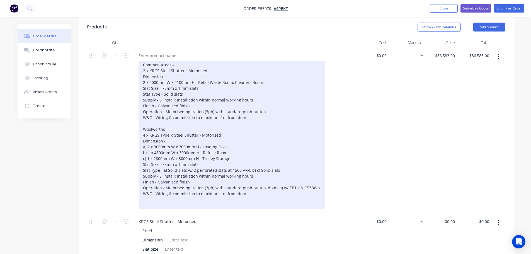
scroll to position [250, 0]
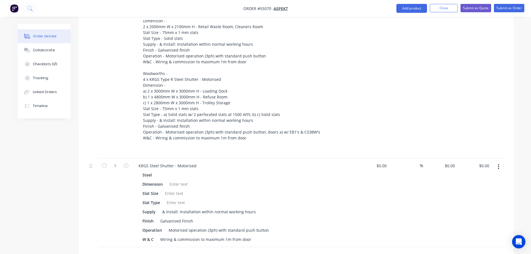
click at [499, 160] on div at bounding box center [499, 202] width 14 height 89
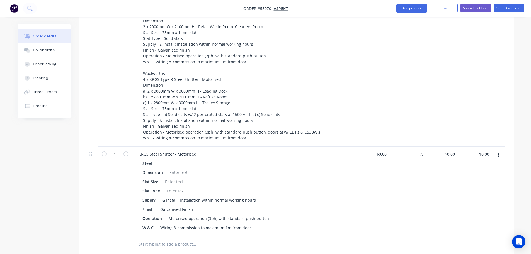
click at [499, 153] on icon "button" at bounding box center [498, 155] width 1 height 5
click at [460, 199] on div "Delete" at bounding box center [479, 203] width 43 height 8
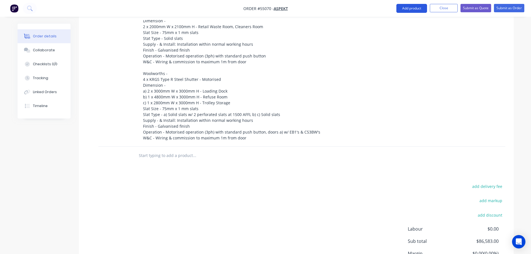
click at [403, 7] on button "Add product" at bounding box center [412, 8] width 31 height 9
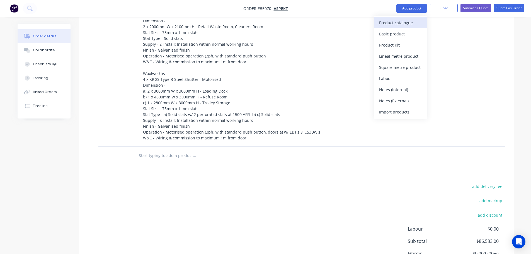
click at [398, 23] on div "Product catalogue" at bounding box center [400, 23] width 43 height 8
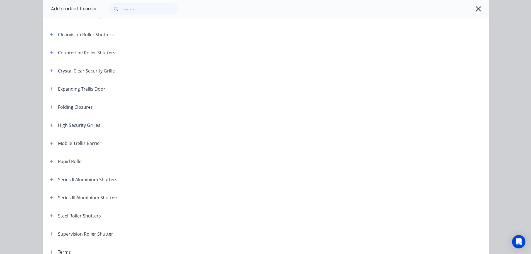
scroll to position [112, 0]
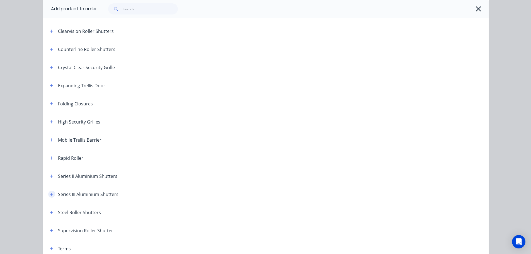
click at [50, 194] on icon "button" at bounding box center [51, 194] width 3 height 4
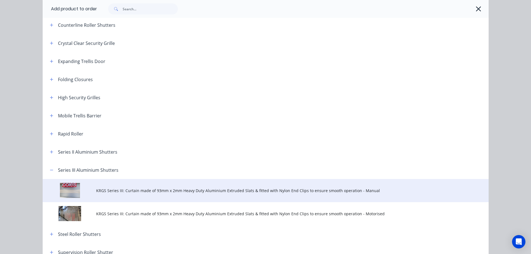
scroll to position [167, 0]
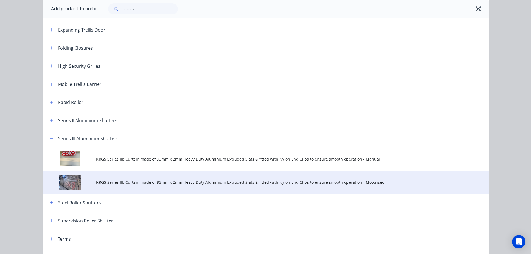
click at [222, 184] on span "KRGS Series III: Curtain made of 93mm x 2mm Heavy Duty Aluminium Extruded Slats…" at bounding box center [253, 182] width 314 height 6
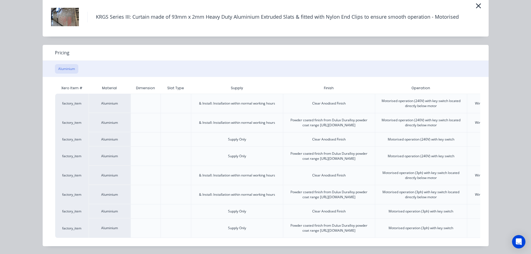
scroll to position [0, 109]
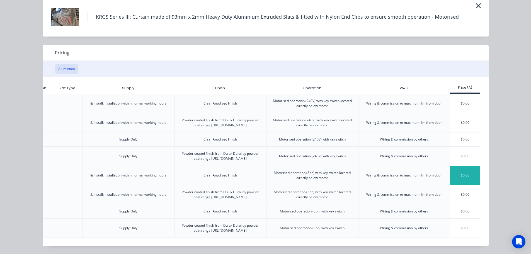
click at [461, 166] on div "$0.00" at bounding box center [465, 175] width 30 height 19
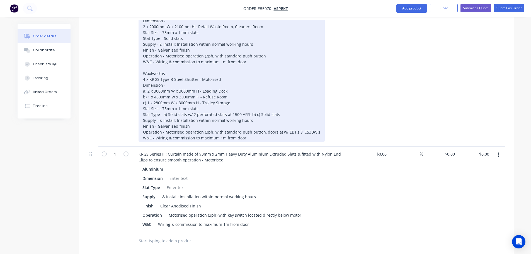
click at [246, 130] on div "Common Areas - 2 x KRGS Steel Shutter - Motorised Dimension - 2 x 2000mm W x 21…" at bounding box center [232, 73] width 186 height 137
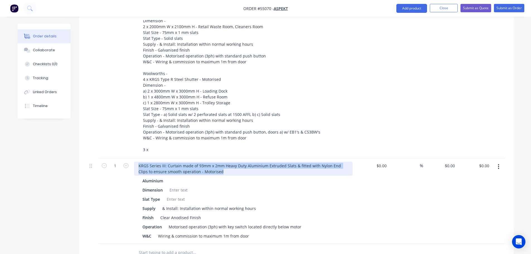
drag, startPoint x: 212, startPoint y: 164, endPoint x: 138, endPoint y: 160, distance: 73.7
click at [138, 162] on div "KRGS Series III: Curtain made of 93mm x 2mm Heavy Duty Aluminium Extruded Slats…" at bounding box center [243, 169] width 219 height 14
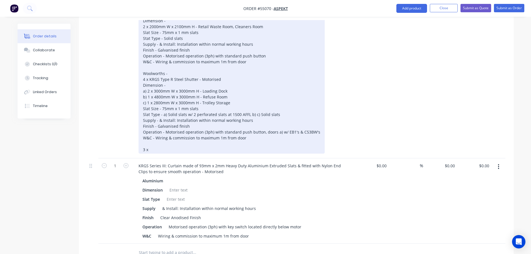
click at [153, 142] on div "Common Areas - 2 x KRGS Steel Shutter - Motorised Dimension - 2 x 2000mm W x 21…" at bounding box center [232, 79] width 186 height 149
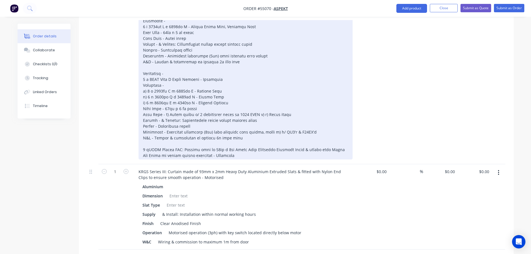
click at [148, 141] on div at bounding box center [246, 82] width 214 height 154
click at [159, 142] on div at bounding box center [246, 82] width 214 height 154
click at [248, 148] on div at bounding box center [246, 82] width 214 height 154
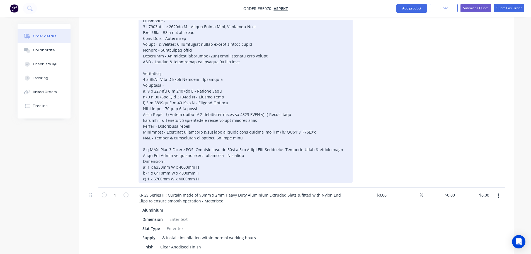
click at [203, 158] on div "Dimension - a) 1 x 6350mm W x 4000mm H b) 1 x 6410mm W x 4000mm H c) 1 x 6700mm…" at bounding box center [246, 94] width 214 height 178
click at [200, 166] on div "Dimension - a) 1 x 6350mm W x 4000mm H - Store Entry b) 1 x 6410mm W x 4000mm H…" at bounding box center [246, 94] width 214 height 178
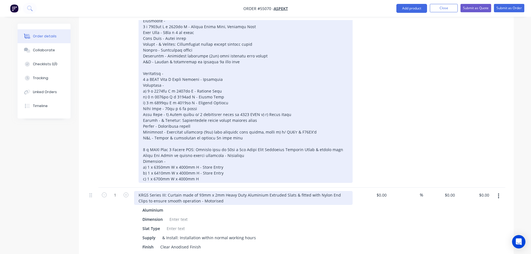
drag, startPoint x: 199, startPoint y: 172, endPoint x: 202, endPoint y: 192, distance: 19.9
click at [199, 175] on div "Dimension - a) 1 x 6350mm W x 4000mm H - Store Entry b) 1 x 6410mm W x 4000mm H…" at bounding box center [246, 94] width 214 height 178
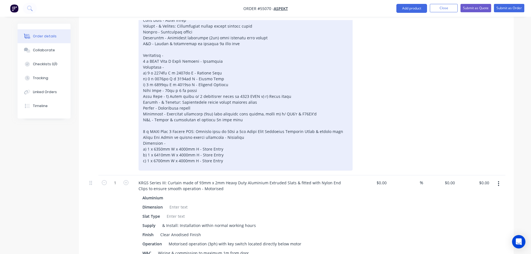
scroll to position [277, 0]
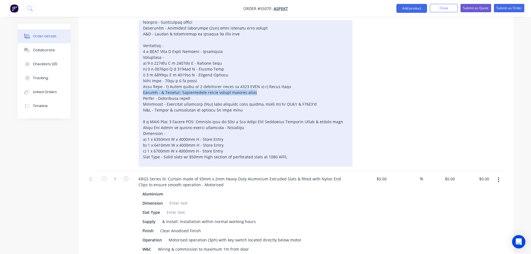
drag, startPoint x: 249, startPoint y: 85, endPoint x: 143, endPoint y: 86, distance: 106.0
click at [143, 86] on div "Dimension - a) 1 x 6350mm W x 4000mm H - Store Entry b) 1 x 6410mm W x 4000mm H…" at bounding box center [246, 72] width 214 height 190
click at [143, 154] on div "Dimension - a) 1 x 6350mm W x 4000mm H - Store Entry b) 1 x 6410mm W x 4000mm H…" at bounding box center [246, 72] width 214 height 190
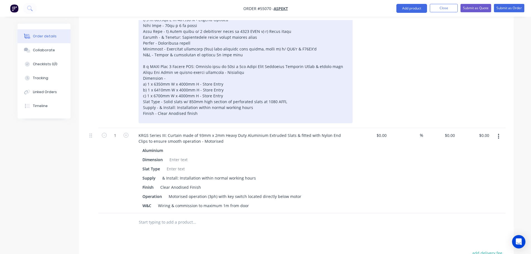
scroll to position [333, 0]
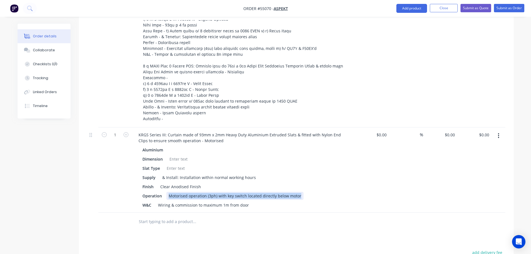
drag, startPoint x: 297, startPoint y: 188, endPoint x: 168, endPoint y: 190, distance: 128.3
click at [168, 192] on div "Motorised operation (3ph) with key switch located directly below motor" at bounding box center [234, 196] width 137 height 8
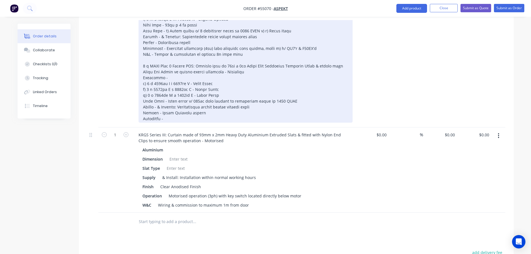
click at [170, 111] on div at bounding box center [246, 21] width 214 height 201
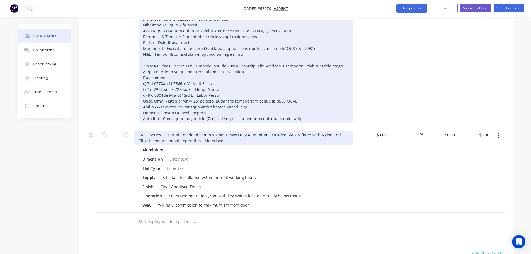
drag, startPoint x: 163, startPoint y: 110, endPoint x: 168, endPoint y: 135, distance: 25.3
click at [164, 112] on div at bounding box center [246, 21] width 214 height 201
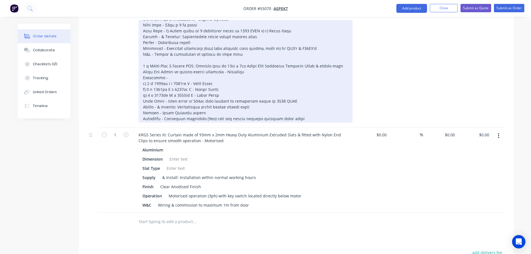
drag, startPoint x: 223, startPoint y: 111, endPoint x: 232, endPoint y: 140, distance: 30.9
click at [223, 111] on div at bounding box center [246, 21] width 214 height 201
click at [244, 112] on div at bounding box center [246, 21] width 214 height 201
click at [306, 111] on div at bounding box center [246, 21] width 214 height 201
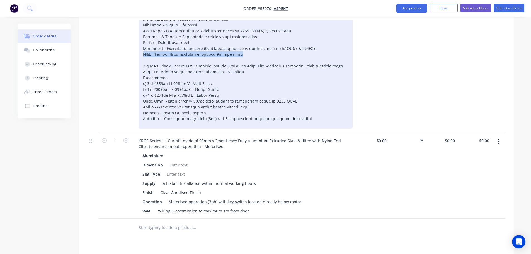
drag, startPoint x: 244, startPoint y: 46, endPoint x: 143, endPoint y: 47, distance: 101.2
click at [143, 47] on div at bounding box center [246, 24] width 214 height 207
click at [143, 116] on div at bounding box center [246, 24] width 214 height 207
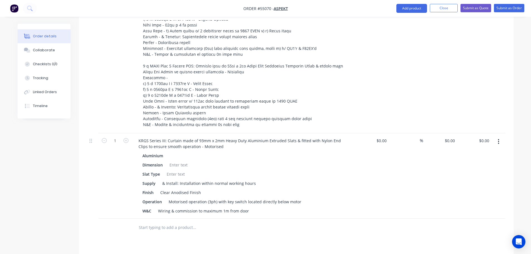
click at [499, 139] on icon "button" at bounding box center [498, 142] width 1 height 6
click at [460, 186] on div "Delete" at bounding box center [479, 190] width 43 height 8
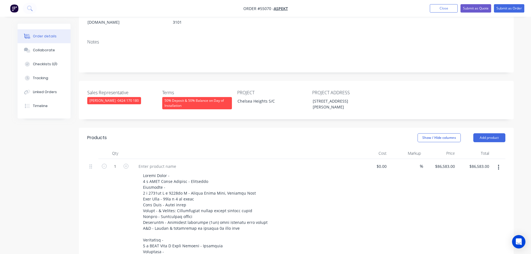
scroll to position [82, 0]
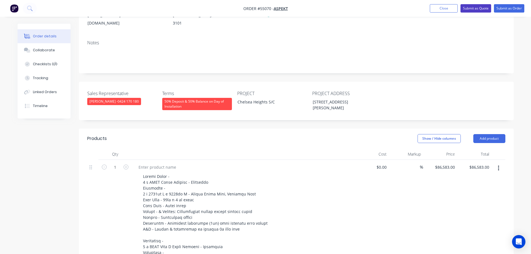
click at [476, 9] on button "Submit as Quote" at bounding box center [476, 8] width 31 height 8
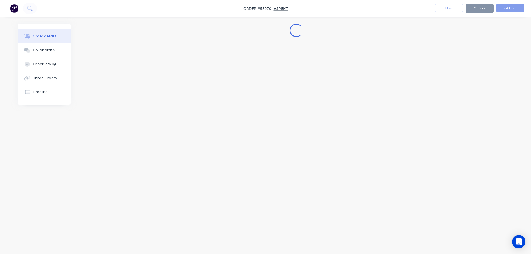
scroll to position [0, 0]
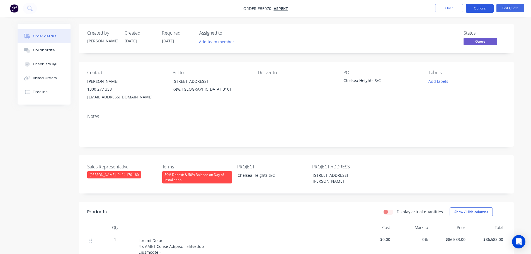
click at [475, 9] on button "Options" at bounding box center [480, 8] width 28 height 9
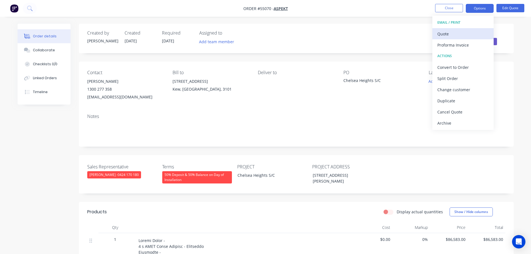
click at [443, 35] on div "Quote" at bounding box center [462, 34] width 51 height 8
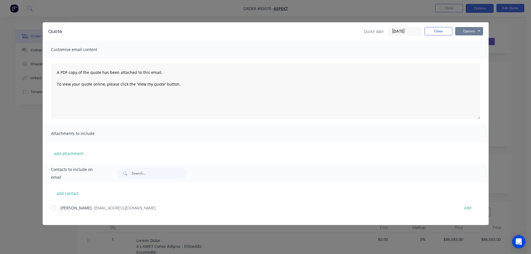
click at [461, 31] on button "Options" at bounding box center [469, 31] width 28 height 8
click at [469, 52] on button "Print" at bounding box center [473, 50] width 36 height 9
click at [433, 33] on button "Close" at bounding box center [439, 31] width 28 height 8
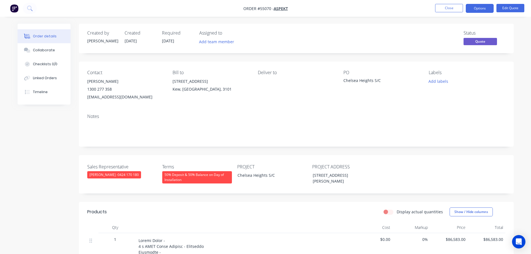
click at [104, 98] on div "estimating@aspekt.com.au" at bounding box center [125, 97] width 76 height 8
drag, startPoint x: 349, startPoint y: 78, endPoint x: 349, endPoint y: 82, distance: 3.3
click at [349, 80] on div "Chelsea Heights S/C" at bounding box center [379, 82] width 70 height 8
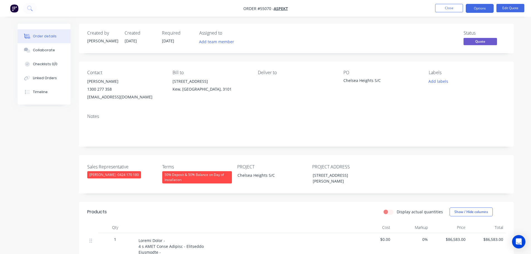
click at [349, 82] on div "Chelsea Heights S/C" at bounding box center [379, 82] width 70 height 8
click at [104, 96] on div "estimating@aspekt.com.au" at bounding box center [125, 97] width 76 height 8
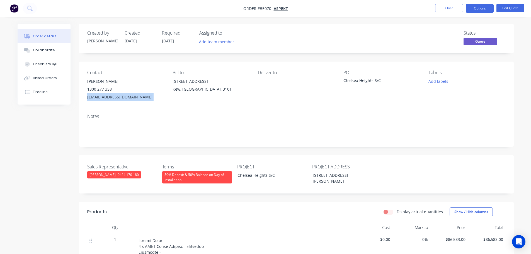
click at [104, 96] on div "estimating@aspekt.com.au" at bounding box center [125, 97] width 76 height 8
click at [366, 79] on div "Chelsea Heights S/C" at bounding box center [379, 82] width 70 height 8
click at [475, 9] on button "Options" at bounding box center [480, 8] width 28 height 9
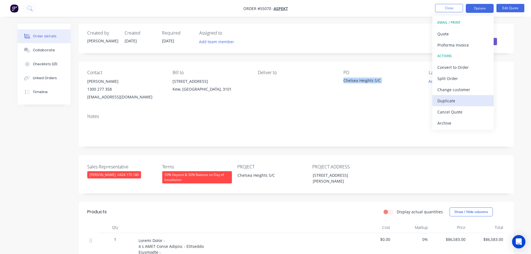
click at [451, 102] on div "Duplicate" at bounding box center [462, 101] width 51 height 8
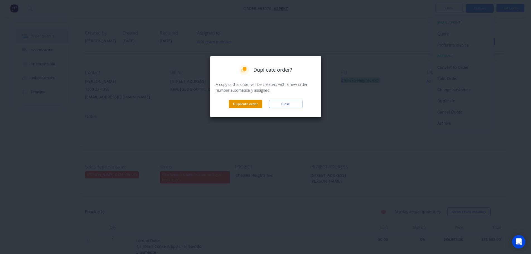
click at [247, 103] on button "Duplicate order" at bounding box center [245, 104] width 33 height 8
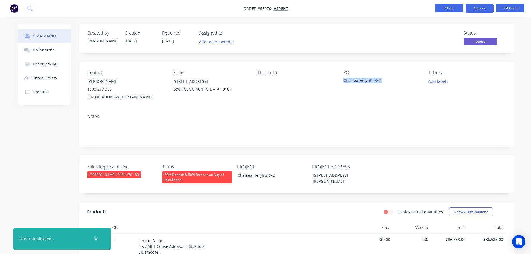
click at [444, 11] on button "Close" at bounding box center [449, 8] width 28 height 8
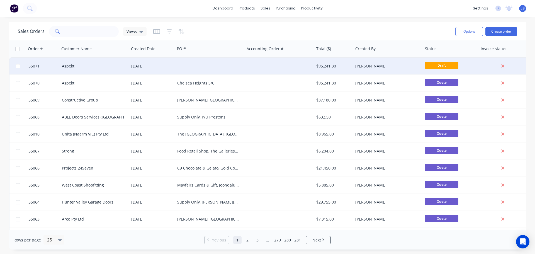
click at [327, 68] on div "$95,241.30" at bounding box center [332, 66] width 33 height 6
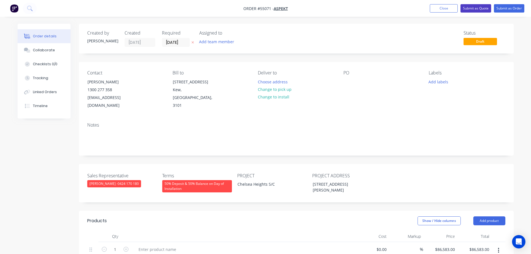
click at [470, 10] on button "Submit as Quote" at bounding box center [476, 8] width 31 height 8
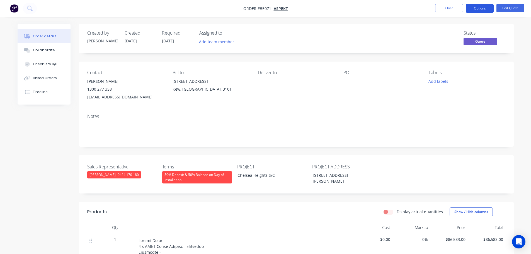
click at [478, 9] on button "Options" at bounding box center [480, 8] width 28 height 9
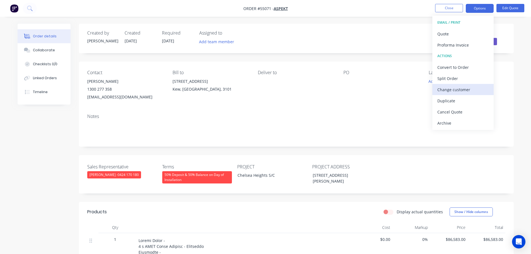
click at [449, 90] on div "Change customer" at bounding box center [462, 90] width 51 height 8
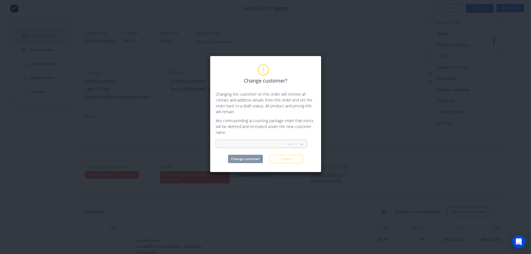
click at [227, 142] on div at bounding box center [252, 144] width 63 height 7
type input "george rydell"
click at [261, 155] on div "[PERSON_NAME] Constructions" at bounding box center [261, 156] width 91 height 10
click at [258, 160] on button "Change customer" at bounding box center [245, 159] width 35 height 8
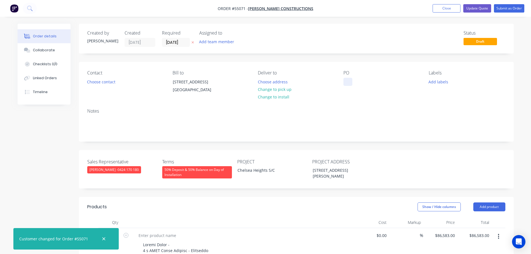
click at [345, 78] on div at bounding box center [348, 82] width 9 height 8
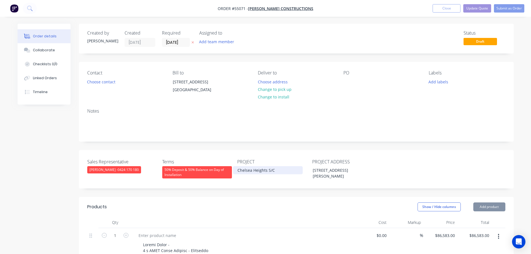
click at [259, 174] on div "Chelsea Heights S/C" at bounding box center [268, 170] width 70 height 8
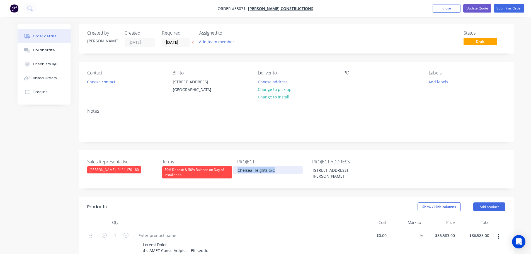
click at [259, 174] on div "Chelsea Heights S/C" at bounding box center [268, 170] width 70 height 8
click at [348, 79] on div at bounding box center [348, 82] width 9 height 8
paste div
click at [99, 84] on button "Choose contact" at bounding box center [101, 82] width 34 height 8
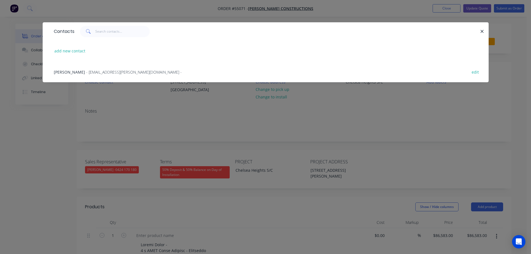
click at [98, 72] on span "- alyssa.moxham@georgerydell.com -" at bounding box center [134, 71] width 96 height 5
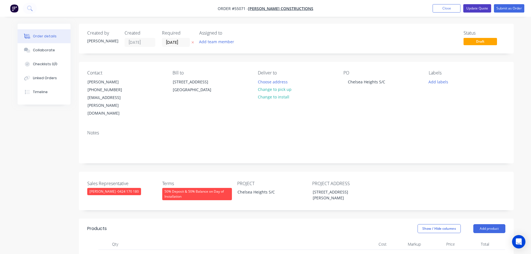
click at [475, 8] on button "Update Quote" at bounding box center [477, 8] width 28 height 8
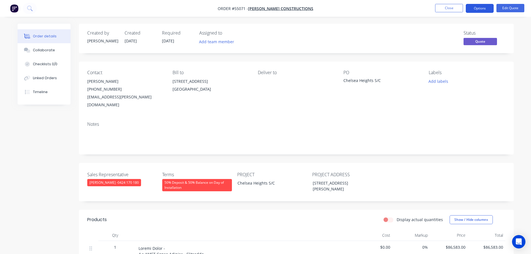
click at [479, 8] on button "Options" at bounding box center [480, 8] width 28 height 9
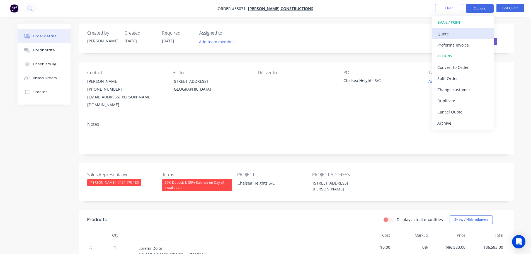
click at [441, 36] on div "Quote" at bounding box center [462, 34] width 51 height 8
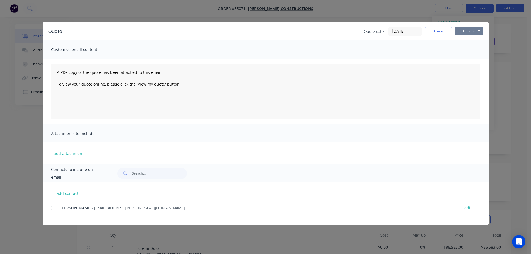
click at [463, 34] on button "Options" at bounding box center [469, 31] width 28 height 8
click at [465, 50] on button "Print" at bounding box center [473, 50] width 36 height 9
click at [442, 30] on button "Close" at bounding box center [439, 31] width 28 height 8
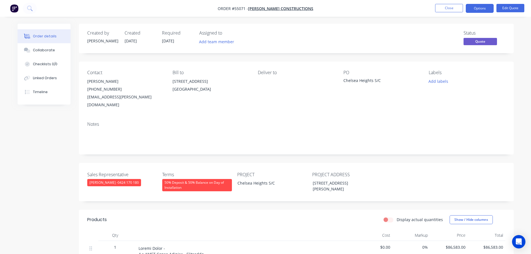
click at [102, 98] on div "alyssa.moxham@georgerydell.com" at bounding box center [125, 101] width 76 height 16
click at [360, 82] on div "Chelsea Heights S/C" at bounding box center [379, 82] width 70 height 8
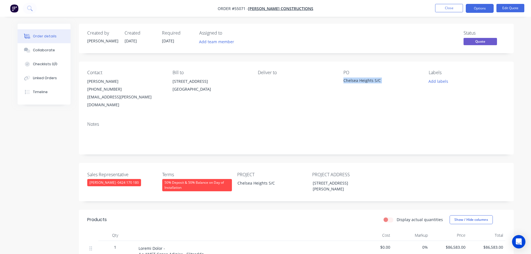
click at [360, 82] on div "Chelsea Heights S/C" at bounding box center [379, 82] width 70 height 8
click at [478, 9] on button "Options" at bounding box center [480, 8] width 28 height 9
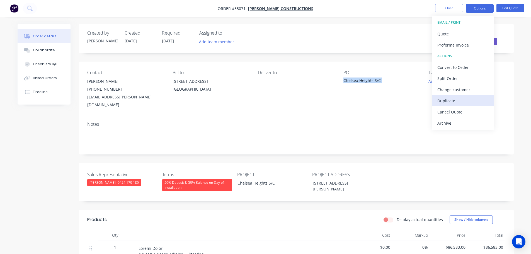
click at [451, 100] on div "Duplicate" at bounding box center [462, 101] width 51 height 8
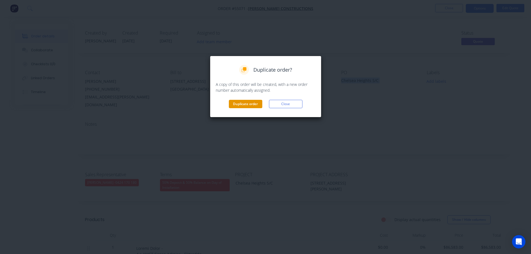
click at [257, 103] on button "Duplicate order" at bounding box center [245, 104] width 33 height 8
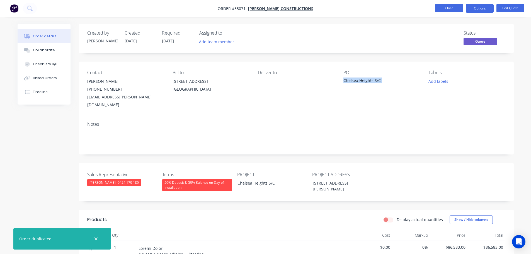
click at [445, 6] on button "Close" at bounding box center [449, 8] width 28 height 8
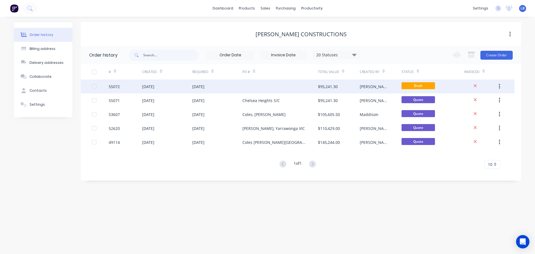
click at [327, 86] on div "$95,241.30" at bounding box center [328, 87] width 20 height 6
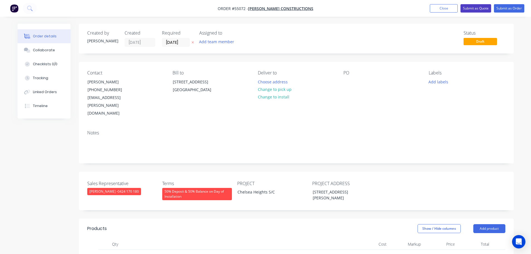
click at [481, 11] on button "Submit as Quote" at bounding box center [476, 8] width 31 height 8
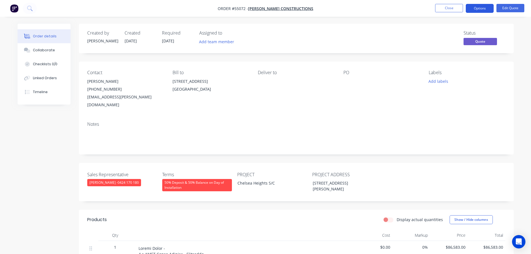
click at [481, 9] on button "Options" at bounding box center [480, 8] width 28 height 9
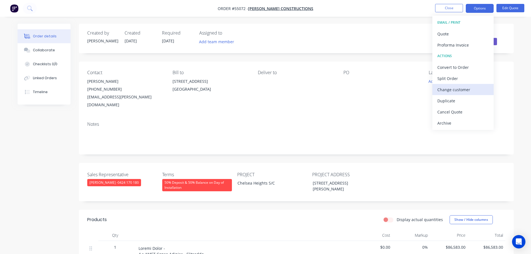
click at [444, 91] on div "Change customer" at bounding box center [462, 90] width 51 height 8
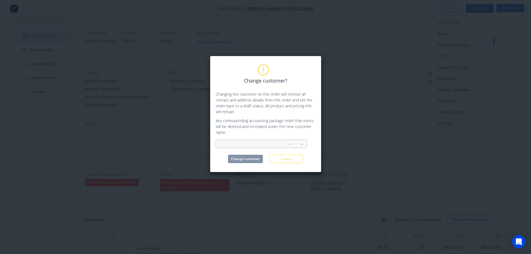
click at [238, 144] on div at bounding box center [252, 144] width 63 height 7
type input "insitu"
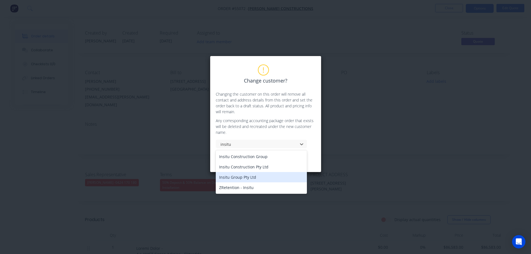
click at [240, 179] on div "Insitu Group Pty Ltd" at bounding box center [261, 177] width 91 height 10
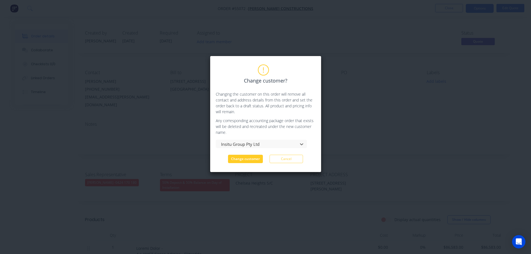
click at [249, 159] on button "Change customer" at bounding box center [245, 159] width 35 height 8
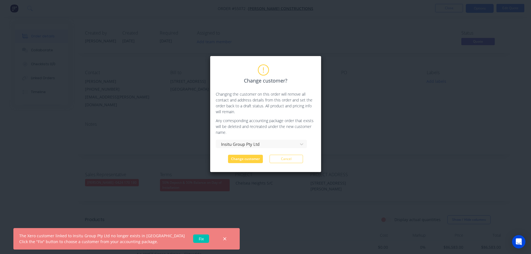
click at [193, 240] on link "Fix" at bounding box center [201, 239] width 16 height 8
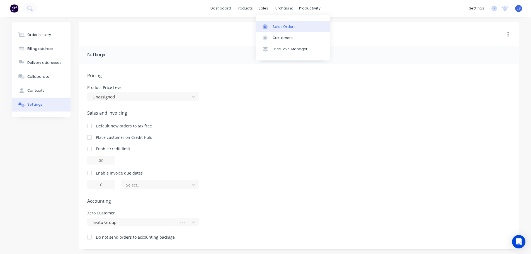
click at [281, 27] on div "Sales Orders" at bounding box center [284, 26] width 23 height 5
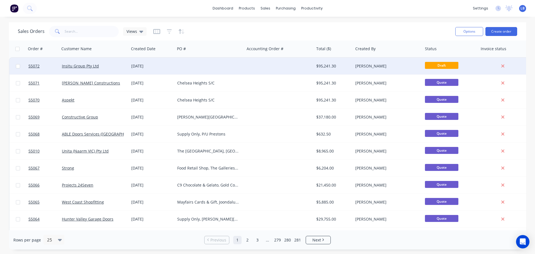
click at [328, 67] on div "$95,241.30" at bounding box center [332, 66] width 33 height 6
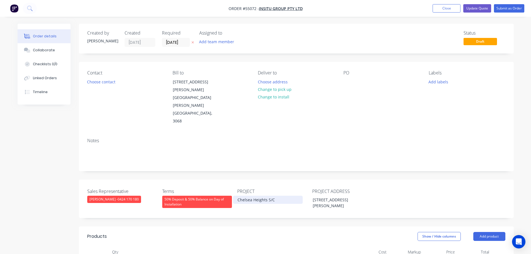
click at [260, 196] on div "Chelsea Heights S/C" at bounding box center [268, 200] width 70 height 8
copy div "Chelsea Heights S/C"
click at [348, 79] on div at bounding box center [348, 82] width 9 height 8
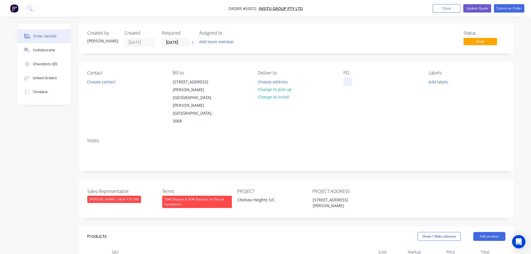
paste div
click at [102, 83] on button "Choose contact" at bounding box center [101, 82] width 34 height 8
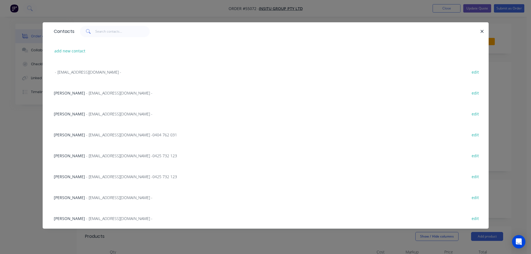
click at [97, 219] on span "- jpeng@insitugroup.com.au -" at bounding box center [119, 218] width 66 height 5
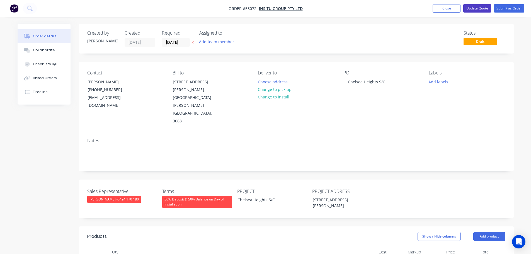
click at [476, 9] on button "Update Quote" at bounding box center [477, 8] width 28 height 8
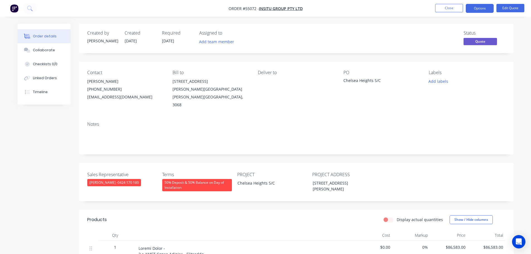
click at [476, 9] on button "Options" at bounding box center [480, 8] width 28 height 9
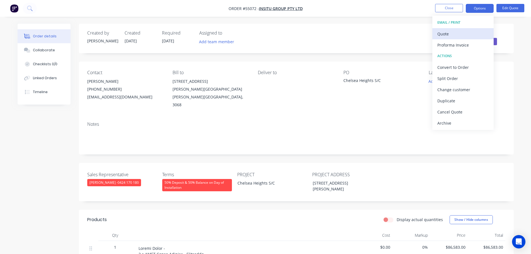
click at [439, 34] on div "Quote" at bounding box center [462, 34] width 51 height 8
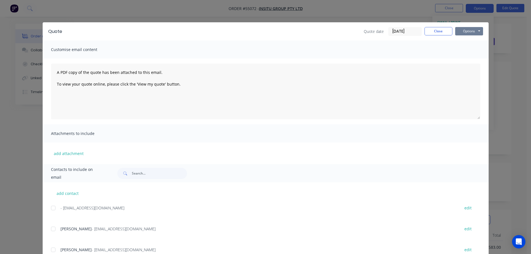
click at [458, 31] on button "Options" at bounding box center [469, 31] width 28 height 8
click at [465, 51] on button "Print" at bounding box center [473, 50] width 36 height 9
click at [425, 32] on button "Close" at bounding box center [439, 31] width 28 height 8
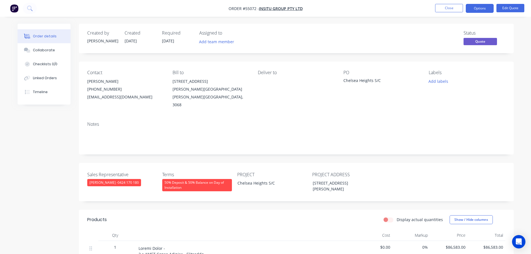
click at [109, 97] on div "jpeng@insitugroup.com.au" at bounding box center [125, 97] width 76 height 8
copy div "jpeng@insitugroup.com.au"
click at [356, 78] on div "Chelsea Heights S/C" at bounding box center [379, 82] width 70 height 8
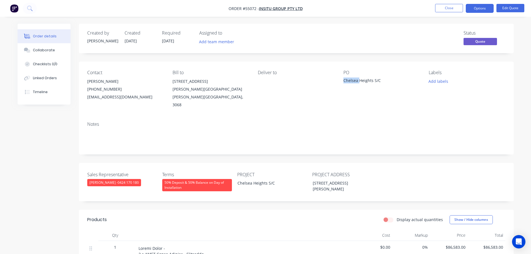
click at [356, 78] on div "Chelsea Heights S/C" at bounding box center [379, 82] width 70 height 8
copy div "Chelsea Heights S/C"
click at [489, 9] on button "Options" at bounding box center [480, 8] width 28 height 9
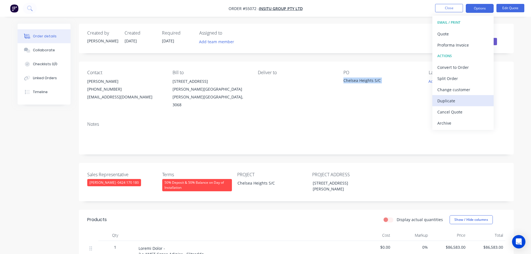
click at [448, 103] on div "Duplicate" at bounding box center [462, 101] width 51 height 8
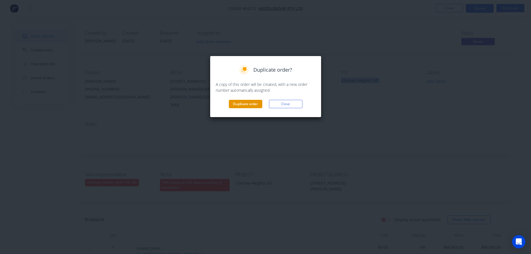
click at [245, 103] on button "Duplicate order" at bounding box center [245, 104] width 33 height 8
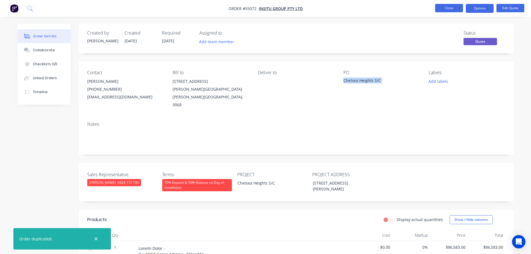
click at [443, 8] on button "Close" at bounding box center [449, 8] width 28 height 8
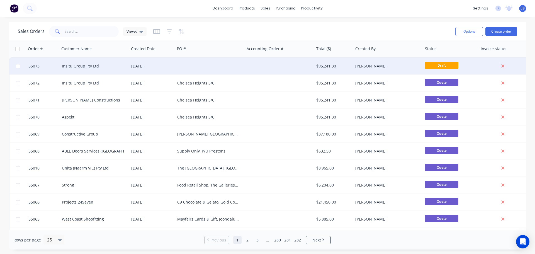
click at [322, 66] on div "$95,241.30" at bounding box center [332, 66] width 33 height 6
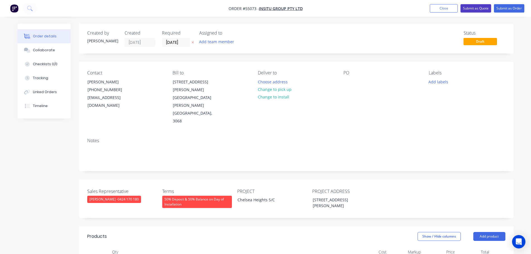
click at [483, 10] on button "Submit as Quote" at bounding box center [476, 8] width 31 height 8
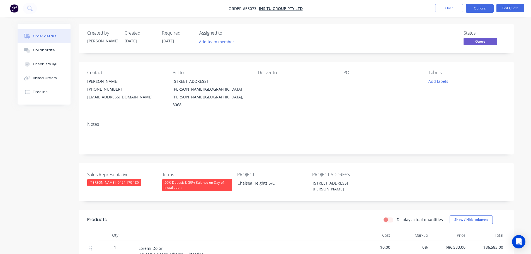
click at [483, 10] on button "Options" at bounding box center [480, 8] width 28 height 9
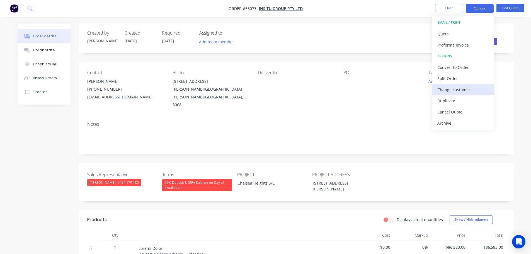
click at [449, 88] on div "Change customer" at bounding box center [462, 90] width 51 height 8
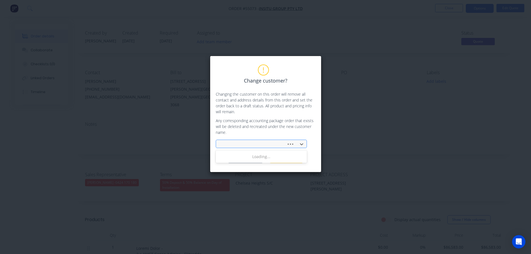
click at [241, 145] on div at bounding box center [252, 144] width 63 height 7
type input "maben"
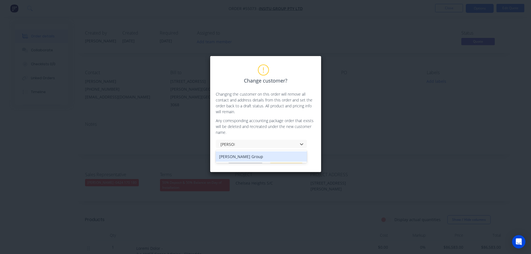
click at [236, 157] on div "Maben Group" at bounding box center [261, 156] width 91 height 10
click at [242, 159] on button "Change customer" at bounding box center [245, 159] width 35 height 8
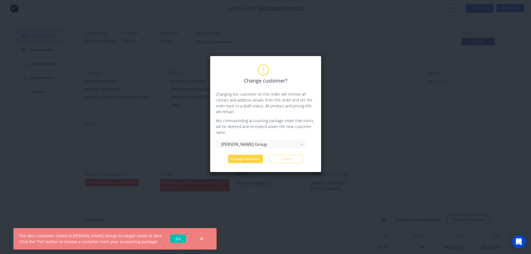
click at [172, 239] on link "Fix" at bounding box center [178, 239] width 16 height 8
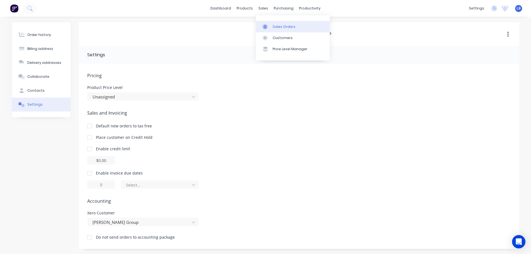
click at [281, 27] on div "Sales Orders" at bounding box center [284, 26] width 23 height 5
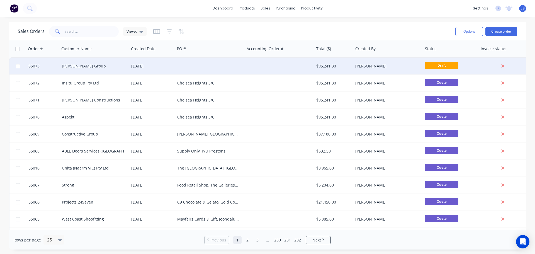
click at [323, 66] on div "$95,241.30" at bounding box center [332, 66] width 33 height 6
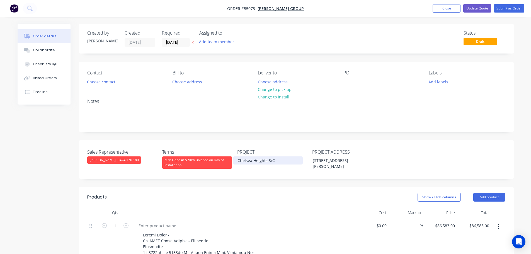
click at [258, 163] on div "Chelsea Heights S/C" at bounding box center [268, 160] width 70 height 8
copy div "Chelsea Heights S/C"
click at [346, 79] on div at bounding box center [348, 82] width 9 height 8
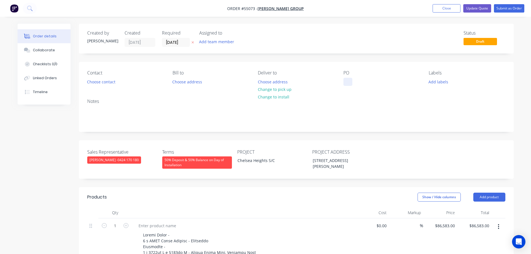
paste div
click at [112, 83] on button "Choose contact" at bounding box center [101, 82] width 34 height 8
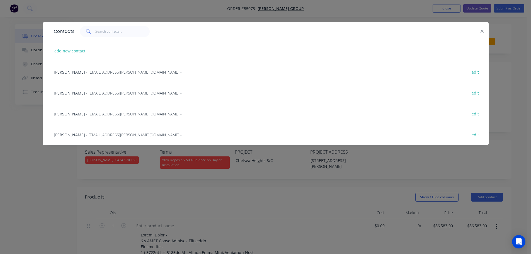
click at [84, 116] on span "Shannon McKenzie" at bounding box center [69, 113] width 31 height 5
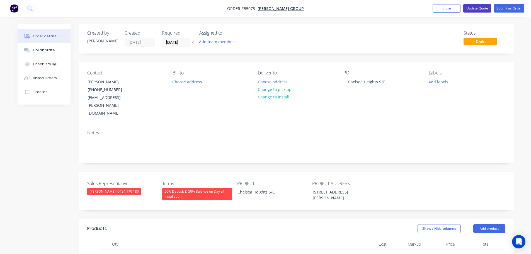
click at [470, 9] on button "Update Quote" at bounding box center [477, 8] width 28 height 8
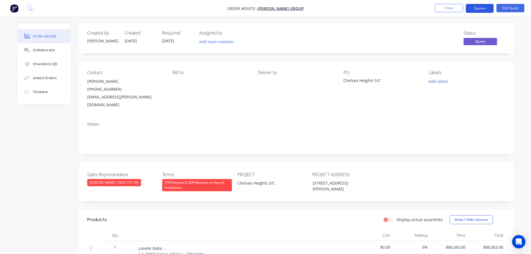
click at [473, 7] on button "Options" at bounding box center [480, 8] width 28 height 9
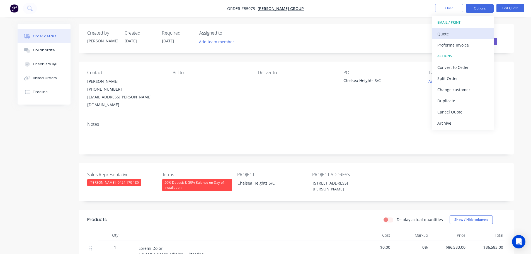
click at [447, 35] on div "Quote" at bounding box center [462, 34] width 51 height 8
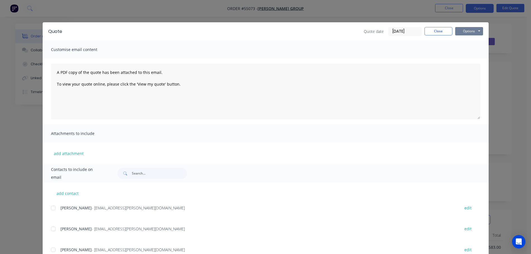
click at [458, 34] on button "Options" at bounding box center [469, 31] width 28 height 8
click at [463, 51] on button "Print" at bounding box center [473, 50] width 36 height 9
click at [431, 28] on button "Close" at bounding box center [439, 31] width 28 height 8
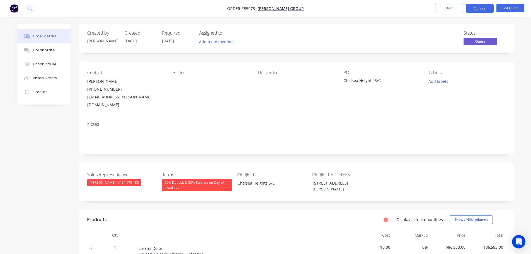
click at [96, 96] on div "smckenzie@maben.com.au" at bounding box center [125, 101] width 76 height 16
copy div "smckenzie@maben.com.au"
click at [369, 80] on div "Chelsea Heights S/C" at bounding box center [379, 82] width 70 height 8
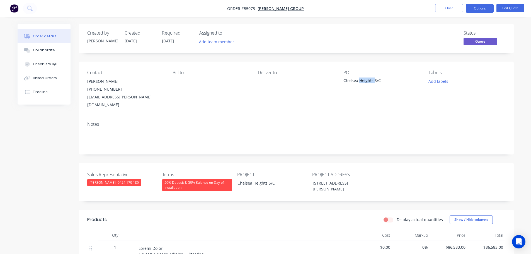
click at [369, 80] on div "Chelsea Heights S/C" at bounding box center [379, 82] width 70 height 8
copy div "Chelsea Heights S/C"
click at [477, 9] on button "Options" at bounding box center [480, 8] width 28 height 9
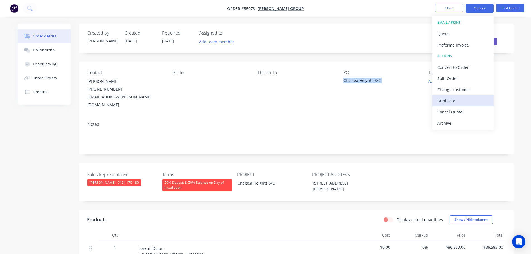
click at [443, 101] on div "Duplicate" at bounding box center [462, 101] width 51 height 8
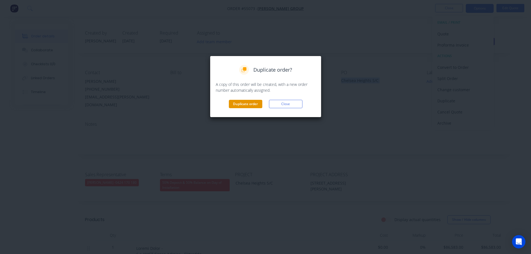
click at [248, 105] on button "Duplicate order" at bounding box center [245, 104] width 33 height 8
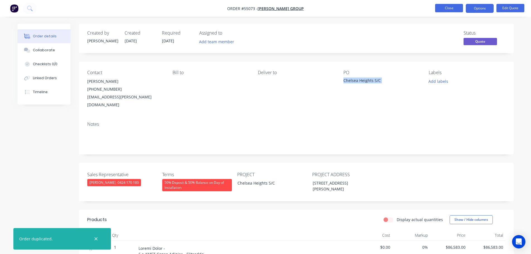
click at [444, 10] on button "Close" at bounding box center [449, 8] width 28 height 8
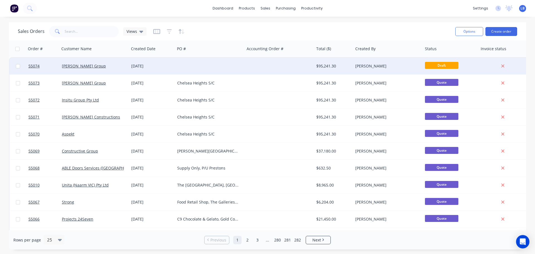
click at [328, 69] on div "$95,241.30" at bounding box center [332, 66] width 33 height 6
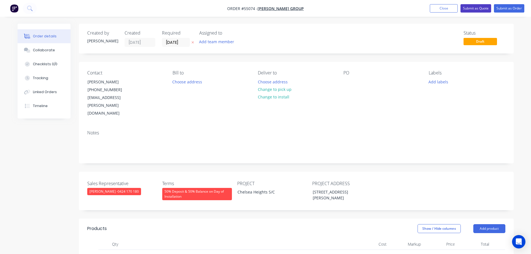
click at [480, 9] on button "Submit as Quote" at bounding box center [476, 8] width 31 height 8
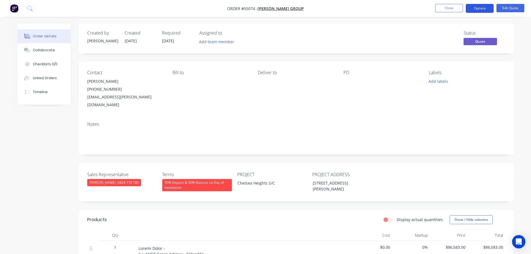
click at [479, 10] on button "Options" at bounding box center [480, 8] width 28 height 9
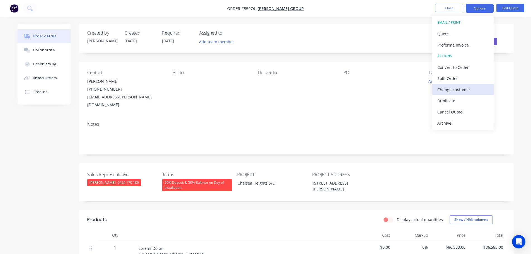
click at [445, 90] on div "Change customer" at bounding box center [462, 90] width 51 height 8
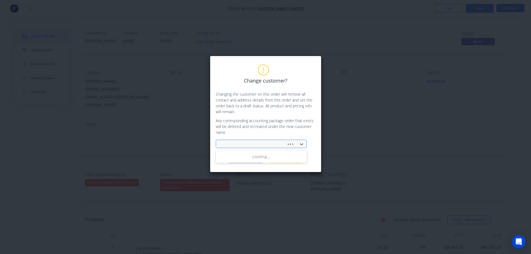
click at [225, 142] on div at bounding box center [252, 144] width 63 height 7
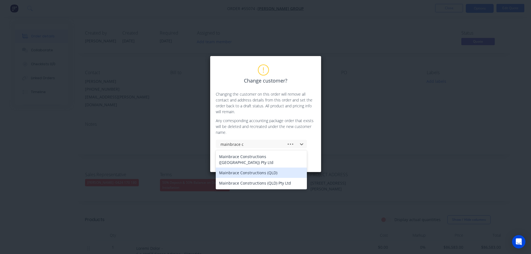
type input "mainbrace"
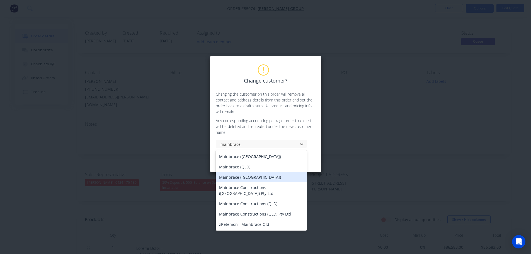
click at [223, 176] on div "Mainbrace ([GEOGRAPHIC_DATA])" at bounding box center [261, 177] width 91 height 10
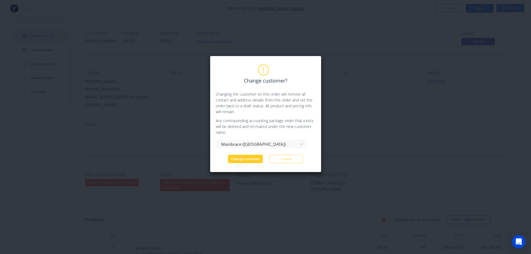
click at [245, 157] on button "Change customer" at bounding box center [245, 159] width 35 height 8
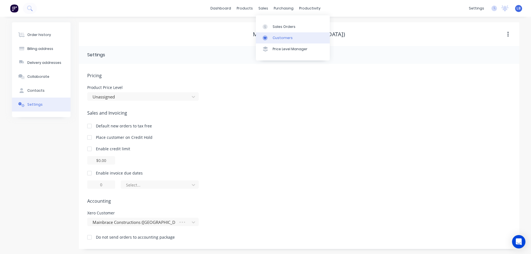
click at [279, 39] on div "Customers" at bounding box center [283, 37] width 20 height 5
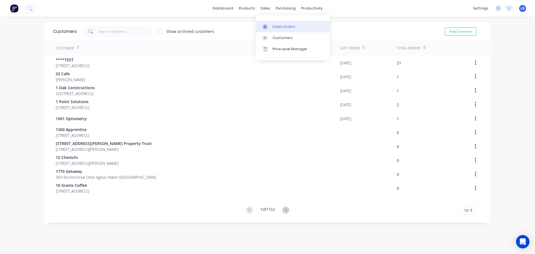
click at [281, 29] on link "Sales Orders" at bounding box center [293, 26] width 74 height 11
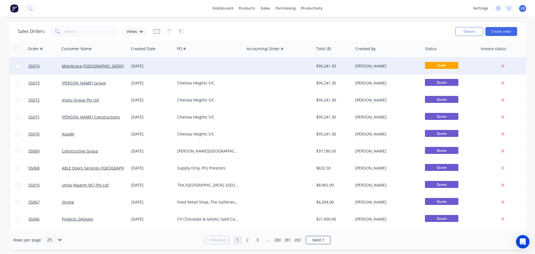
click at [319, 66] on div "$95,241.30" at bounding box center [332, 66] width 33 height 6
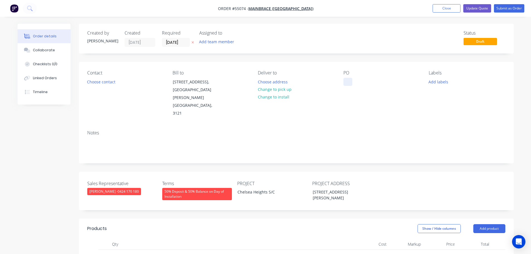
click at [348, 79] on div at bounding box center [348, 82] width 9 height 8
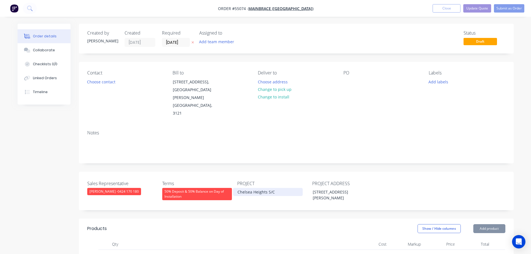
click at [257, 188] on div "Chelsea Heights S/C" at bounding box center [268, 192] width 70 height 8
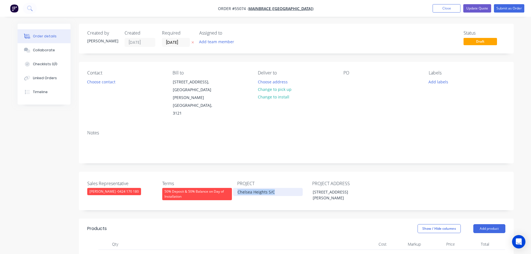
click at [257, 188] on div "Chelsea Heights S/C" at bounding box center [268, 192] width 70 height 8
drag, startPoint x: 255, startPoint y: 171, endPoint x: 253, endPoint y: 193, distance: 22.1
click at [253, 193] on div "Sales Representative [PERSON_NAME] - 0424 170 180 Terms 50% Deposit & 50% Balan…" at bounding box center [296, 191] width 435 height 38
click at [253, 188] on div "Chelsea Heights S/C" at bounding box center [268, 192] width 70 height 8
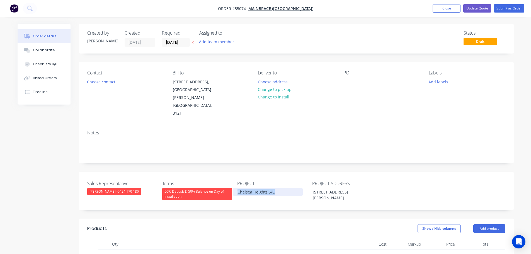
click at [253, 188] on div "Chelsea Heights S/C" at bounding box center [268, 192] width 70 height 8
copy div "Chelsea Heights S/C"
click at [344, 78] on div at bounding box center [348, 82] width 9 height 8
paste div
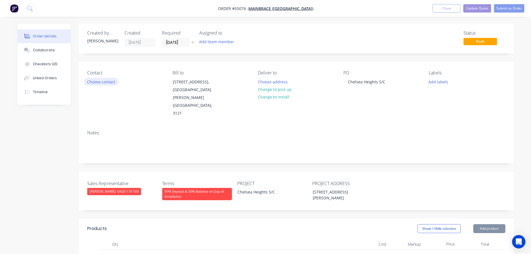
click at [92, 83] on button "Choose contact" at bounding box center [101, 82] width 34 height 8
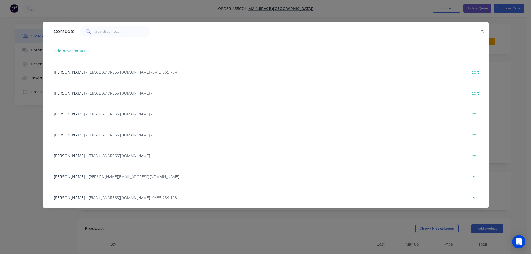
click at [79, 76] on div "[PERSON_NAME] - [EMAIL_ADDRESS][DOMAIN_NAME] - 0413 055 784 edit" at bounding box center [265, 71] width 429 height 21
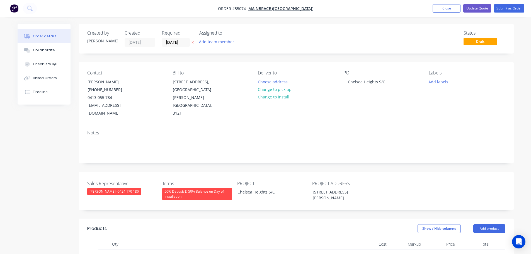
click at [179, 188] on div "50% Deposit & 50% Balance on Day of Installation" at bounding box center [197, 194] width 70 height 12
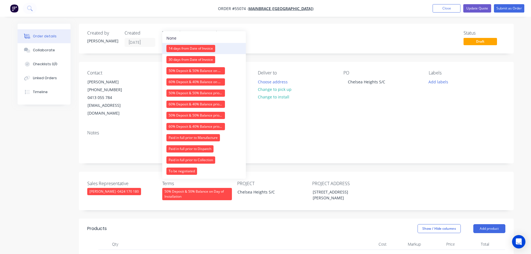
click at [181, 48] on div "14 days from Date of Invoice" at bounding box center [190, 48] width 49 height 7
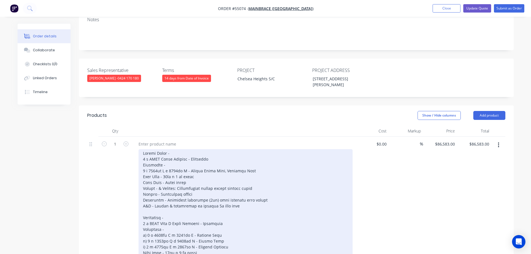
scroll to position [56, 0]
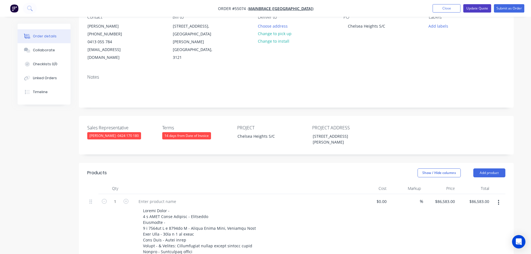
click at [471, 11] on button "Update Quote" at bounding box center [477, 8] width 28 height 8
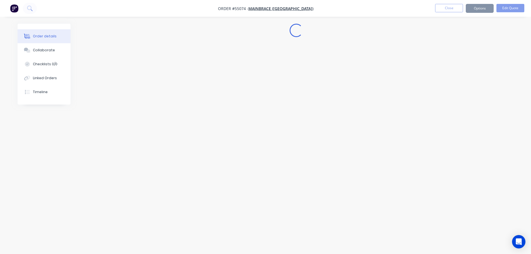
scroll to position [0, 0]
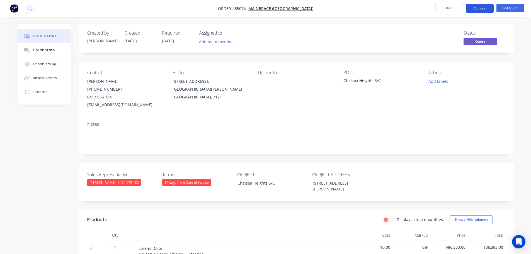
click at [472, 6] on button "Options" at bounding box center [480, 8] width 28 height 9
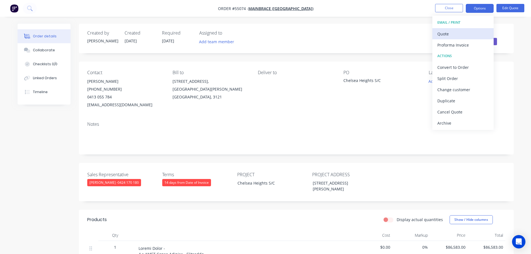
click at [447, 33] on div "Quote" at bounding box center [462, 34] width 51 height 8
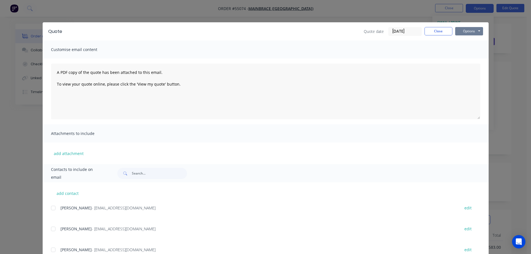
click at [467, 30] on button "Options" at bounding box center [469, 31] width 28 height 8
click at [465, 46] on button "Print" at bounding box center [473, 50] width 36 height 9
click at [436, 33] on button "Close" at bounding box center [439, 31] width 28 height 8
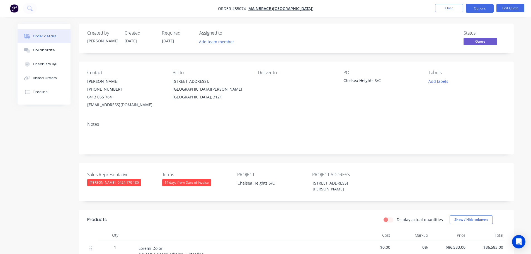
click at [119, 104] on div "[EMAIL_ADDRESS][DOMAIN_NAME]" at bounding box center [125, 105] width 76 height 8
click at [118, 104] on div "[EMAIL_ADDRESS][DOMAIN_NAME]" at bounding box center [125, 105] width 76 height 8
copy div "[EMAIL_ADDRESS][DOMAIN_NAME]"
click at [358, 81] on div "Chelsea Heights S/C" at bounding box center [379, 82] width 70 height 8
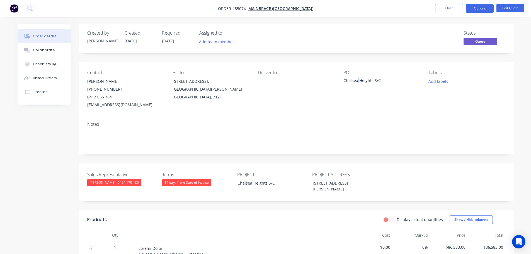
click at [358, 81] on div "Chelsea Heights S/C" at bounding box center [379, 82] width 70 height 8
copy div "Chelsea Heights S/C"
click at [112, 97] on span at bounding box center [112, 96] width 0 height 5
click at [448, 8] on button "Close" at bounding box center [449, 8] width 28 height 8
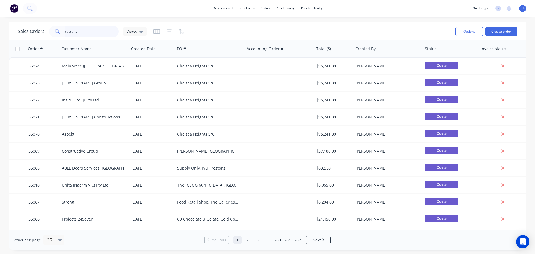
click at [68, 30] on input "text" at bounding box center [92, 31] width 54 height 11
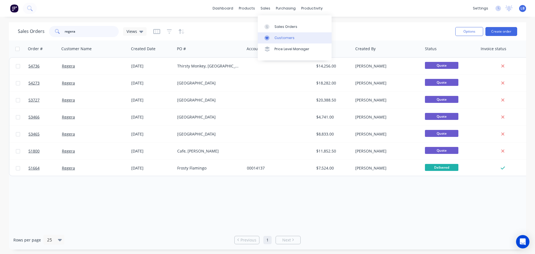
type input "regera"
click at [281, 38] on div "Customers" at bounding box center [285, 37] width 20 height 5
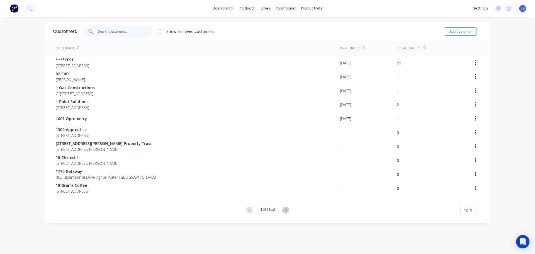
click at [112, 33] on input "text" at bounding box center [125, 31] width 54 height 11
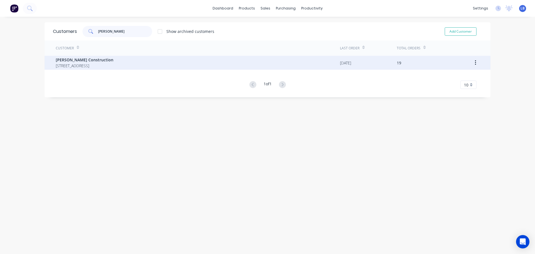
type input "[PERSON_NAME]"
click at [67, 61] on span "[PERSON_NAME] Construction" at bounding box center [85, 60] width 58 height 6
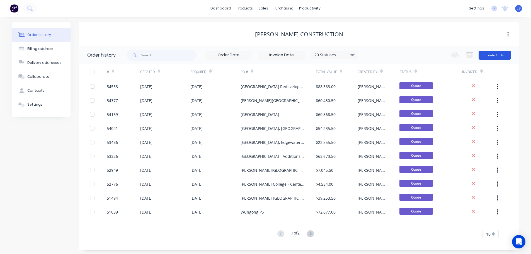
click at [490, 56] on button "Create Order" at bounding box center [495, 55] width 32 height 9
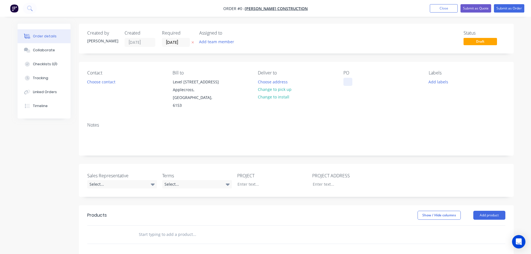
drag, startPoint x: 349, startPoint y: 80, endPoint x: 350, endPoint y: 110, distance: 29.6
click at [349, 83] on div at bounding box center [348, 82] width 9 height 8
click at [97, 82] on div "Order details Collaborate Checklists 0/0 Tracking Linked Orders Timeline Order …" at bounding box center [265, 205] width 507 height 362
click at [97, 82] on button "Choose contact" at bounding box center [101, 82] width 34 height 8
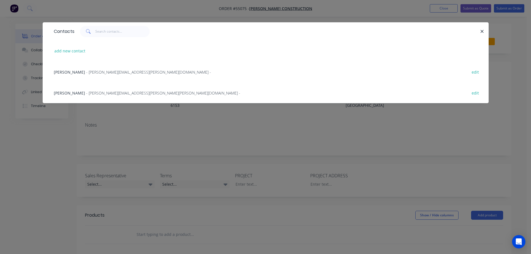
click at [101, 72] on span "- [PERSON_NAME][EMAIL_ADDRESS][PERSON_NAME][DOMAIN_NAME] -" at bounding box center [148, 71] width 125 height 5
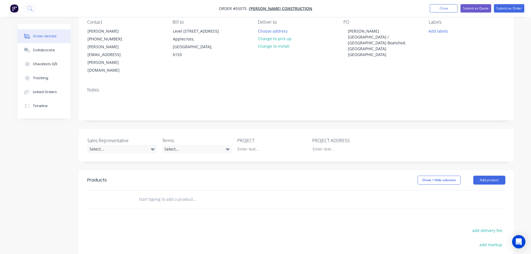
scroll to position [56, 0]
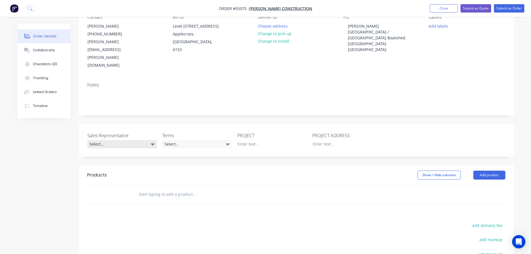
click at [104, 140] on div "Select..." at bounding box center [122, 144] width 70 height 8
click at [123, 145] on span "[PERSON_NAME] - 0424 170 180" at bounding box center [118, 143] width 49 height 5
click at [182, 140] on div "Select..." at bounding box center [197, 144] width 70 height 8
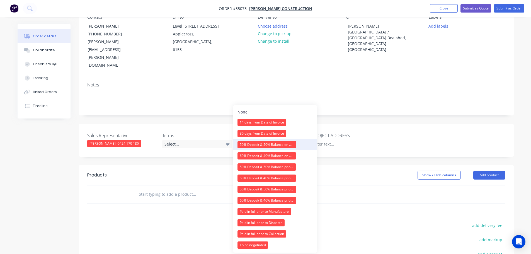
click at [250, 145] on div "50% Deposit & 50% Balance on Day of Installation" at bounding box center [267, 144] width 59 height 7
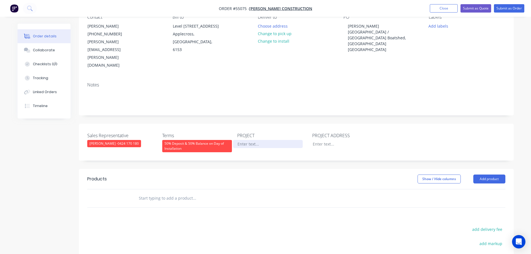
click at [250, 140] on div at bounding box center [268, 144] width 70 height 8
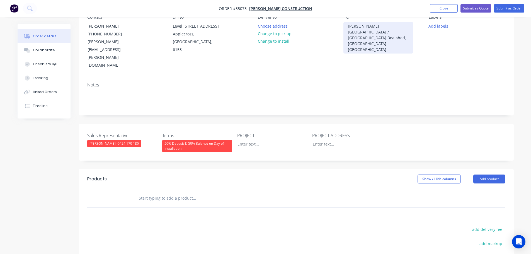
click at [367, 26] on div "[PERSON_NAME][GEOGRAPHIC_DATA] / [GEOGRAPHIC_DATA] Boatshed, [GEOGRAPHIC_DATA] …" at bounding box center [379, 38] width 70 height 32
copy div "[PERSON_NAME][GEOGRAPHIC_DATA] / [GEOGRAPHIC_DATA] Boatshed, [GEOGRAPHIC_DATA] …"
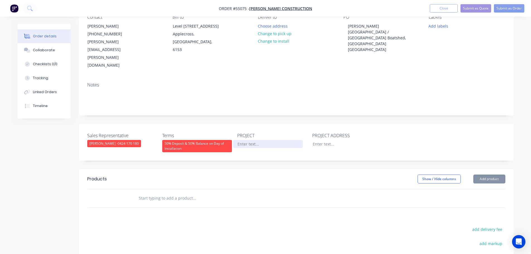
click at [247, 140] on div at bounding box center [268, 144] width 70 height 8
paste div
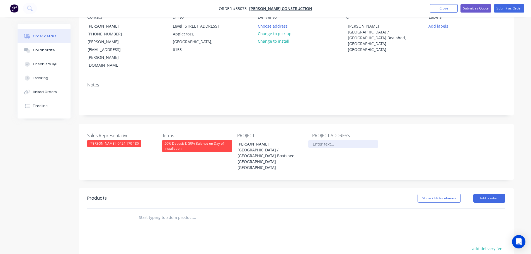
click at [325, 140] on div at bounding box center [343, 144] width 70 height 8
drag, startPoint x: 360, startPoint y: 121, endPoint x: 357, endPoint y: 139, distance: 18.3
click at [360, 140] on div "[STREET_ADDRESS]" at bounding box center [343, 144] width 70 height 8
click at [482, 194] on button "Add product" at bounding box center [489, 198] width 32 height 9
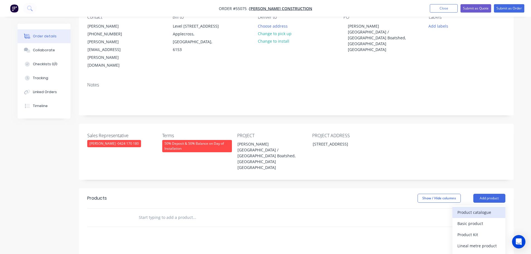
click at [473, 208] on div "Product catalogue" at bounding box center [479, 212] width 43 height 8
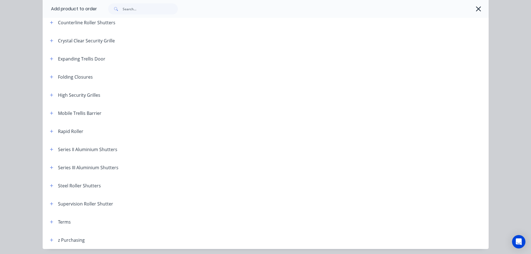
scroll to position [139, 0]
click at [50, 185] on icon "button" at bounding box center [51, 185] width 3 height 4
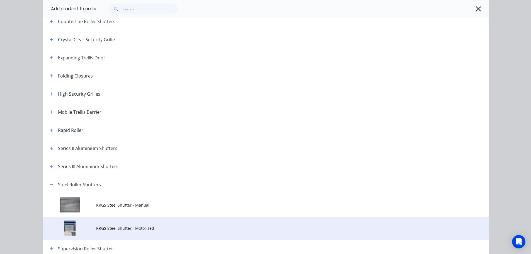
click at [140, 228] on span "KRGS Steel Shutter - Motorised" at bounding box center [253, 228] width 314 height 6
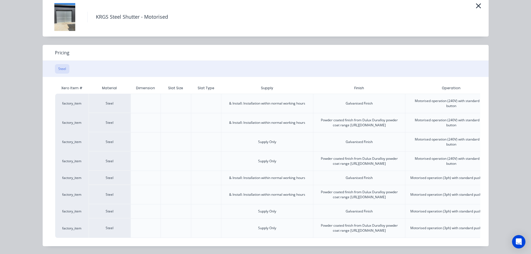
scroll to position [0, 139]
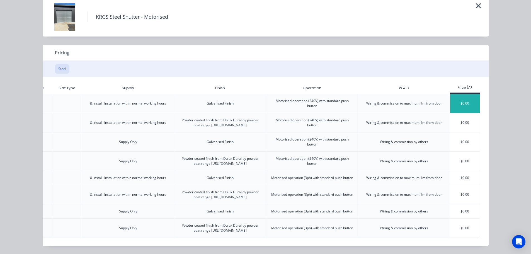
click at [460, 94] on div "$0.00" at bounding box center [465, 103] width 30 height 19
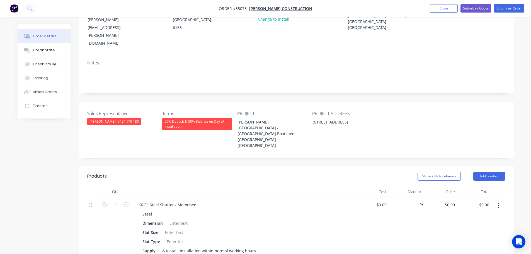
scroll to position [139, 0]
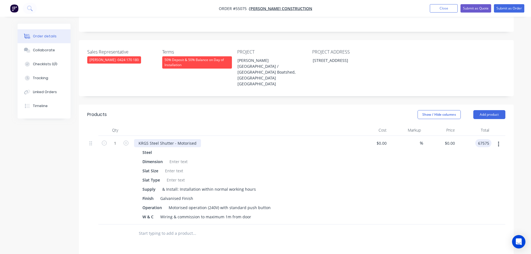
type input "67575"
type input "$67,575.00"
click at [139, 139] on div "KRGS Steel Shutter - Motorised" at bounding box center [167, 143] width 67 height 8
click at [175, 158] on div at bounding box center [178, 162] width 23 height 8
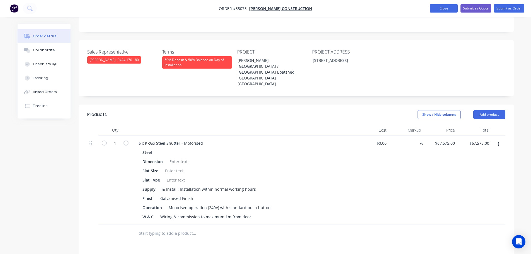
click at [437, 7] on button "Close" at bounding box center [444, 8] width 28 height 8
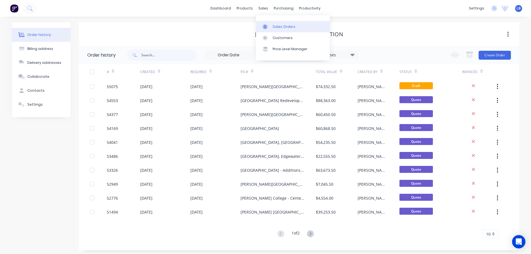
click at [281, 28] on div "Sales Orders" at bounding box center [284, 26] width 23 height 5
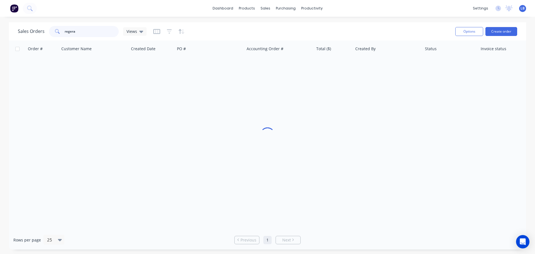
drag, startPoint x: 79, startPoint y: 32, endPoint x: 42, endPoint y: 37, distance: 36.8
click at [42, 37] on div "Sales Orders regera Views" at bounding box center [82, 31] width 129 height 11
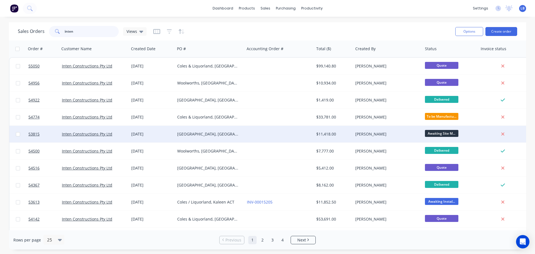
type input "inten"
click at [214, 135] on div "[GEOGRAPHIC_DATA], [GEOGRAPHIC_DATA]" at bounding box center [208, 134] width 62 height 6
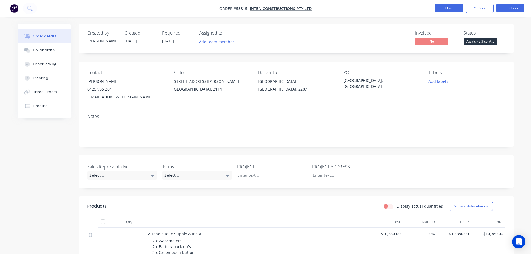
click at [447, 8] on button "Close" at bounding box center [449, 8] width 28 height 8
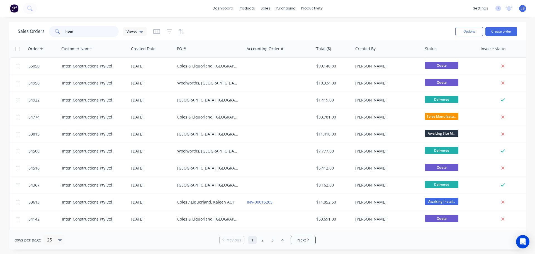
drag, startPoint x: 72, startPoint y: 32, endPoint x: 51, endPoint y: 35, distance: 21.5
click at [51, 35] on div "inten" at bounding box center [84, 31] width 70 height 11
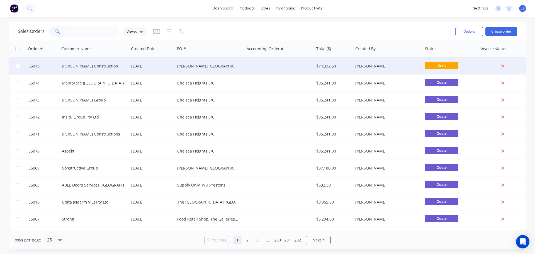
click at [189, 66] on div "[PERSON_NAME][GEOGRAPHIC_DATA] / [GEOGRAPHIC_DATA] Boatshed, [GEOGRAPHIC_DATA] …" at bounding box center [208, 66] width 62 height 6
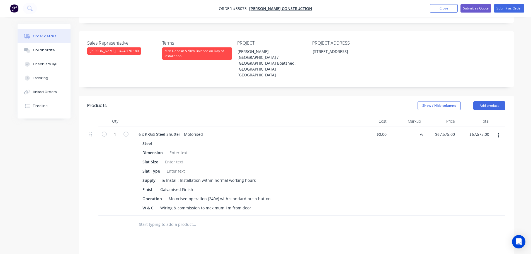
scroll to position [167, 0]
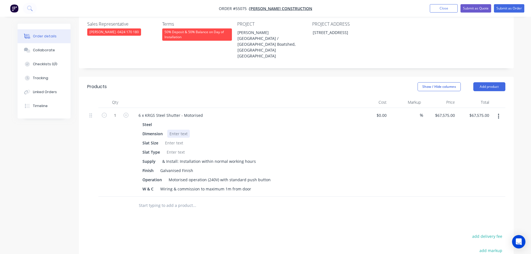
click at [170, 130] on div at bounding box center [178, 134] width 23 height 8
click at [177, 139] on div at bounding box center [174, 143] width 23 height 8
click at [176, 148] on div at bounding box center [176, 152] width 23 height 8
click at [269, 176] on div "Motorised operation (240V) with standard push button" at bounding box center [219, 180] width 107 height 8
click at [484, 82] on button "Add product" at bounding box center [489, 86] width 32 height 9
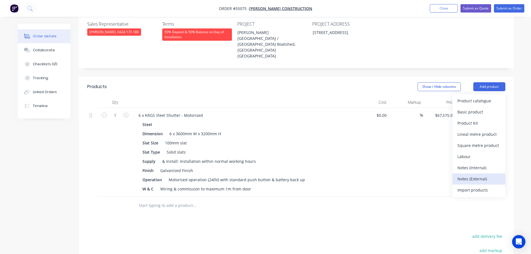
click at [467, 175] on div "Notes (External)" at bounding box center [479, 179] width 43 height 8
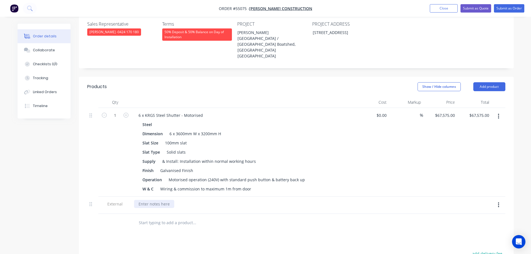
click at [140, 200] on div at bounding box center [154, 204] width 40 height 8
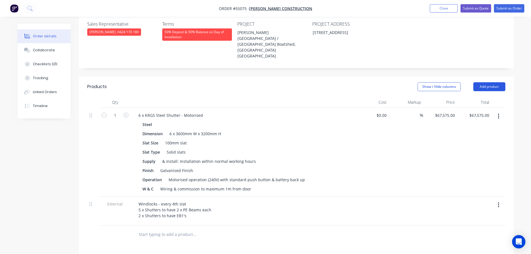
click at [480, 82] on button "Add product" at bounding box center [489, 86] width 32 height 9
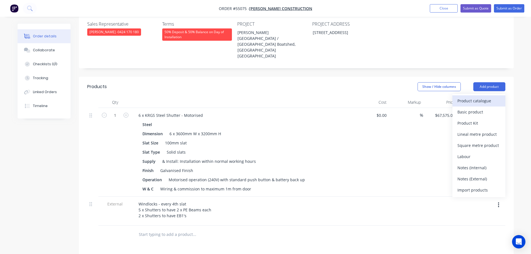
click at [470, 97] on div "Product catalogue" at bounding box center [479, 101] width 43 height 8
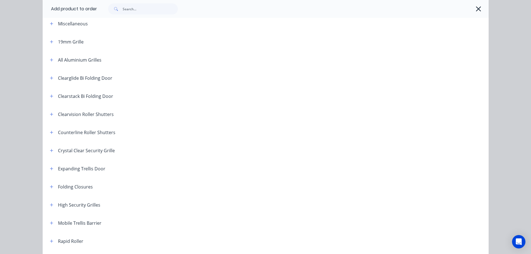
scroll to position [112, 0]
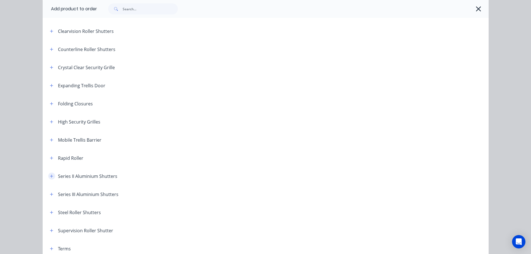
click at [50, 176] on icon "button" at bounding box center [51, 176] width 3 height 3
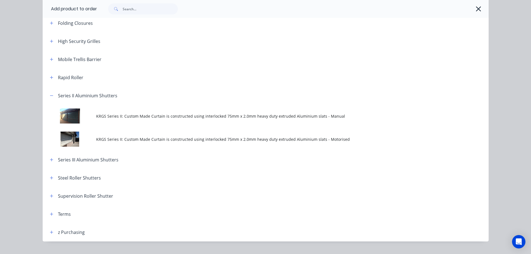
scroll to position [195, 0]
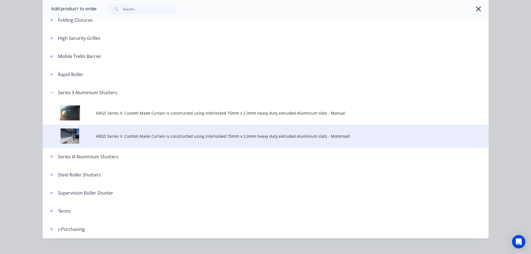
click at [255, 135] on span "KRGS Series II: Custom Made Curtain is constructed using interlocked 75mm x 2.0…" at bounding box center [253, 136] width 314 height 6
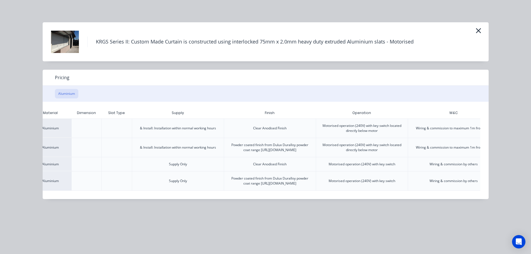
scroll to position [0, 109]
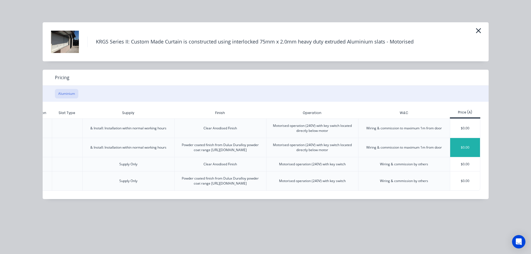
click at [463, 153] on div "$0.00" at bounding box center [465, 147] width 30 height 19
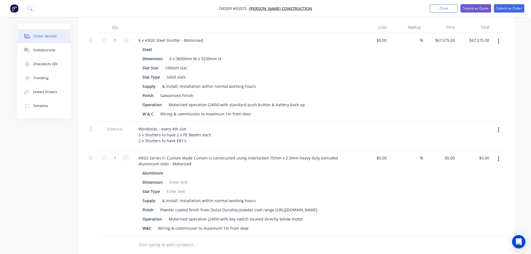
scroll to position [251, 0]
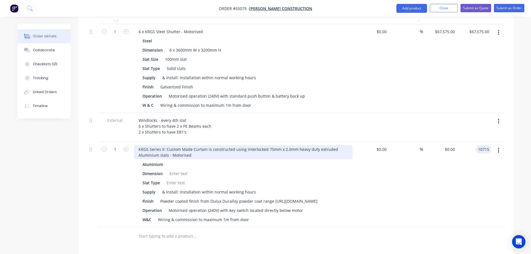
type input "10715"
type input "$10,715.00"
click at [136, 145] on div "KRGS Series II: Custom Made Curtain is constructed using interlocked 75mm x 2.0…" at bounding box center [243, 152] width 219 height 14
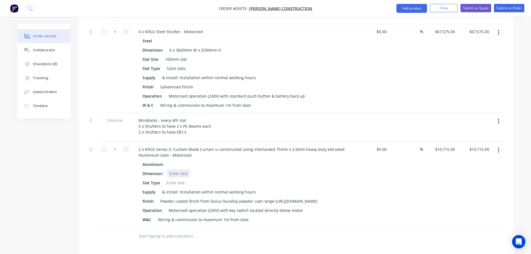
click at [172, 170] on div at bounding box center [178, 174] width 23 height 8
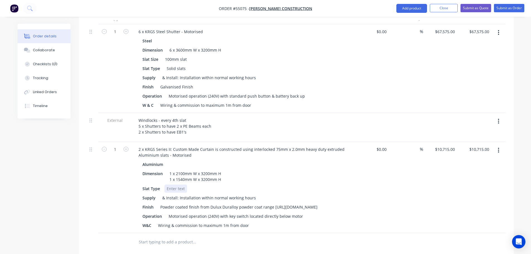
click at [169, 185] on div at bounding box center [176, 189] width 23 height 8
drag, startPoint x: 228, startPoint y: 181, endPoint x: 234, endPoint y: 217, distance: 37.4
click at [228, 185] on div "Aluminium Dimension 1 x 2100mm W x 3200mm H 1 x 1540mm W x 3200mm H Slat Type S…" at bounding box center [243, 194] width 219 height 69
drag, startPoint x: 249, startPoint y: 181, endPoint x: 249, endPoint y: 186, distance: 4.7
click at [249, 212] on div "Motorised operation (240V) with 2 key switch located directly below motor" at bounding box center [237, 216] width 142 height 8
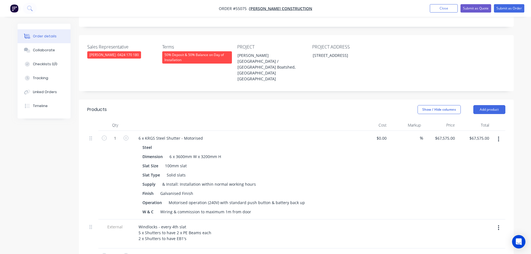
scroll to position [139, 0]
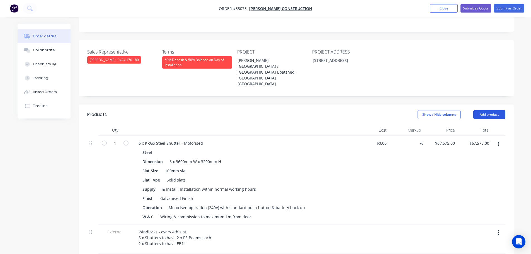
click at [491, 110] on button "Add product" at bounding box center [489, 114] width 32 height 9
click at [483, 52] on div "Sales Representative [PERSON_NAME] - 0424 170 180 Terms 50% Deposit & 50% Balan…" at bounding box center [296, 68] width 435 height 56
click at [477, 8] on button "Submit as Quote" at bounding box center [476, 8] width 31 height 8
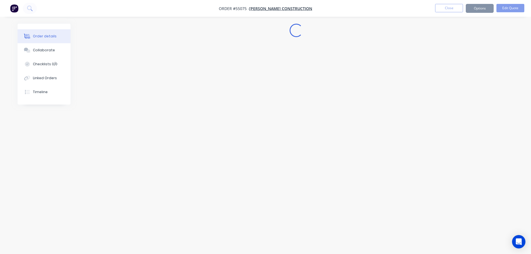
scroll to position [0, 0]
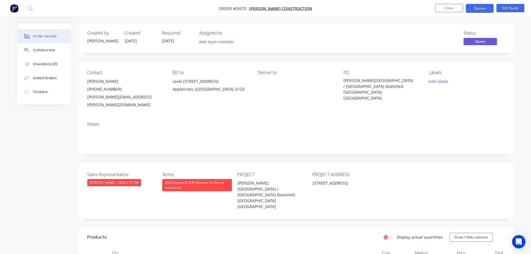
drag, startPoint x: 478, startPoint y: 6, endPoint x: 471, endPoint y: 15, distance: 10.9
click at [478, 7] on button "Options" at bounding box center [480, 8] width 28 height 9
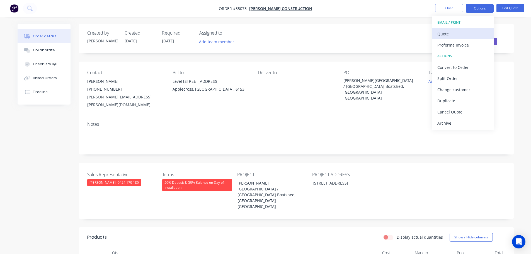
click at [448, 33] on div "Quote" at bounding box center [462, 34] width 51 height 8
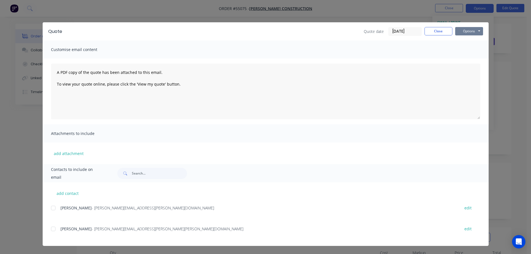
click at [460, 33] on button "Options" at bounding box center [469, 31] width 28 height 8
click at [467, 51] on button "Print" at bounding box center [473, 50] width 36 height 9
click at [434, 30] on button "Close" at bounding box center [439, 31] width 28 height 8
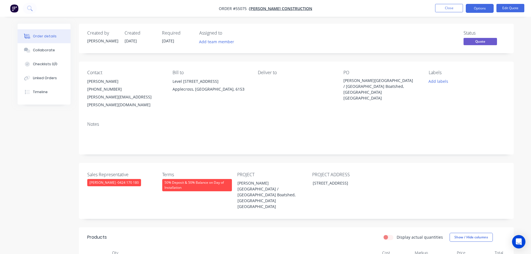
click at [118, 98] on div "[PERSON_NAME][EMAIL_ADDRESS][PERSON_NAME][DOMAIN_NAME]" at bounding box center [125, 101] width 76 height 16
copy div "[PERSON_NAME][EMAIL_ADDRESS][PERSON_NAME][DOMAIN_NAME]"
click at [366, 81] on div "[PERSON_NAME][GEOGRAPHIC_DATA] / [GEOGRAPHIC_DATA] Boatshed, [GEOGRAPHIC_DATA] …" at bounding box center [379, 89] width 70 height 23
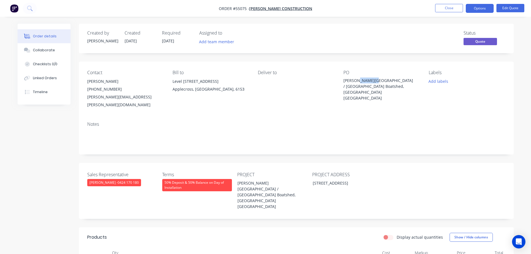
click at [366, 81] on div "[PERSON_NAME][GEOGRAPHIC_DATA] / [GEOGRAPHIC_DATA] Boatshed, [GEOGRAPHIC_DATA] …" at bounding box center [379, 89] width 70 height 23
copy div "[PERSON_NAME][GEOGRAPHIC_DATA] / [GEOGRAPHIC_DATA] Boatshed, [GEOGRAPHIC_DATA] …"
click at [476, 8] on button "Options" at bounding box center [480, 8] width 28 height 9
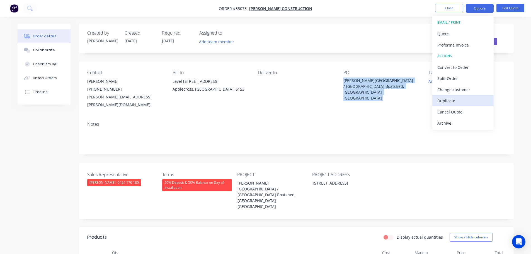
click at [444, 101] on div "Duplicate" at bounding box center [462, 101] width 51 height 8
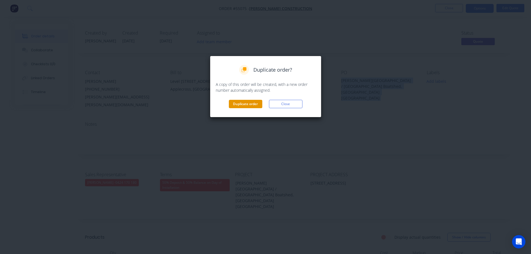
click at [250, 106] on button "Duplicate order" at bounding box center [245, 104] width 33 height 8
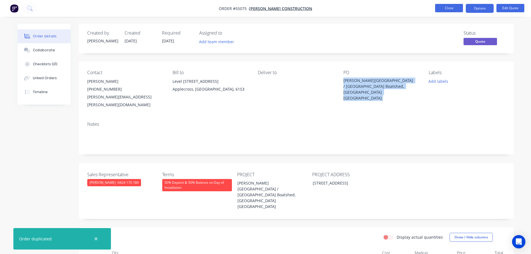
click at [439, 8] on button "Close" at bounding box center [449, 8] width 28 height 8
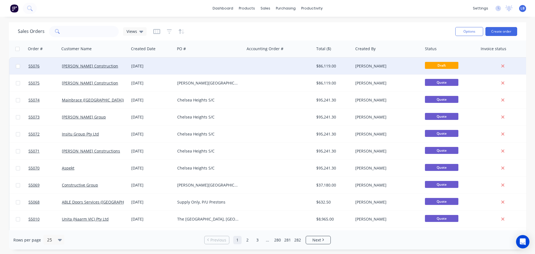
click at [334, 66] on div "$86,119.00" at bounding box center [332, 66] width 33 height 6
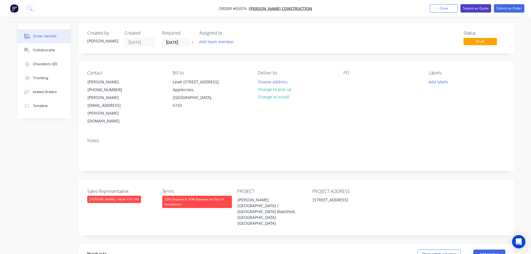
click at [468, 7] on button "Submit as Quote" at bounding box center [476, 8] width 31 height 8
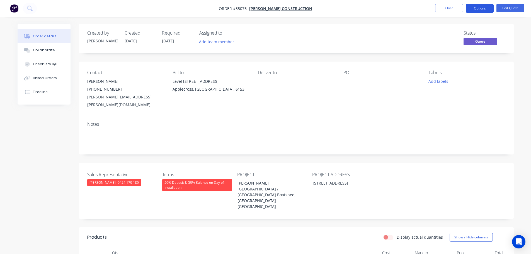
click at [471, 9] on button "Options" at bounding box center [480, 8] width 28 height 9
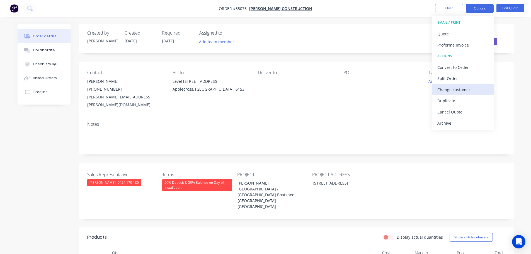
click at [446, 89] on div "Change customer" at bounding box center [462, 90] width 51 height 8
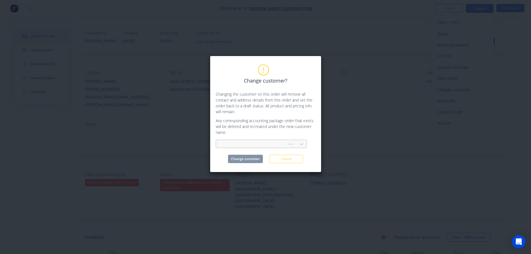
click at [242, 142] on div at bounding box center [252, 144] width 63 height 7
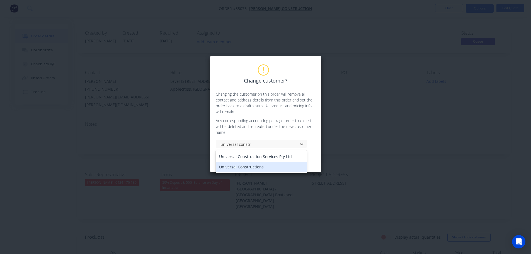
type input "universal constr"
click at [280, 184] on div "Change customer? Changing the customer on this order will remove all contact an…" at bounding box center [265, 127] width 531 height 254
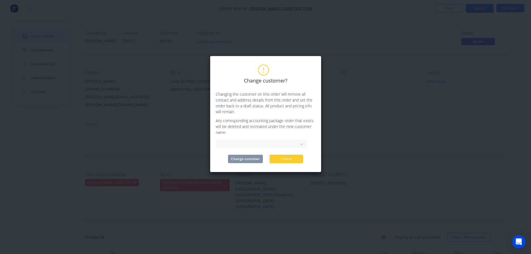
click at [290, 159] on button "Cancel" at bounding box center [286, 159] width 33 height 8
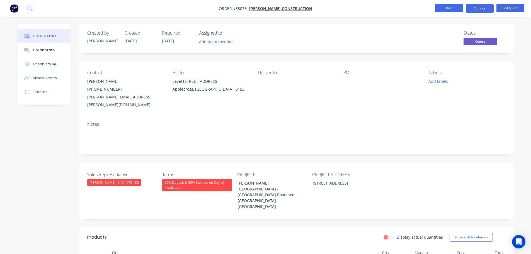
click at [442, 8] on button "Close" at bounding box center [449, 8] width 28 height 8
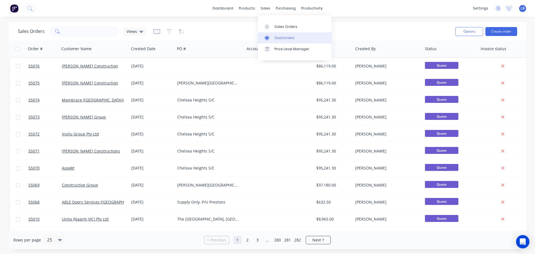
click at [284, 37] on div "Customers" at bounding box center [285, 37] width 20 height 5
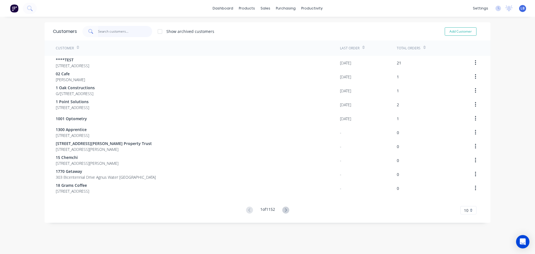
click at [108, 31] on input "text" at bounding box center [125, 31] width 54 height 11
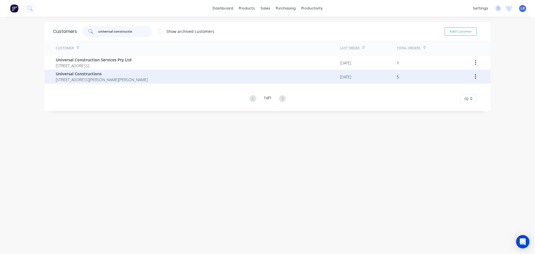
type input "universal constructio"
click at [86, 75] on span "Universal Constructions" at bounding box center [102, 74] width 92 height 6
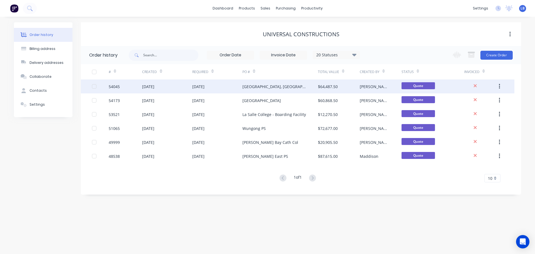
click at [137, 88] on div "54045" at bounding box center [125, 86] width 33 height 14
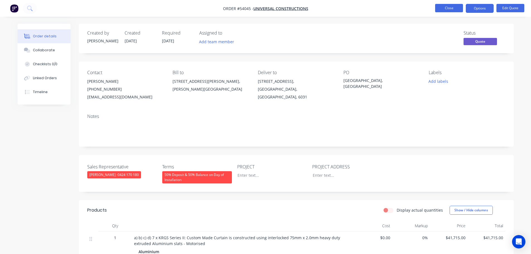
click at [440, 7] on button "Close" at bounding box center [449, 8] width 28 height 8
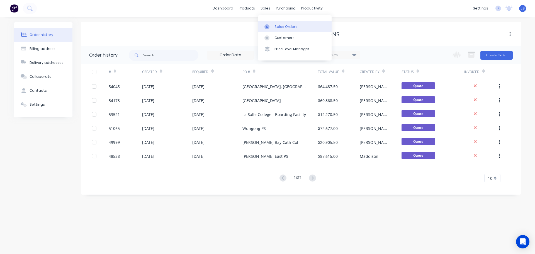
click at [283, 26] on div "Sales Orders" at bounding box center [286, 26] width 23 height 5
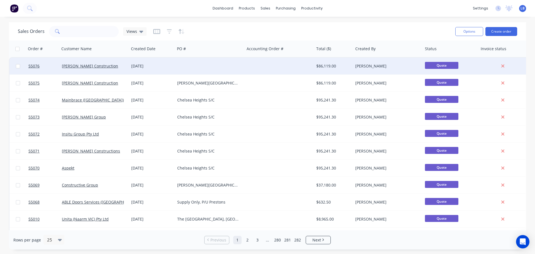
click at [152, 66] on div "[DATE]" at bounding box center [152, 66] width 42 height 6
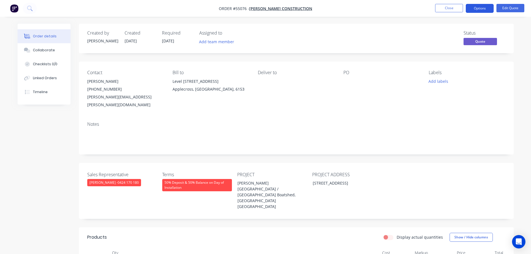
click at [473, 8] on button "Options" at bounding box center [480, 8] width 28 height 9
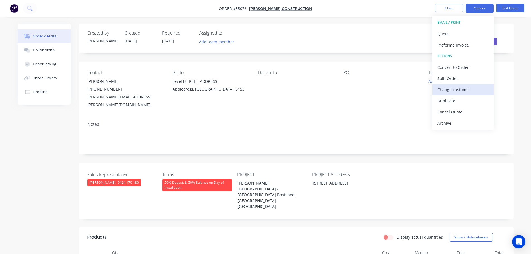
click at [456, 90] on div "Change customer" at bounding box center [462, 90] width 51 height 8
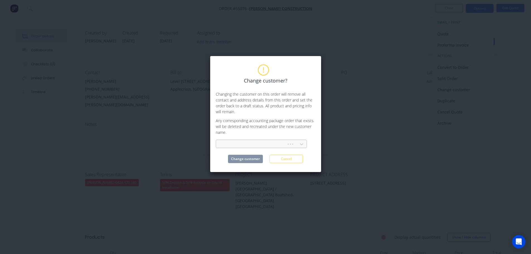
click at [222, 144] on div at bounding box center [252, 144] width 63 height 7
type input "universal construc"
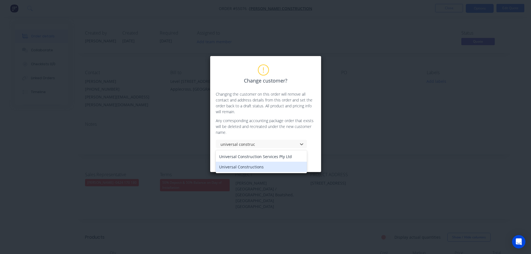
click at [228, 168] on div "Universal Constructions" at bounding box center [261, 167] width 91 height 10
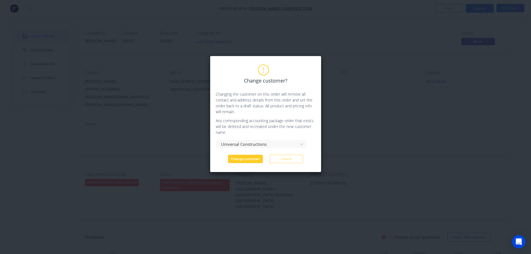
click at [241, 159] on button "Change customer" at bounding box center [245, 159] width 35 height 8
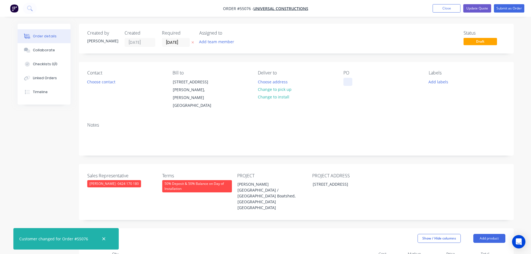
click at [351, 79] on div at bounding box center [348, 82] width 9 height 8
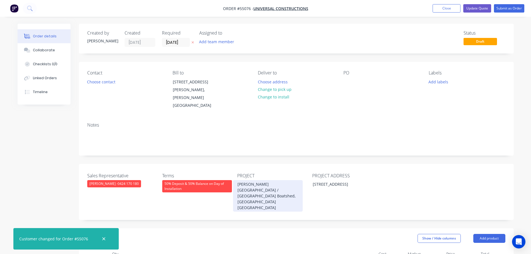
click at [272, 180] on div "[PERSON_NAME][GEOGRAPHIC_DATA] / [GEOGRAPHIC_DATA] Boatshed, [GEOGRAPHIC_DATA] …" at bounding box center [268, 196] width 70 height 32
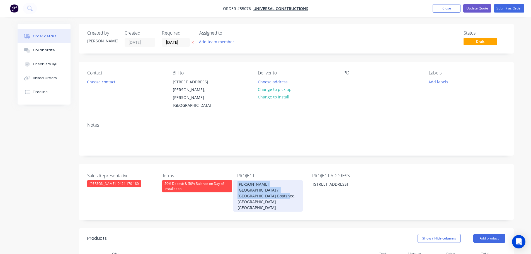
click at [272, 180] on div "[PERSON_NAME][GEOGRAPHIC_DATA] / [GEOGRAPHIC_DATA] Boatshed, [GEOGRAPHIC_DATA] …" at bounding box center [268, 196] width 70 height 32
copy div "[PERSON_NAME][GEOGRAPHIC_DATA] / [GEOGRAPHIC_DATA] Boatshed, [GEOGRAPHIC_DATA] …"
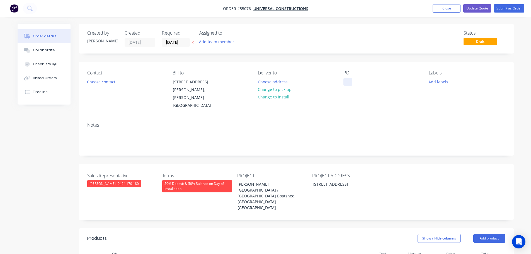
click at [350, 80] on div at bounding box center [348, 82] width 9 height 8
paste div
click at [109, 82] on button "Choose contact" at bounding box center [101, 82] width 34 height 8
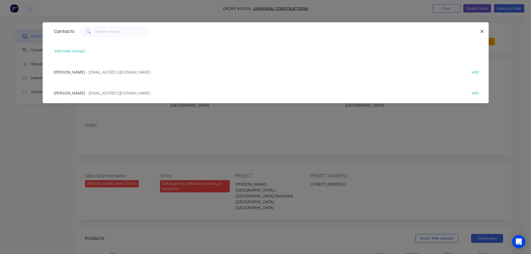
click at [87, 93] on span "- [EMAIL_ADDRESS][DOMAIN_NAME] -" at bounding box center [119, 92] width 66 height 5
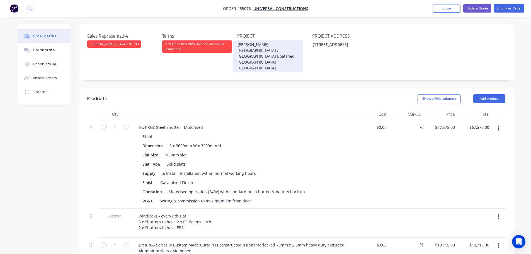
scroll to position [139, 0]
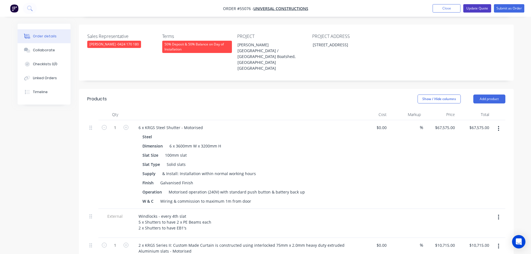
click at [467, 6] on button "Update Quote" at bounding box center [477, 8] width 28 height 8
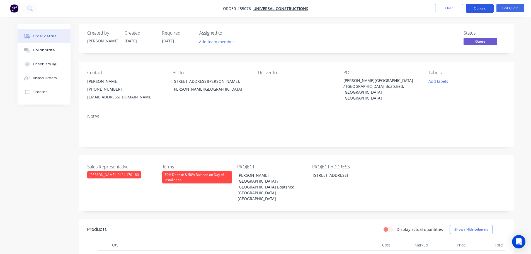
click at [472, 9] on button "Options" at bounding box center [480, 8] width 28 height 9
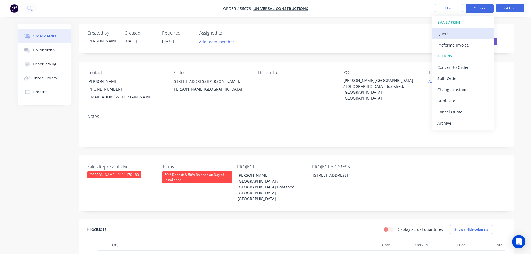
click at [448, 35] on div "Quote" at bounding box center [462, 34] width 51 height 8
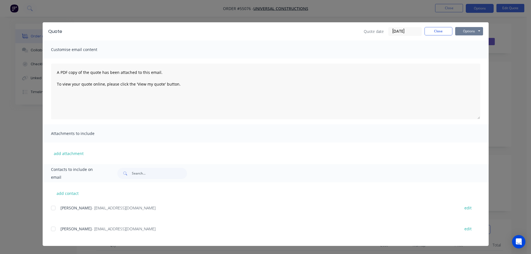
click at [462, 32] on button "Options" at bounding box center [469, 31] width 28 height 8
click at [468, 51] on button "Print" at bounding box center [473, 50] width 36 height 9
click at [442, 35] on div "Quote date [DATE] Close Options Preview Print Email" at bounding box center [423, 31] width 119 height 9
click at [441, 34] on button "Close" at bounding box center [439, 31] width 28 height 8
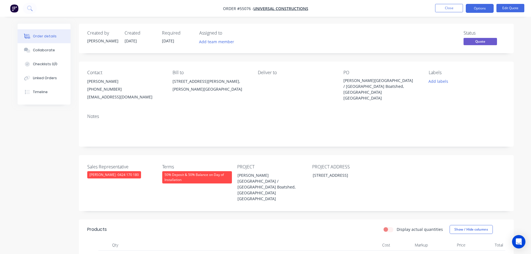
click at [105, 97] on div "[EMAIL_ADDRESS][DOMAIN_NAME]" at bounding box center [125, 97] width 76 height 8
copy div "[EMAIL_ADDRESS][DOMAIN_NAME]"
click at [368, 81] on div "[PERSON_NAME][GEOGRAPHIC_DATA] / [GEOGRAPHIC_DATA] Boatshed, [GEOGRAPHIC_DATA] …" at bounding box center [379, 89] width 70 height 23
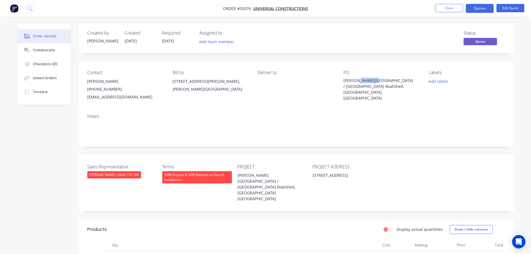
click at [368, 81] on div "[PERSON_NAME][GEOGRAPHIC_DATA] / [GEOGRAPHIC_DATA] Boatshed, [GEOGRAPHIC_DATA] …" at bounding box center [379, 89] width 70 height 23
copy div "[PERSON_NAME][GEOGRAPHIC_DATA] / [GEOGRAPHIC_DATA] Boatshed, [GEOGRAPHIC_DATA] …"
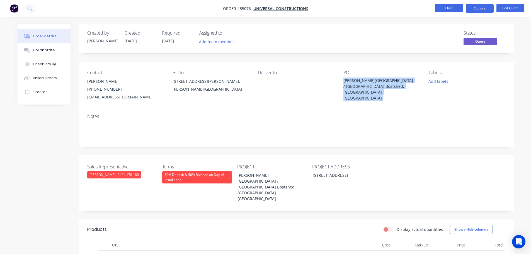
click at [445, 7] on button "Close" at bounding box center [449, 8] width 28 height 8
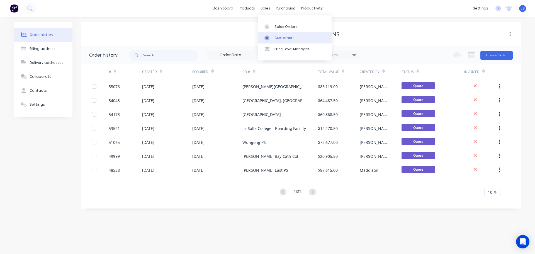
click at [282, 36] on div "Customers" at bounding box center [285, 37] width 20 height 5
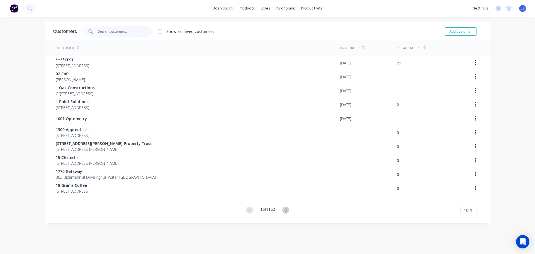
click at [117, 32] on input "text" at bounding box center [125, 31] width 54 height 11
click at [521, 8] on span "LB" at bounding box center [523, 8] width 4 height 5
click at [472, 71] on div "Sign out" at bounding box center [475, 69] width 15 height 5
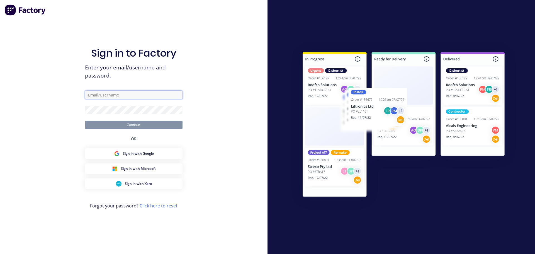
type input "[PERSON_NAME][EMAIL_ADDRESS][DOMAIN_NAME]"
